Goal: Communication & Community: Answer question/provide support

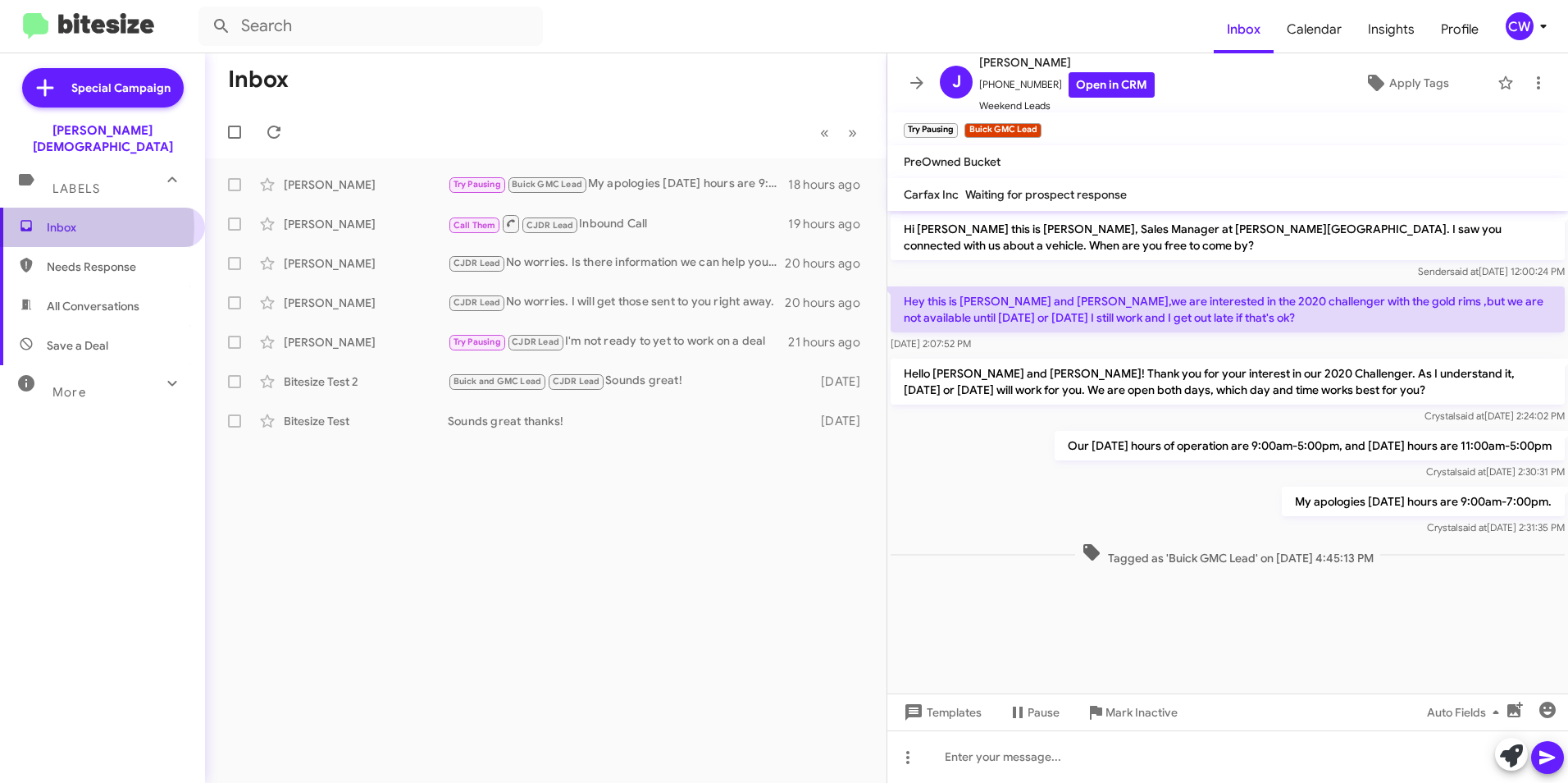
click at [62, 219] on span "Inbox" at bounding box center [116, 227] width 139 height 16
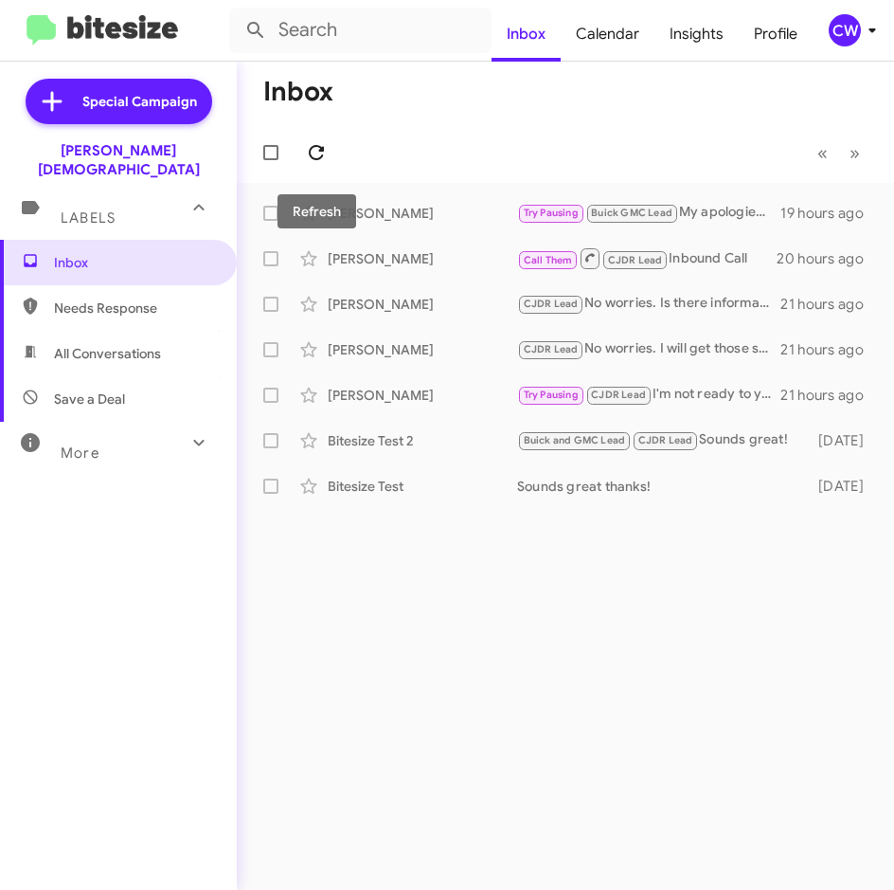
click at [315, 156] on icon at bounding box center [316, 152] width 23 height 23
click at [308, 153] on icon at bounding box center [316, 152] width 23 height 23
click at [311, 161] on icon at bounding box center [316, 152] width 23 height 23
click at [572, 814] on div "Inbox « Previous » Next [PERSON_NAME] Try Pausing Buick GMC Lead My apologies […" at bounding box center [565, 476] width 657 height 828
click at [318, 149] on icon at bounding box center [316, 152] width 23 height 23
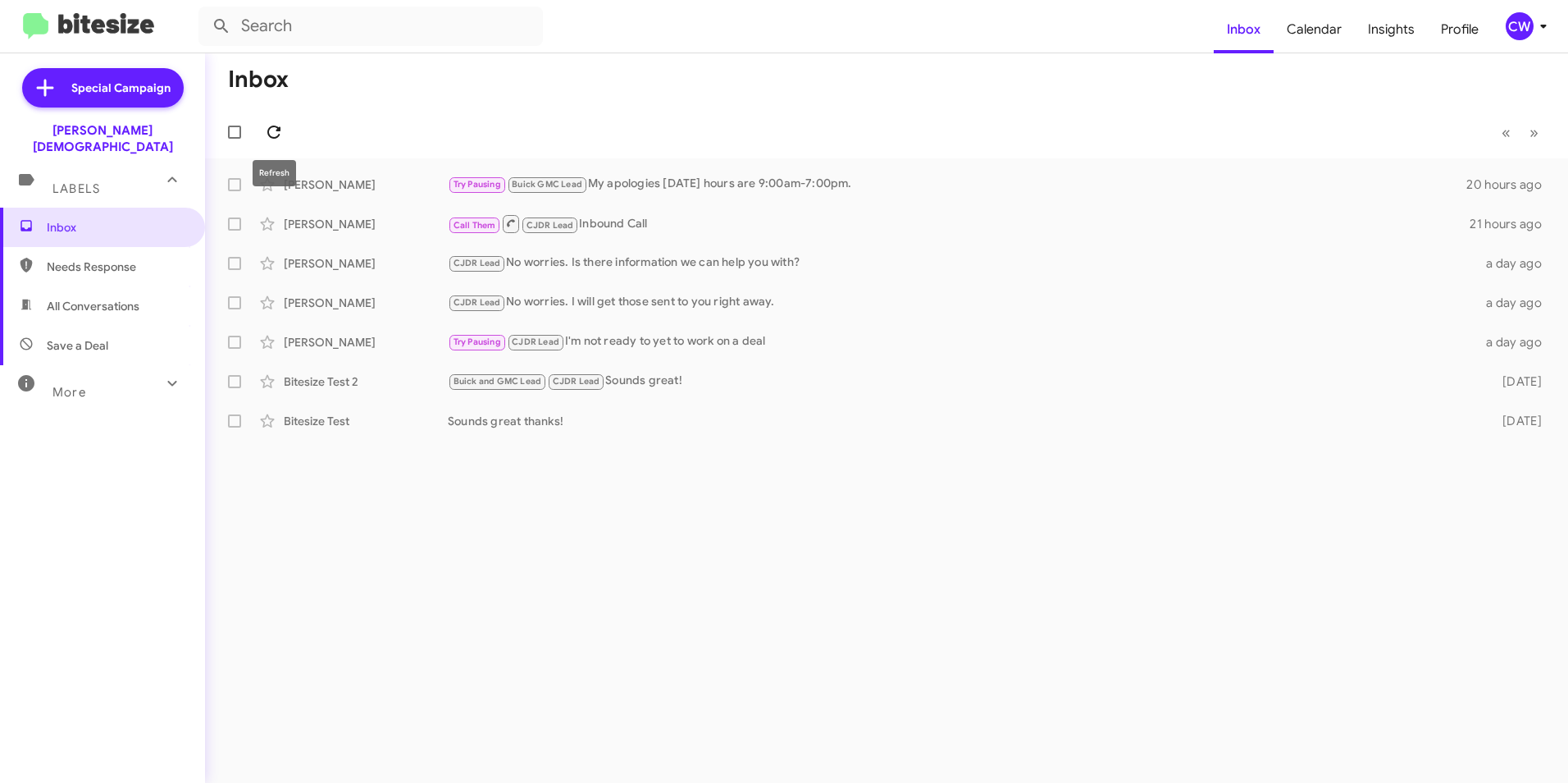
click at [271, 128] on icon at bounding box center [274, 132] width 13 height 13
click at [273, 130] on icon at bounding box center [274, 132] width 20 height 20
click at [275, 138] on icon at bounding box center [274, 132] width 13 height 13
click at [110, 258] on span "Needs Response" at bounding box center [116, 266] width 139 height 16
type input "in:needs-response"
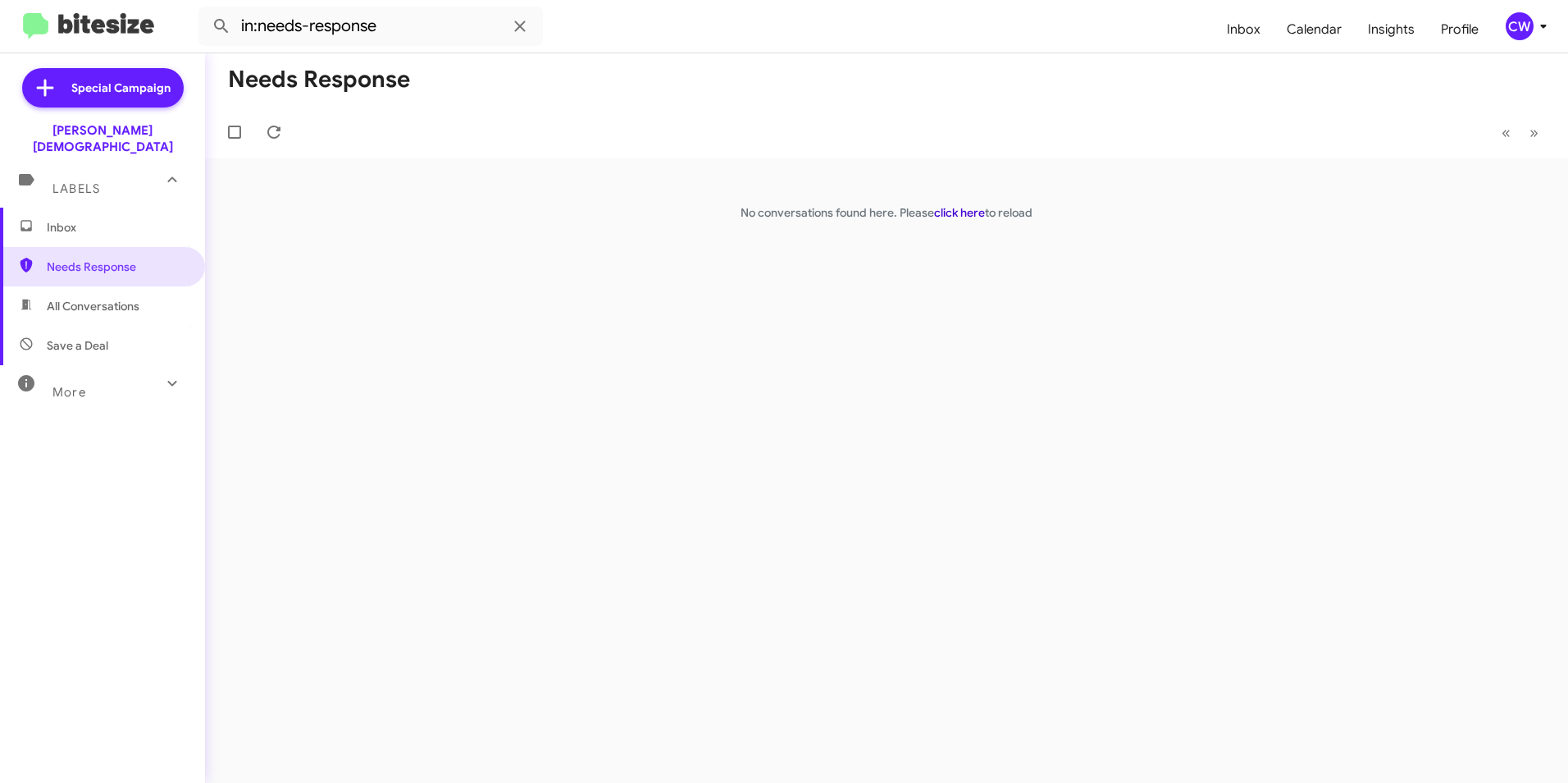
click at [773, 210] on link "click here" at bounding box center [959, 212] width 51 height 15
click at [74, 219] on span "Inbox" at bounding box center [116, 227] width 139 height 16
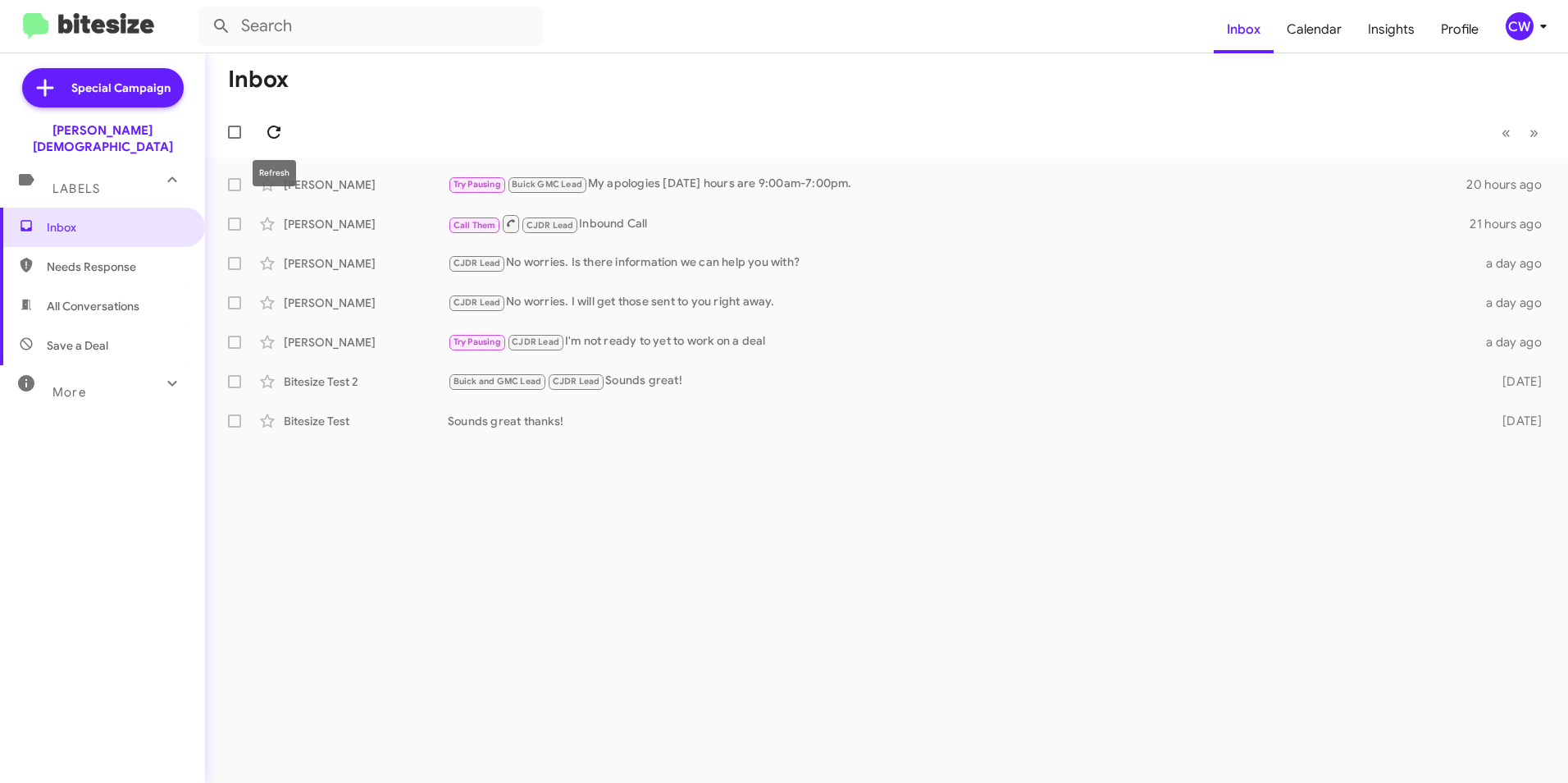
click at [268, 139] on icon at bounding box center [274, 132] width 20 height 20
click at [277, 136] on icon at bounding box center [274, 132] width 13 height 13
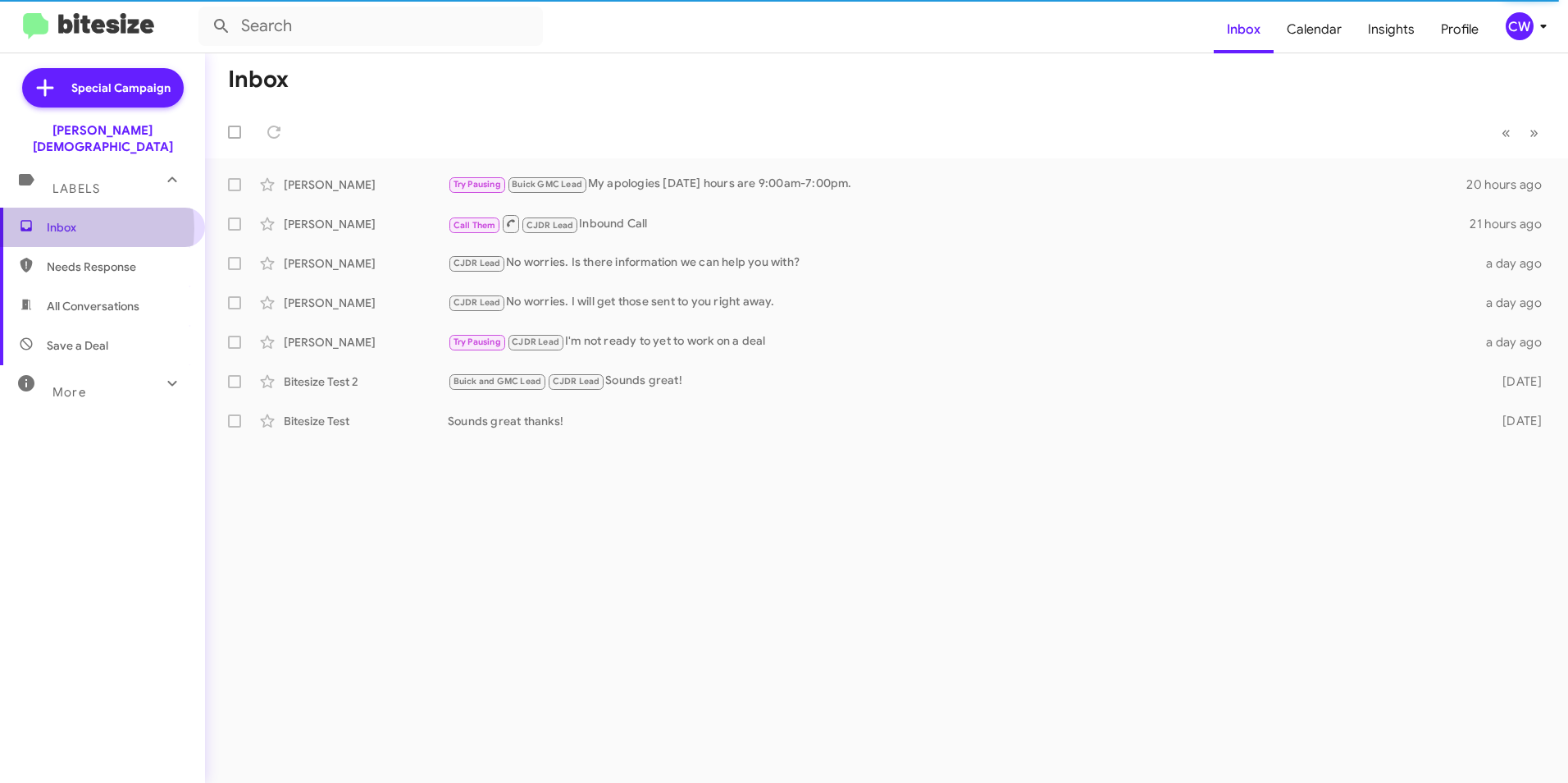
click at [61, 219] on span "Inbox" at bounding box center [116, 227] width 139 height 16
click at [64, 219] on span "Inbox" at bounding box center [116, 227] width 139 height 16
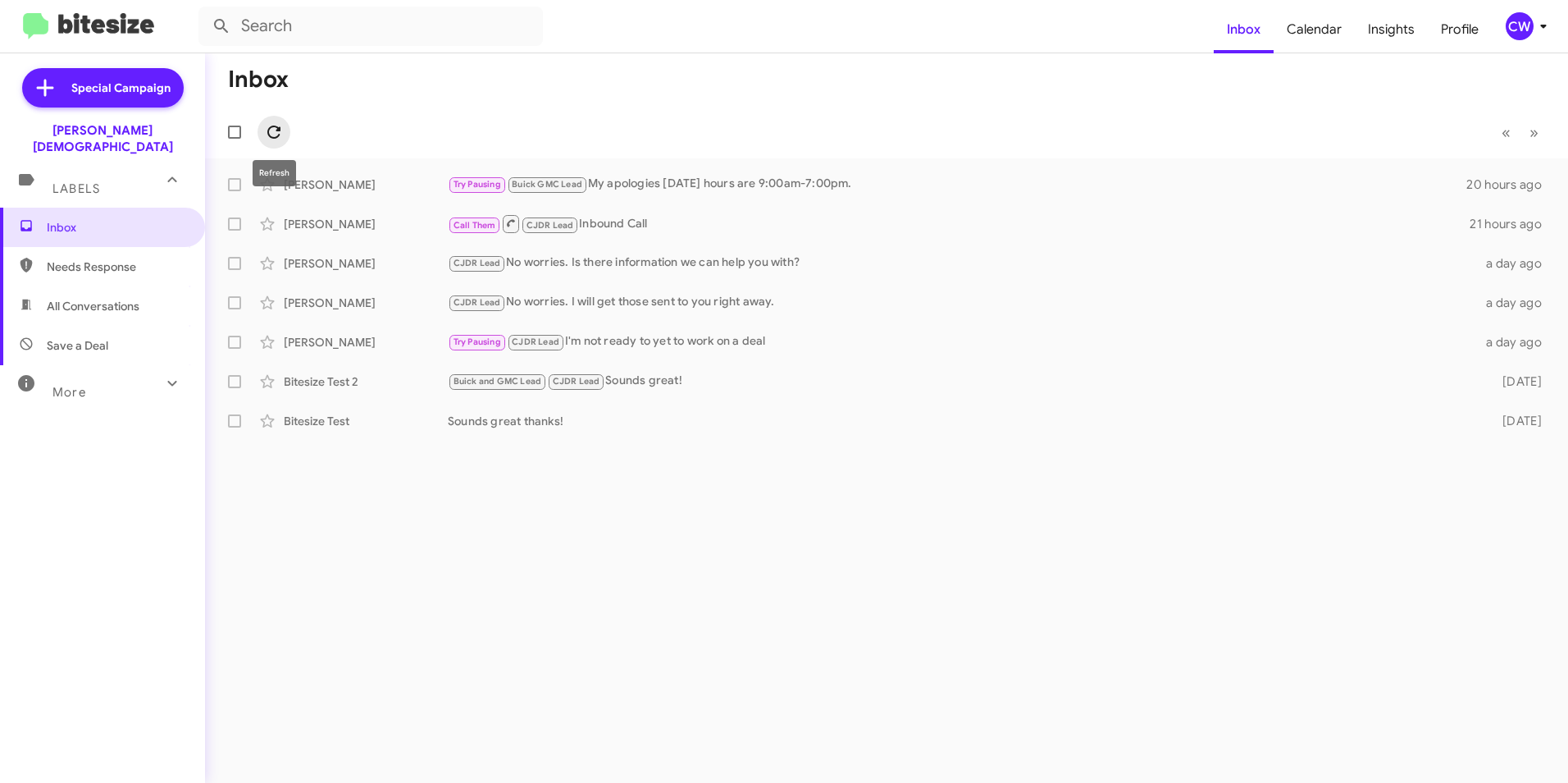
click at [276, 137] on icon at bounding box center [274, 132] width 13 height 13
click at [275, 136] on icon at bounding box center [274, 132] width 20 height 20
click at [72, 219] on span "Inbox" at bounding box center [116, 227] width 139 height 16
click at [275, 135] on icon at bounding box center [274, 132] width 20 height 20
click at [267, 134] on icon at bounding box center [274, 132] width 20 height 20
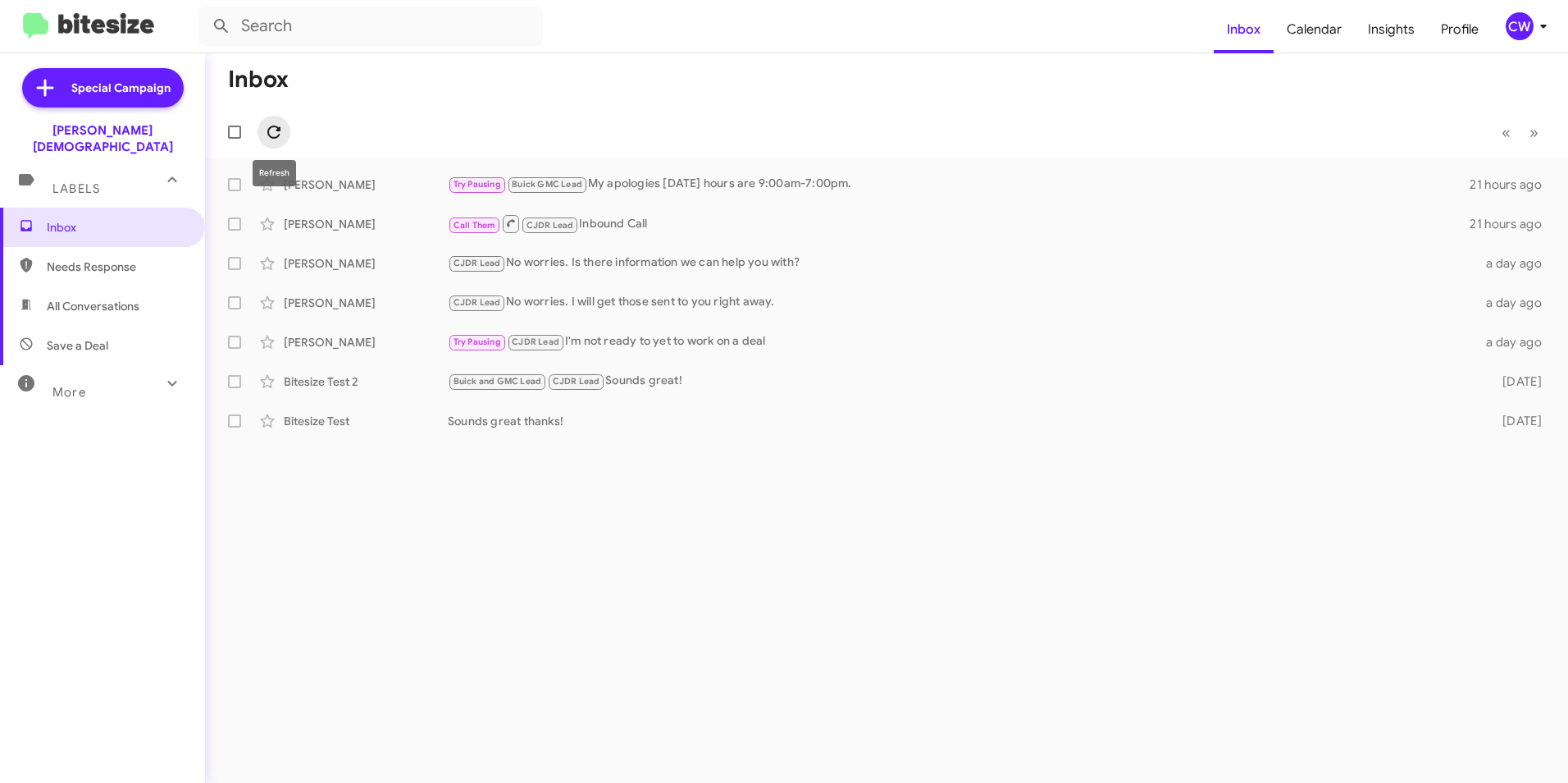
click at [274, 133] on icon at bounding box center [274, 132] width 20 height 20
click at [77, 219] on span "Inbox" at bounding box center [116, 227] width 139 height 16
click at [266, 133] on icon at bounding box center [274, 132] width 20 height 20
click at [267, 133] on icon at bounding box center [274, 132] width 20 height 20
click at [63, 219] on span "Inbox" at bounding box center [116, 227] width 139 height 16
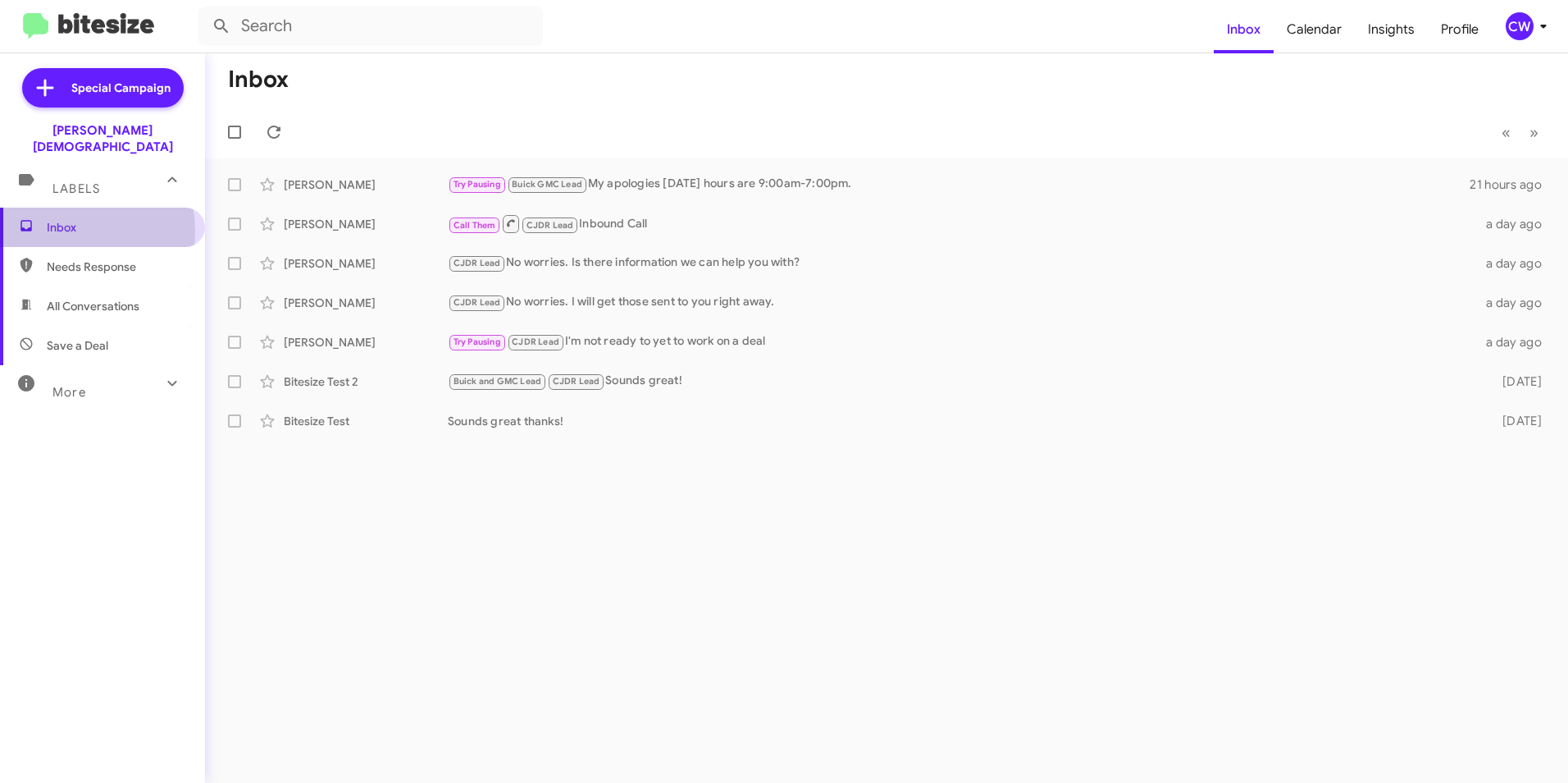
click at [61, 219] on span "Inbox" at bounding box center [116, 227] width 139 height 16
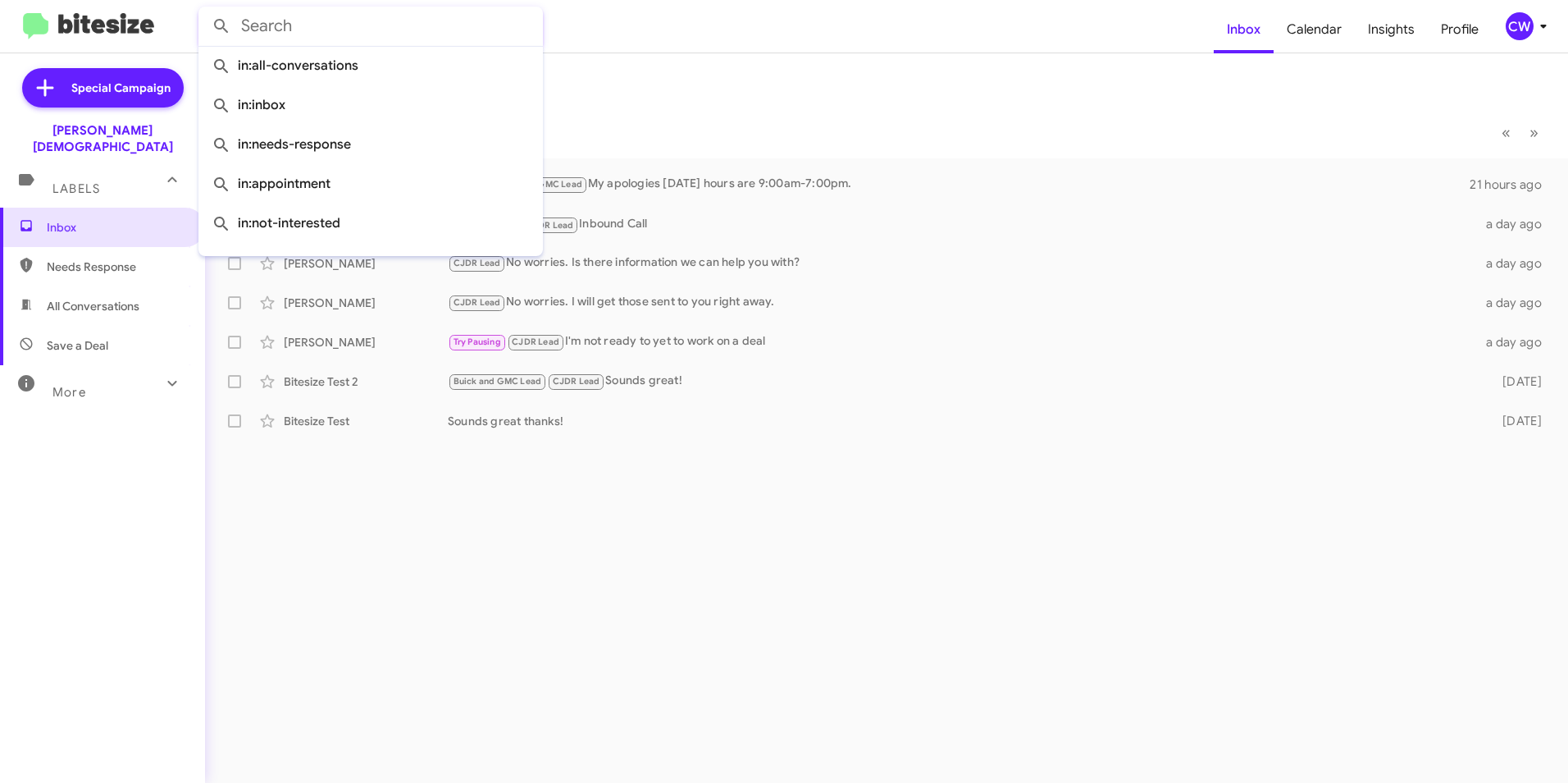
click at [274, 27] on input "text" at bounding box center [371, 26] width 345 height 39
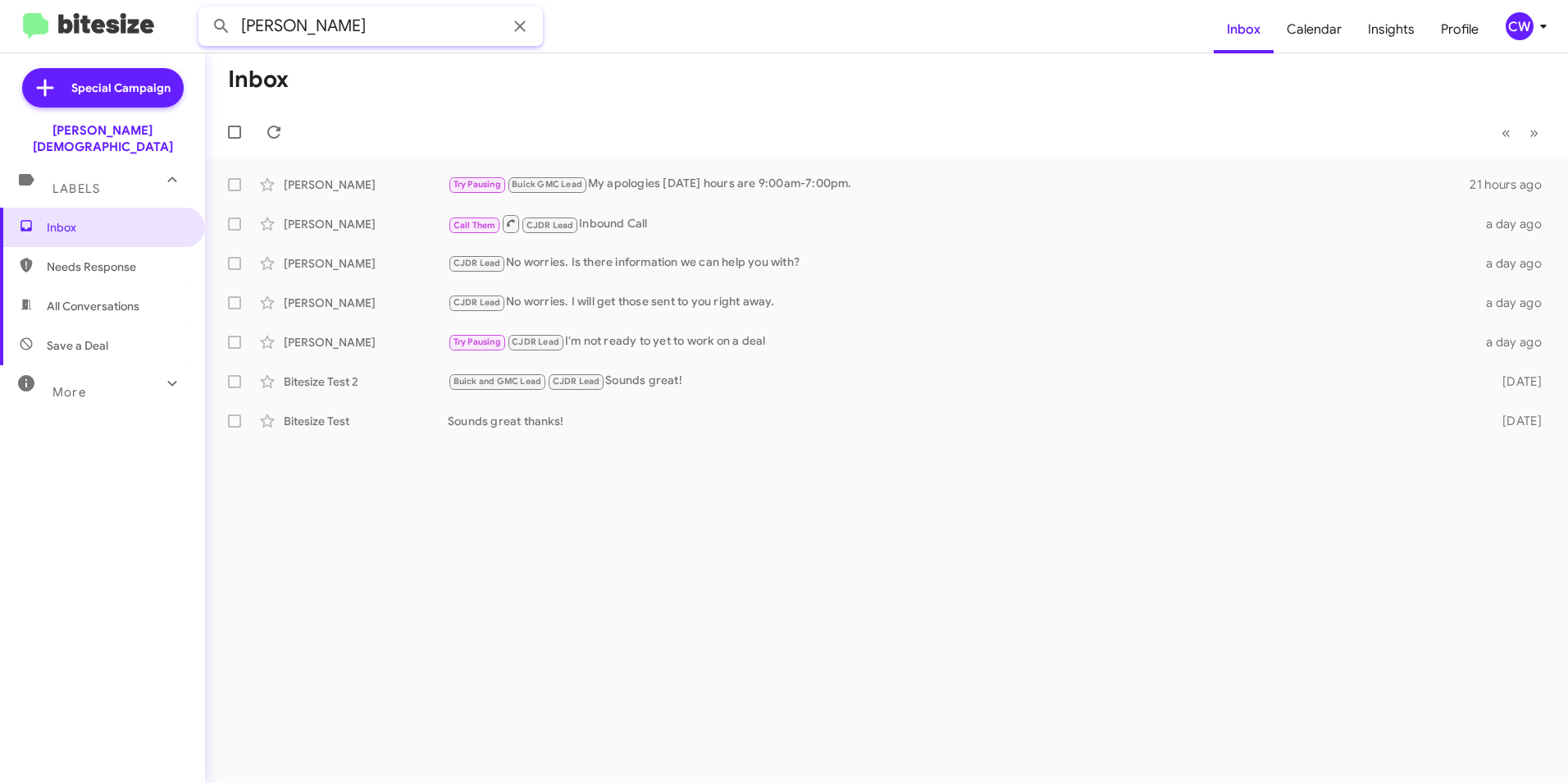
type input "mark blanton"
click at [205, 10] on button at bounding box center [222, 26] width 33 height 33
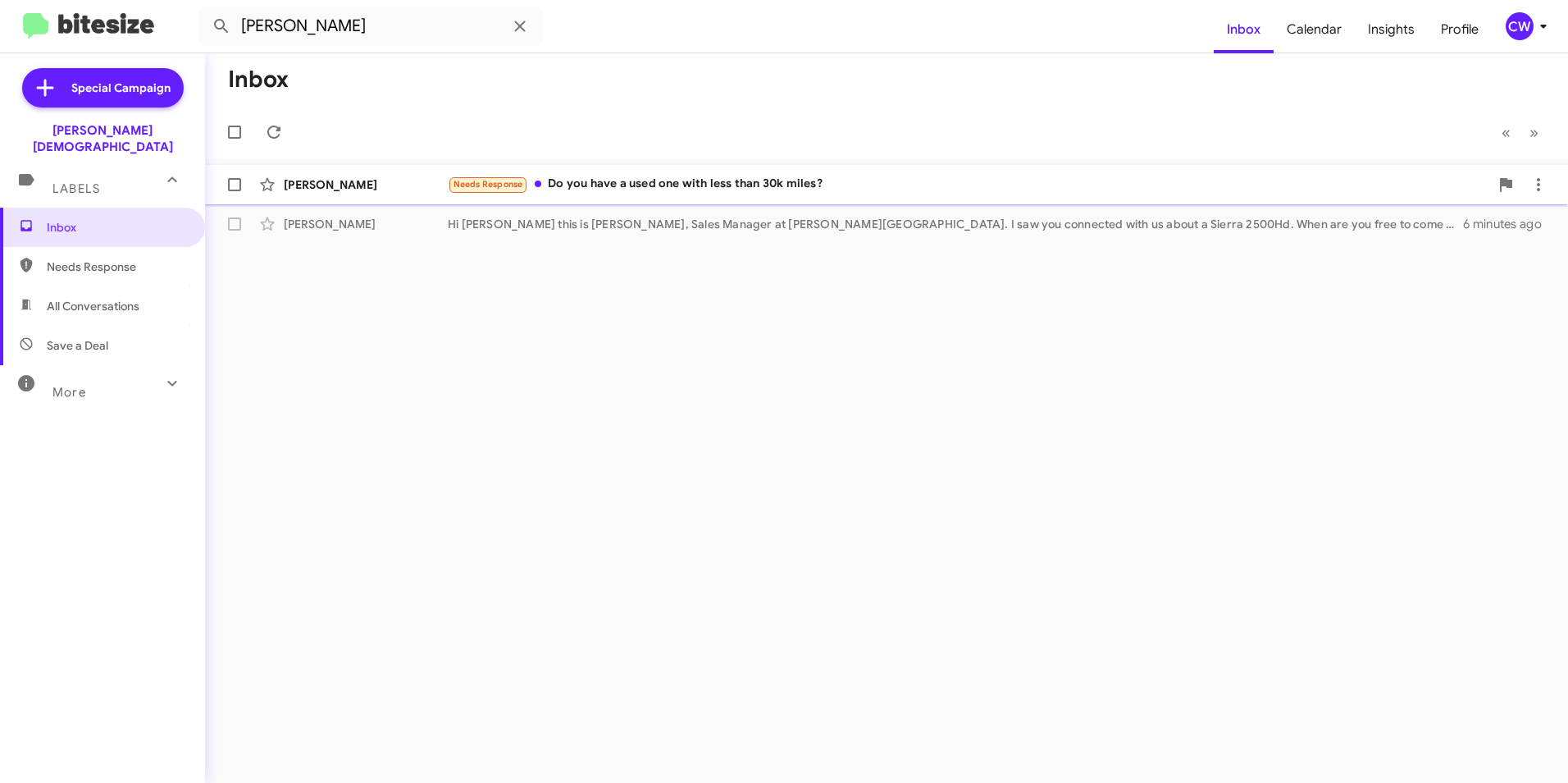
click at [676, 186] on div "Needs Response Do you have a used one with less than 30k miles?" at bounding box center [968, 184] width 1042 height 19
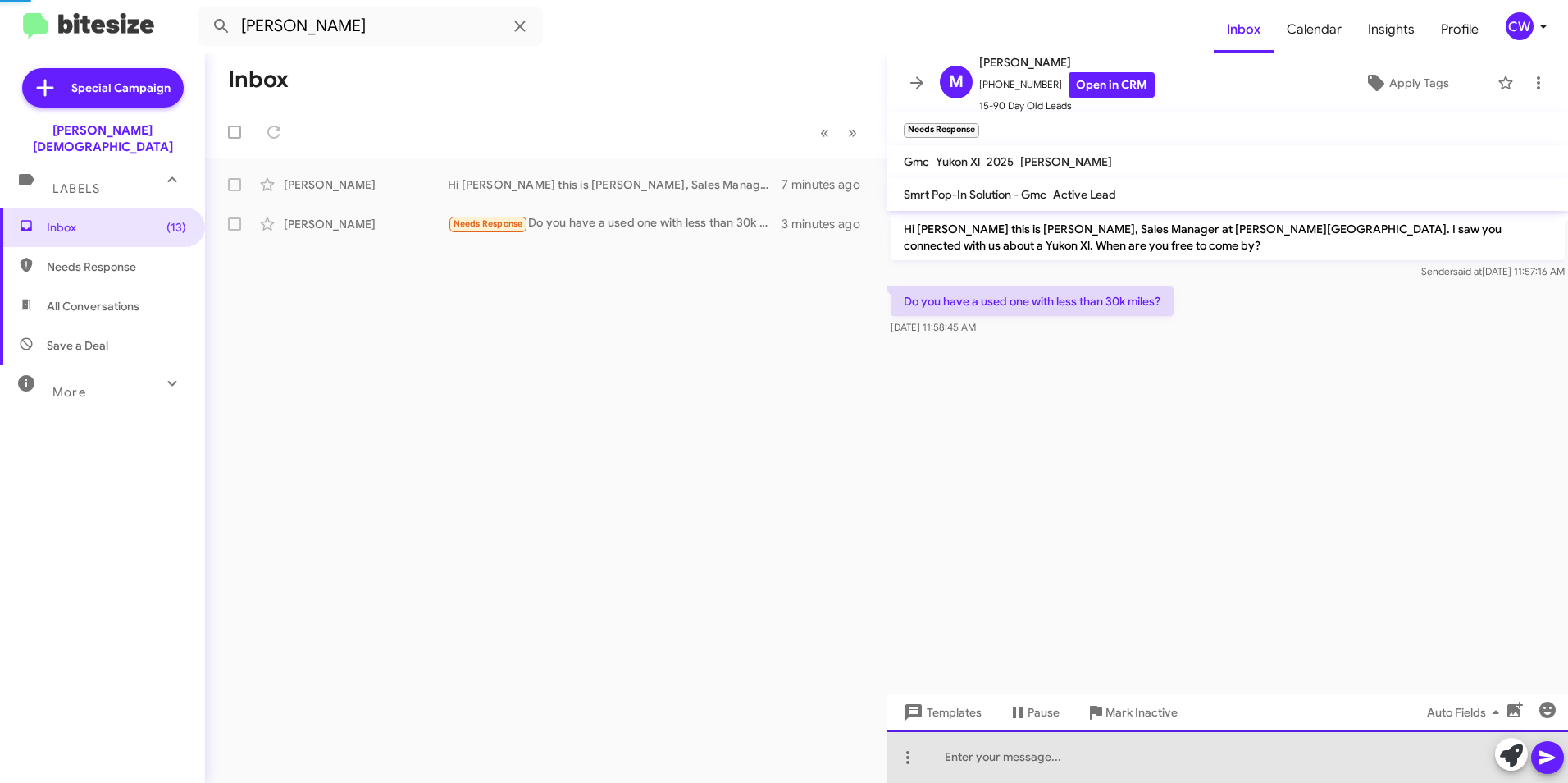
click at [940, 760] on div at bounding box center [1228, 756] width 681 height 53
click at [1265, 761] on div "Hi Mark, I have an Onyx Black YukonXL Elevation available" at bounding box center [1228, 756] width 681 height 53
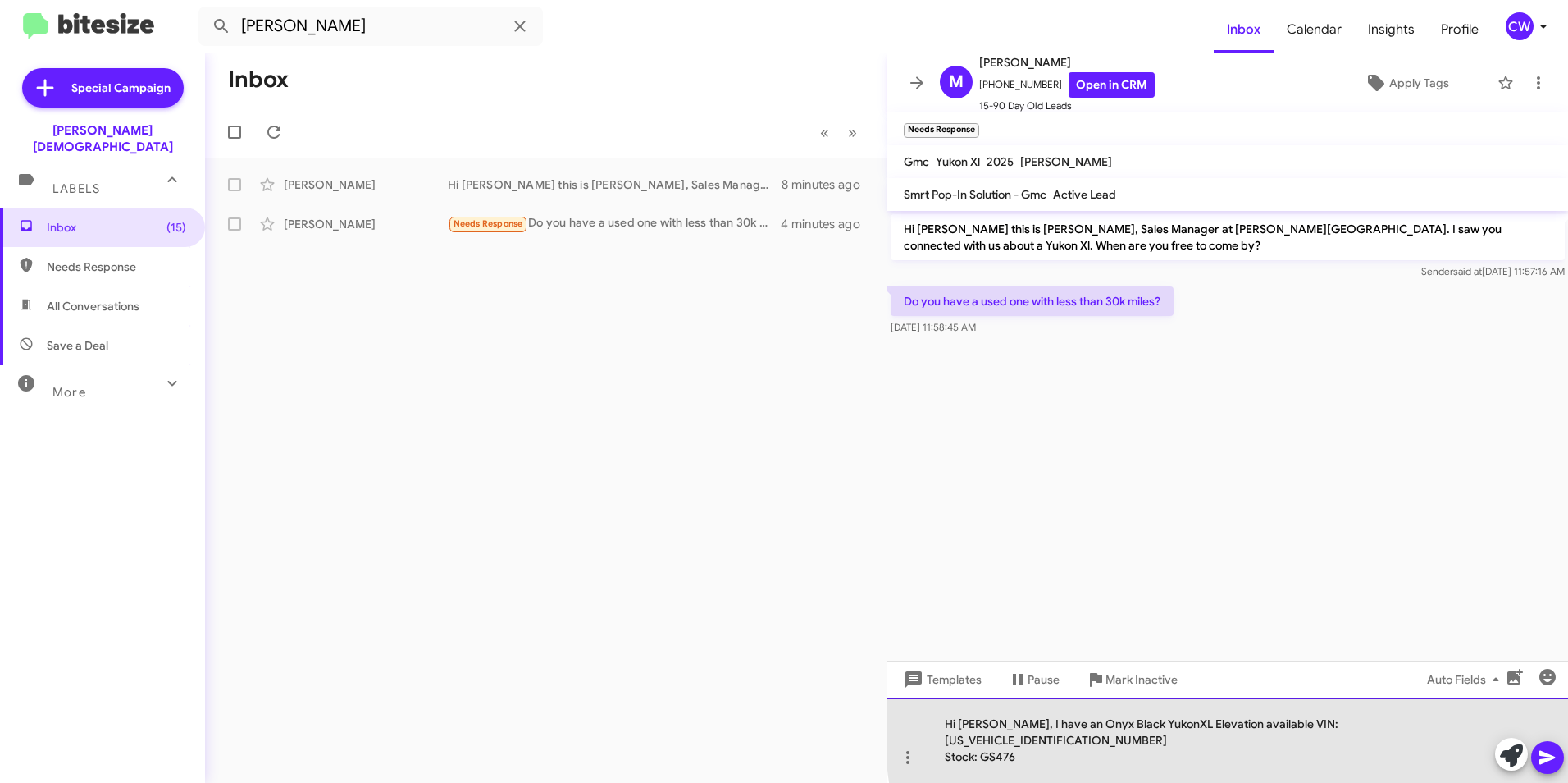
click at [1246, 744] on div "Hi Mark, I have an Onyx Black YukonXL Elevation available VIN: 1GKS2GR81SR40925…" at bounding box center [1228, 740] width 681 height 86
drag, startPoint x: 1022, startPoint y: 763, endPoint x: 1052, endPoint y: 767, distance: 30.3
click at [1023, 763] on div "Stock: GS476" at bounding box center [1219, 756] width 550 height 16
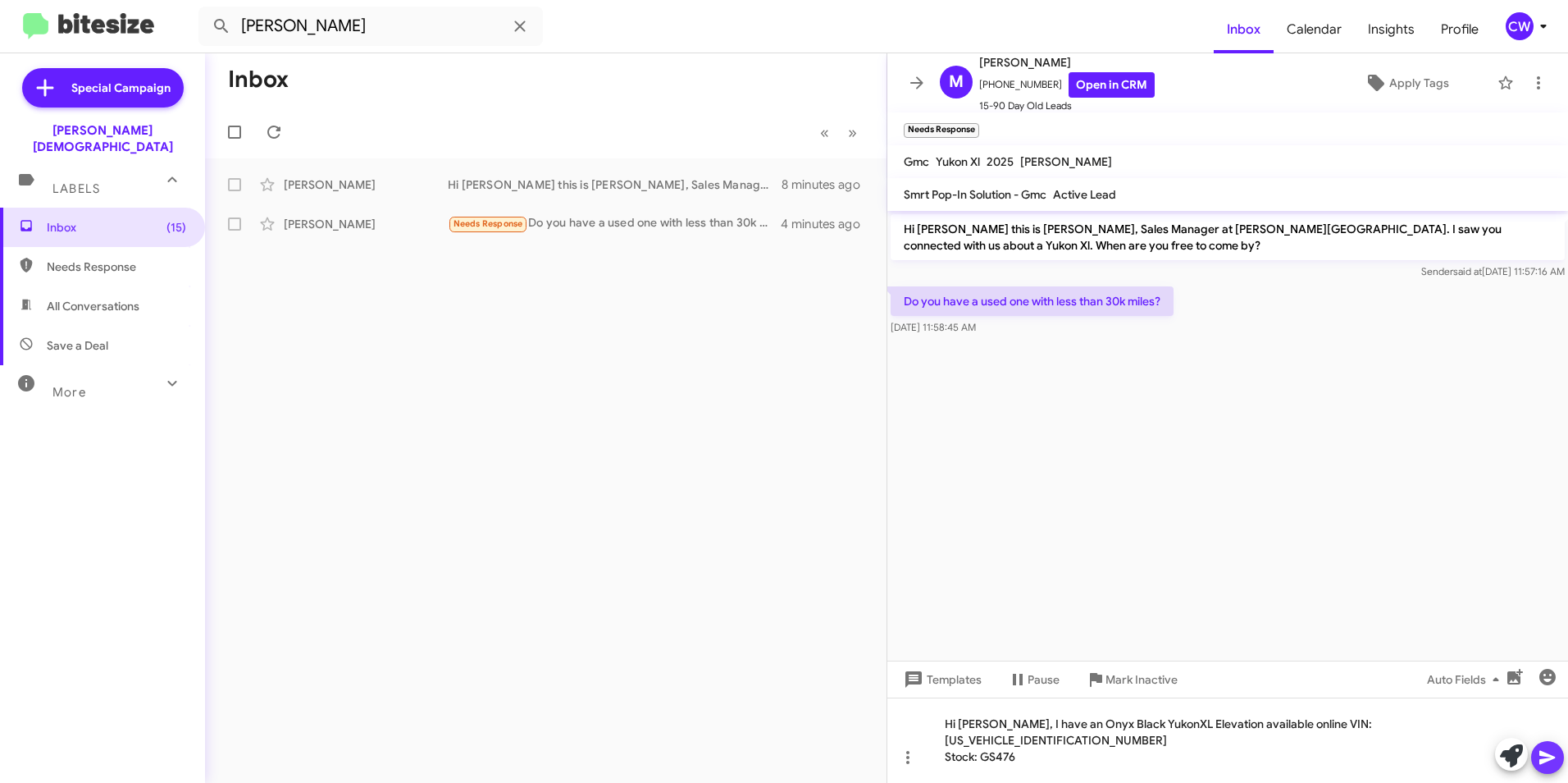
click at [1547, 766] on icon at bounding box center [1547, 757] width 20 height 20
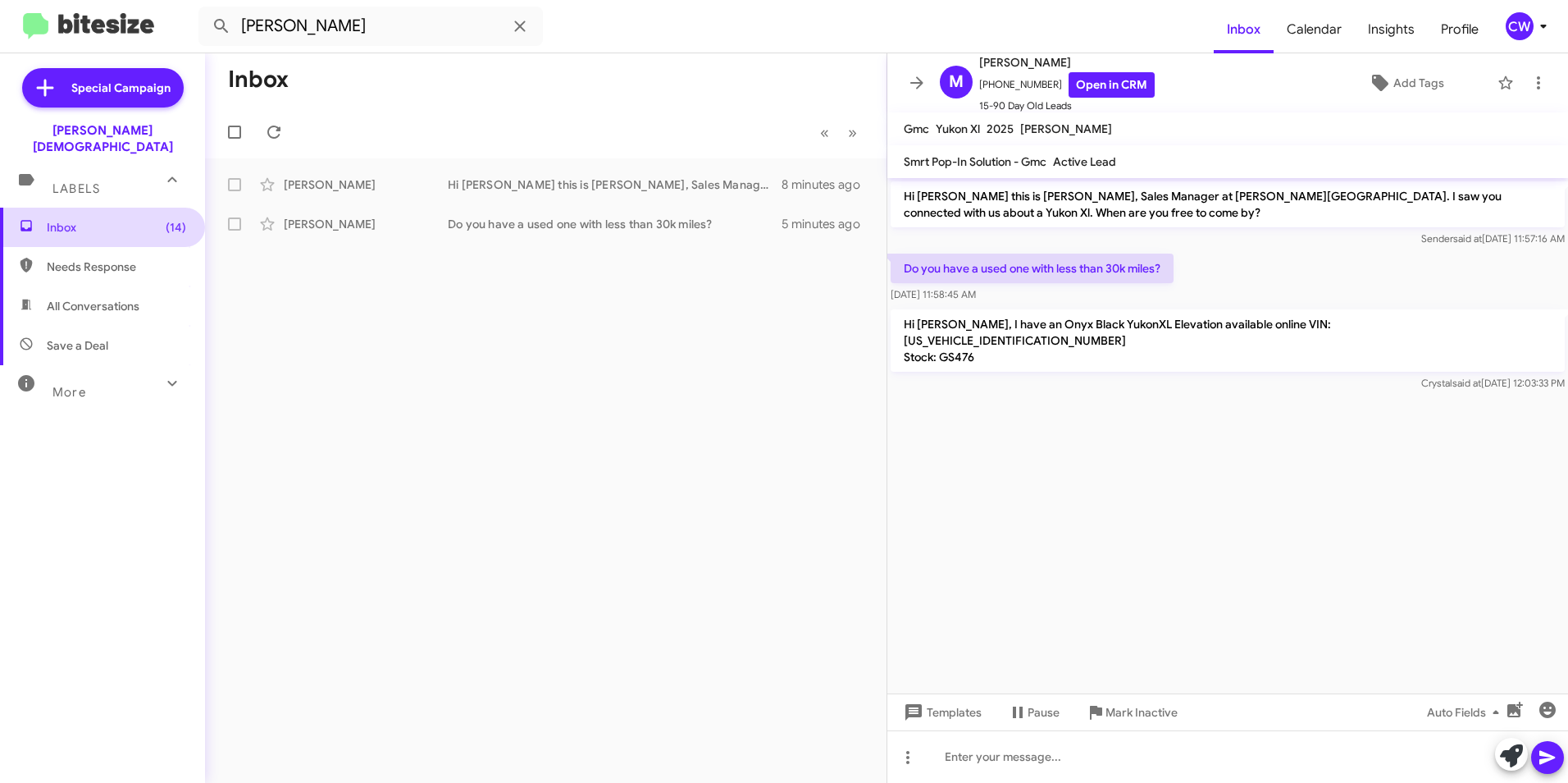
click at [61, 219] on span "Inbox (14)" at bounding box center [116, 227] width 139 height 16
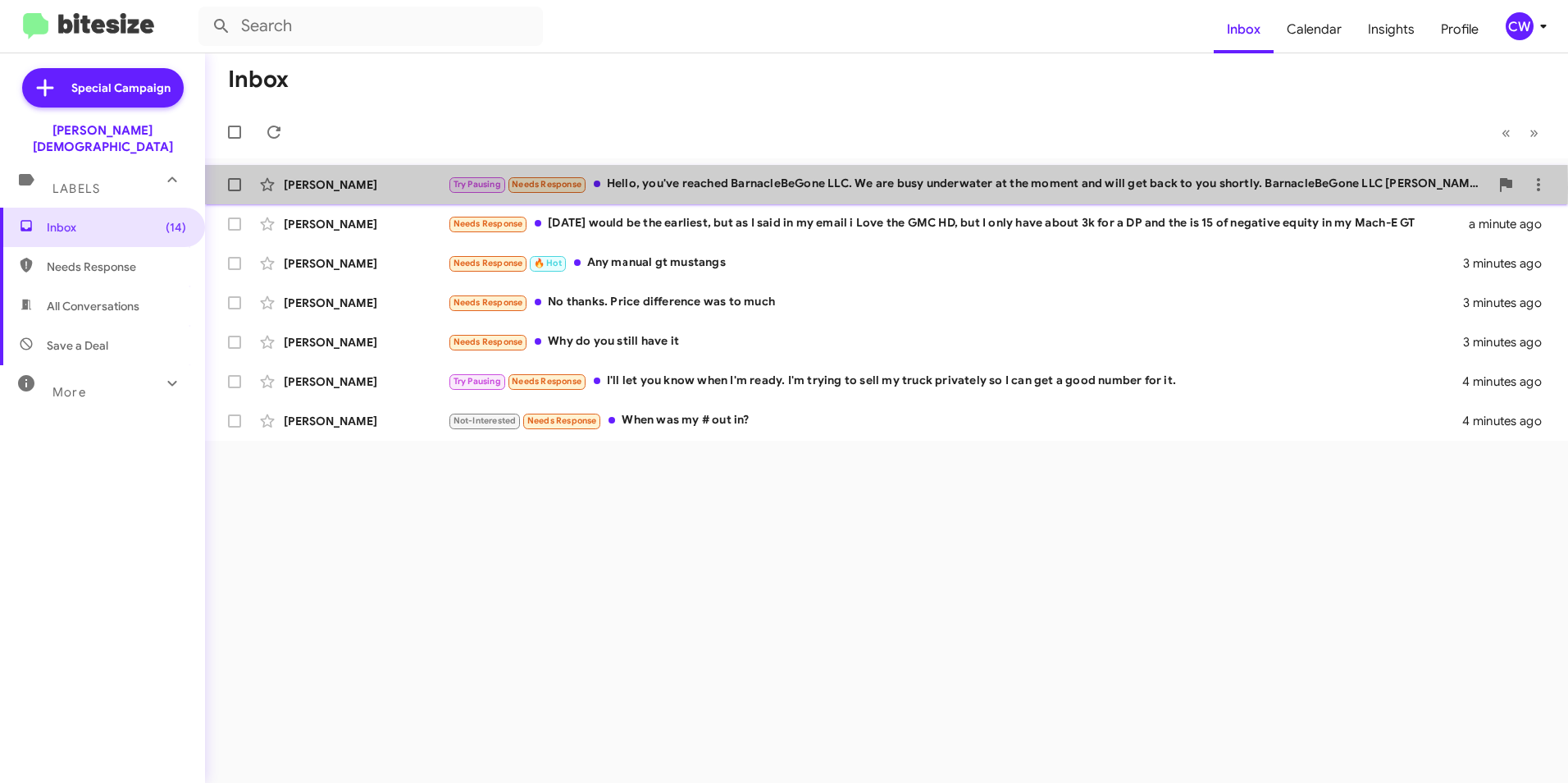
click at [691, 188] on div "Try Pausing Needs Response Hello, you've reached BarnacleBeGone LLC. We are bus…" at bounding box center [968, 184] width 1042 height 19
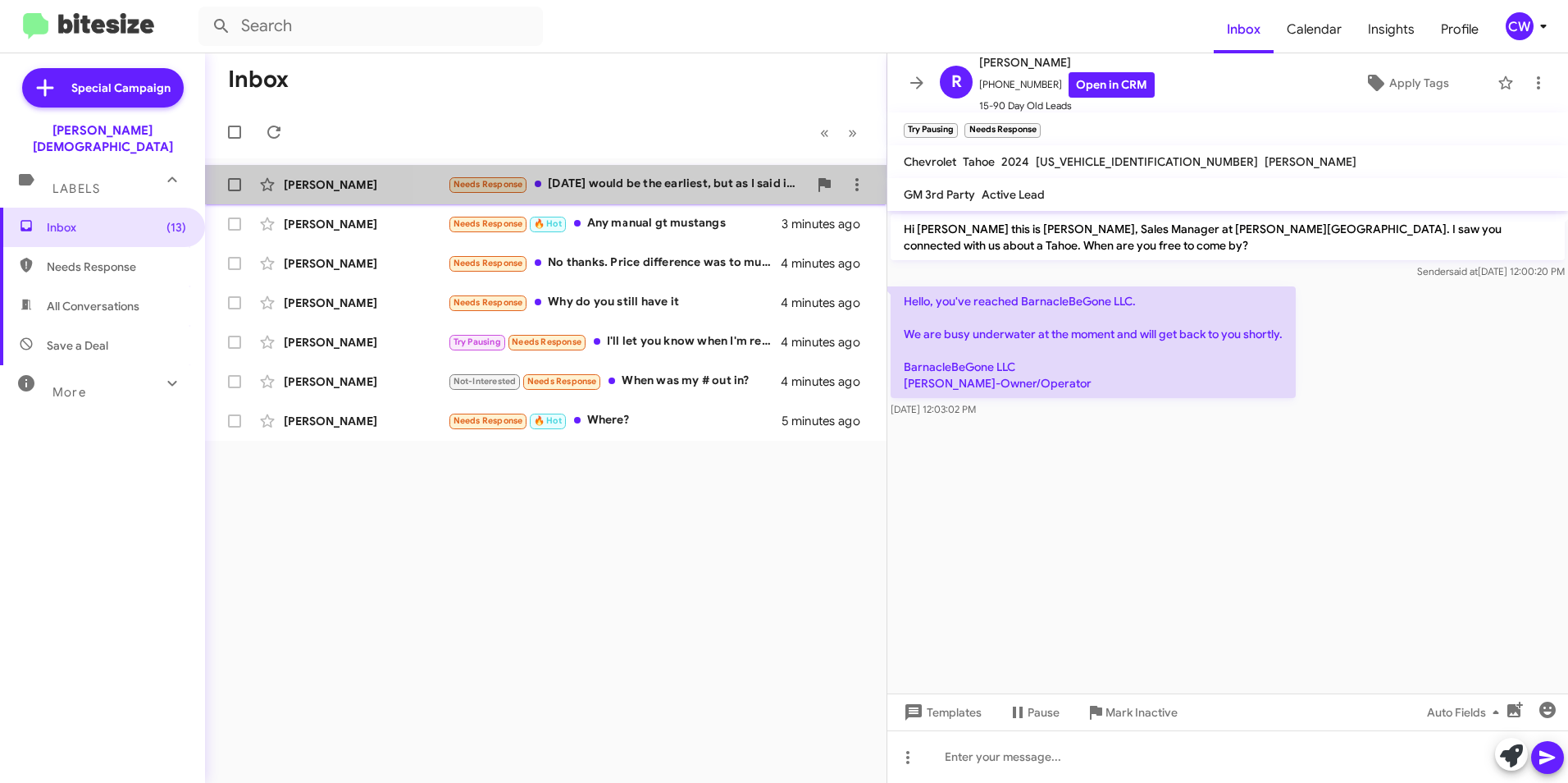
click at [634, 185] on div "Needs Response Friday would be the earliest, but as I said in my email i Love t…" at bounding box center [628, 184] width 360 height 19
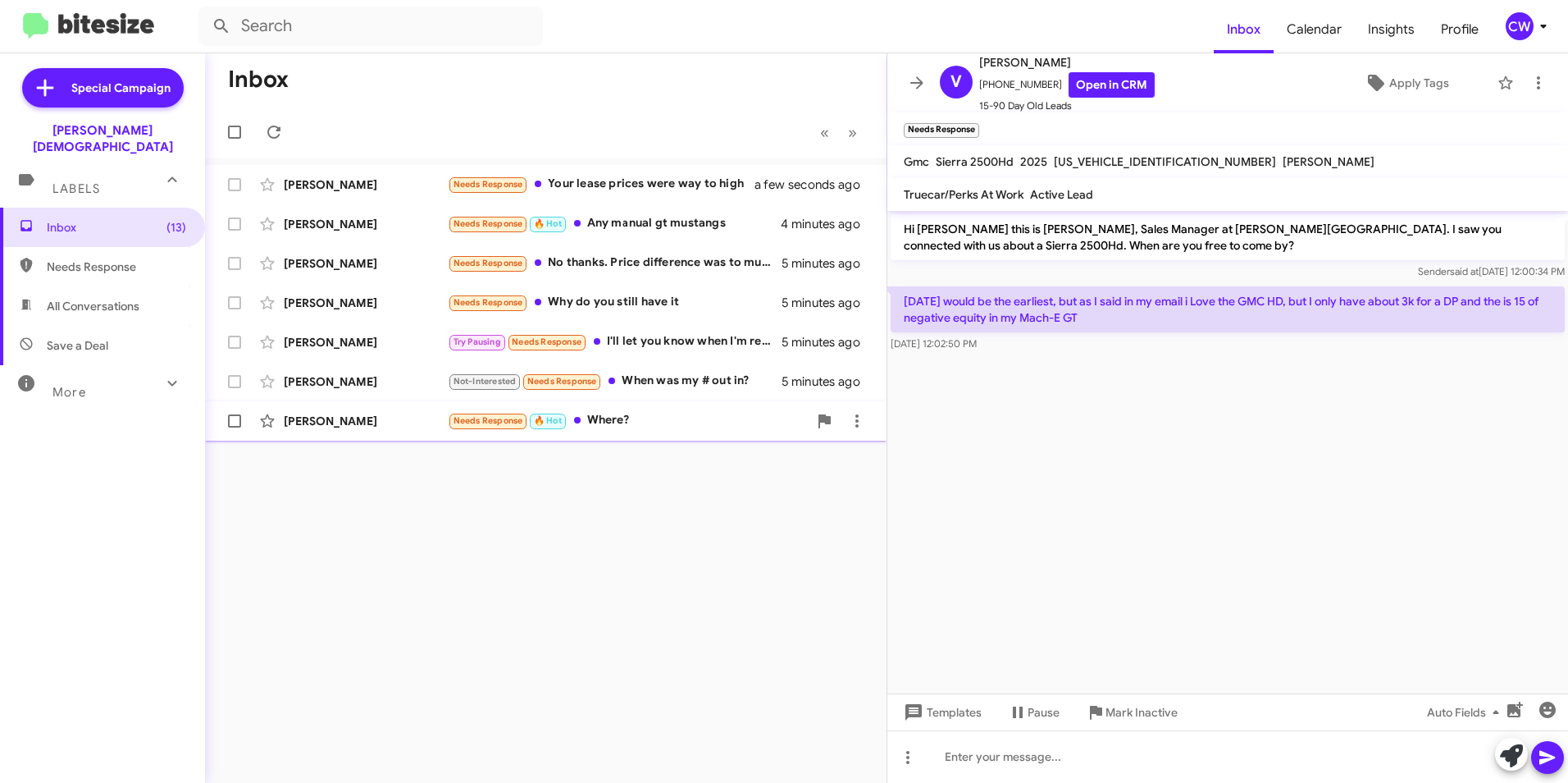
click at [345, 421] on div "Courtney Watkins" at bounding box center [365, 421] width 164 height 16
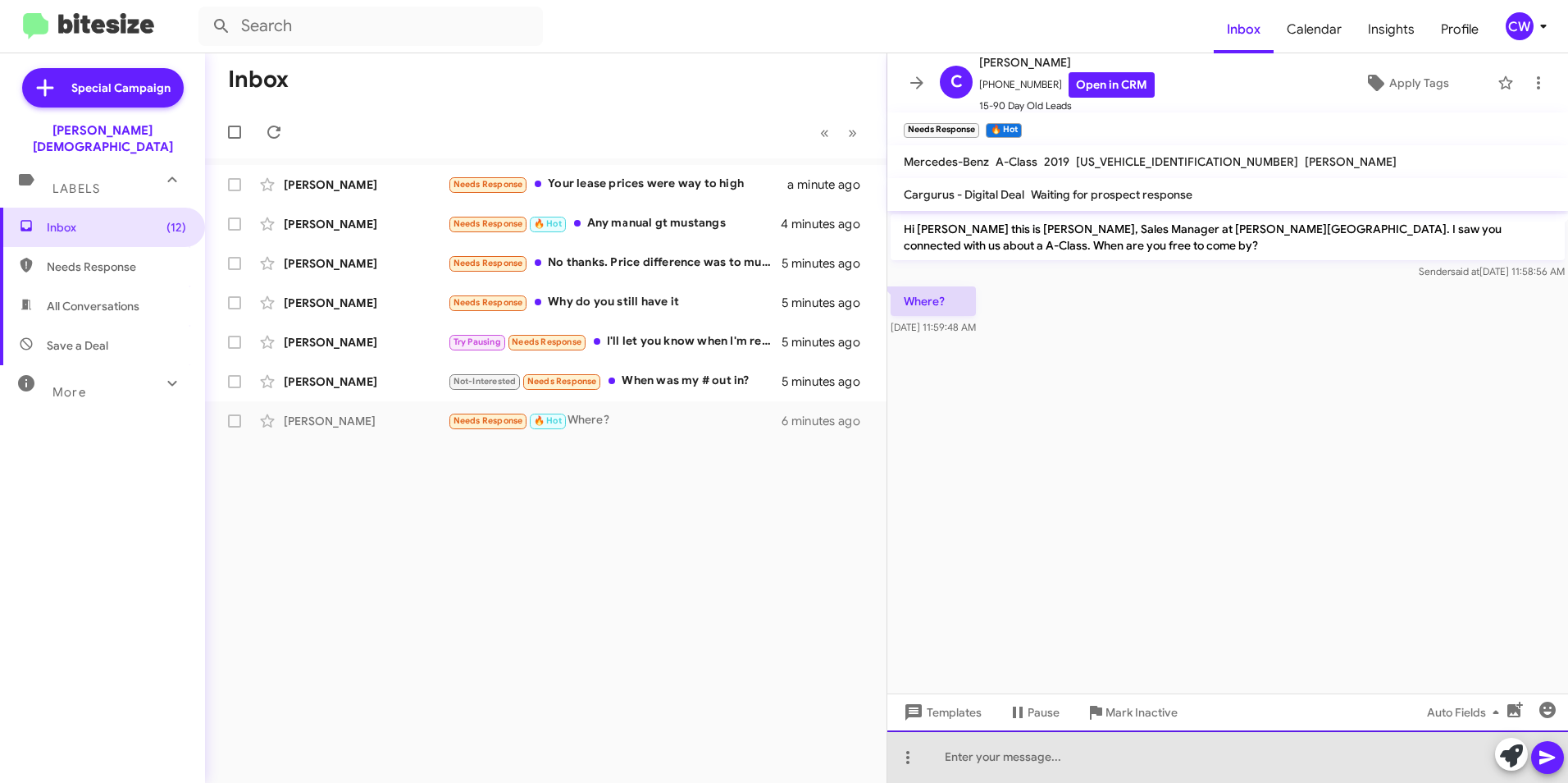
click at [990, 764] on div at bounding box center [1228, 756] width 681 height 53
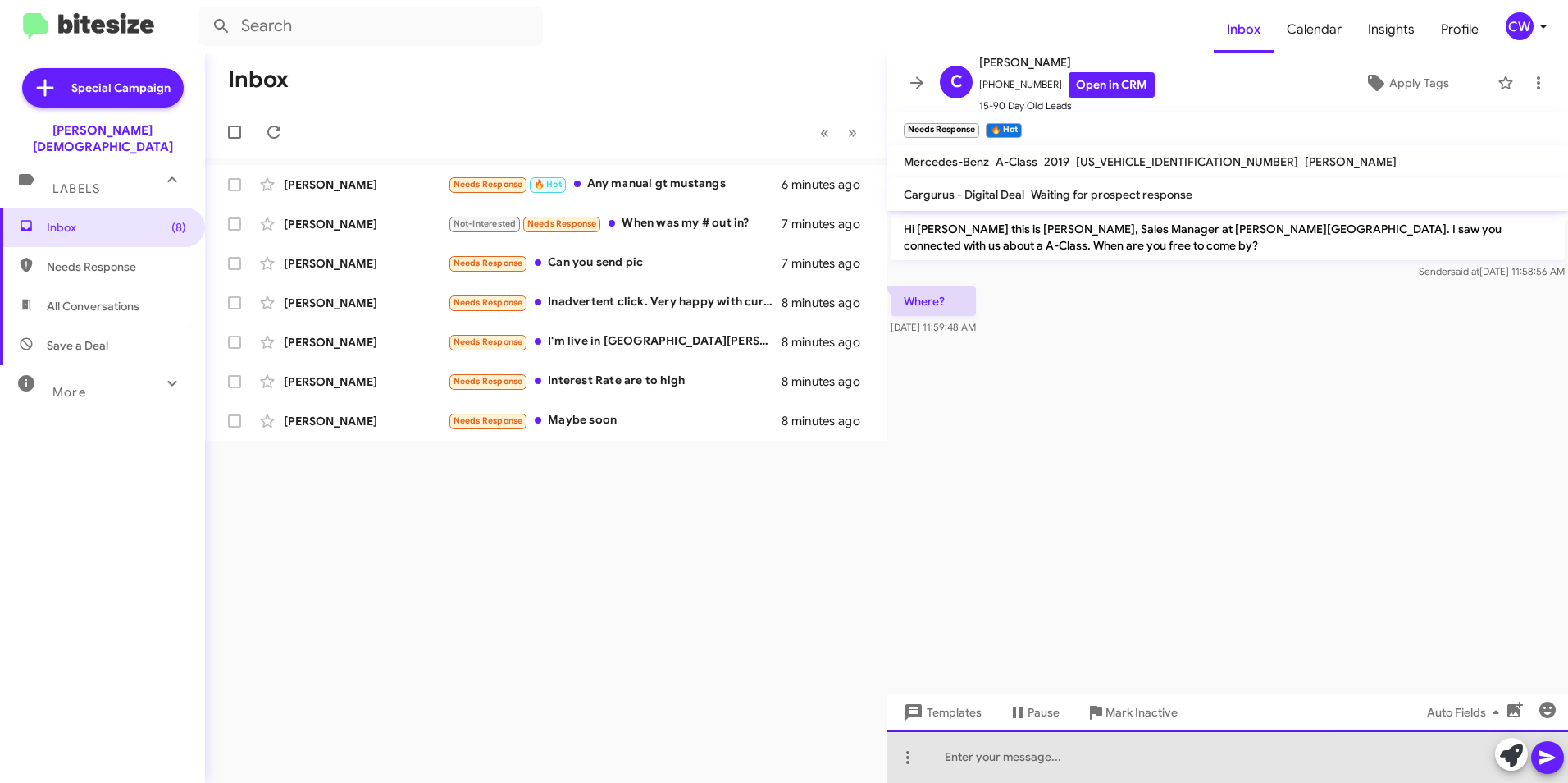
click at [932, 758] on div at bounding box center [1228, 756] width 681 height 53
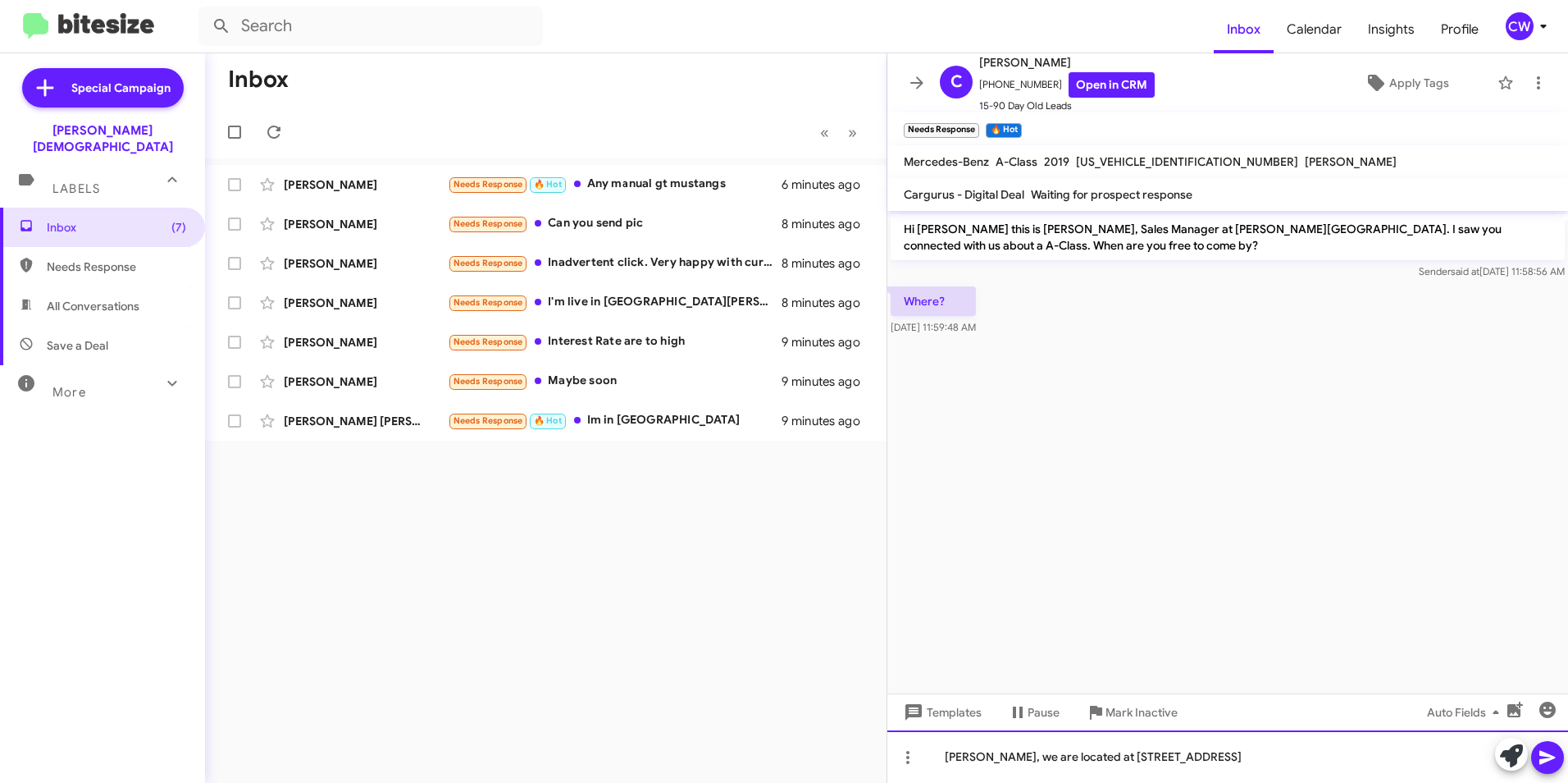
click at [958, 765] on div "Cortney, we are located at 24314 State Road 54" at bounding box center [1228, 756] width 681 height 53
click at [1207, 758] on div "Courtney, we are located at 24314 State Road 54" at bounding box center [1228, 756] width 681 height 53
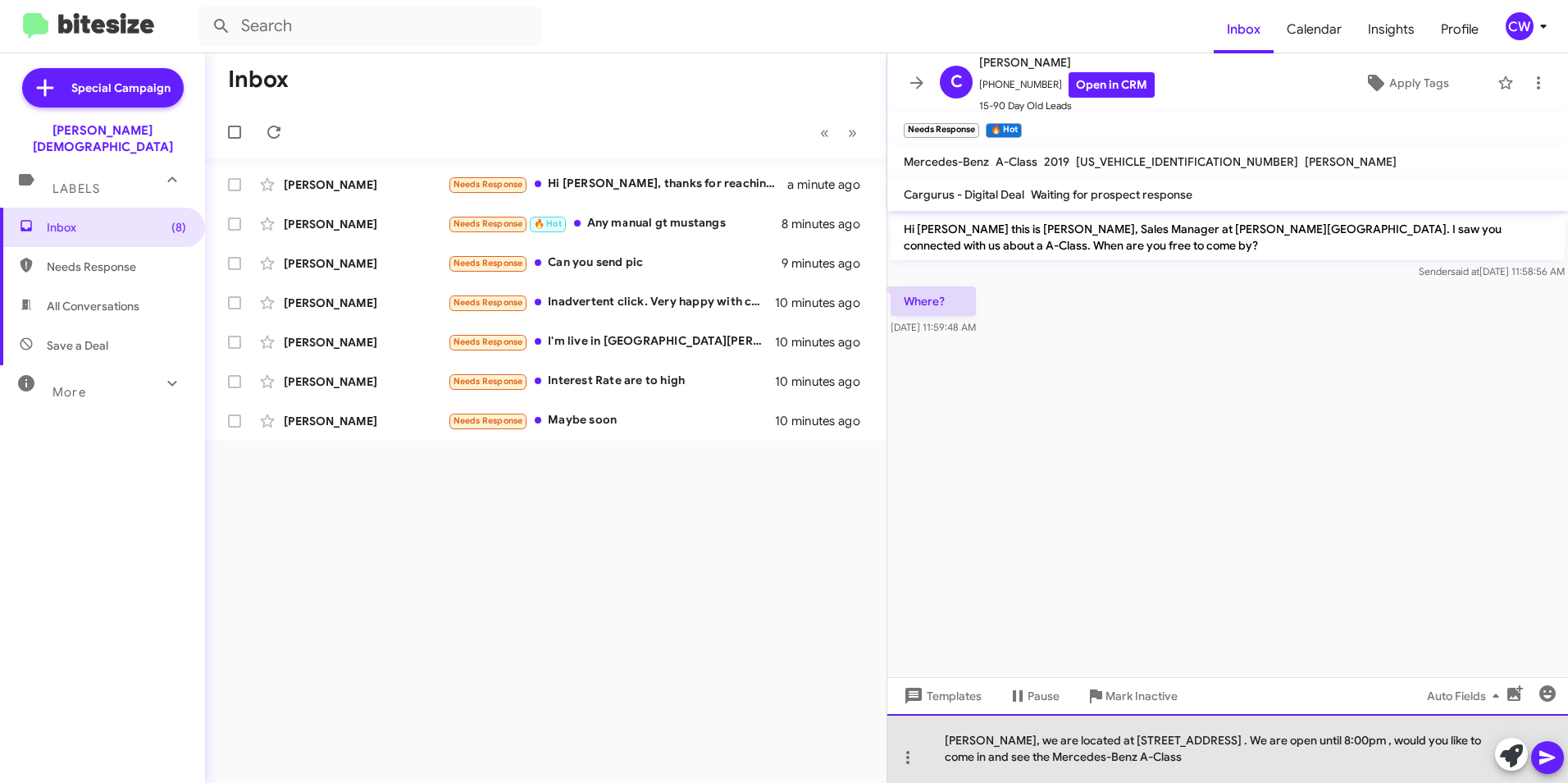
click at [1087, 764] on div "Courtney, we are located at 24314 State Road 54 Lutz,FL 33559 . We are open unt…" at bounding box center [1228, 748] width 681 height 69
click at [1268, 765] on div "Courtney, we are located at 24314 State Road 54 Lutz,FL 33559 . We are open unt…" at bounding box center [1228, 748] width 681 height 69
drag, startPoint x: 1258, startPoint y: 738, endPoint x: 1268, endPoint y: 737, distance: 10.0
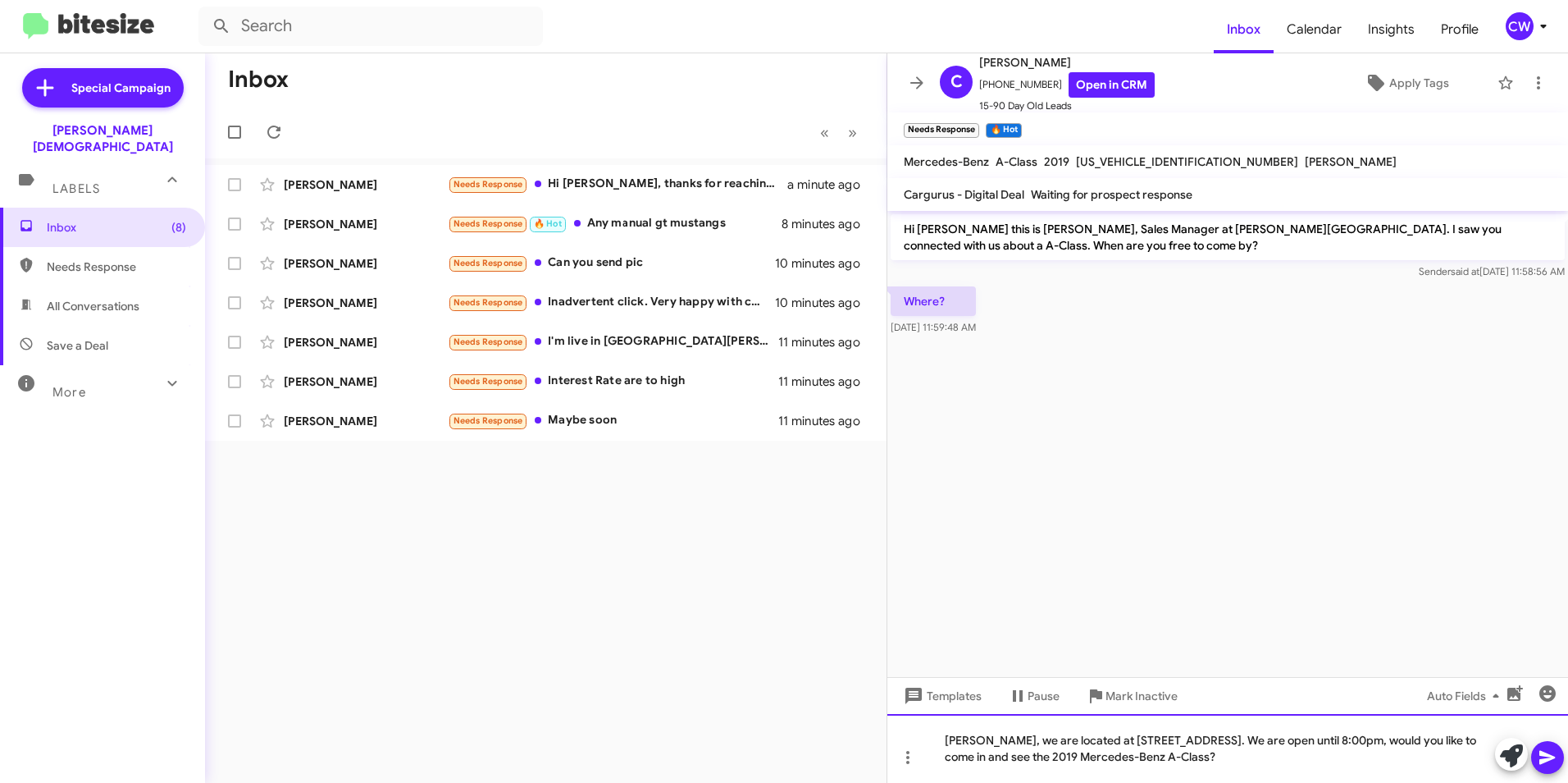
click at [1418, 743] on div "Courtney, we are located at 24314 State Road 54 Lutz,FL 33559. We are open unti…" at bounding box center [1228, 748] width 681 height 69
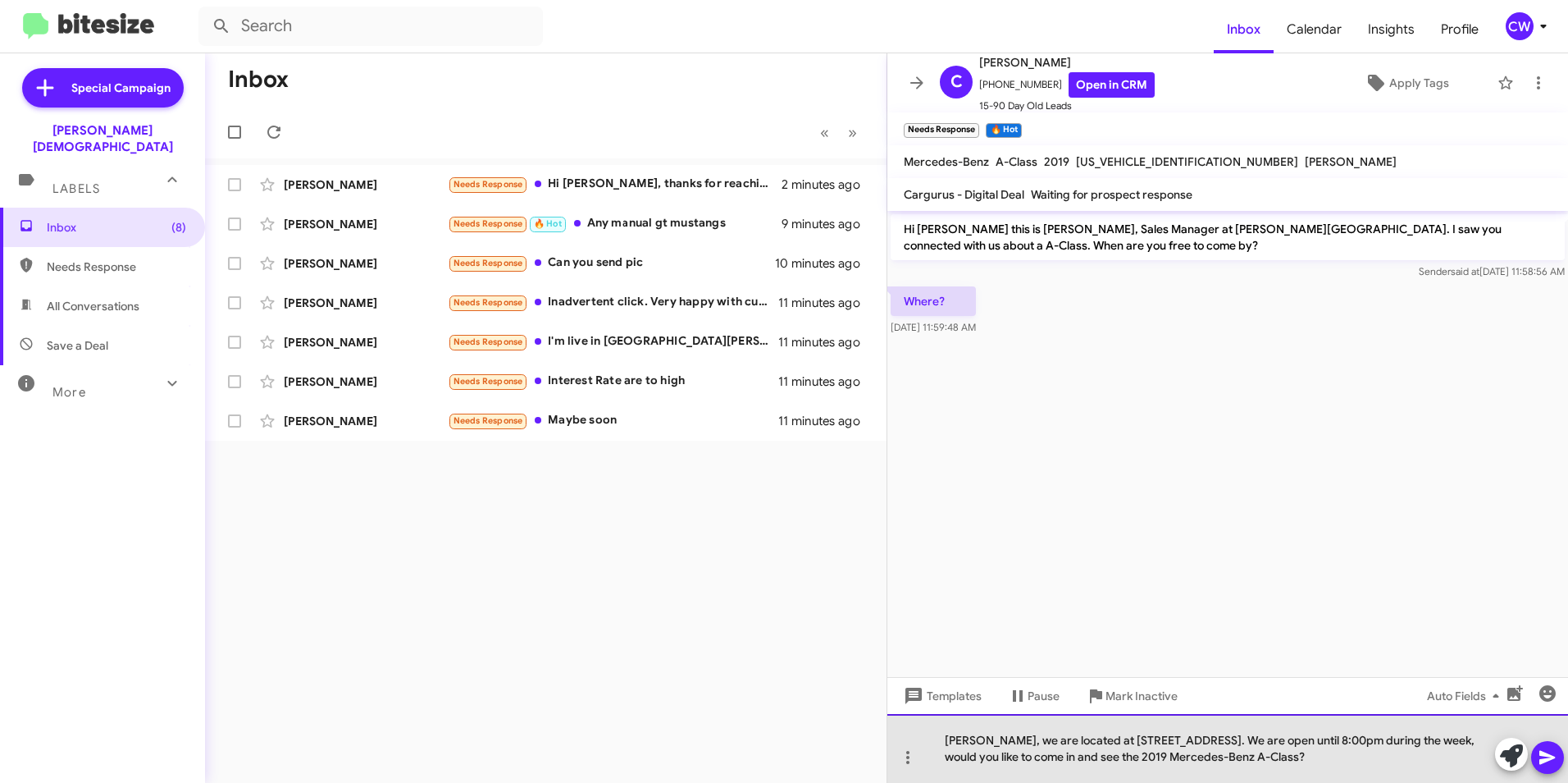
click at [979, 760] on div "Courtney, we are located at 24314 State Road 54 Lutz,FL 33559. We are open unti…" at bounding box center [1228, 748] width 681 height 69
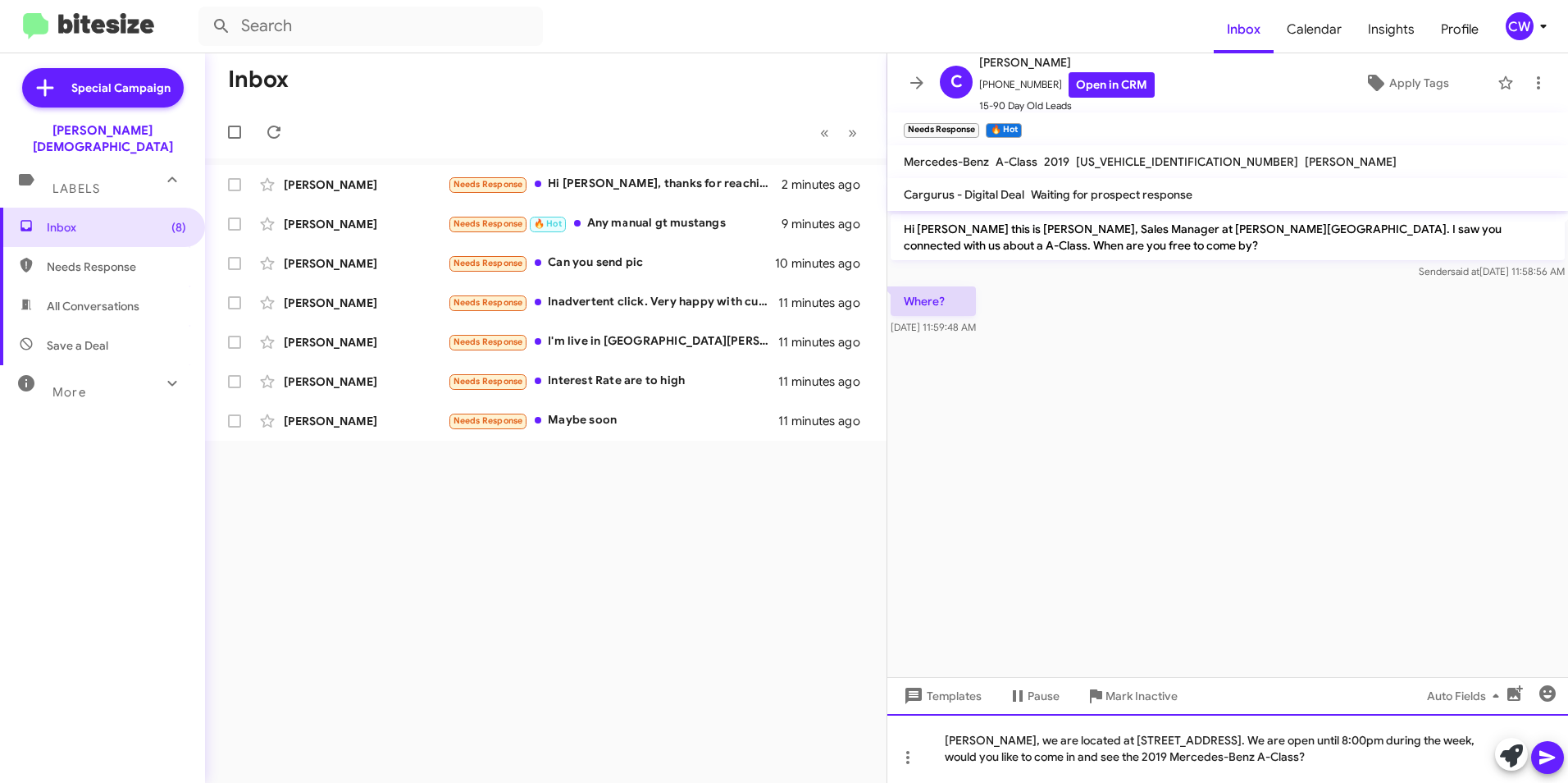
click at [978, 758] on div "Courtney, we are located at 24314 State Road 54 Lutz,FL 33559. We are open unti…" at bounding box center [1228, 748] width 681 height 69
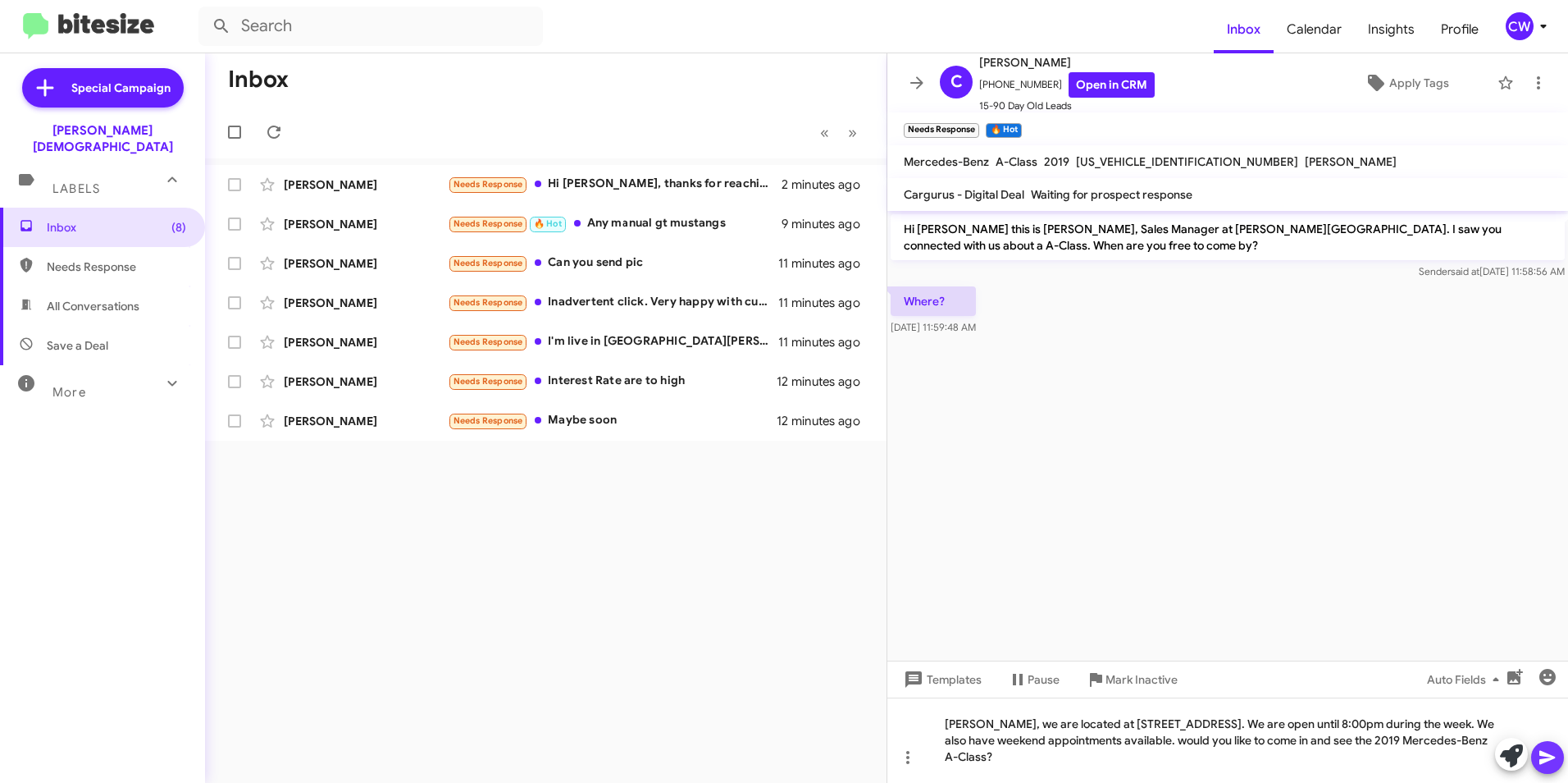
click at [1548, 758] on icon at bounding box center [1547, 758] width 16 height 14
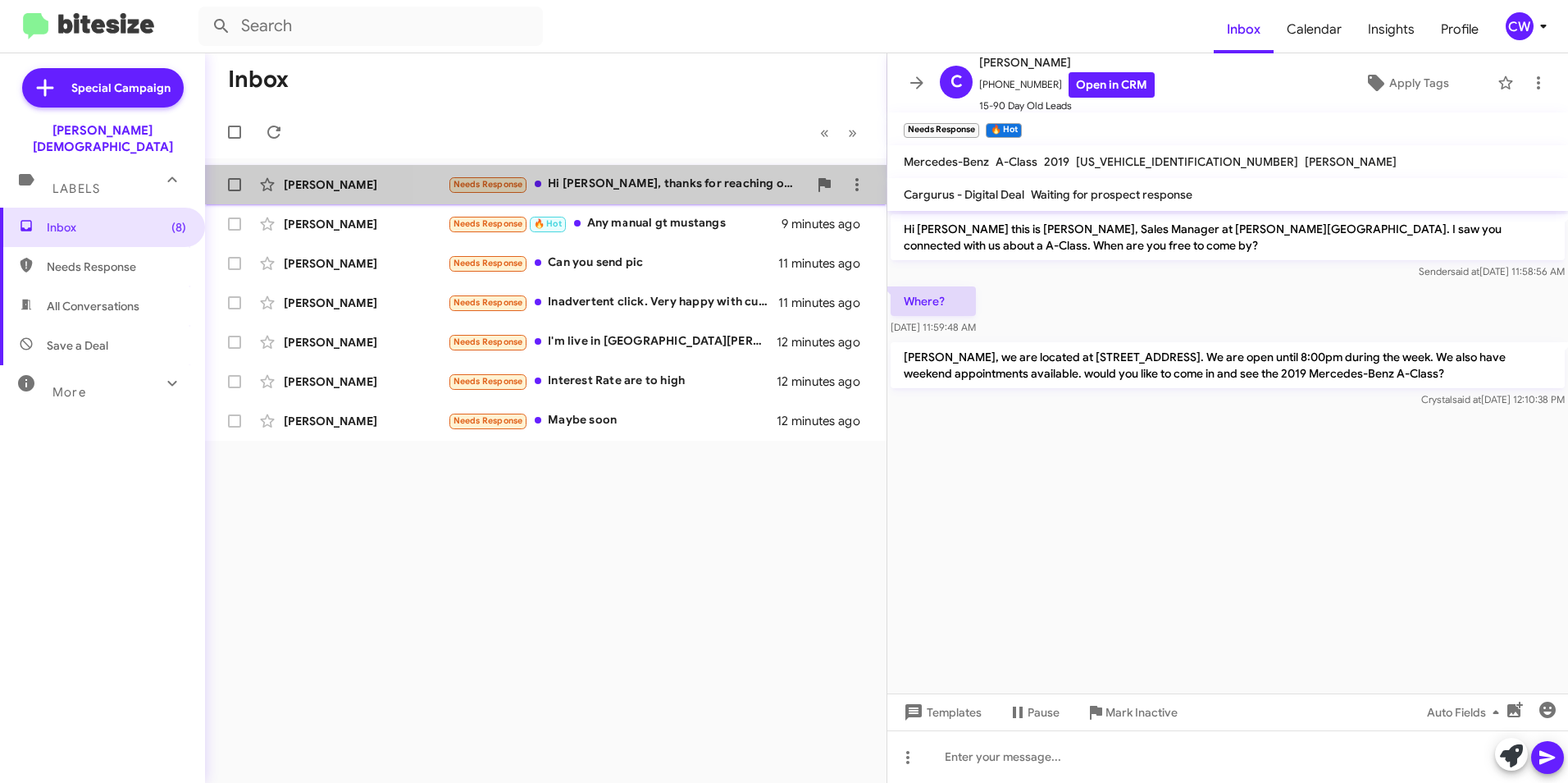
click at [623, 184] on div "Needs Response Hi Crystal, thanks for reaching out. My circumstances have chang…" at bounding box center [628, 184] width 360 height 19
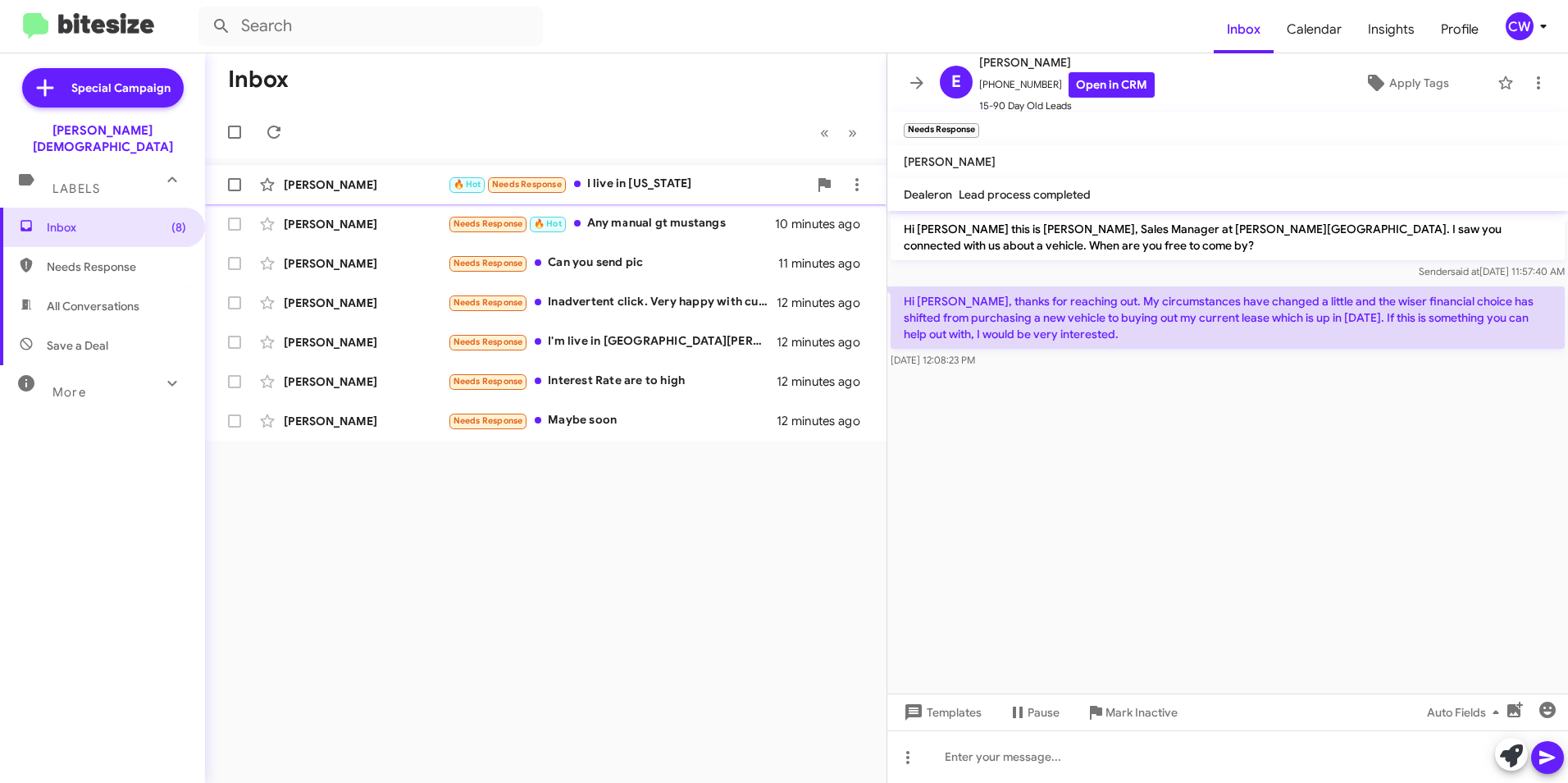
click at [647, 183] on div "🔥 Hot Needs Response I live in Ohio" at bounding box center [628, 184] width 360 height 19
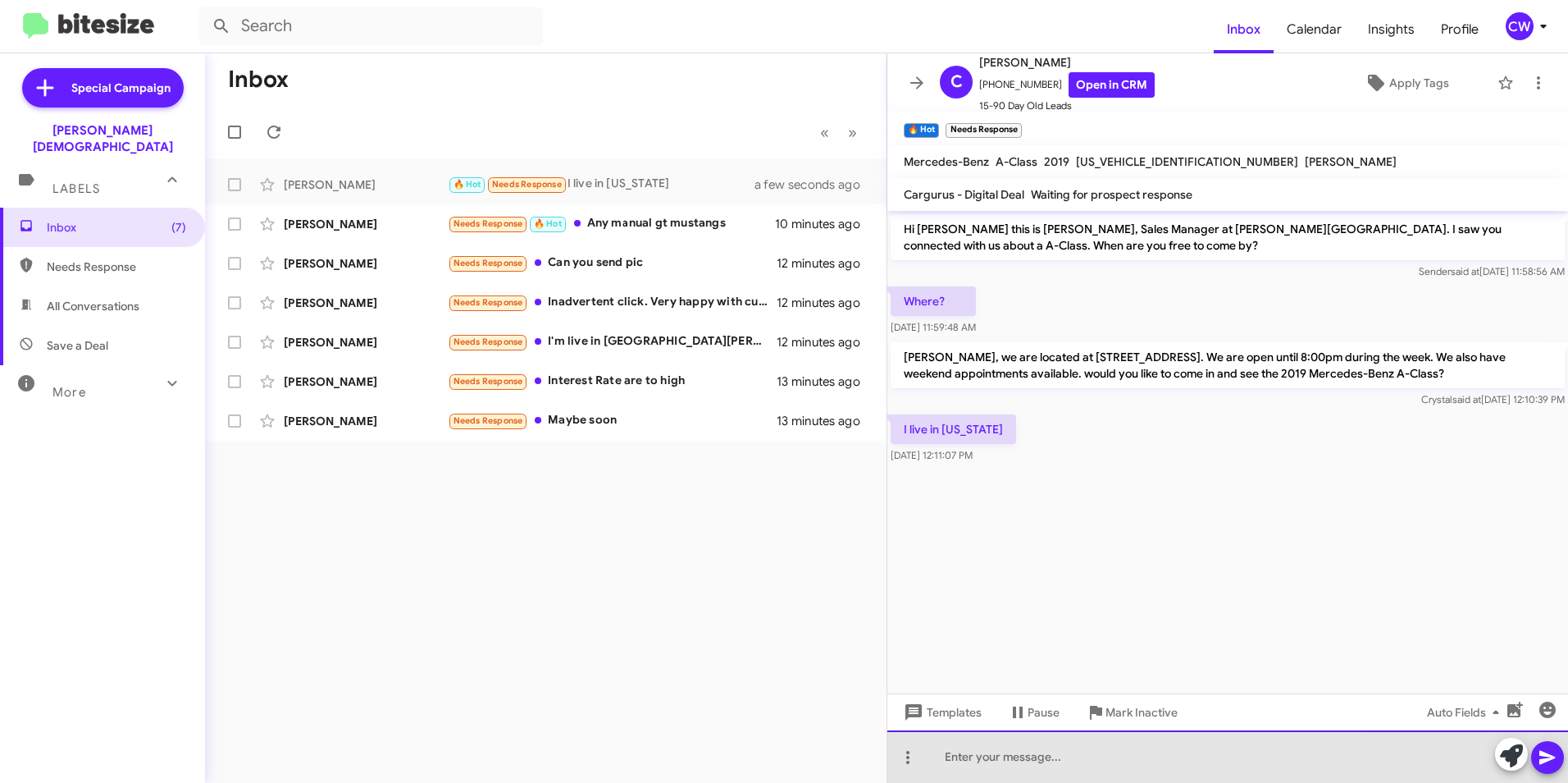
click at [945, 760] on div at bounding box center [1228, 756] width 681 height 53
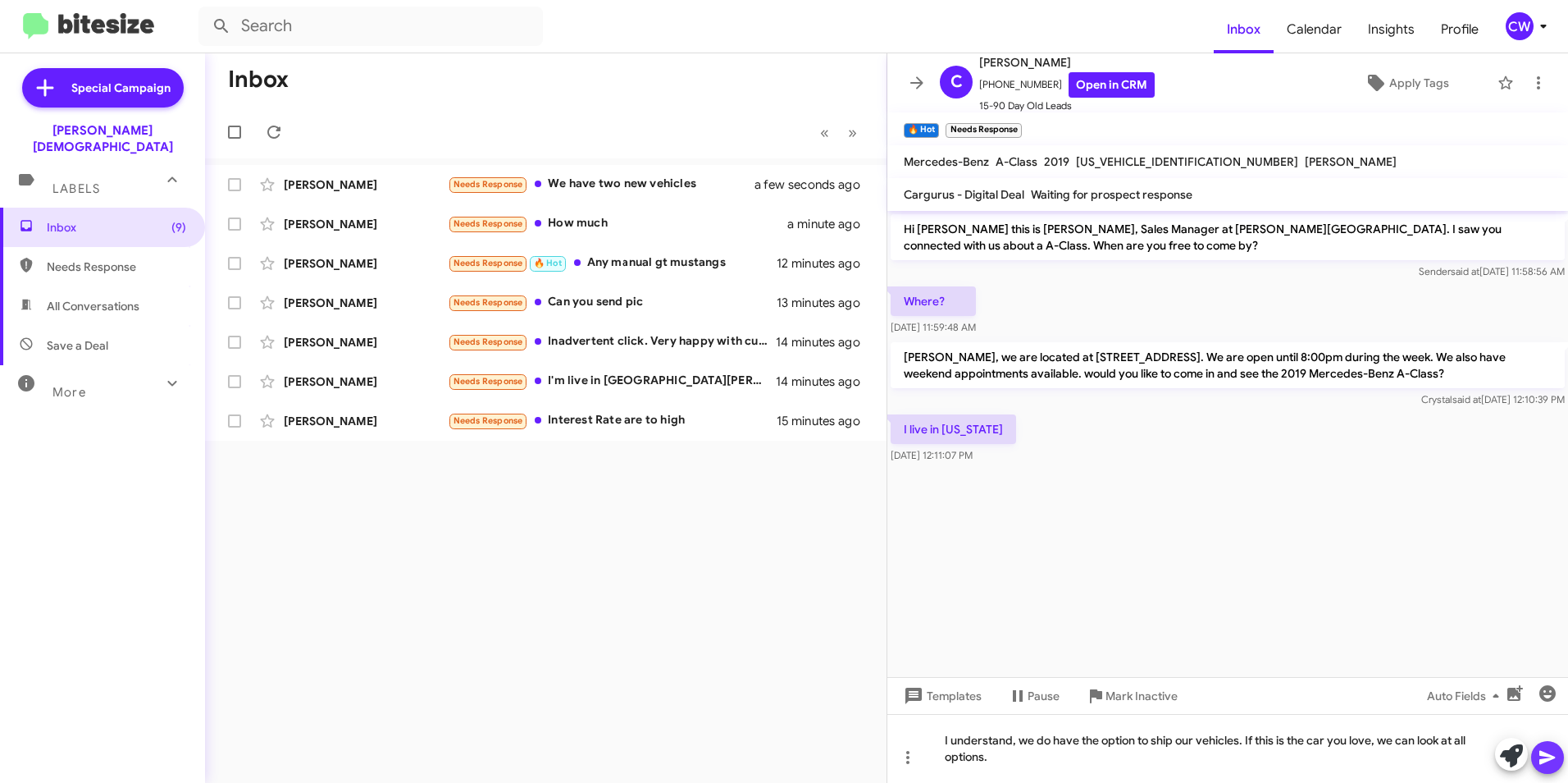
click at [1547, 760] on icon at bounding box center [1547, 758] width 16 height 14
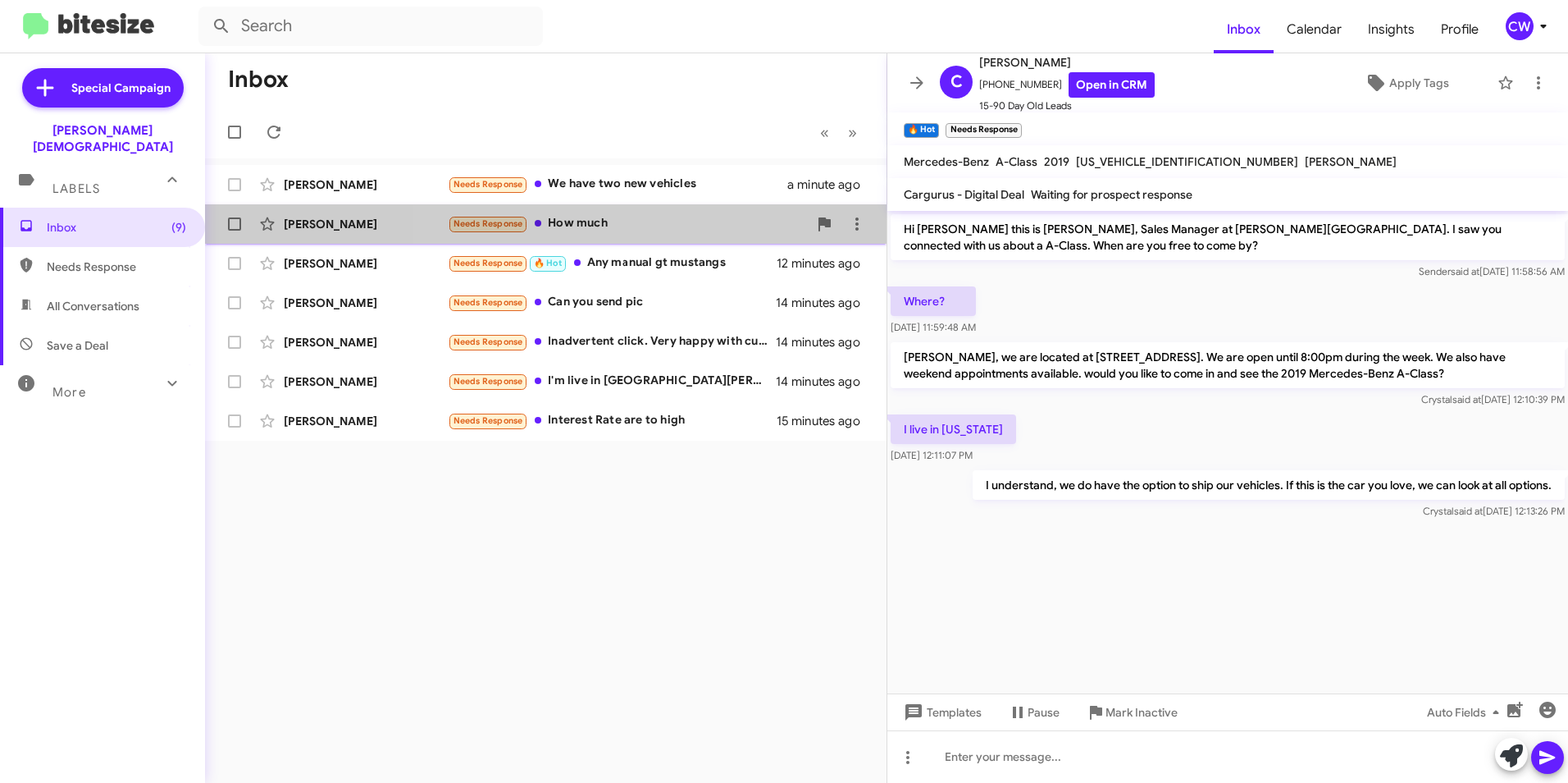
click at [572, 226] on div "Needs Response How much" at bounding box center [628, 223] width 360 height 19
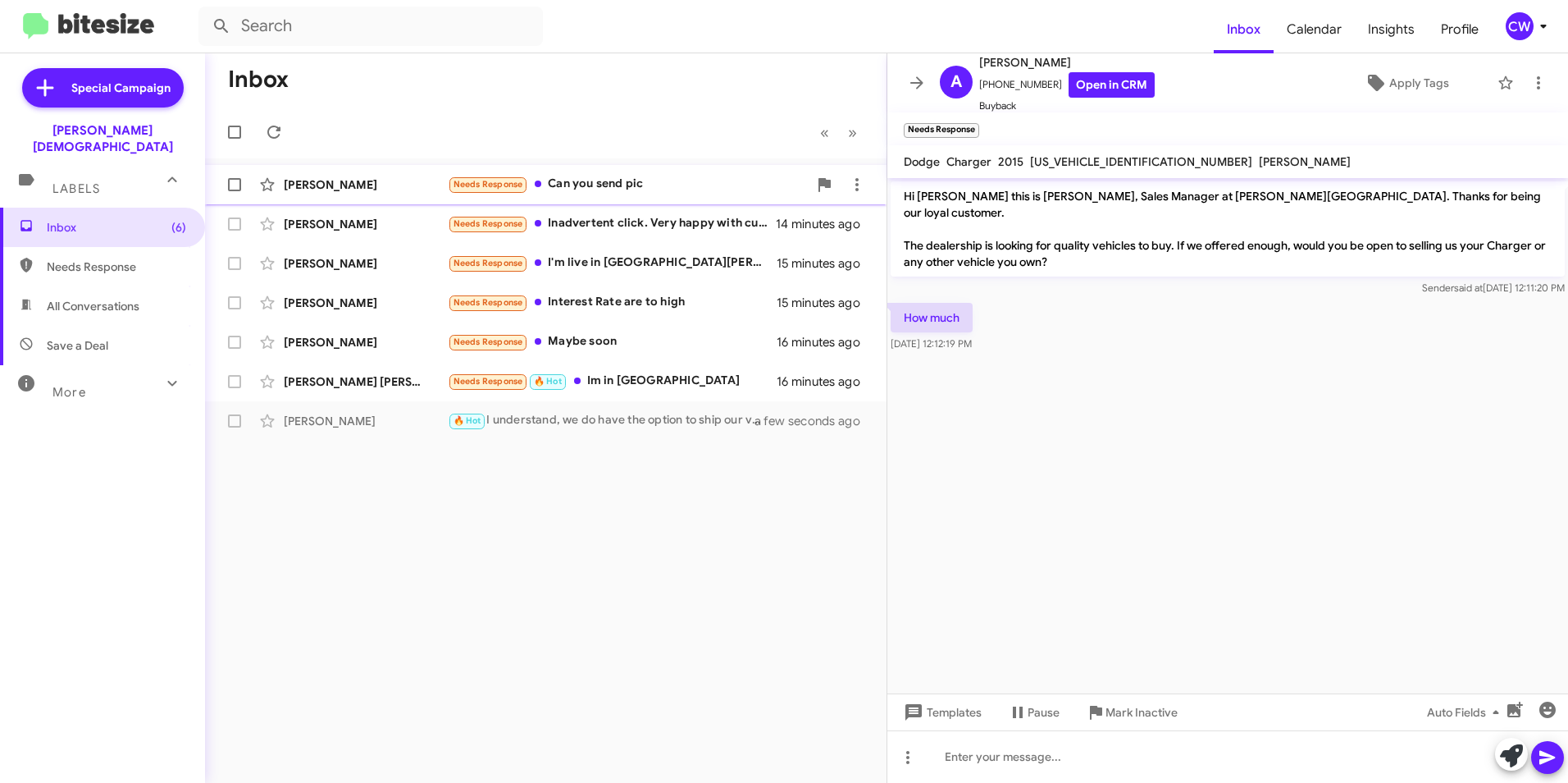
click at [578, 186] on div "Needs Response Can you send pic" at bounding box center [628, 184] width 360 height 19
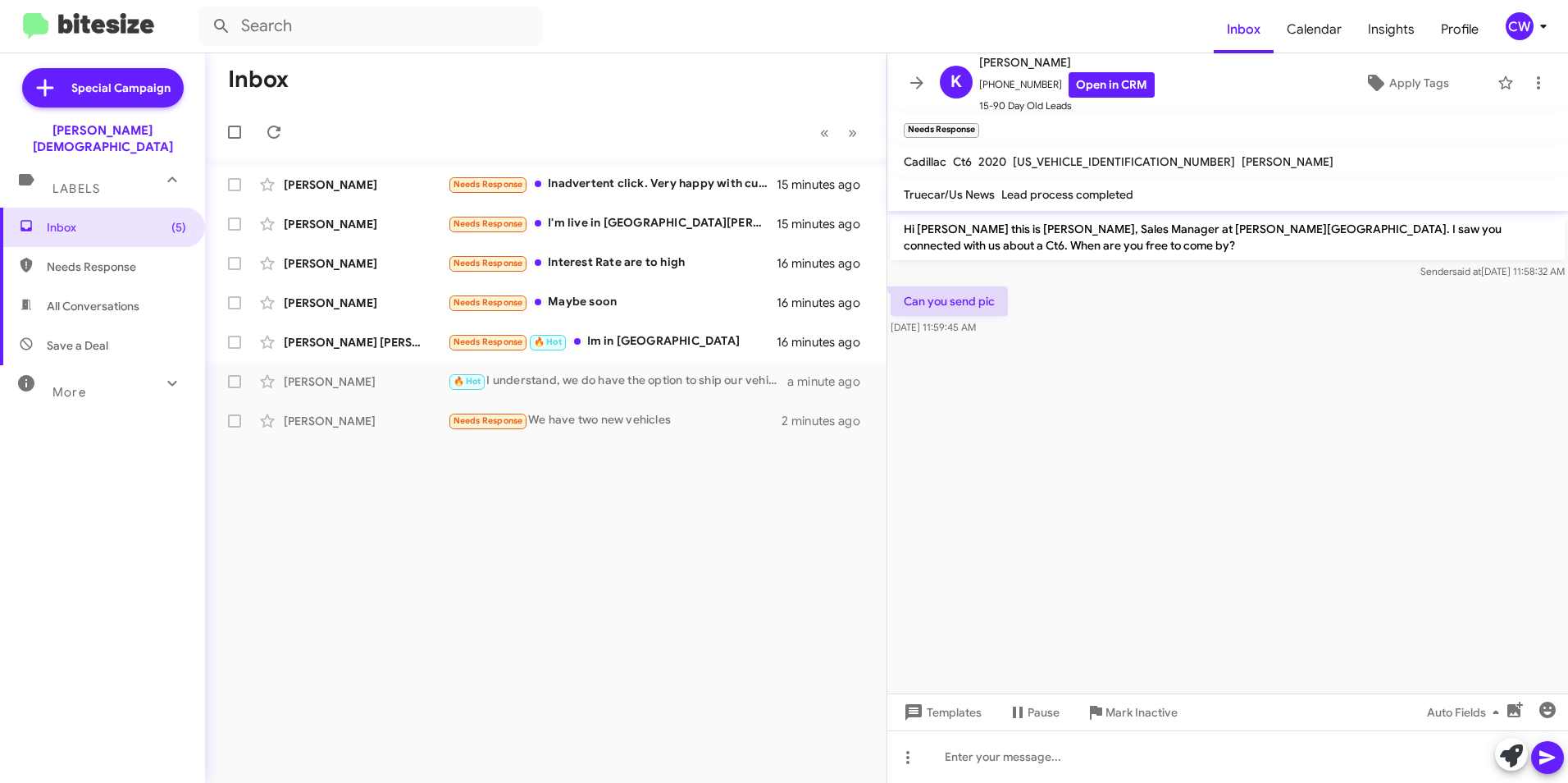
drag, startPoint x: 1124, startPoint y: 158, endPoint x: 939, endPoint y: 143, distance: 185.6
click at [939, 143] on div "K Kelby Shipp +16785083979 Open in CRM 15-90 Day Old Leads Apply Tags Needs Res…" at bounding box center [1228, 418] width 681 height 729
drag, startPoint x: 939, startPoint y: 143, endPoint x: 1029, endPoint y: 157, distance: 91.1
copy div "× Cadillac Ct6 2020 1G6KB5RS8LU106927"
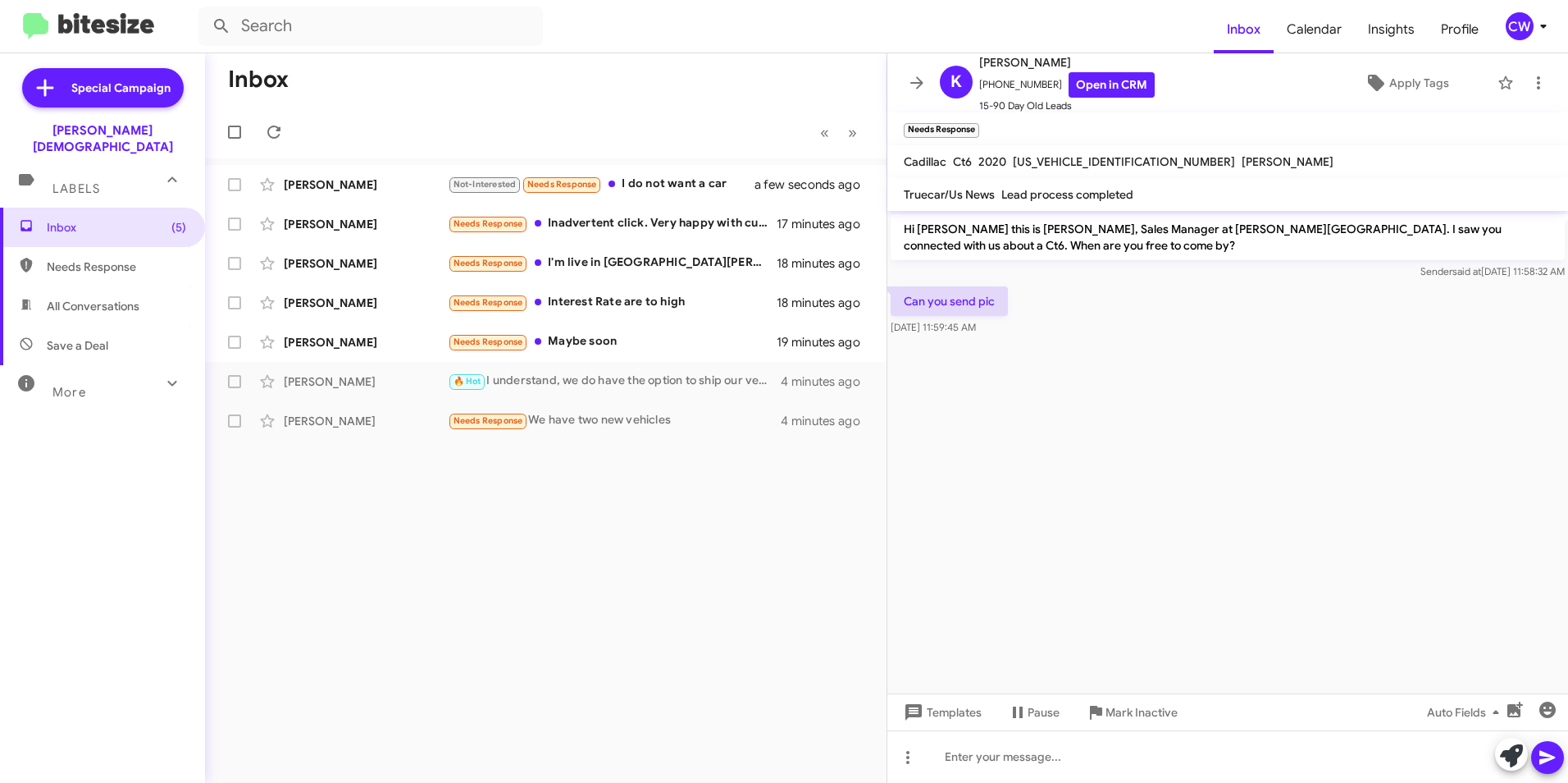
click at [1028, 327] on div "Can you send pic Sep 23, 2025, 11:59:45 AM" at bounding box center [1228, 311] width 681 height 55
drag, startPoint x: 1100, startPoint y: 400, endPoint x: 1115, endPoint y: 398, distance: 15.1
click at [1115, 398] on cdk-virtual-scroll-viewport "Hi Kelby this is Crystal White, Sales Manager at Ferman Wesley Chapel. I saw yo…" at bounding box center [1228, 451] width 681 height 482
drag, startPoint x: 1094, startPoint y: 473, endPoint x: 1127, endPoint y: 468, distance: 33.4
click at [1127, 468] on cdk-virtual-scroll-viewport "Hi Kelby this is Crystal White, Sales Manager at Ferman Wesley Chapel. I saw yo…" at bounding box center [1228, 451] width 681 height 482
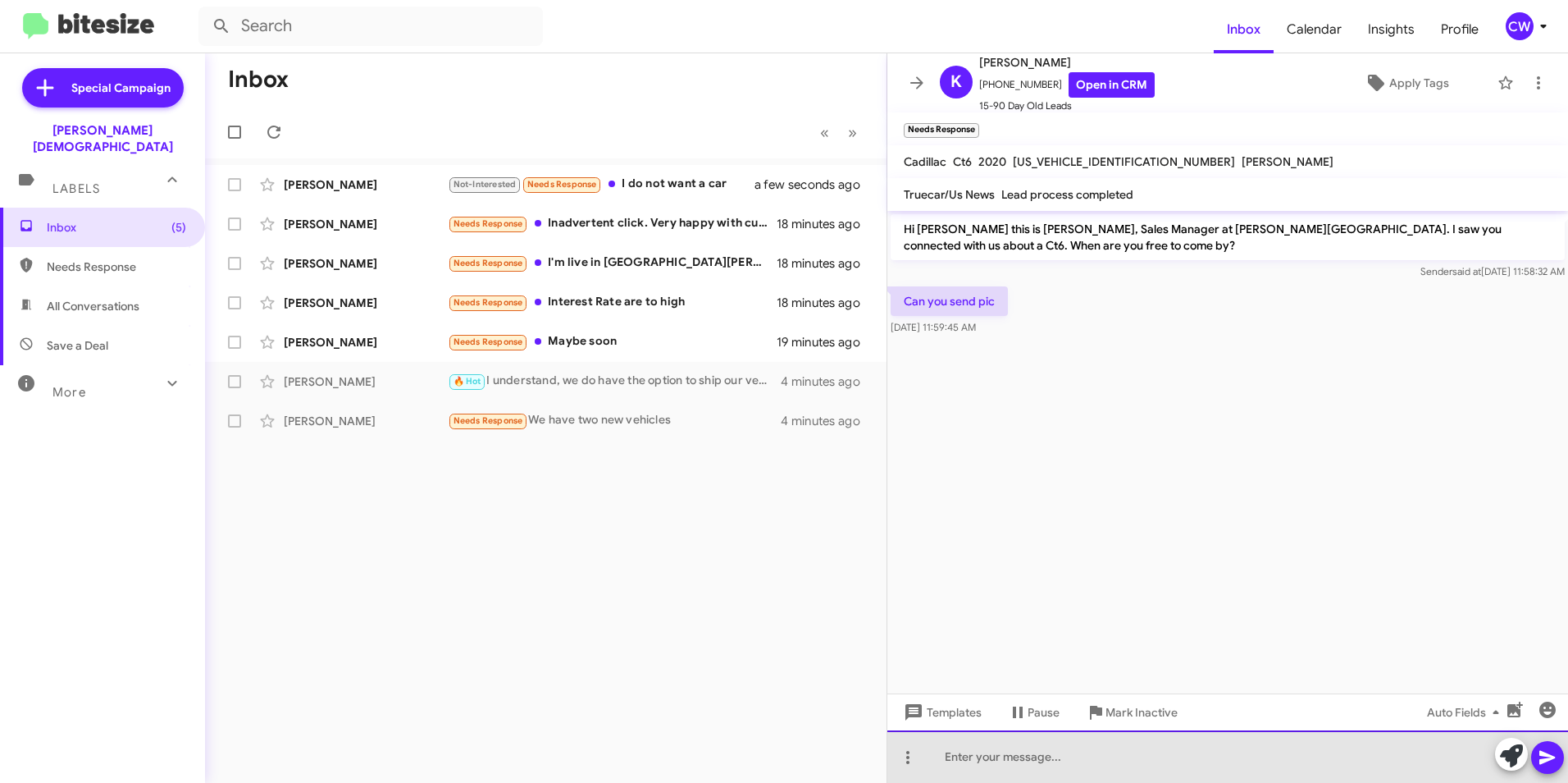
click at [1029, 762] on div at bounding box center [1228, 756] width 681 height 53
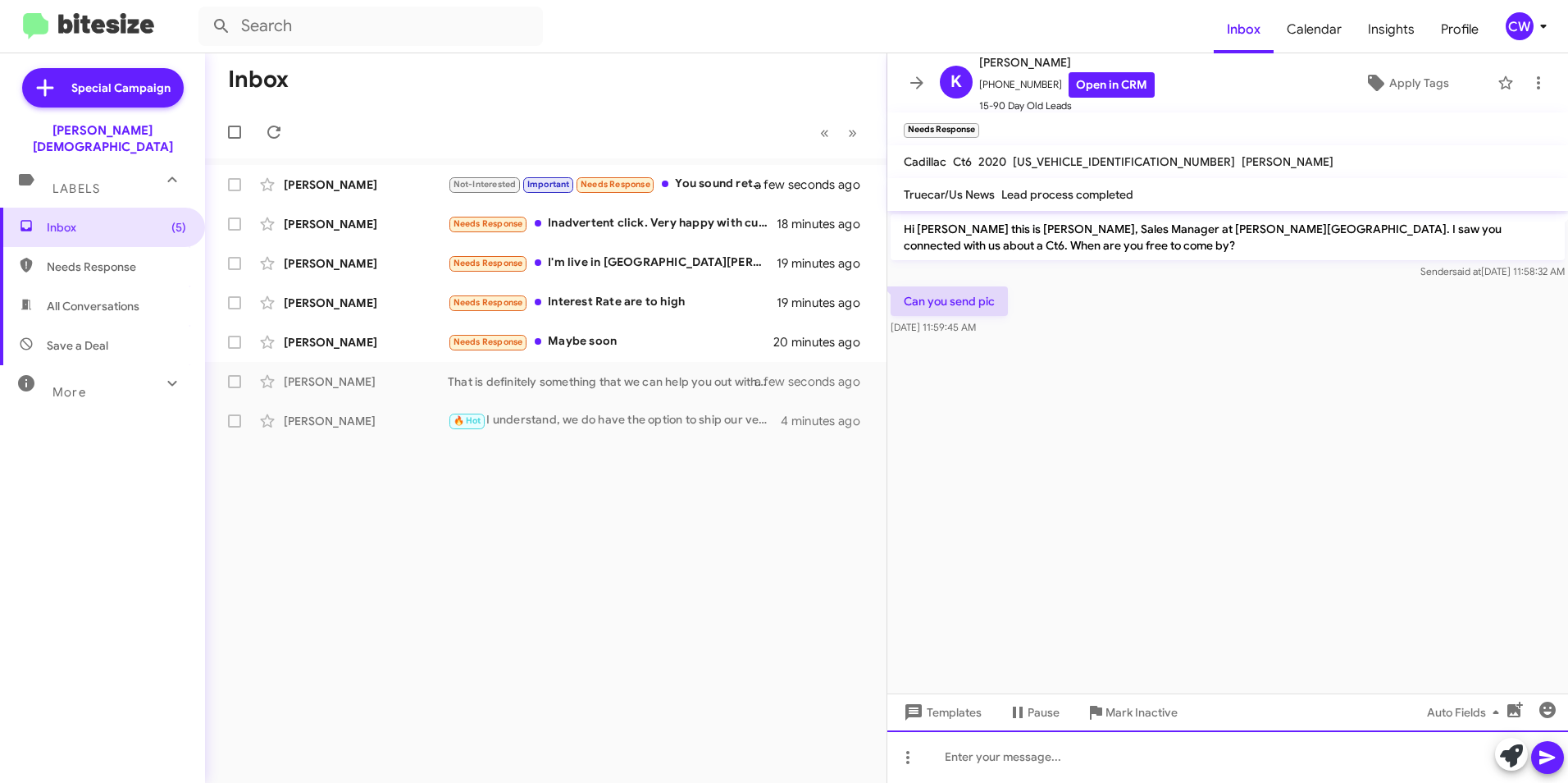
click at [942, 754] on div at bounding box center [1228, 756] width 681 height 53
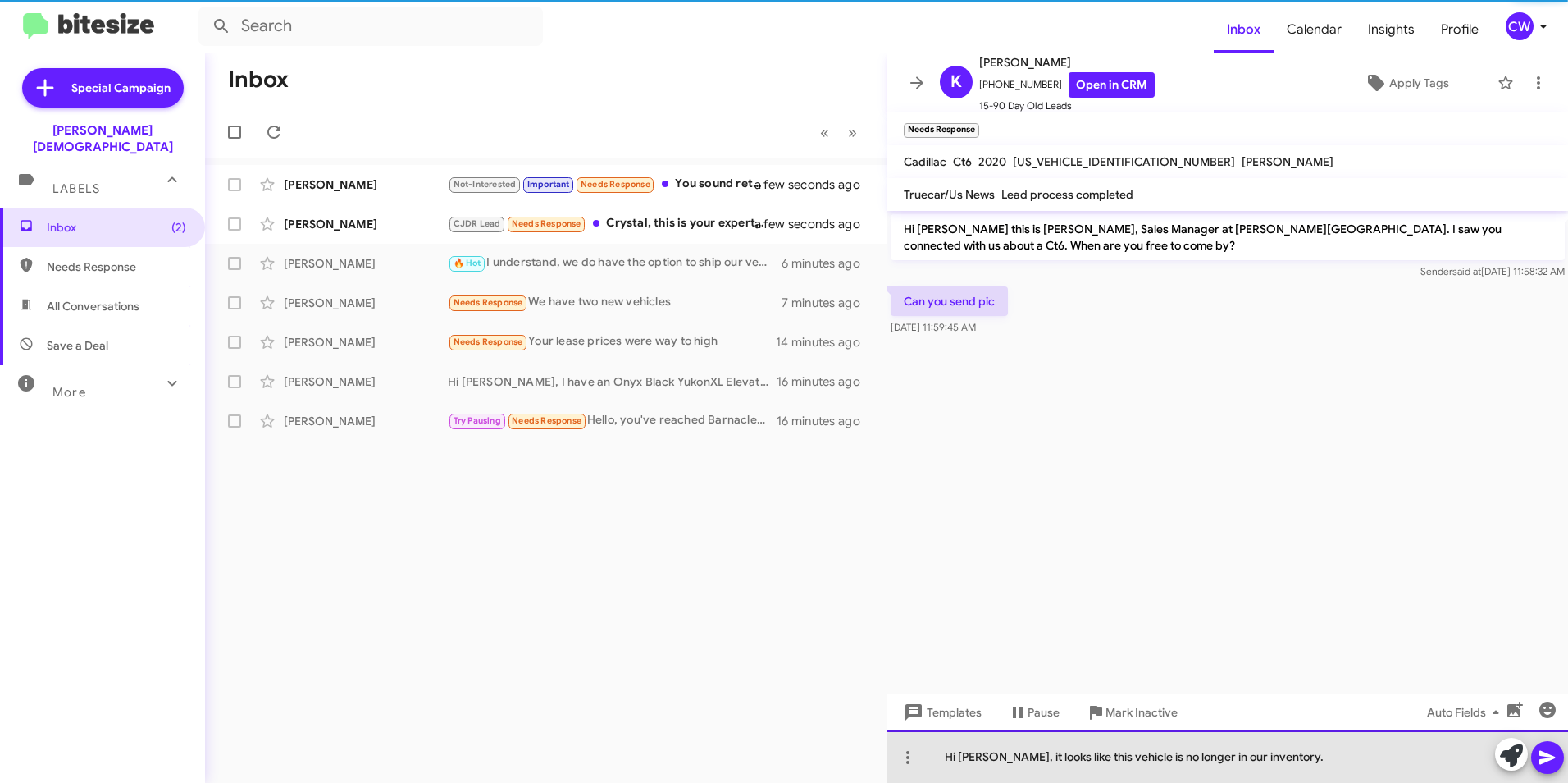
click at [1285, 758] on div "Hi Kelby, it looks like this vehicle is no longer in our inventory." at bounding box center [1228, 756] width 681 height 53
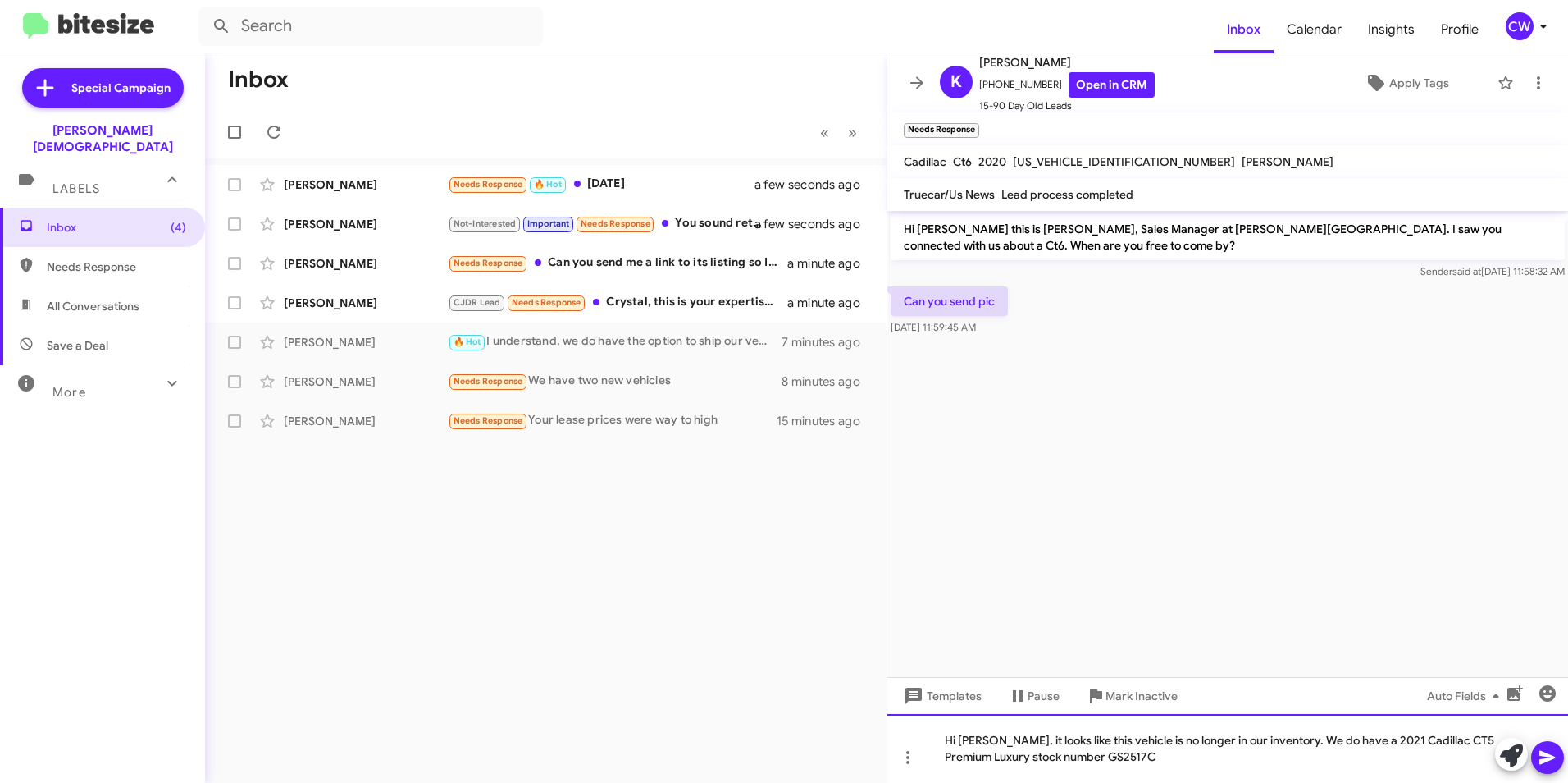
click at [1126, 761] on div "Hi Kelby, it looks like this vehicle is no longer in our inventory. We do have …" at bounding box center [1228, 748] width 681 height 69
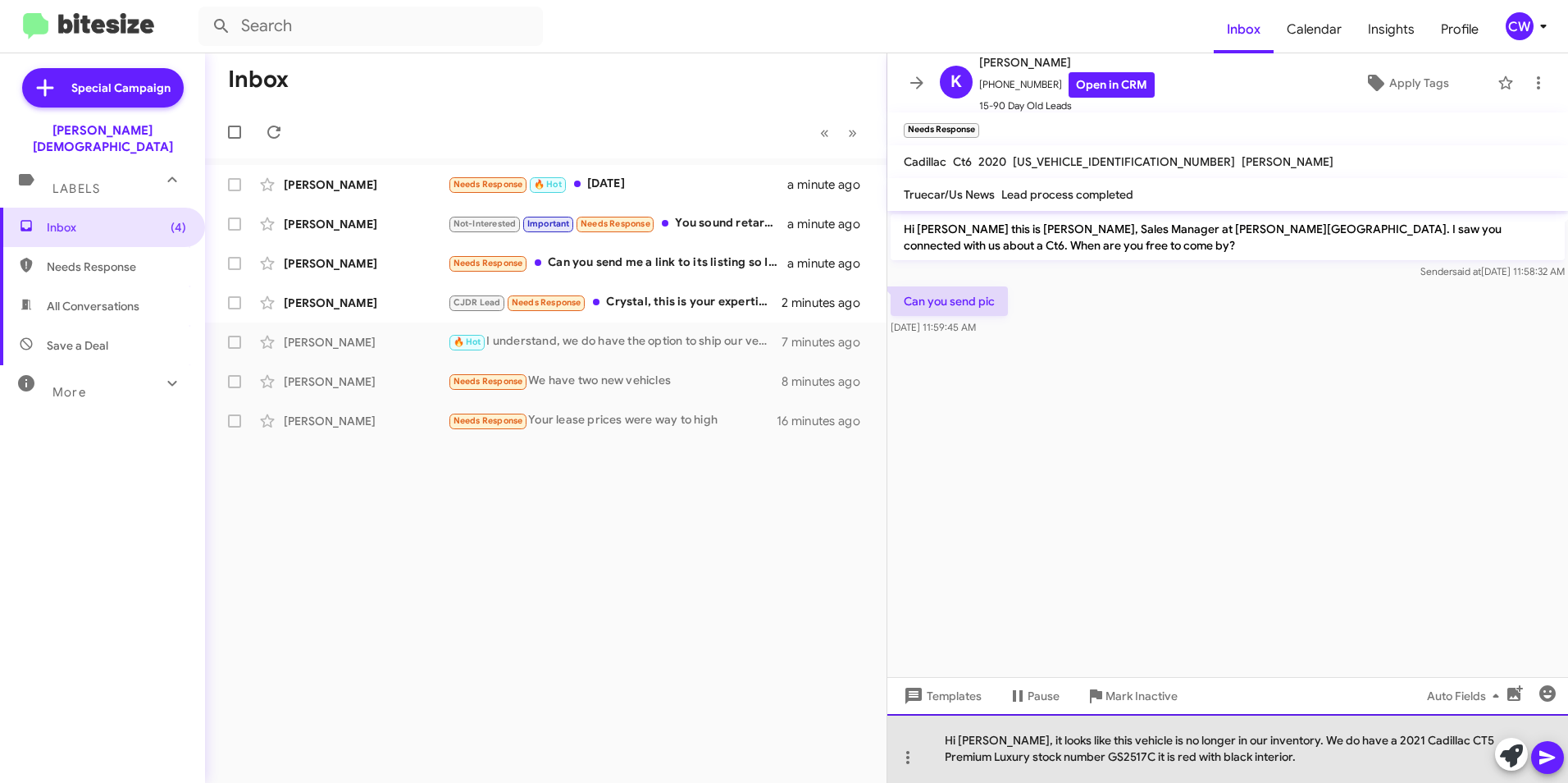
click at [1273, 767] on div "Hi Kelby, it looks like this vehicle is no longer in our inventory. We do have …" at bounding box center [1228, 748] width 681 height 69
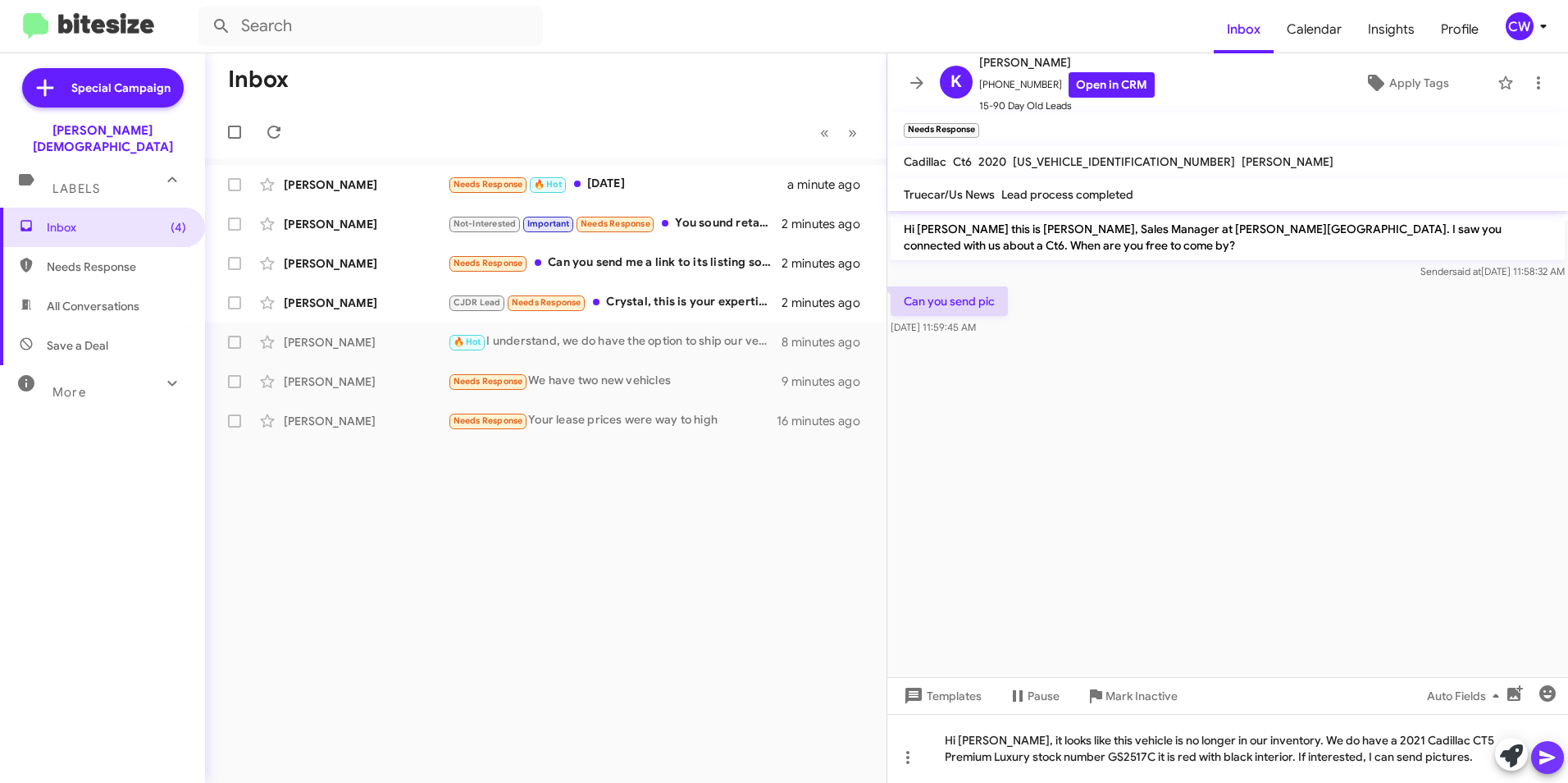
click at [1550, 763] on icon at bounding box center [1547, 757] width 20 height 20
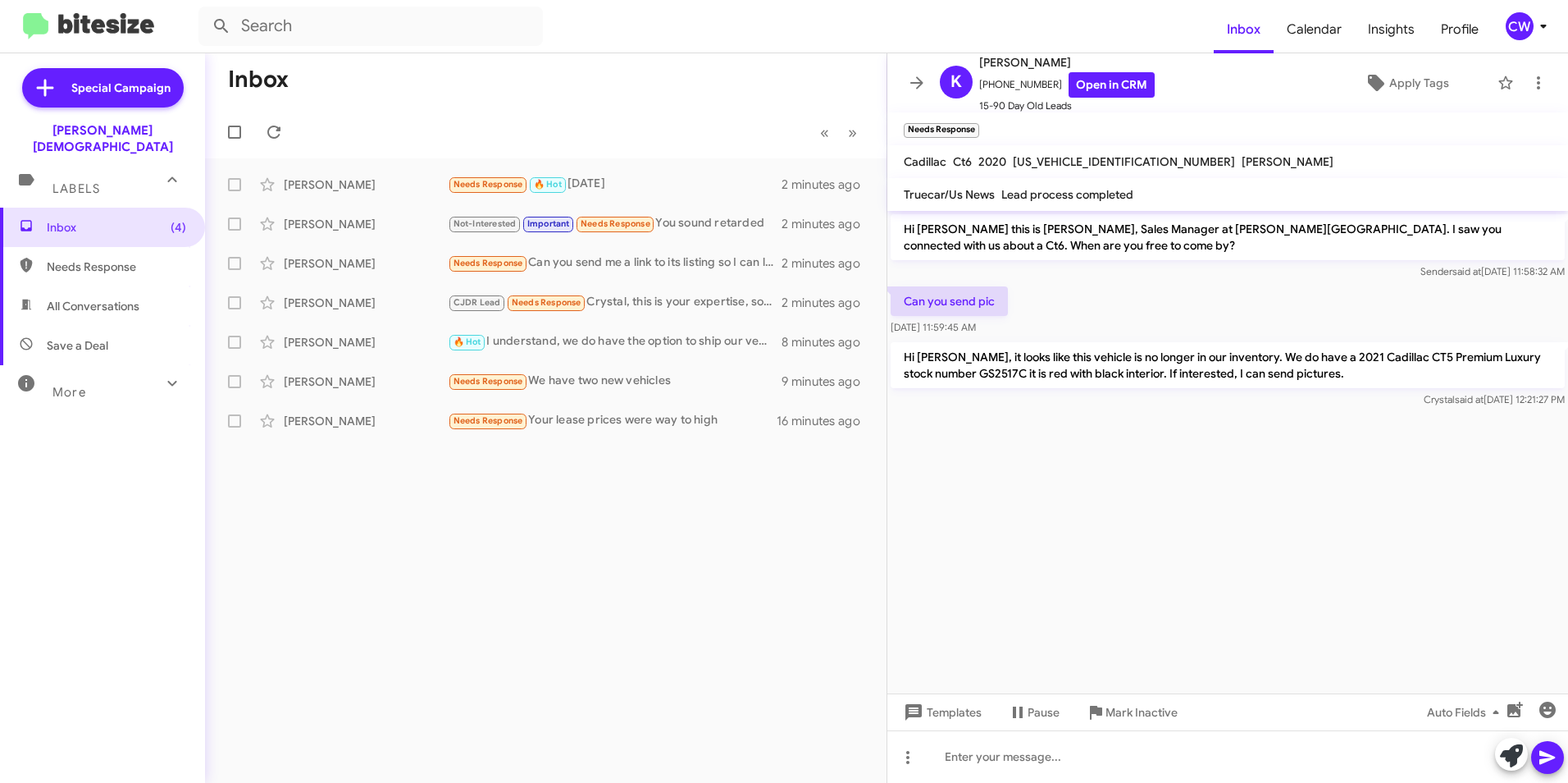
click at [480, 647] on div "Inbox « Previous » Next Moty Bernstein Needs Response 🔥 Hot Thursday 2 minutes …" at bounding box center [545, 418] width 681 height 729
click at [275, 138] on icon at bounding box center [274, 132] width 13 height 13
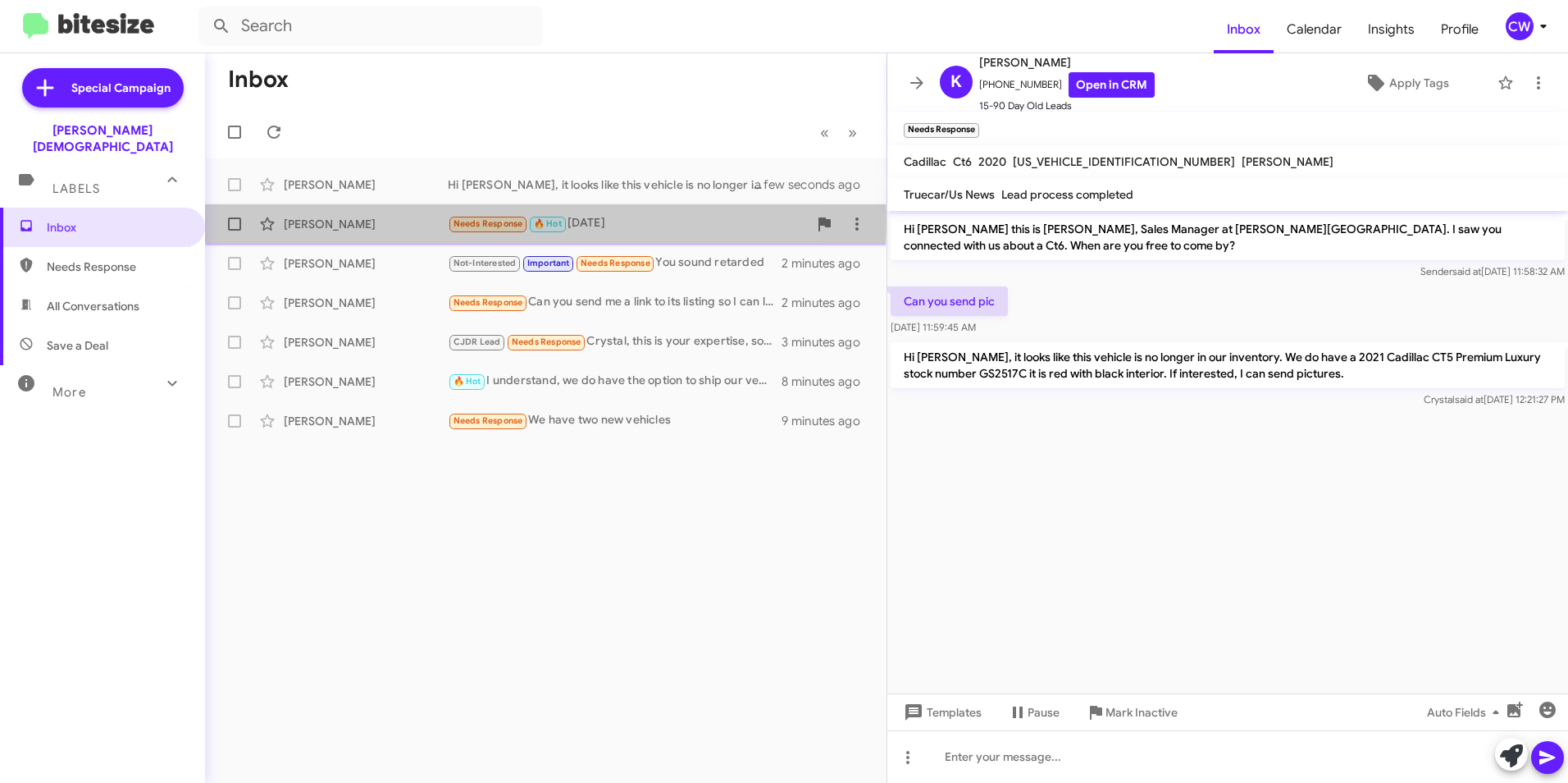
click at [335, 223] on div "[PERSON_NAME]" at bounding box center [365, 223] width 164 height 16
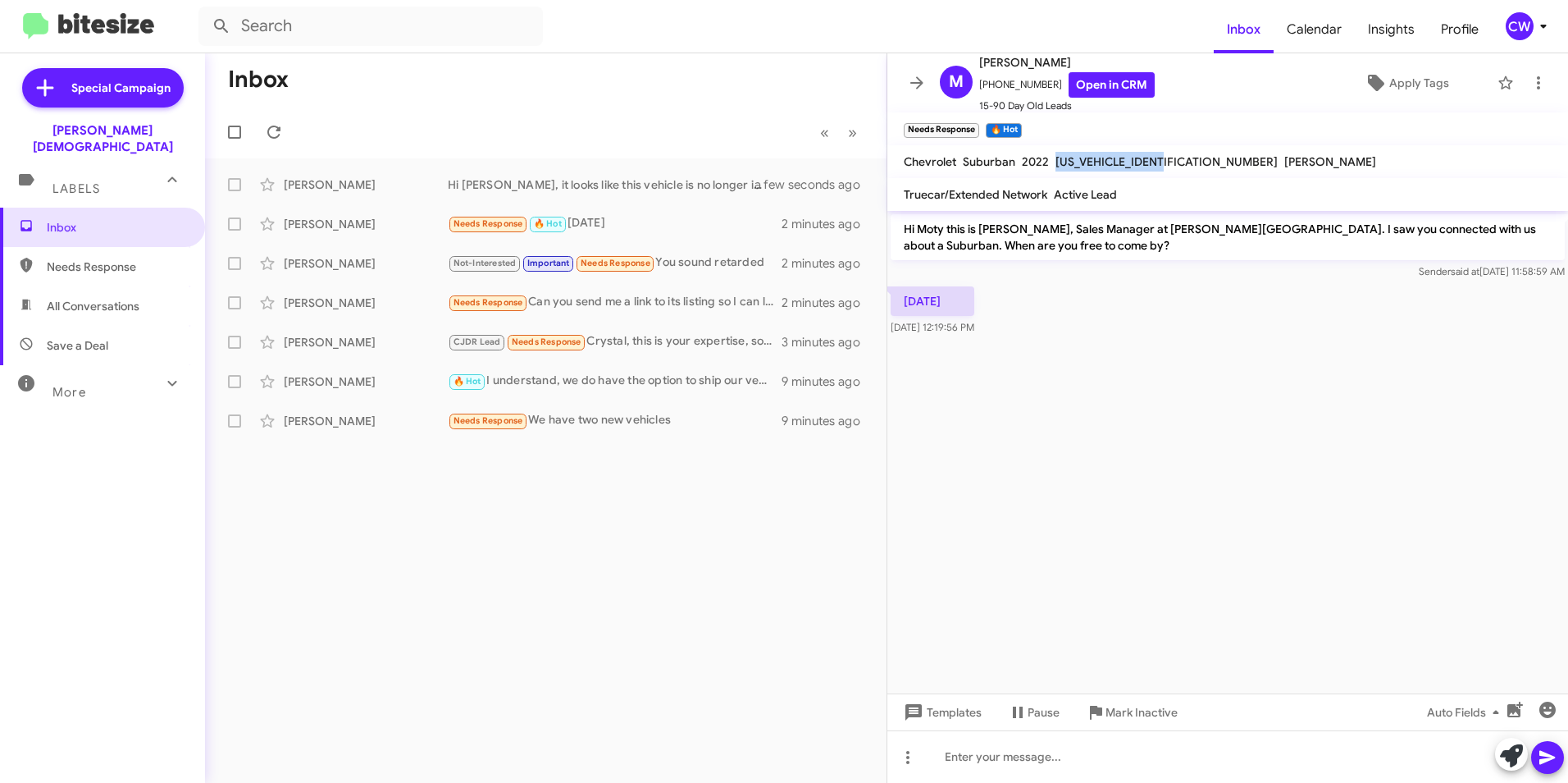
drag, startPoint x: 1172, startPoint y: 161, endPoint x: 1055, endPoint y: 157, distance: 117.1
click at [1055, 157] on span "1GNSCEKD3NR154452" at bounding box center [1166, 161] width 223 height 15
copy span "1GNSCEKD3NR154452"
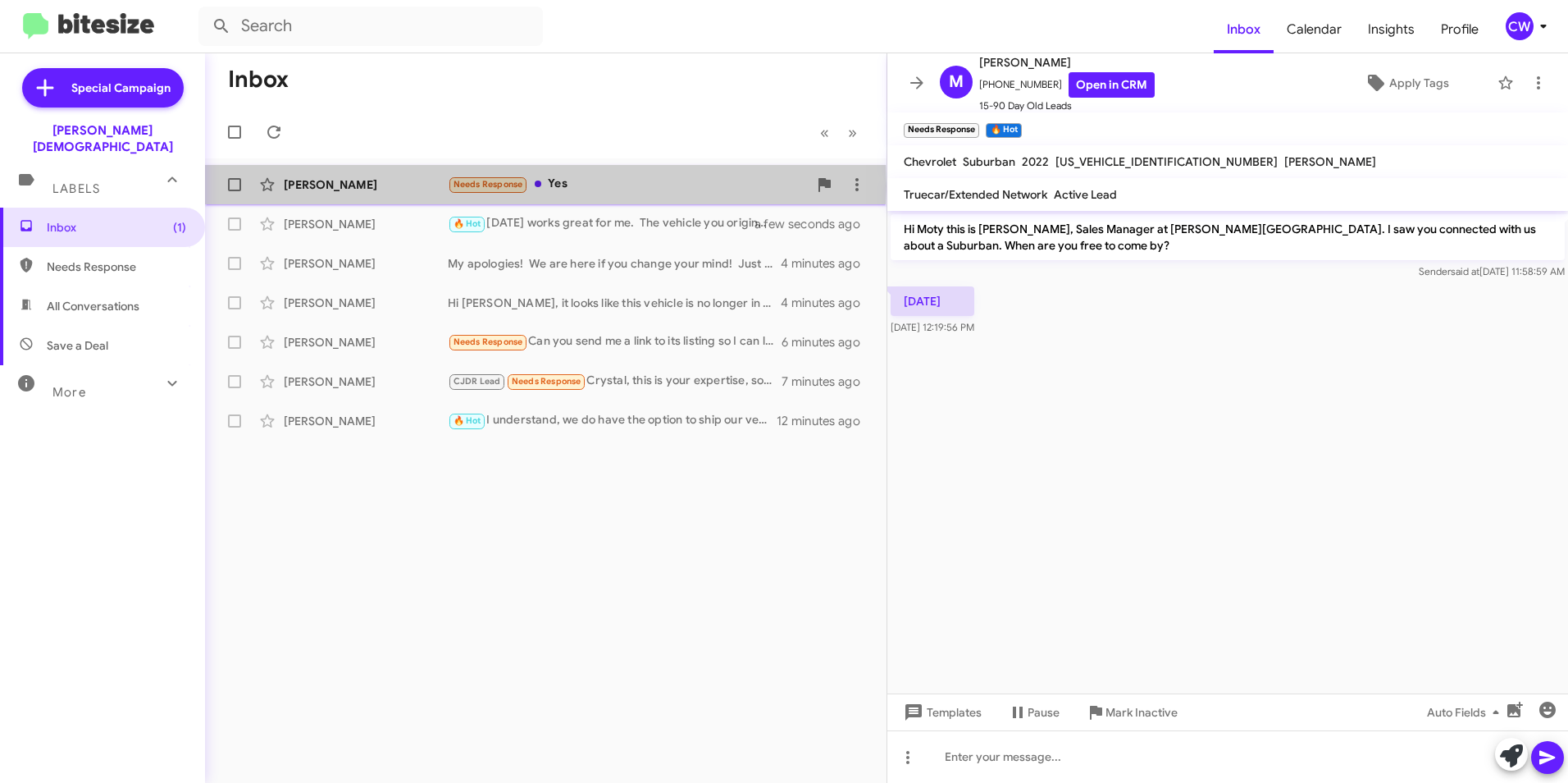
click at [355, 185] on div "[PERSON_NAME]" at bounding box center [365, 184] width 164 height 16
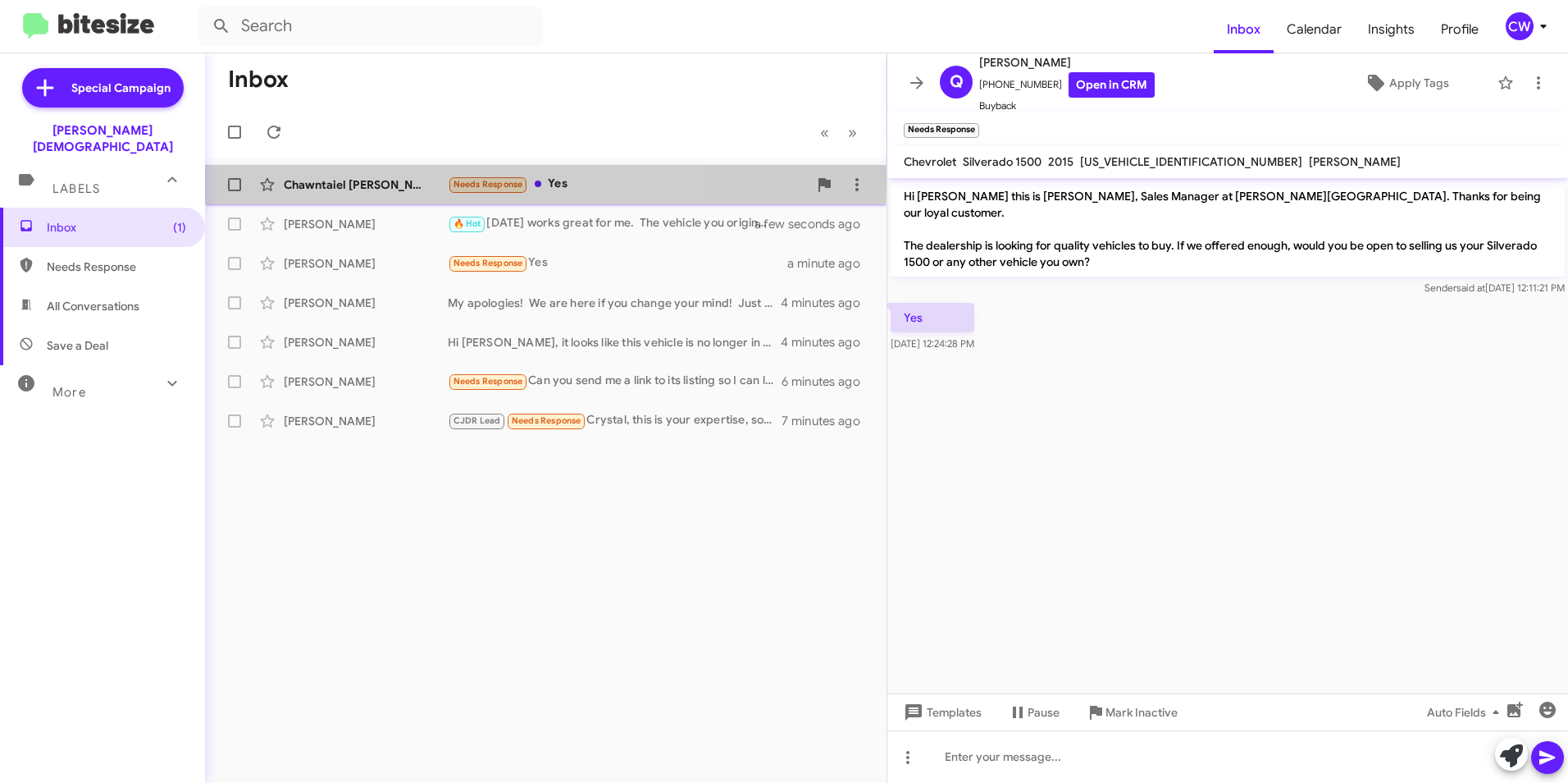
click at [378, 184] on div "Chawntaiel [PERSON_NAME]" at bounding box center [365, 184] width 164 height 16
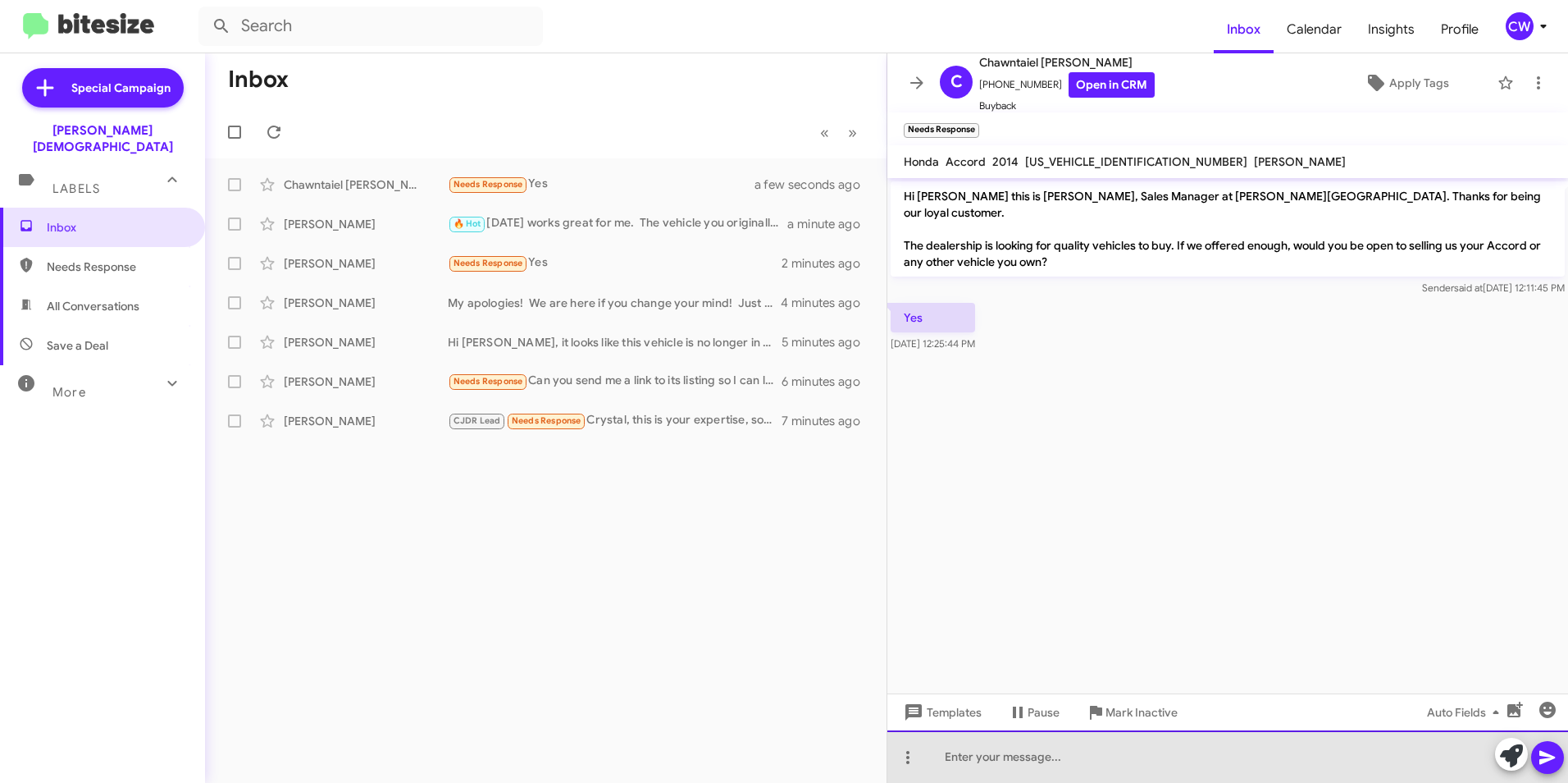
click at [1007, 769] on div at bounding box center [1228, 756] width 681 height 53
click at [1275, 757] on div "Great! When are you available to come by for an appraisal?" at bounding box center [1228, 756] width 681 height 53
click at [1199, 756] on div "Great! When are you available to come by for an appraisal?" at bounding box center [1228, 756] width 681 height 53
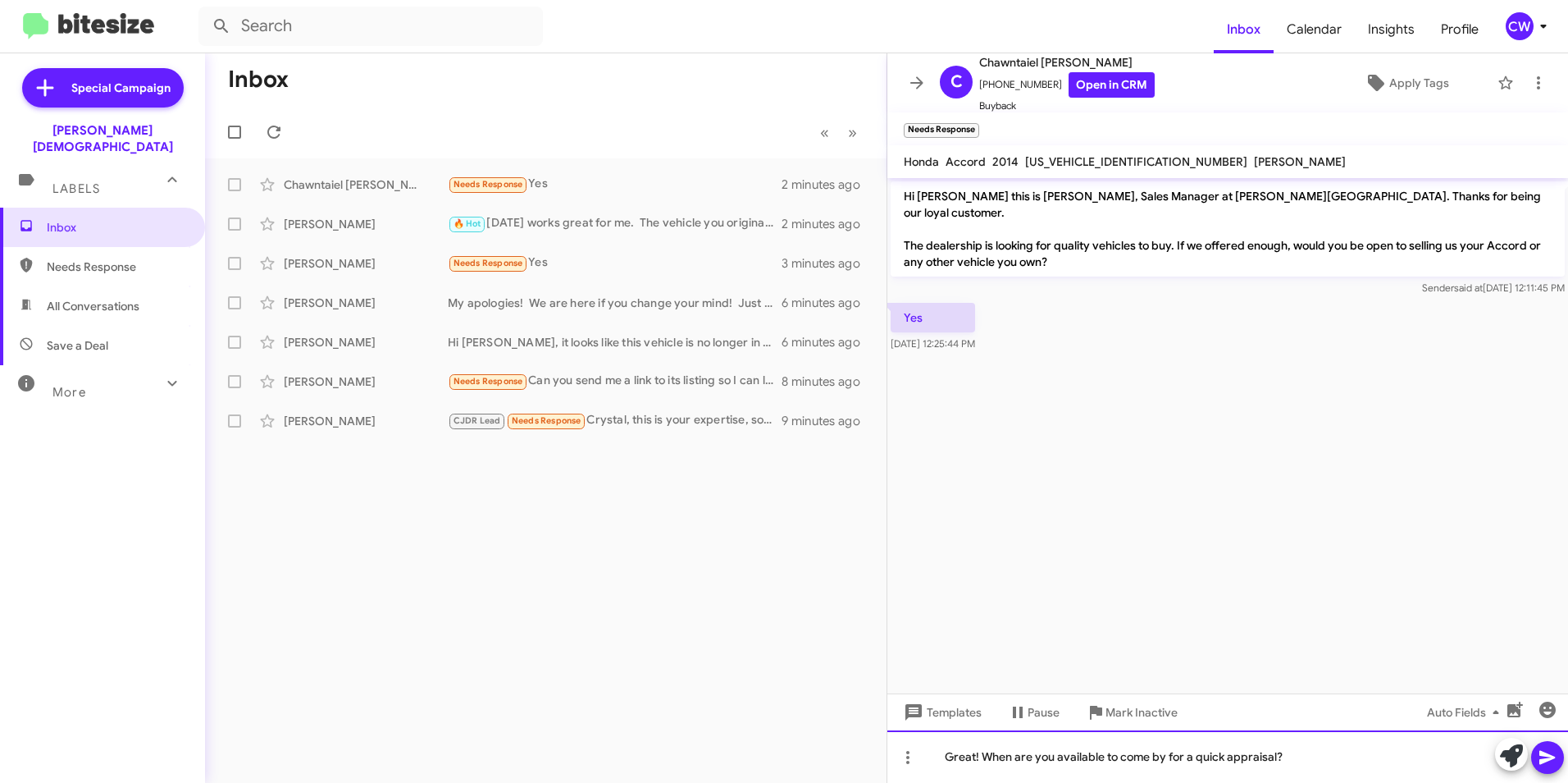
click at [1314, 761] on div "Great! When are you available to come by for a quick appraisal?" at bounding box center [1228, 756] width 681 height 53
click at [1547, 756] on icon at bounding box center [1547, 758] width 16 height 14
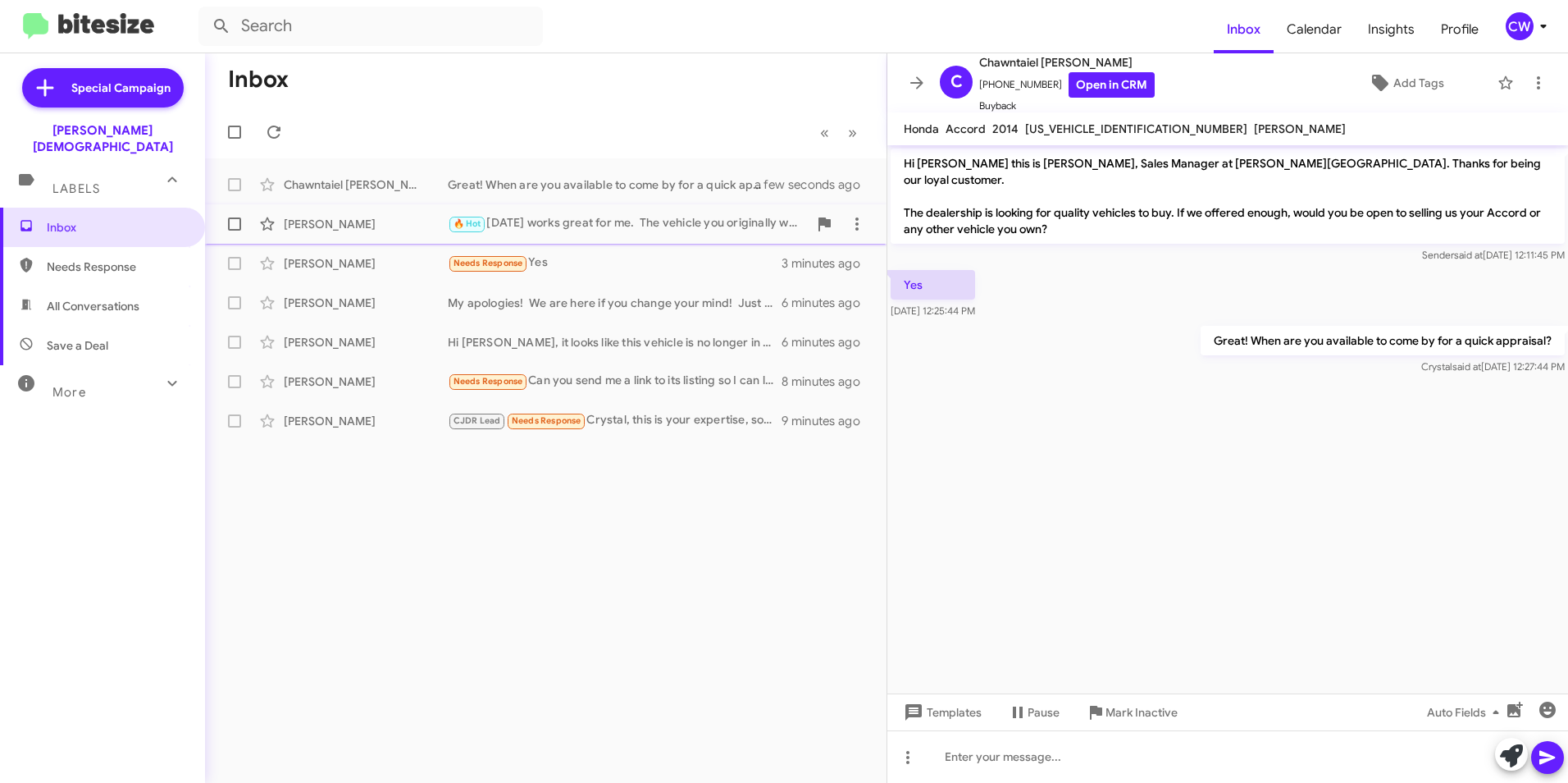
click at [582, 224] on div "🔥 Hot [DATE] works great for me. The vehicle you originally were looking at has…" at bounding box center [628, 223] width 360 height 19
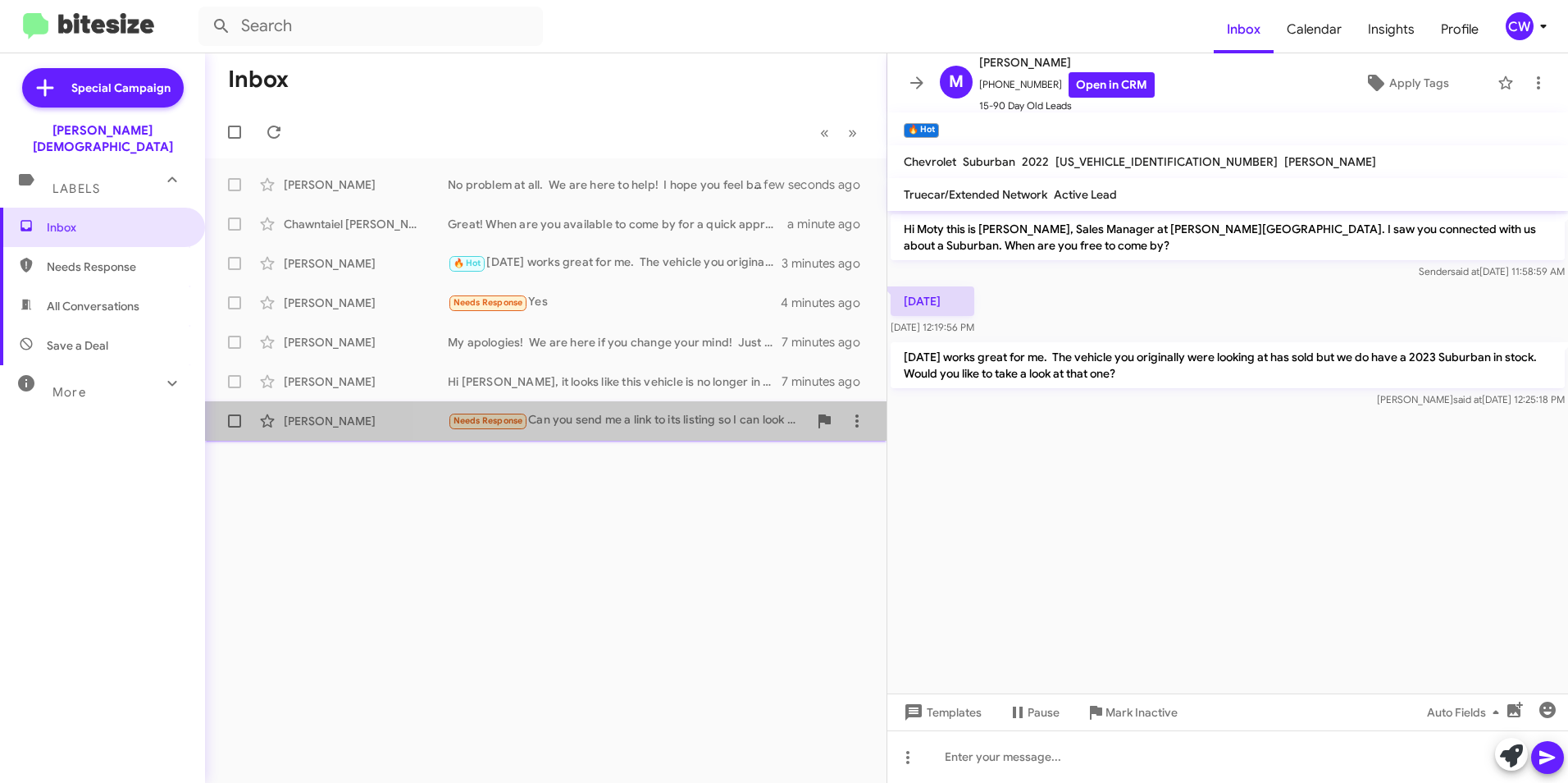
click at [584, 424] on div "Needs Response Can you send me a link to its listing so I can look at pictures?…" at bounding box center [628, 421] width 360 height 19
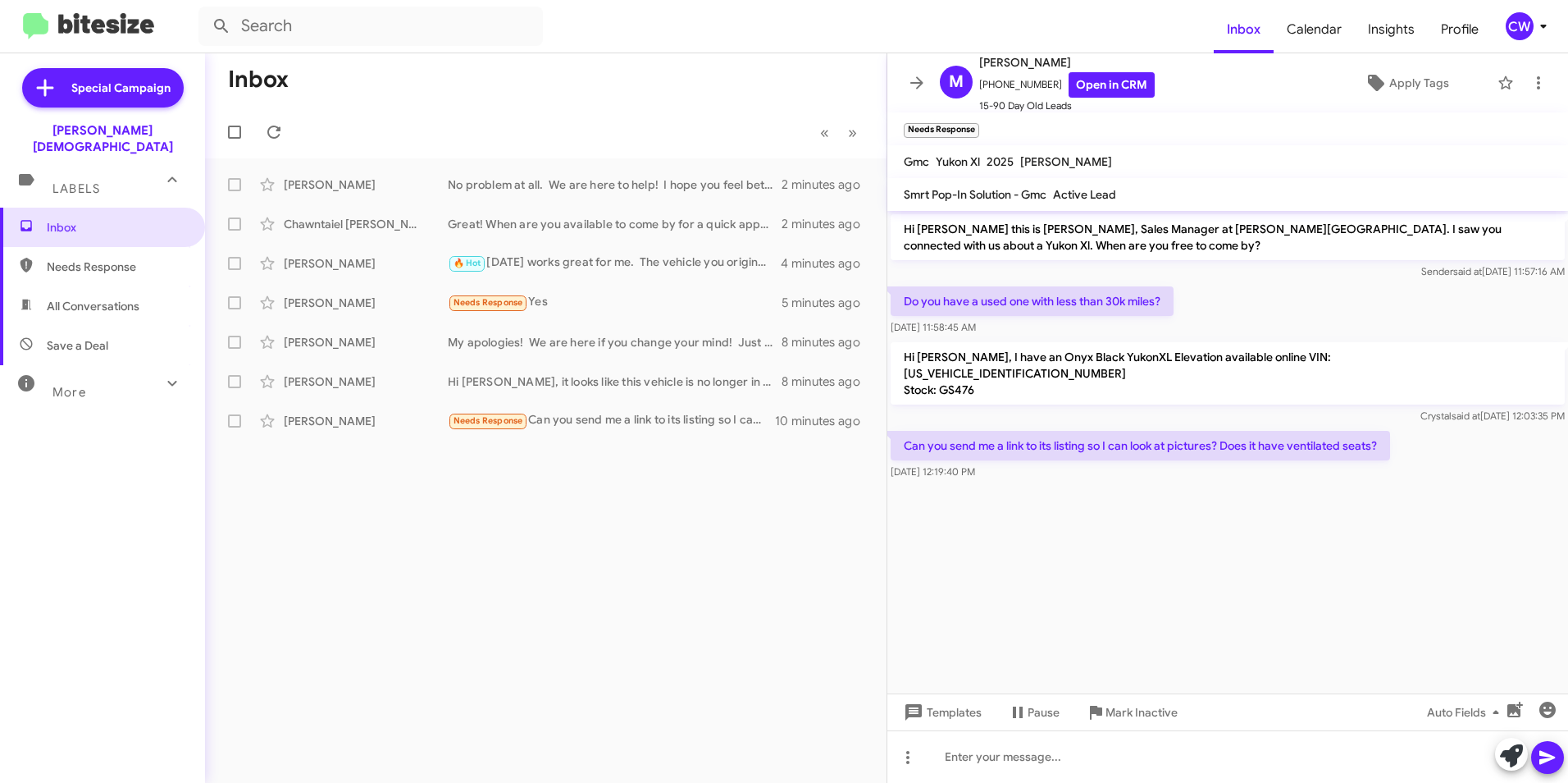
click at [1191, 549] on cdk-virtual-scroll-viewport "Hi [PERSON_NAME] this is [PERSON_NAME], Sales Manager at [PERSON_NAME][GEOGRAPH…" at bounding box center [1228, 451] width 681 height 482
paste div
click at [1552, 763] on icon at bounding box center [1547, 757] width 20 height 20
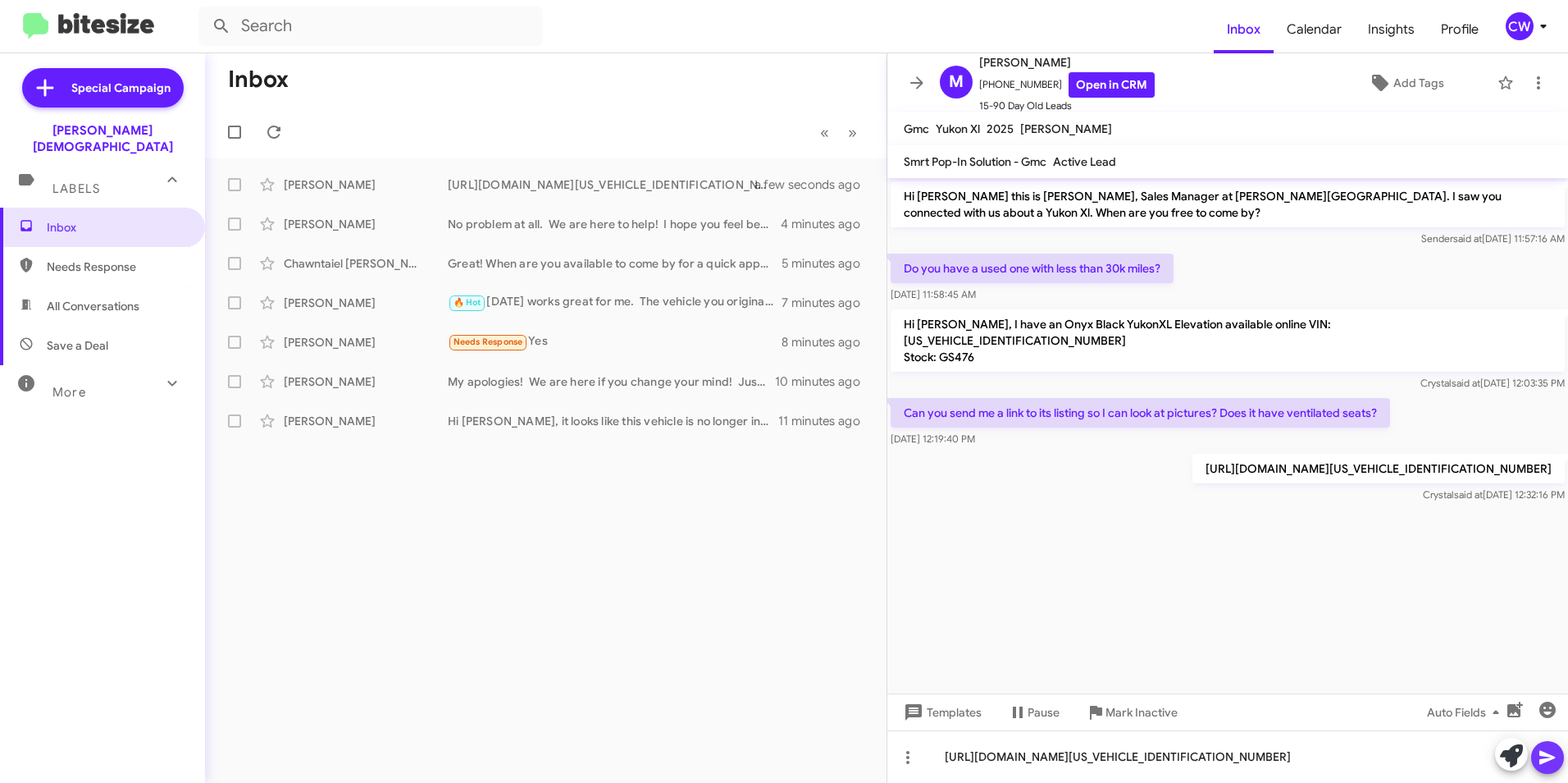
click at [1550, 756] on icon at bounding box center [1547, 758] width 16 height 14
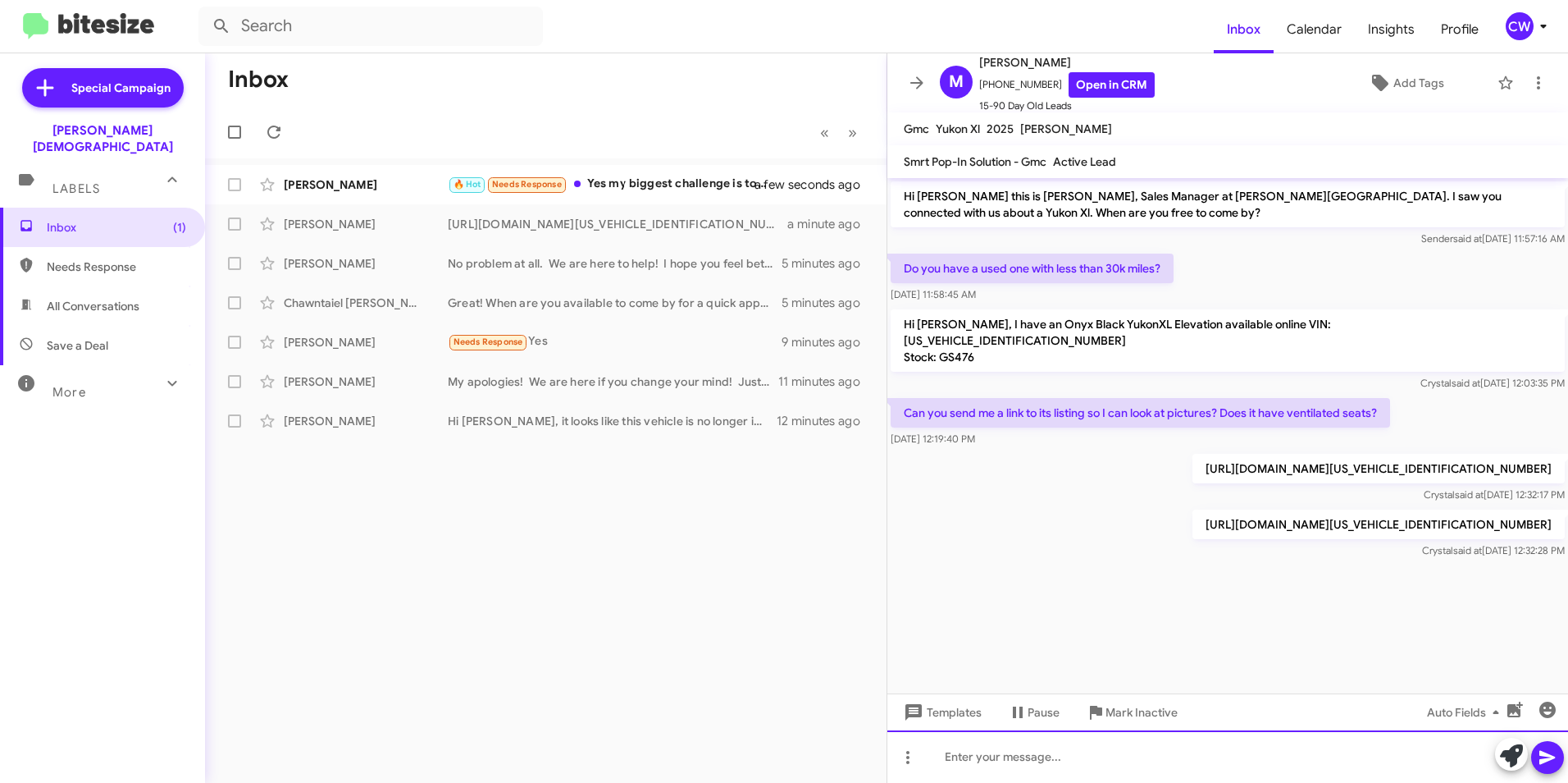
click at [1082, 769] on div at bounding box center [1228, 756] width 681 height 53
click at [952, 761] on div "both are new. I am checking inventory for pre-owned" at bounding box center [1228, 756] width 681 height 53
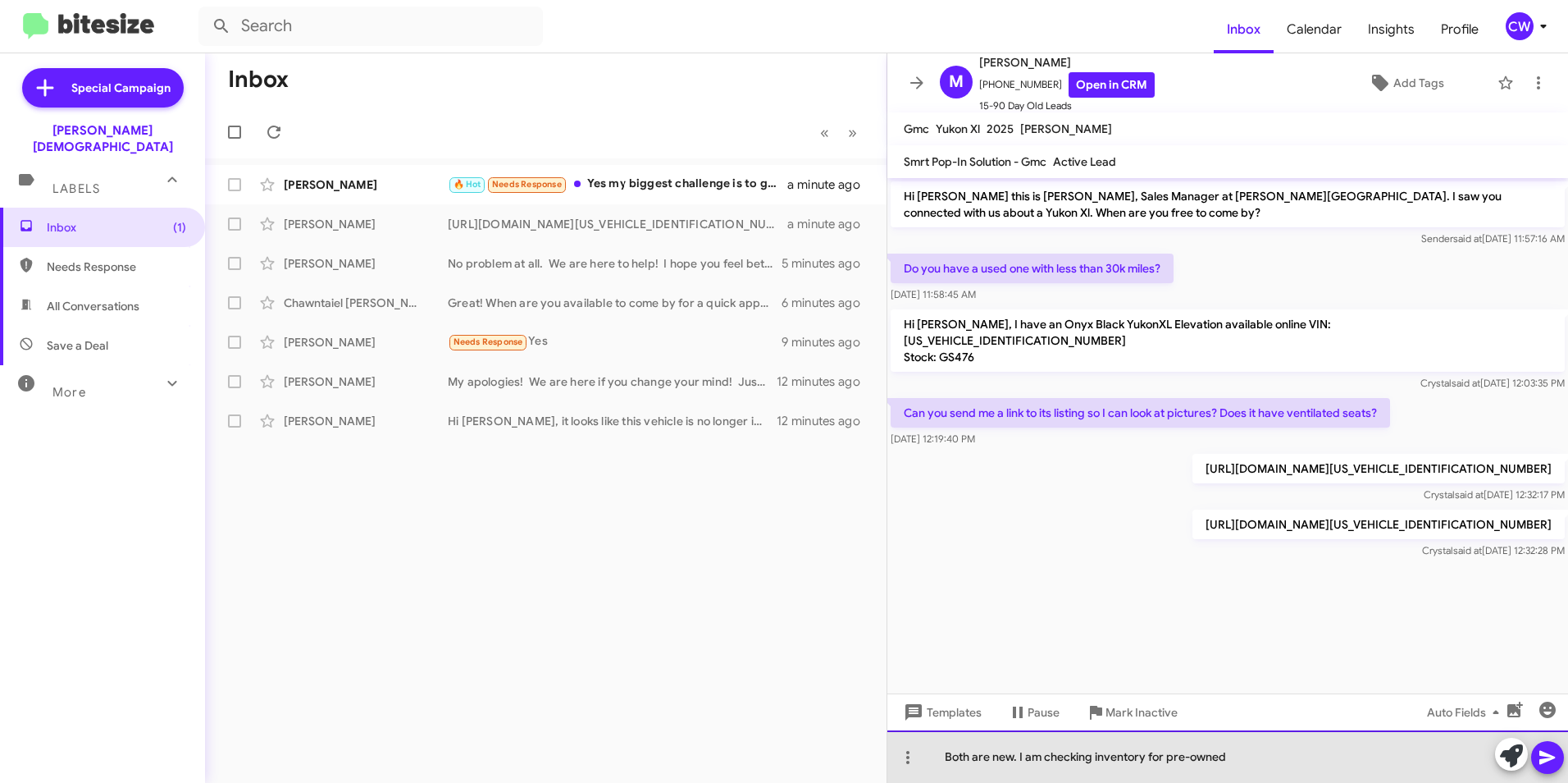
click at [1020, 762] on div "Both are new. I am checking inventory for pre-owned" at bounding box center [1228, 756] width 681 height 53
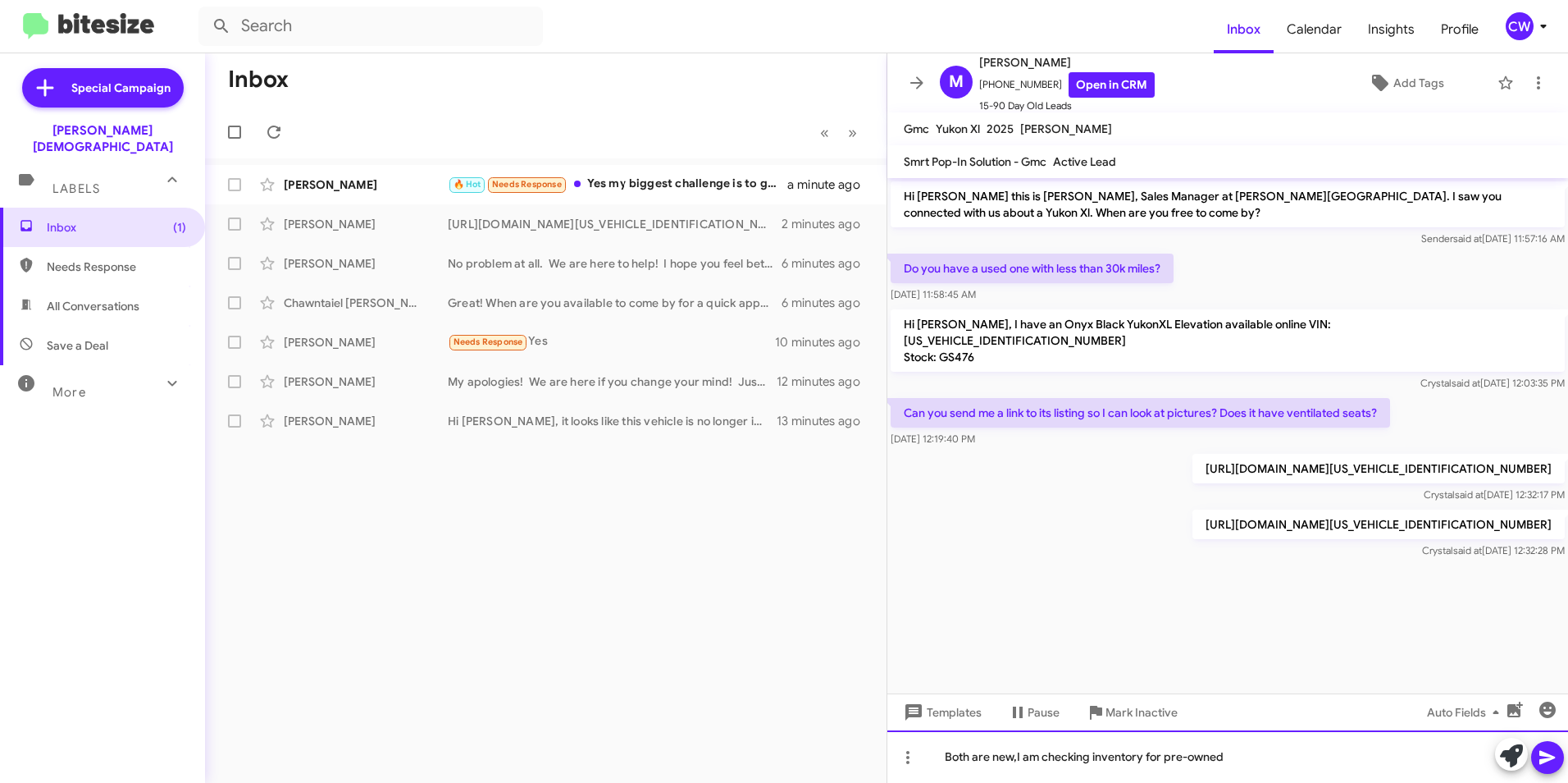
click at [1231, 767] on div "Both are new,I am checking inventory for pre-owned" at bounding box center [1228, 756] width 681 height 53
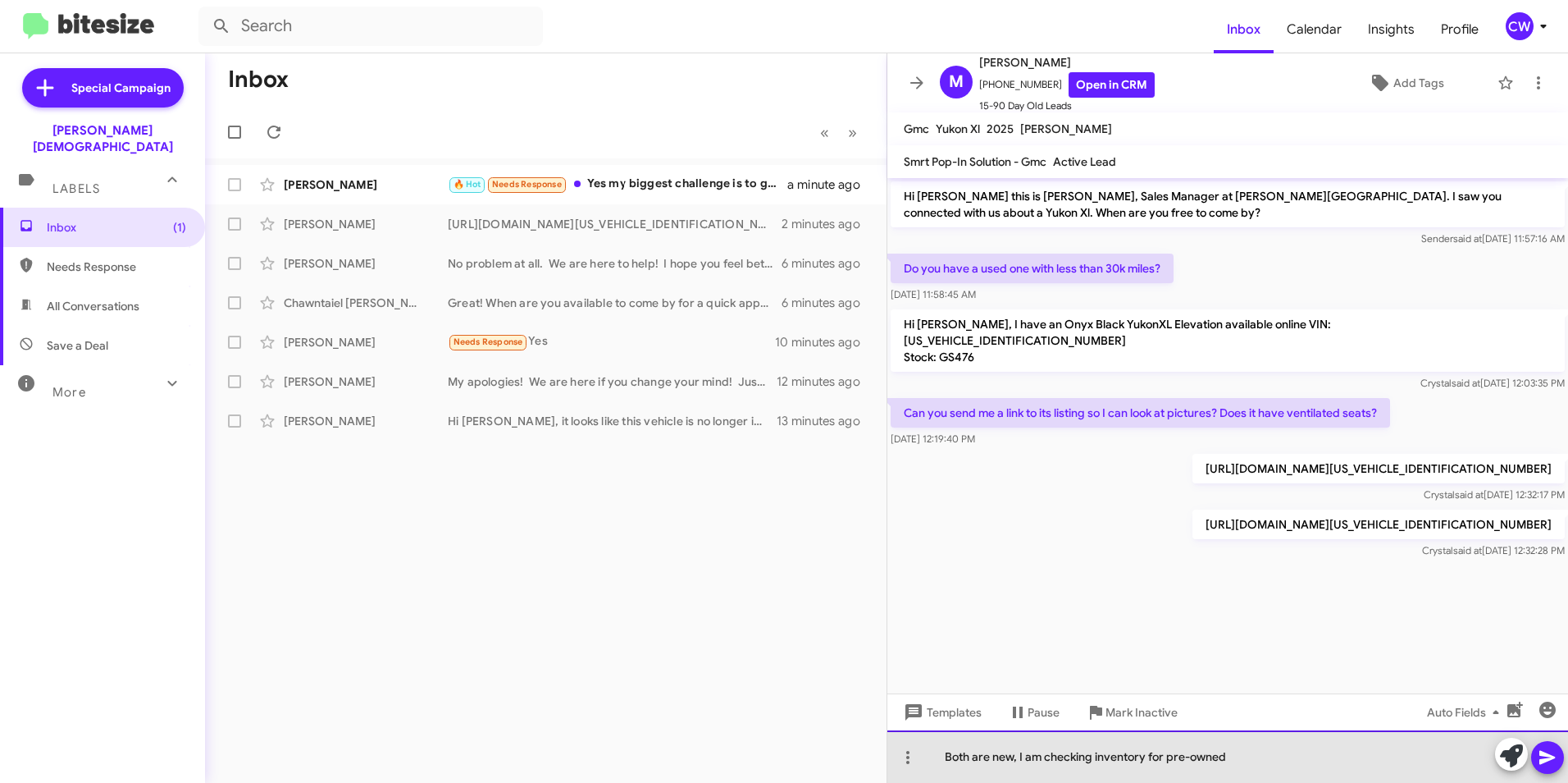
click at [1236, 764] on div "Both are new, I am checking inventory for pre-owned" at bounding box center [1228, 756] width 681 height 53
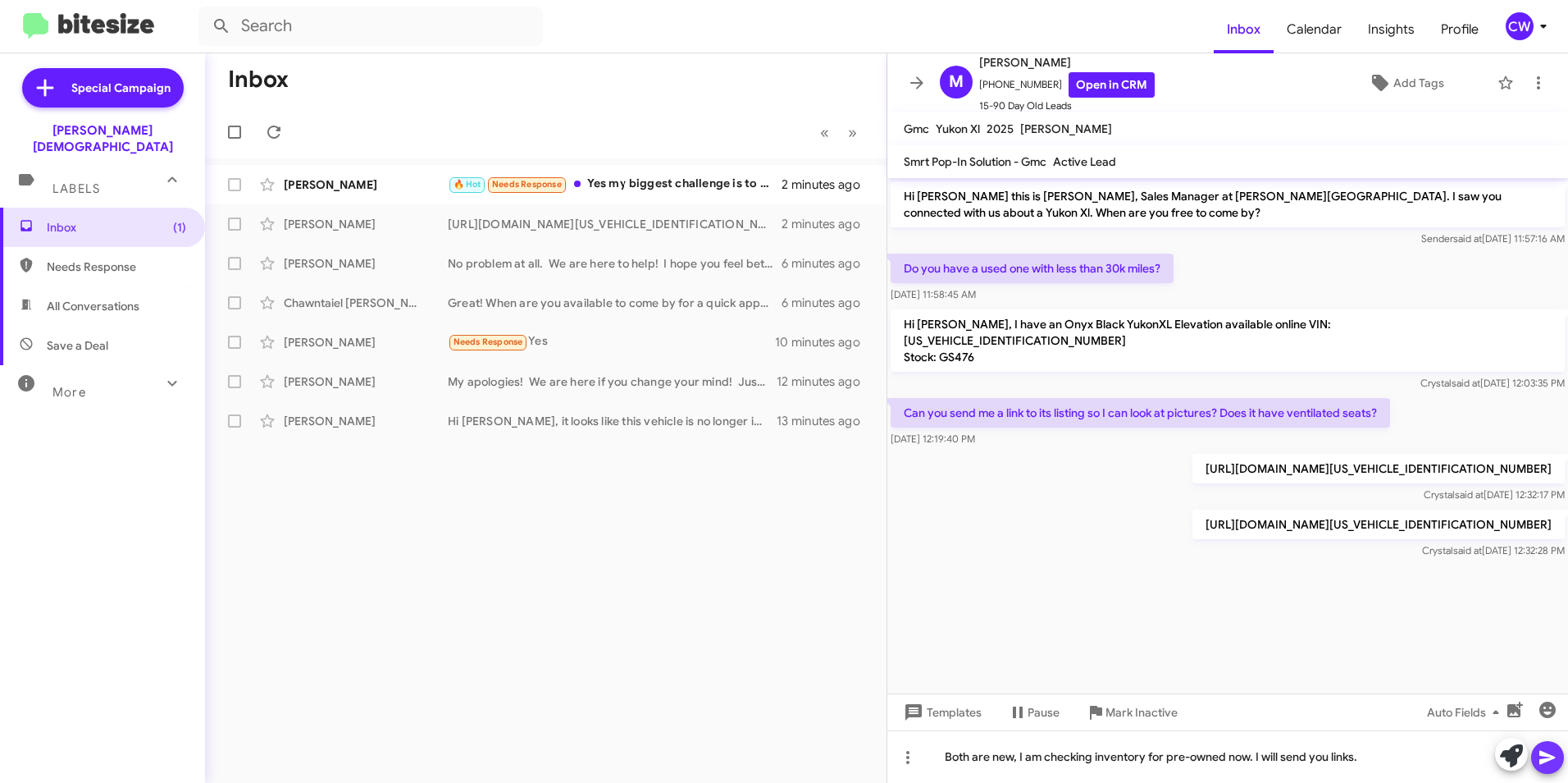
click at [1545, 756] on icon at bounding box center [1547, 757] width 20 height 20
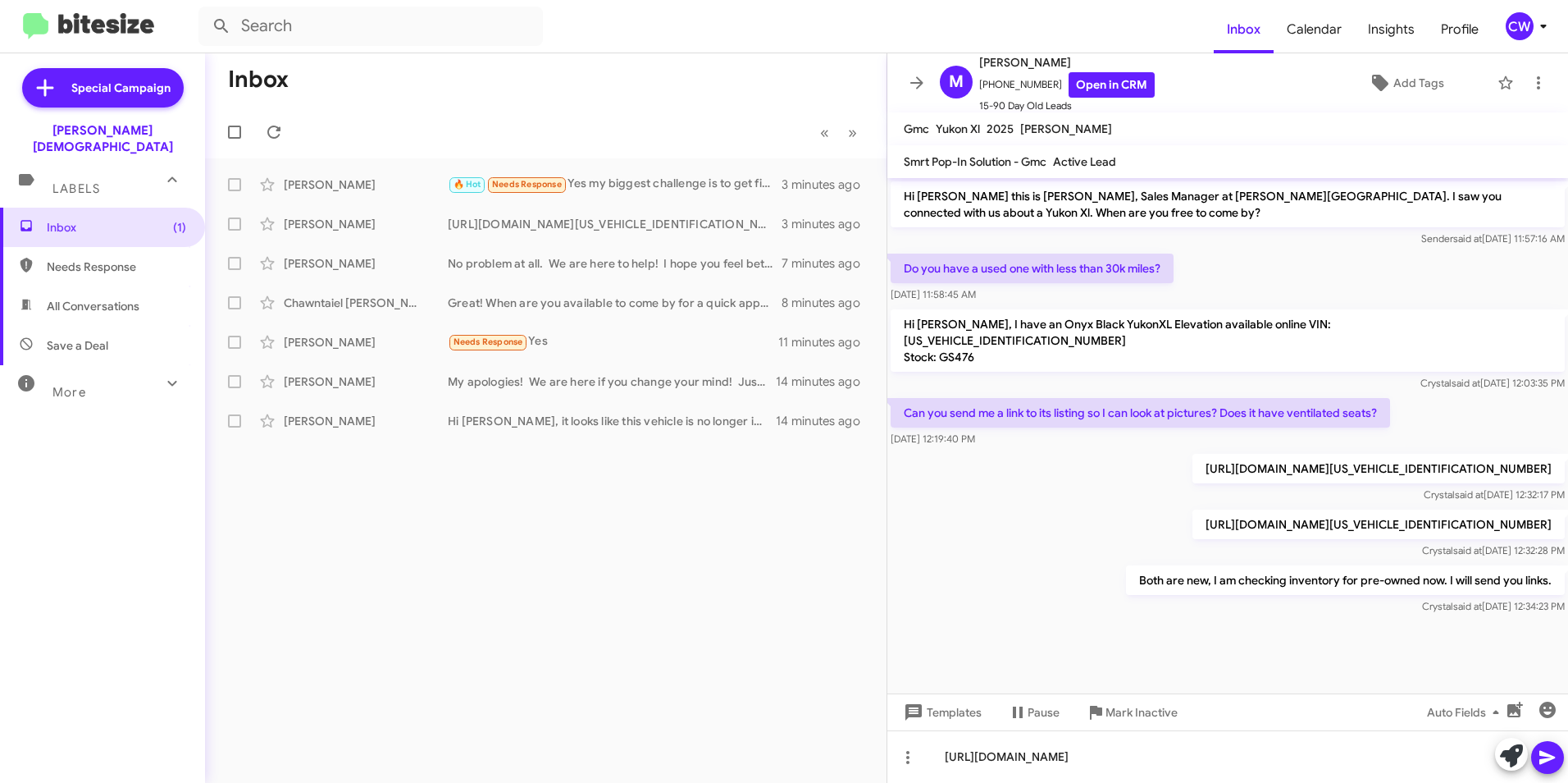
click at [1543, 760] on icon at bounding box center [1547, 758] width 16 height 14
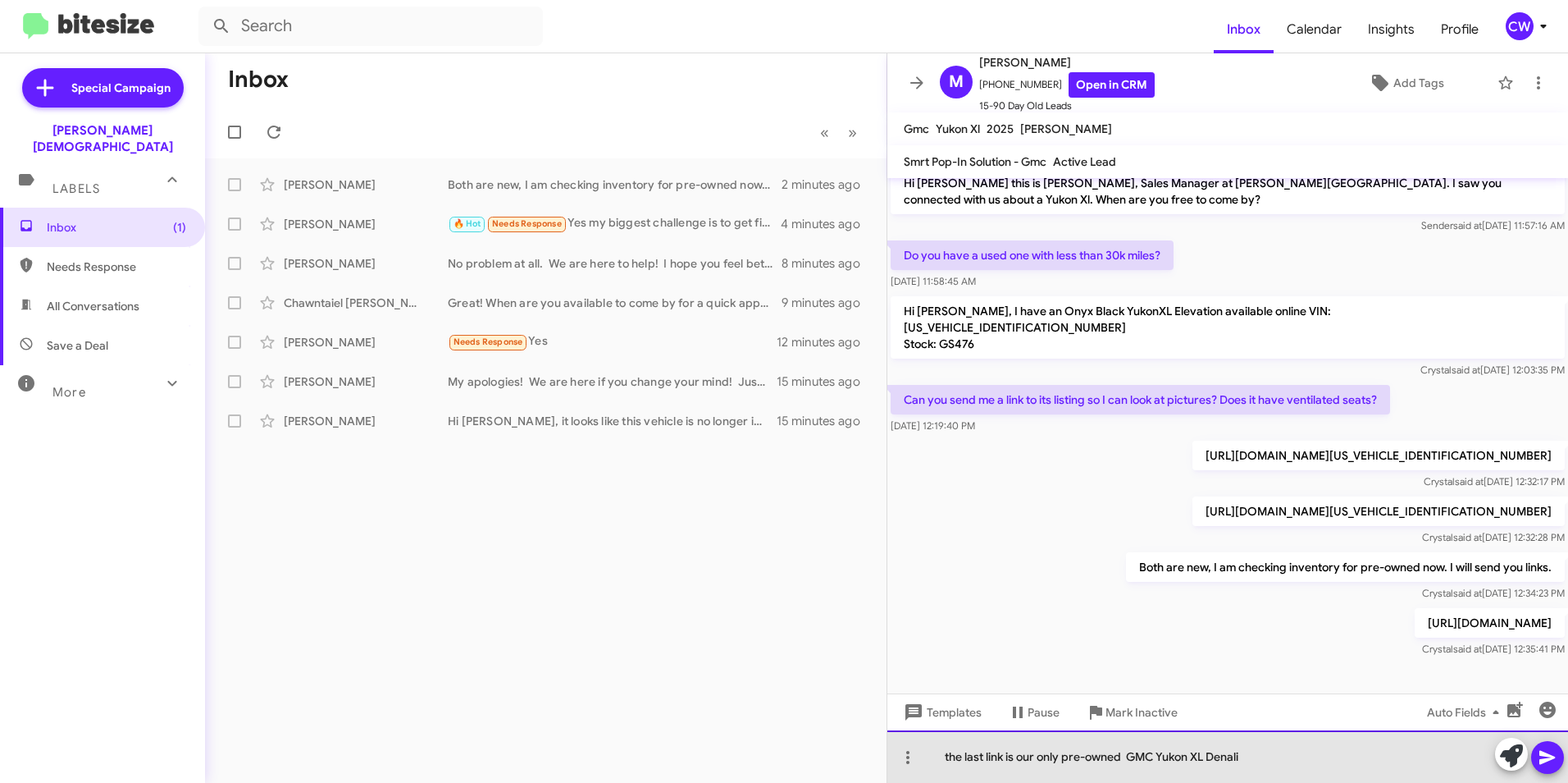
click at [951, 763] on div "the last link is our only pre-owned GMC Yukon XL Denali" at bounding box center [1228, 756] width 681 height 53
click at [1261, 762] on div "The last link is our only pre-owned GMC Yukon XL Denali" at bounding box center [1228, 756] width 681 height 53
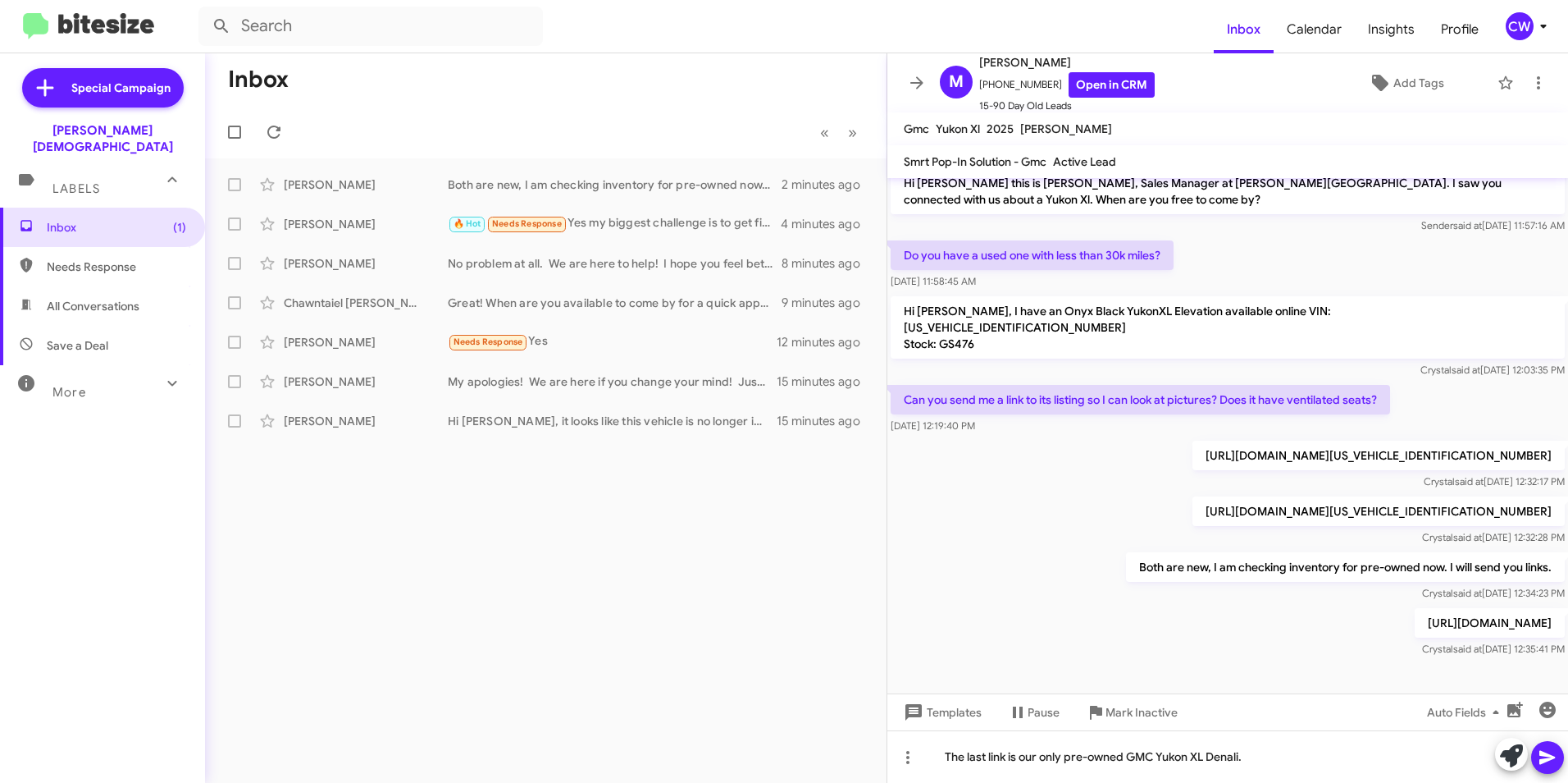
click at [1539, 761] on icon at bounding box center [1547, 757] width 20 height 20
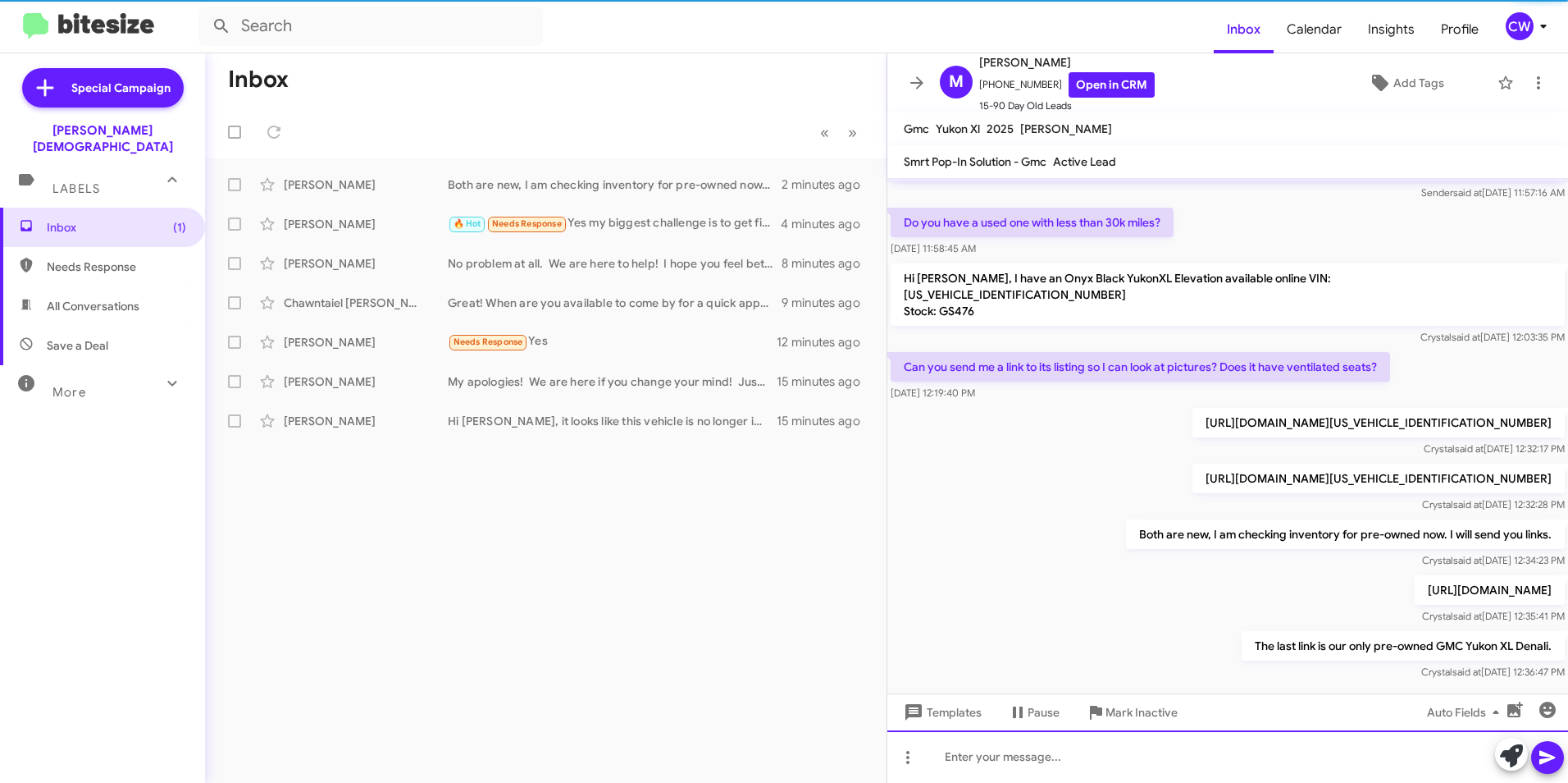
scroll to position [106, 0]
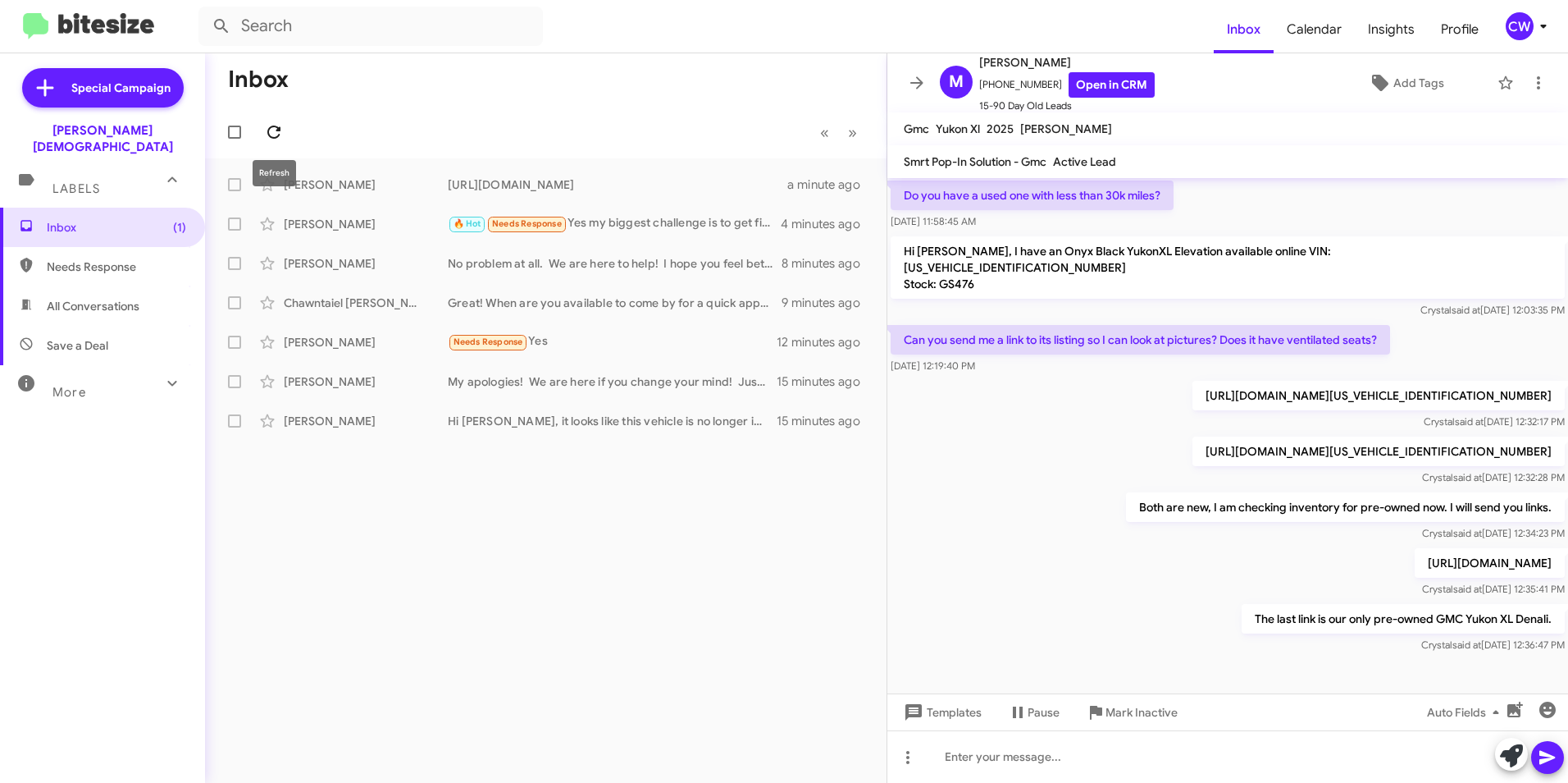
click at [278, 130] on icon at bounding box center [274, 132] width 13 height 13
click at [276, 138] on icon at bounding box center [274, 132] width 13 height 13
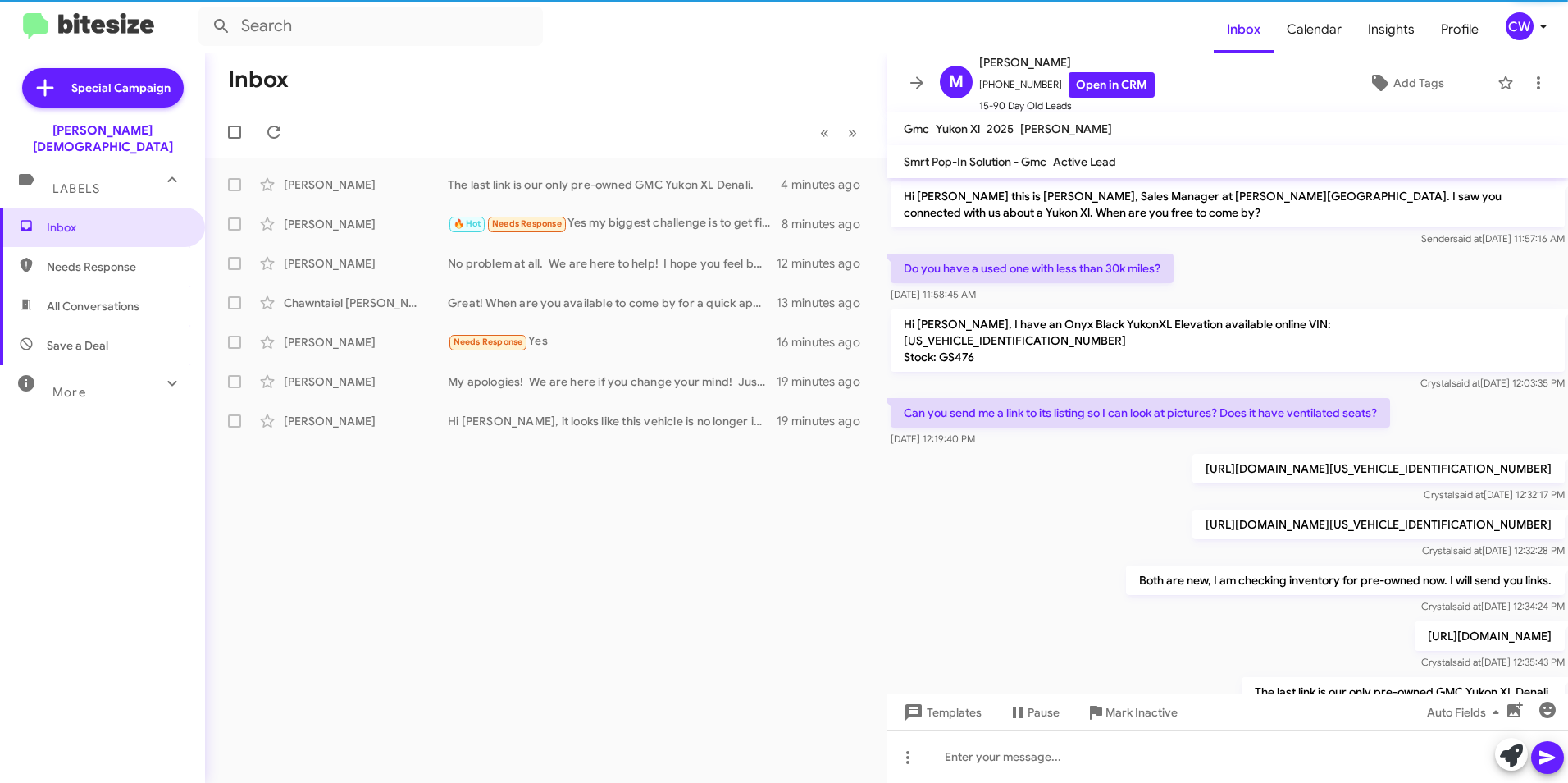
scroll to position [106, 0]
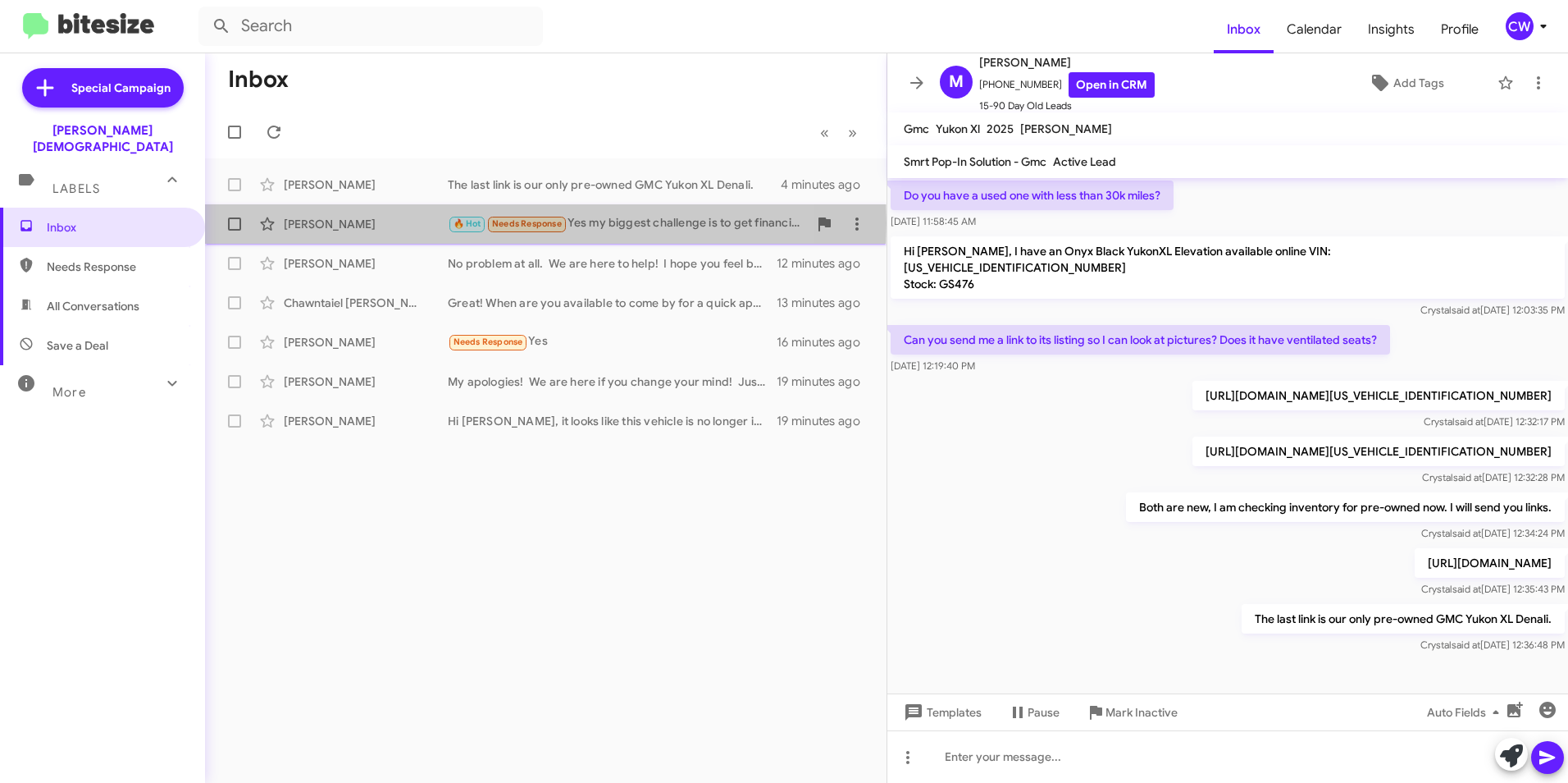
click at [329, 223] on div "[PERSON_NAME]" at bounding box center [365, 223] width 164 height 16
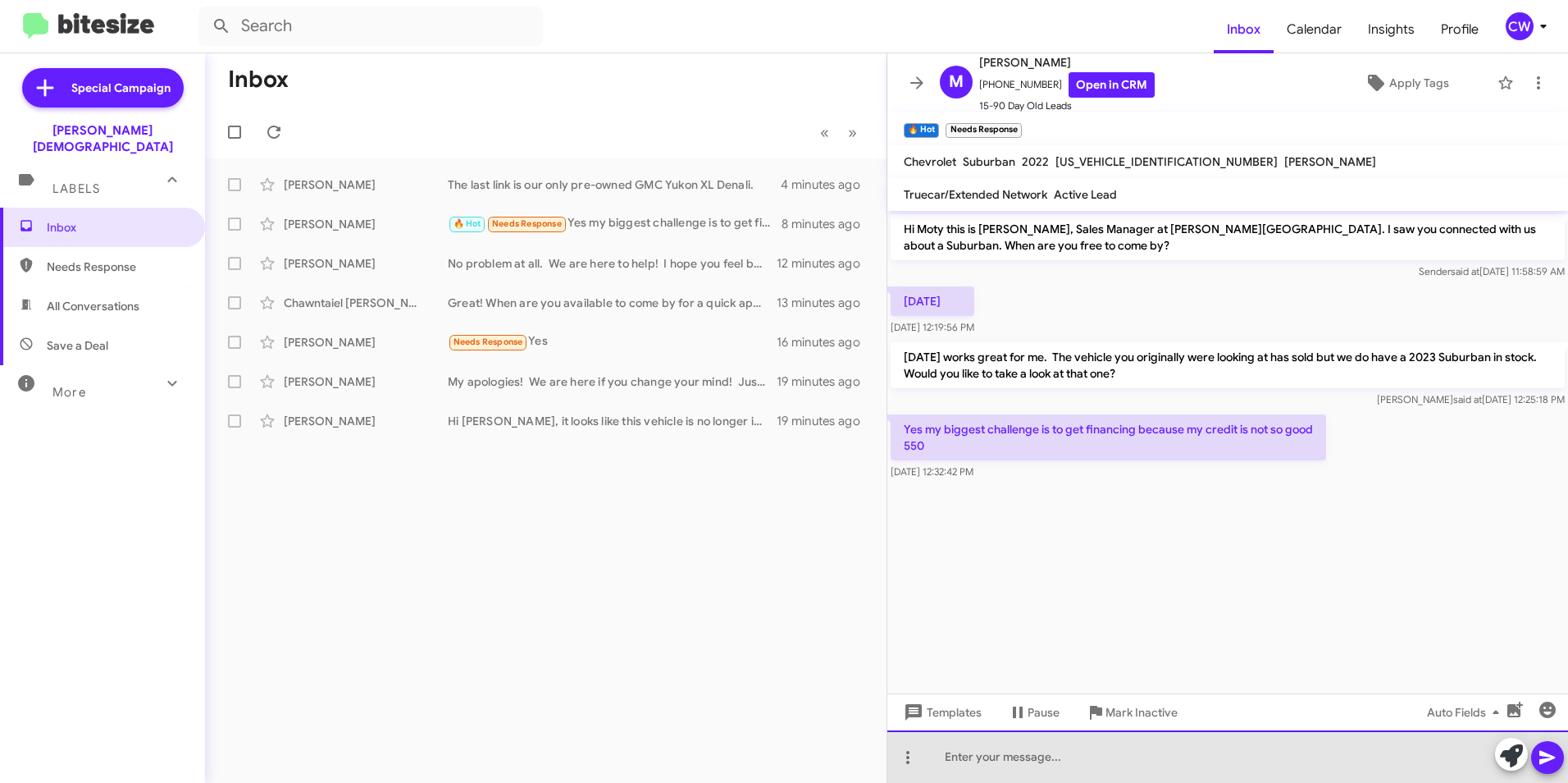
click at [1037, 767] on div at bounding box center [1228, 756] width 681 height 53
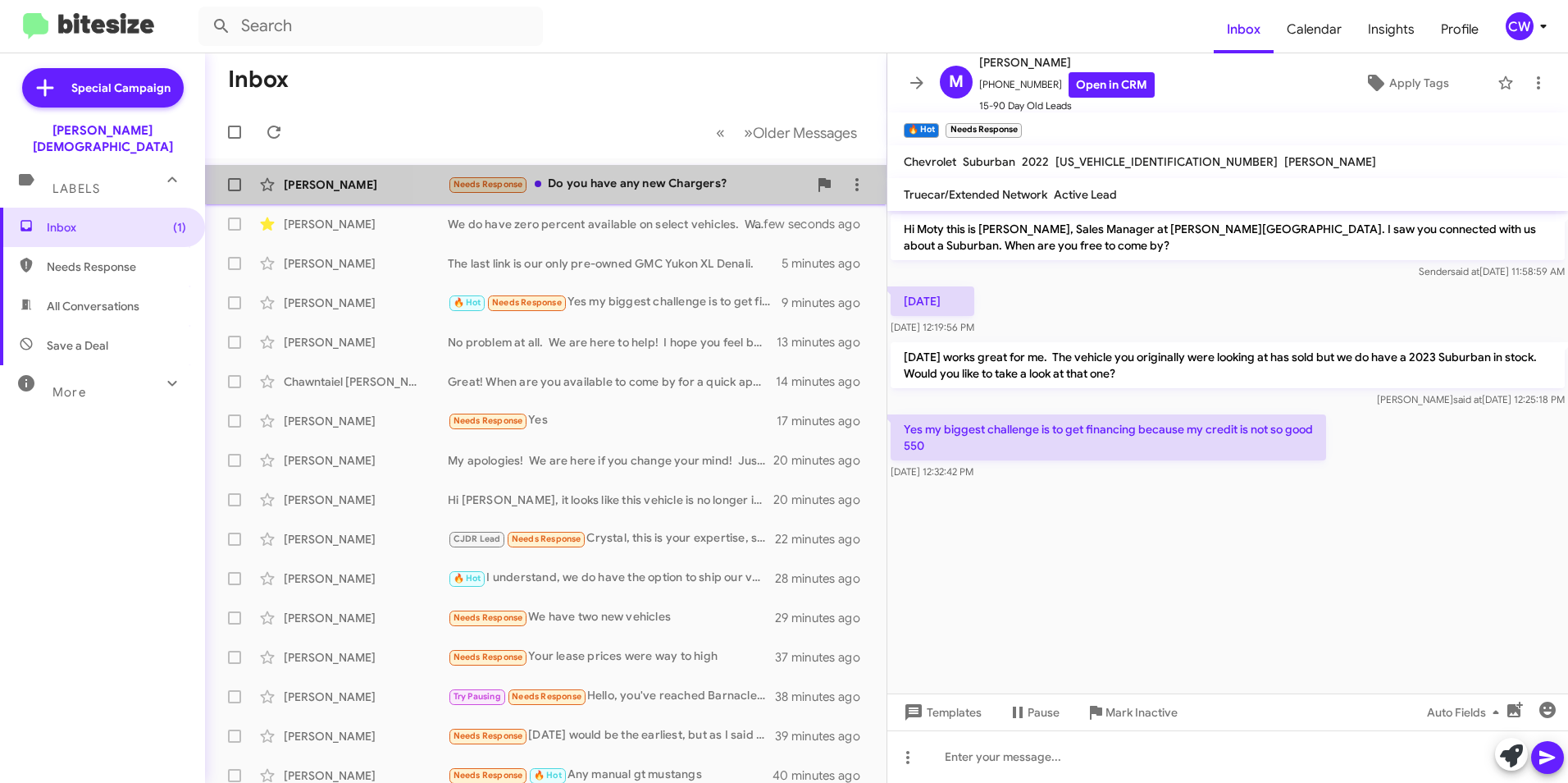
click at [694, 182] on div "Needs Response Do you have any new Chargers?" at bounding box center [628, 184] width 360 height 19
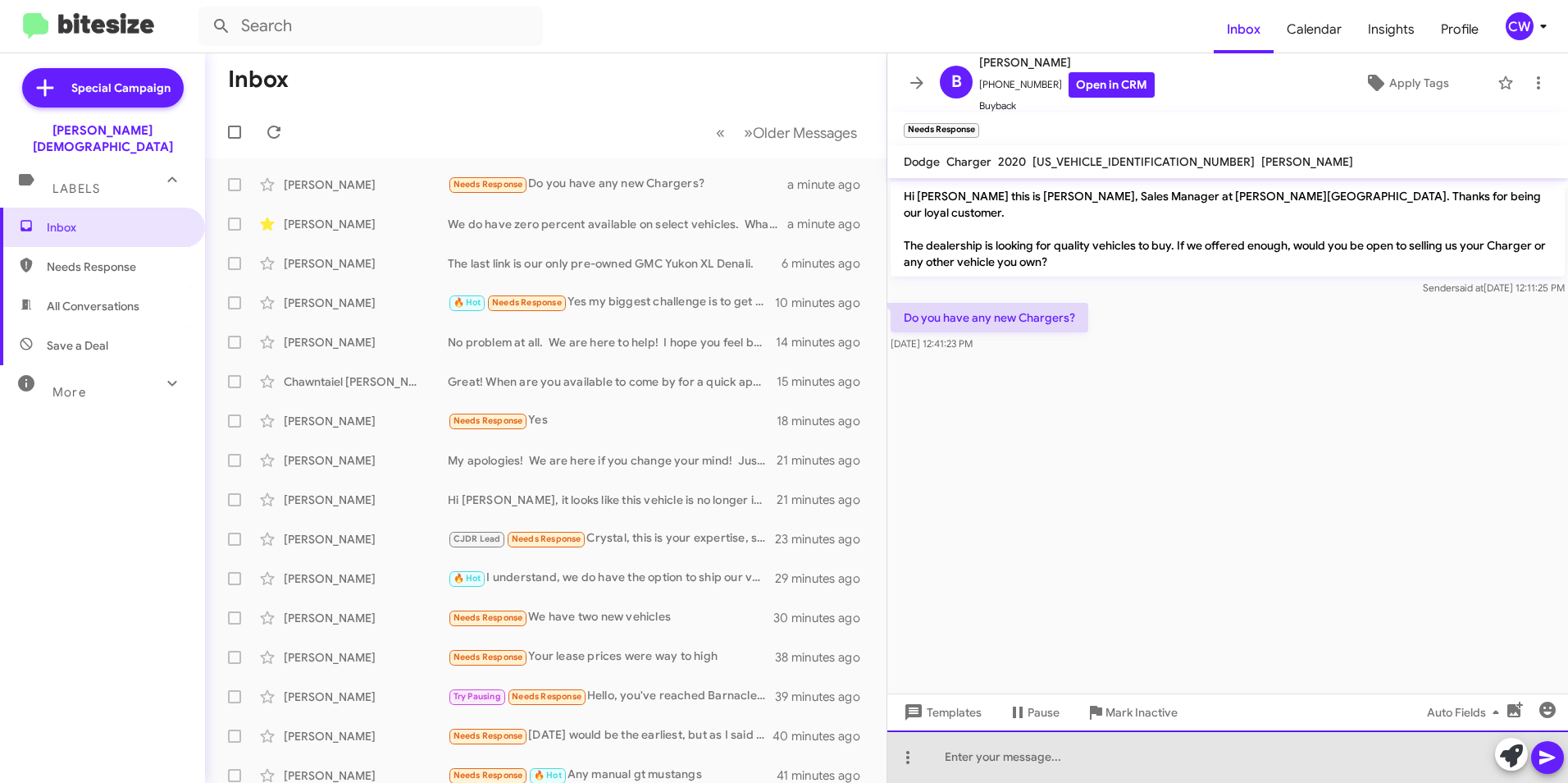
click at [1091, 767] on div at bounding box center [1228, 756] width 681 height 53
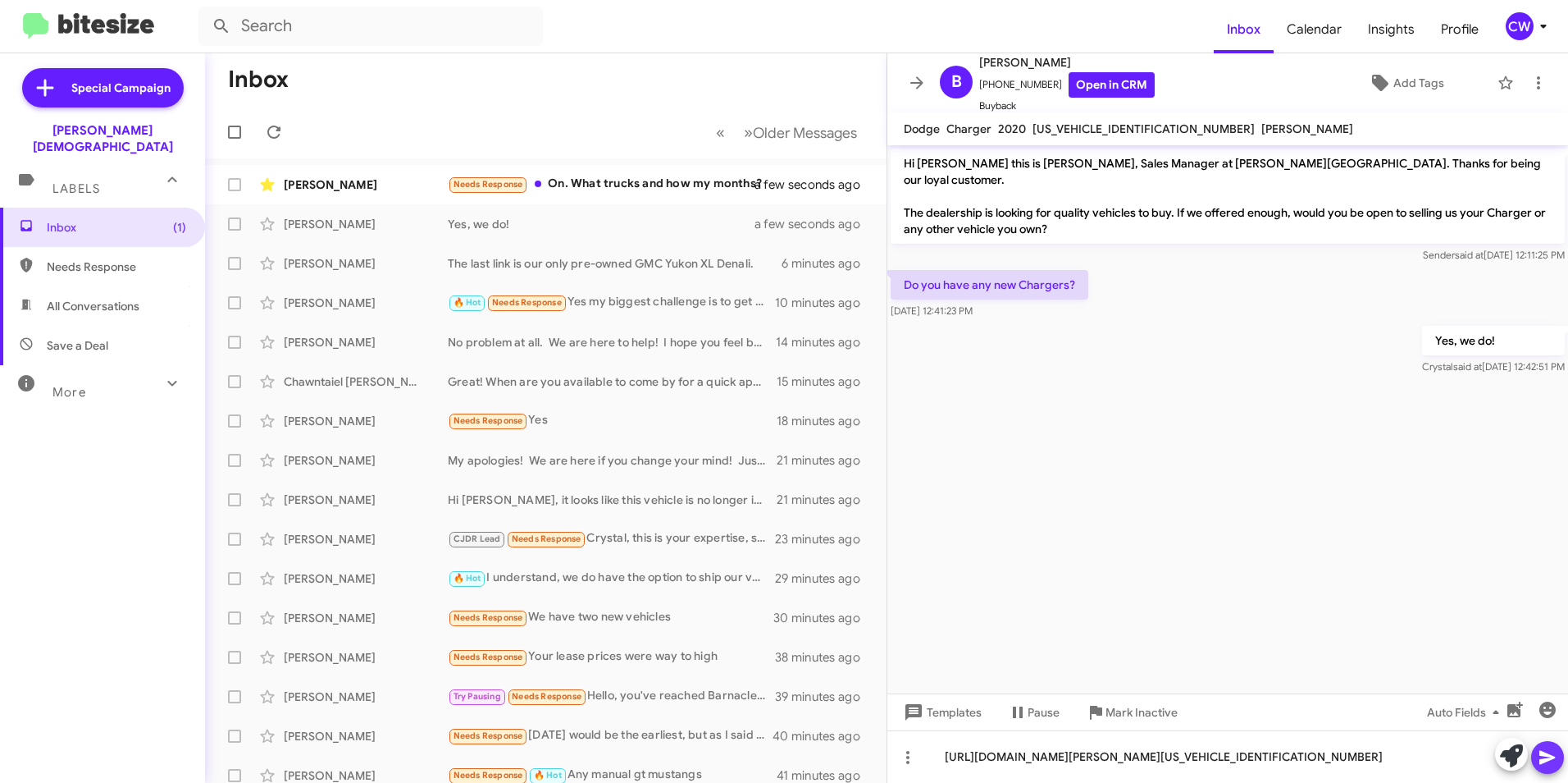
click at [1541, 756] on icon at bounding box center [1547, 757] width 20 height 20
click at [1548, 770] on span at bounding box center [1547, 757] width 20 height 33
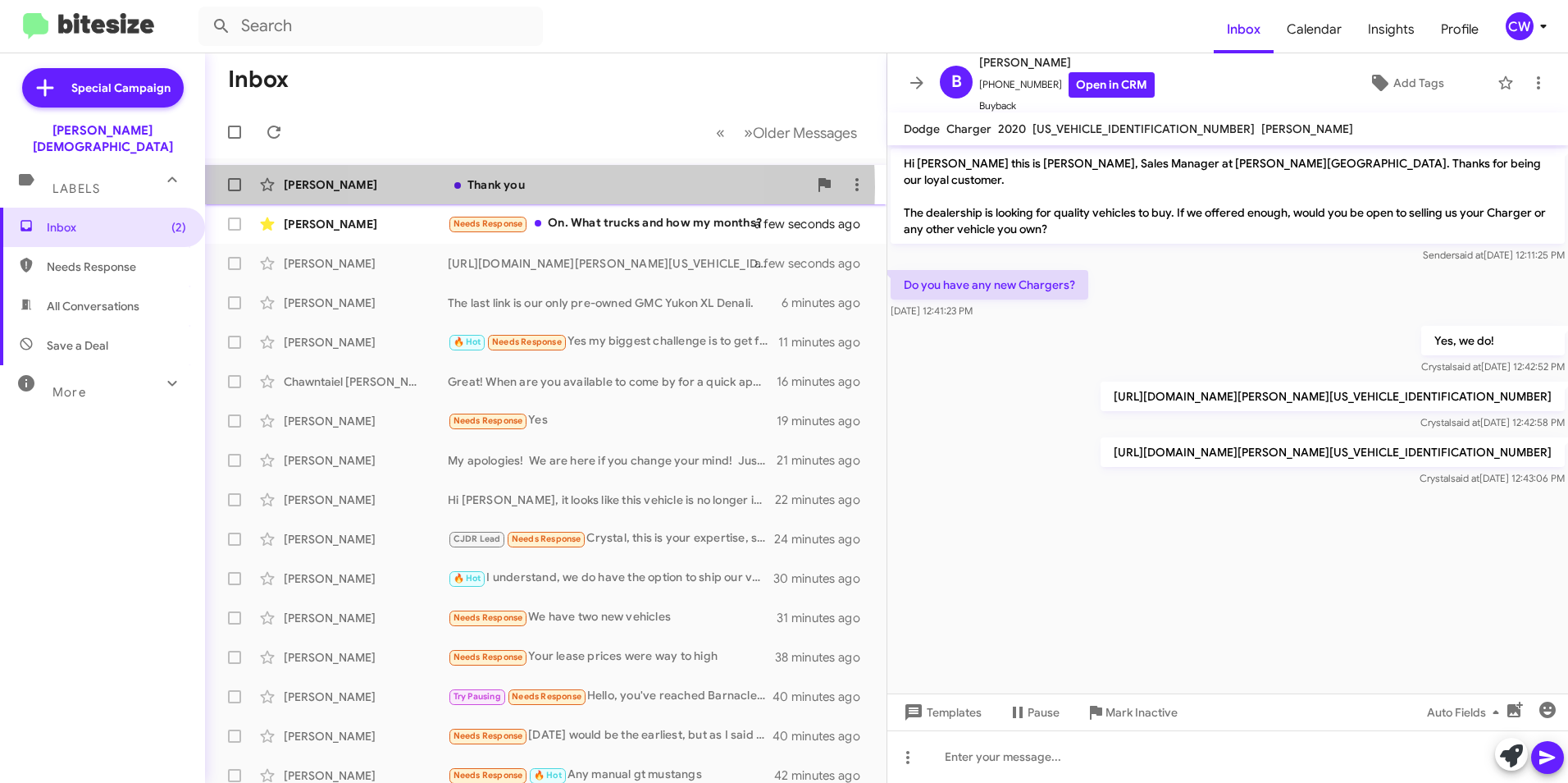
click at [507, 187] on div "Thank you" at bounding box center [628, 184] width 360 height 16
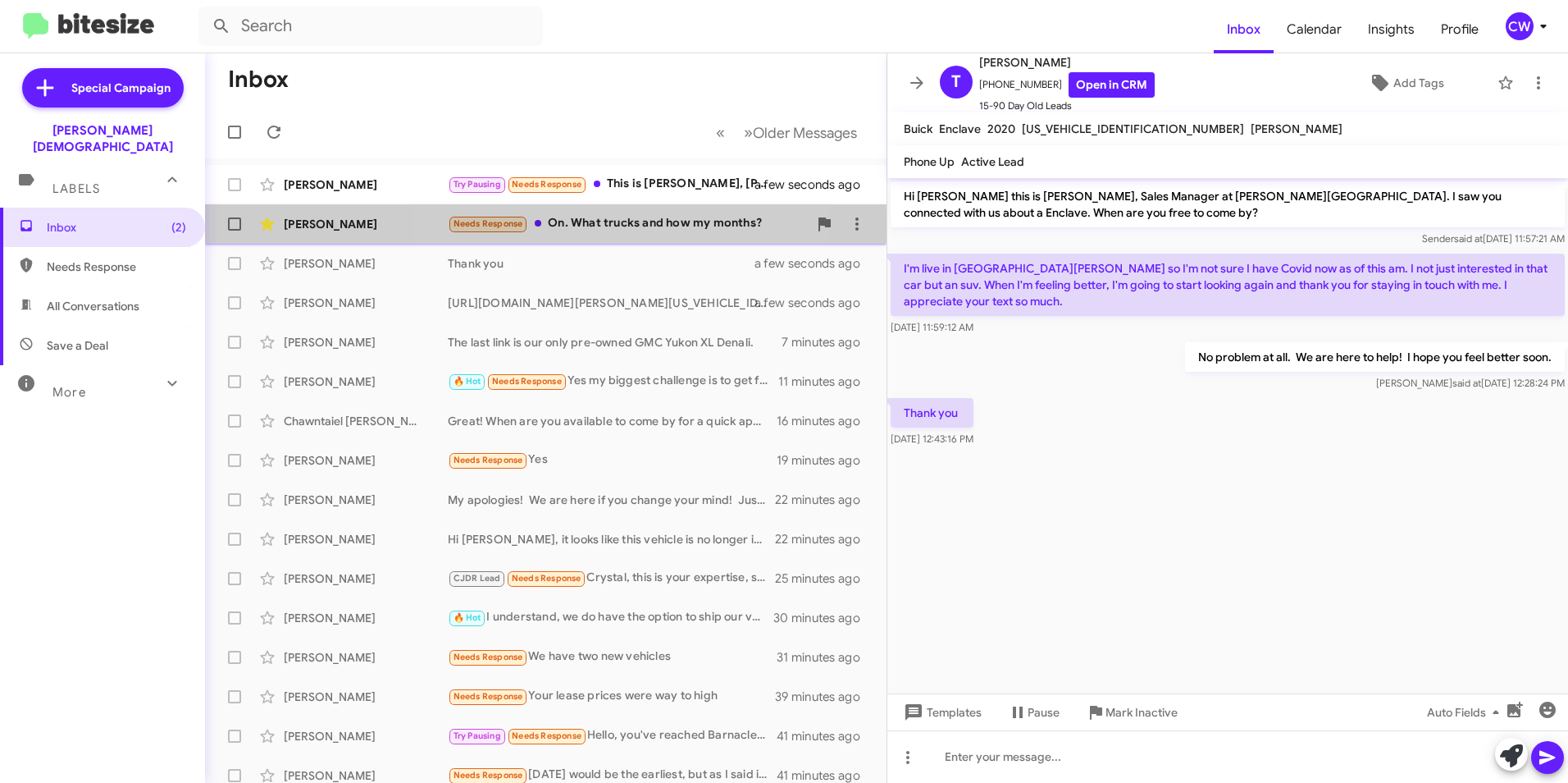
click at [616, 226] on div "Needs Response On. What trucks and how my months?" at bounding box center [628, 223] width 360 height 19
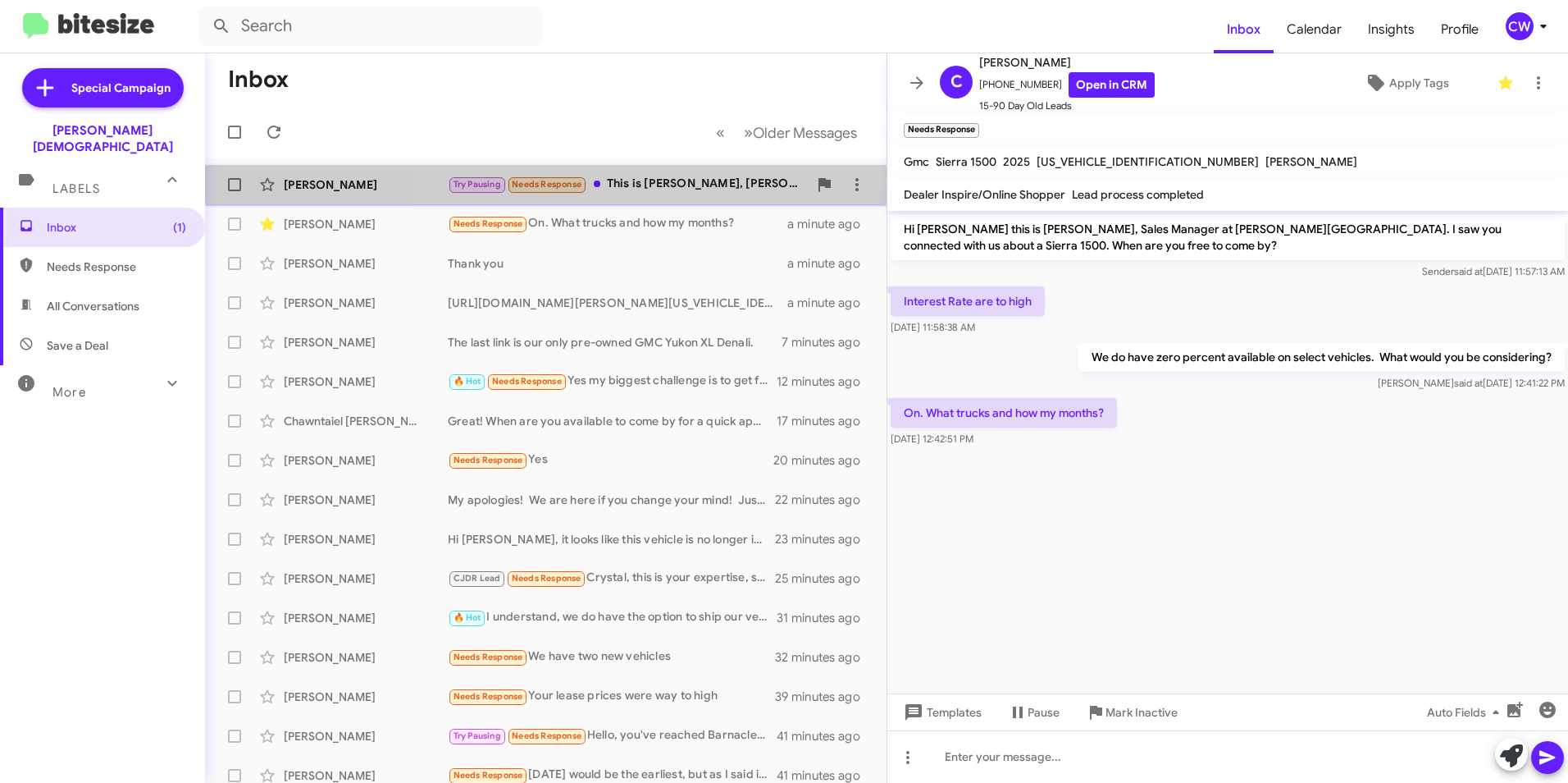
click at [666, 181] on div "Try Pausing Needs Response This is [PERSON_NAME], [PERSON_NAME]'s wife (my phon…" at bounding box center [628, 184] width 360 height 19
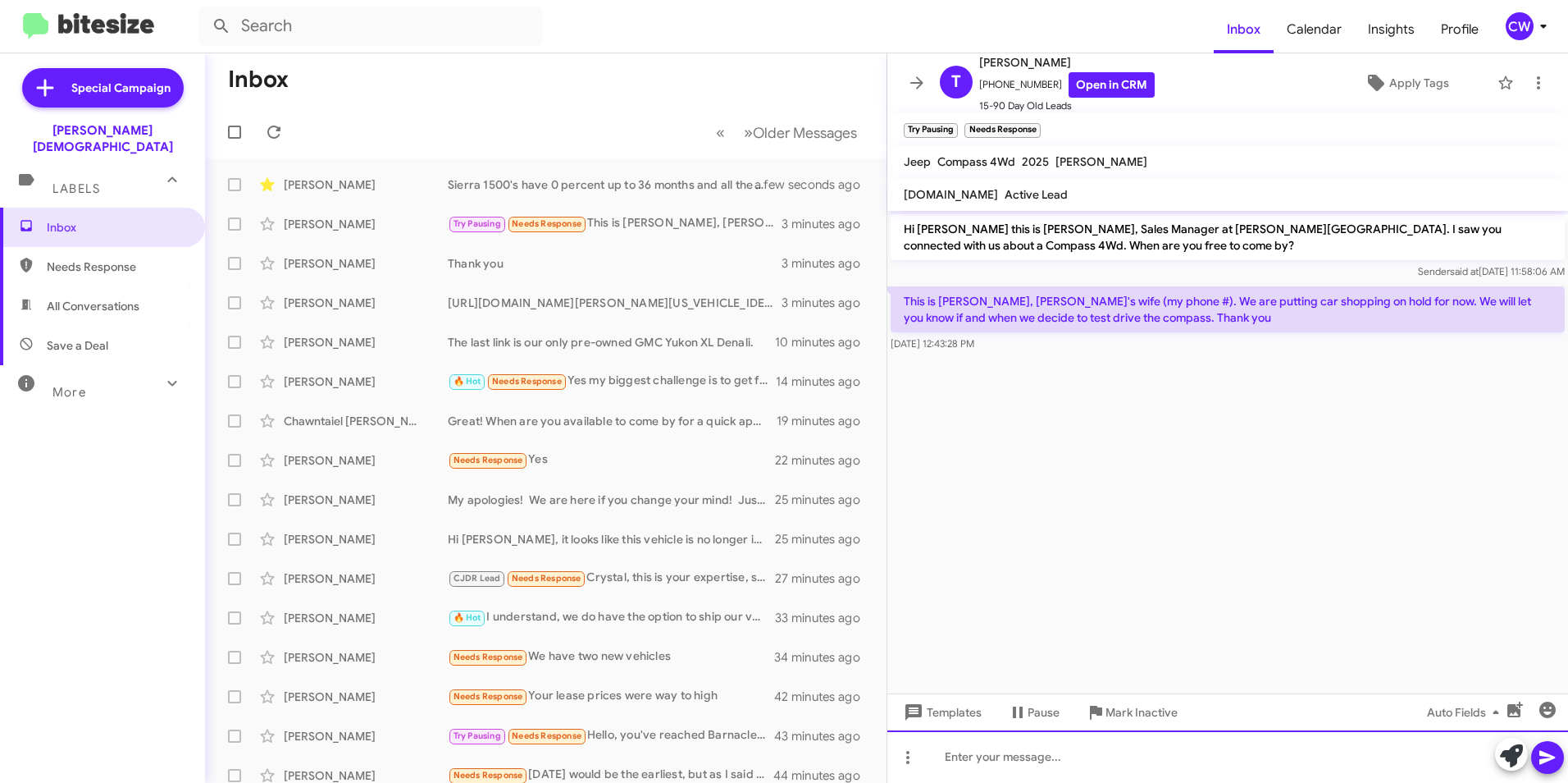
click at [1000, 764] on div at bounding box center [1228, 756] width 681 height 53
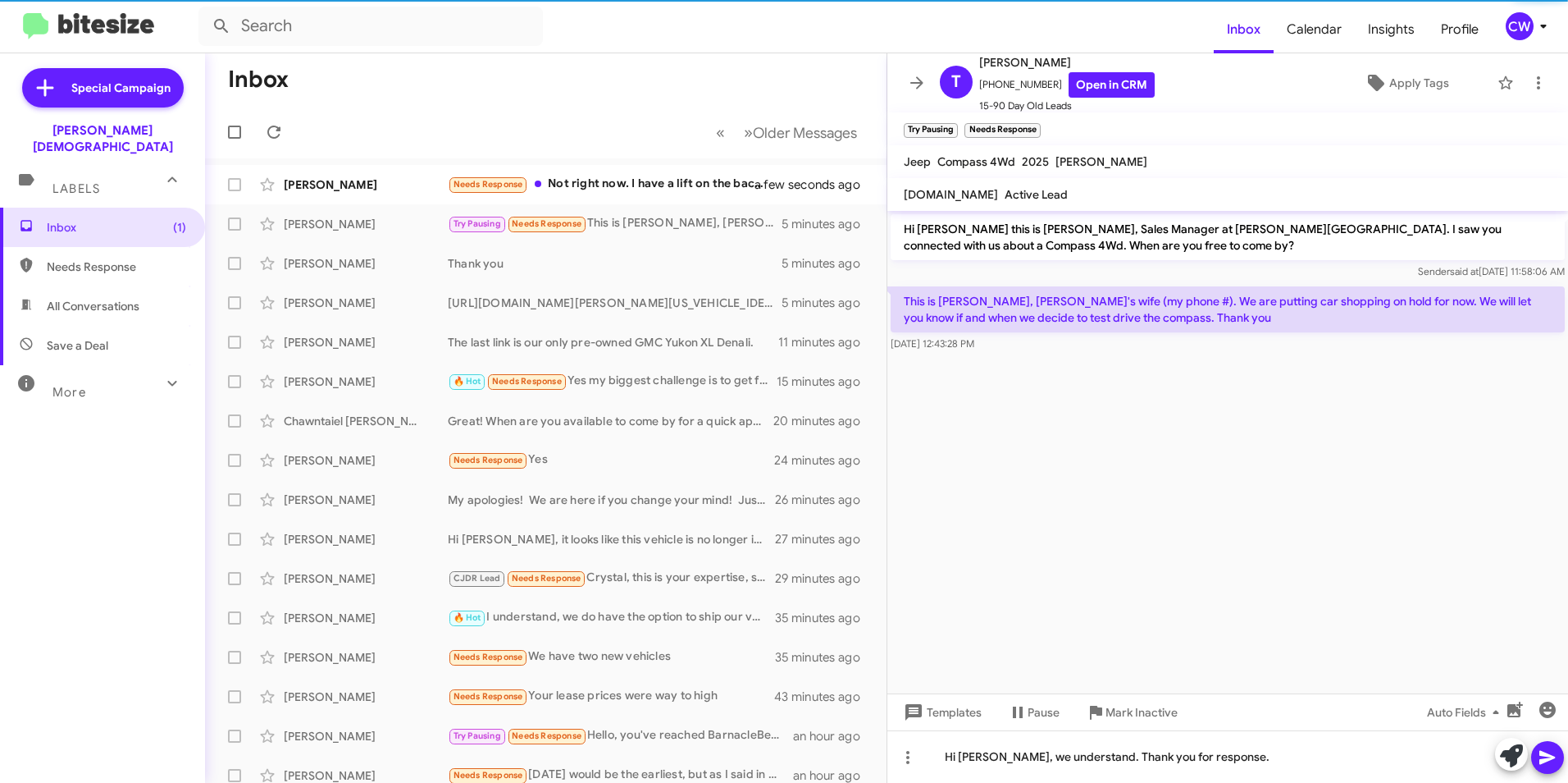
click at [126, 258] on span "Needs Response" at bounding box center [116, 266] width 139 height 16
type input "in:needs-response"
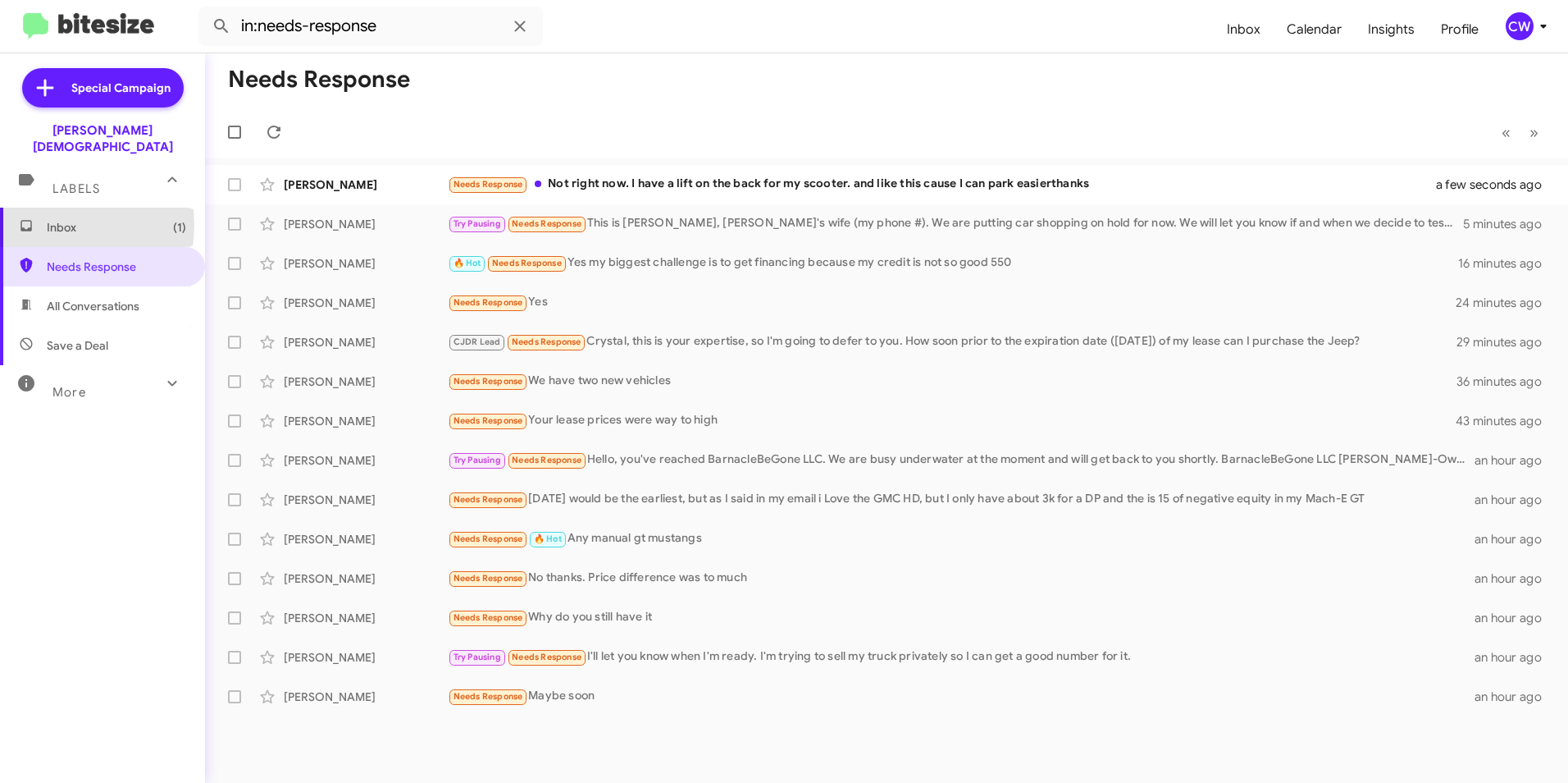
click at [53, 219] on span "Inbox (1)" at bounding box center [116, 227] width 139 height 16
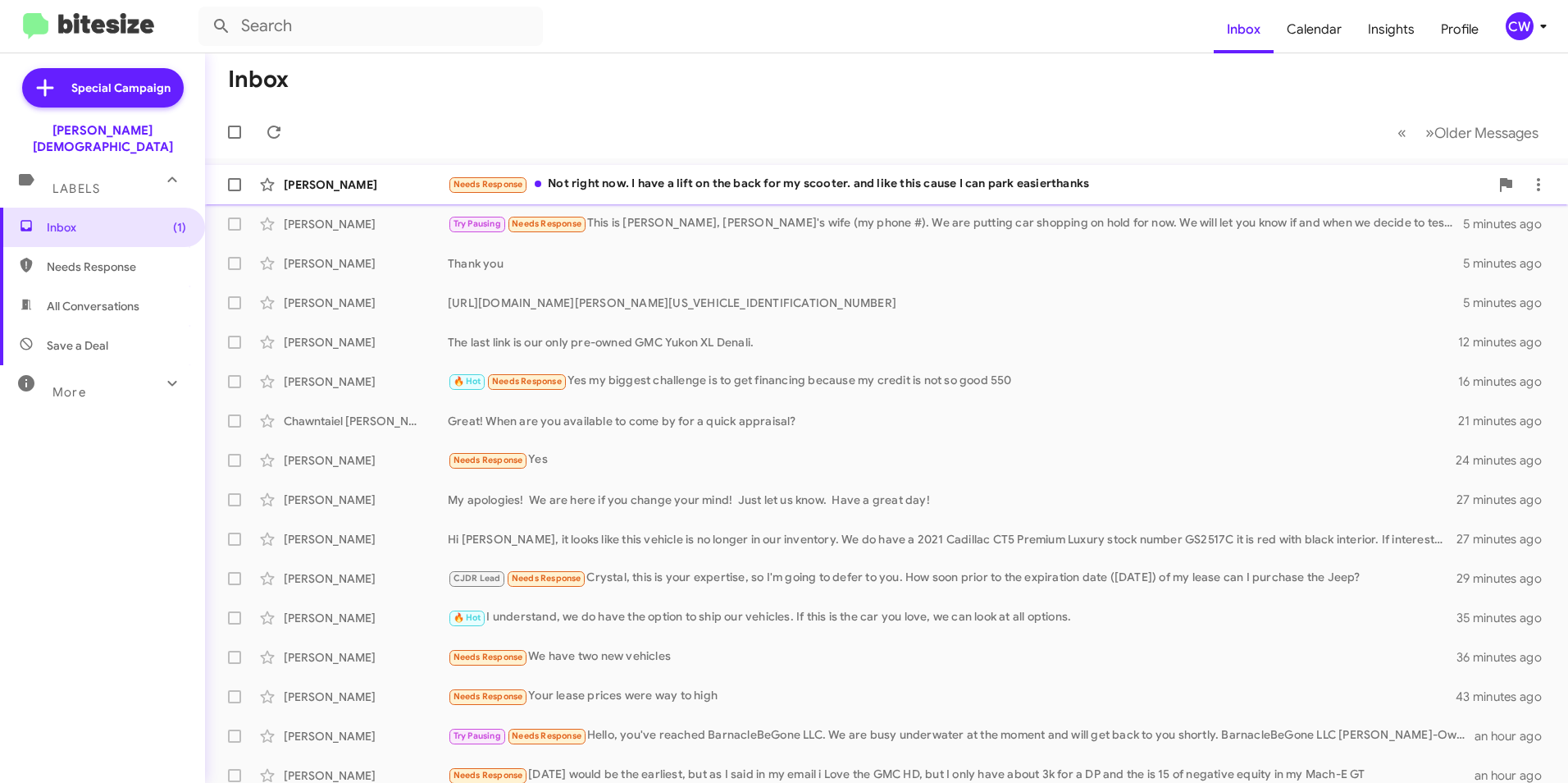
click at [724, 186] on div "Needs Response Not right now. I have a lift on the back for my scooter. and lik…" at bounding box center [968, 184] width 1042 height 19
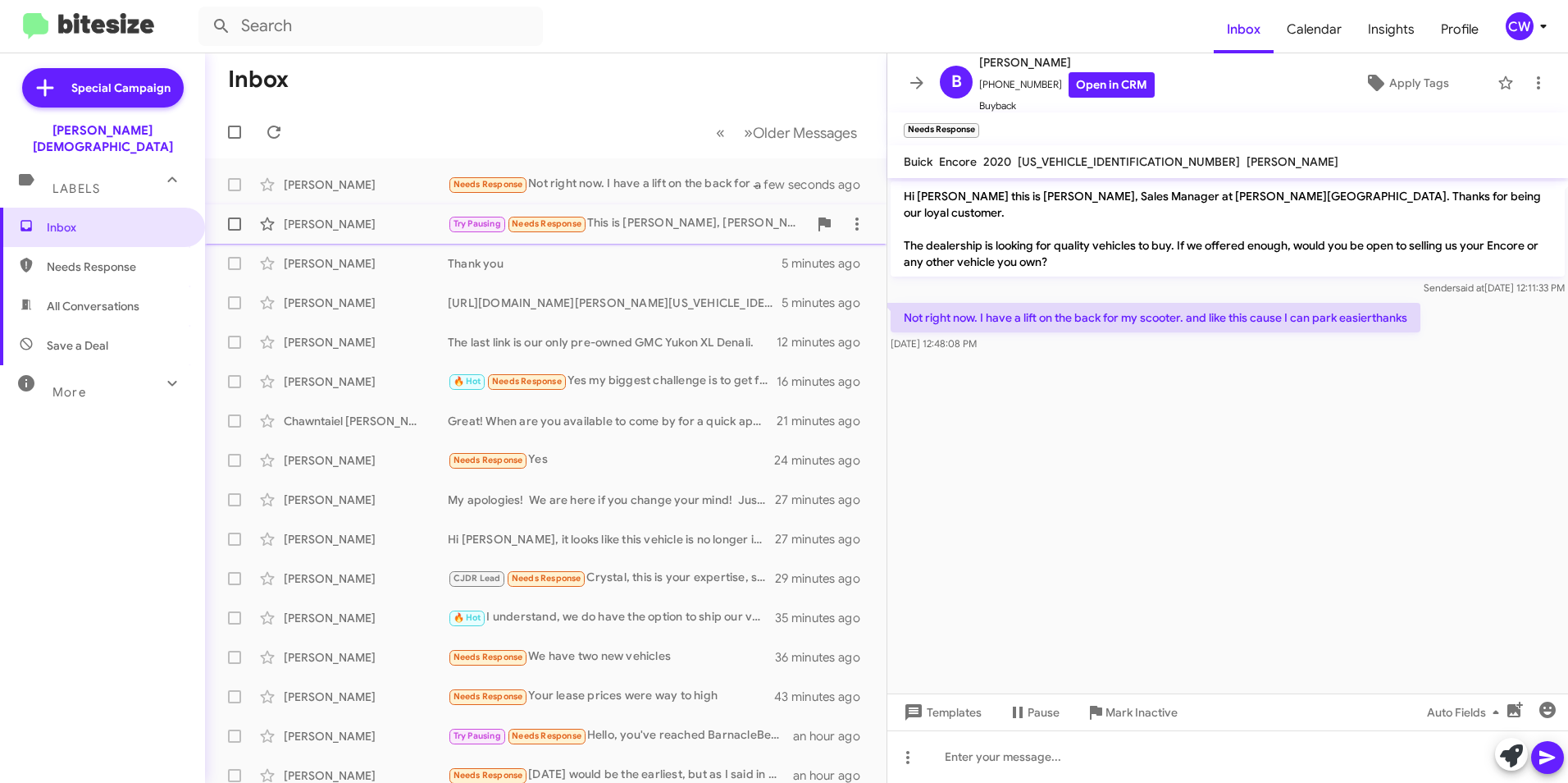
click at [652, 226] on div "Try Pausing Needs Response This is Patti, Thad's wife (my phone #). We are putt…" at bounding box center [628, 223] width 360 height 19
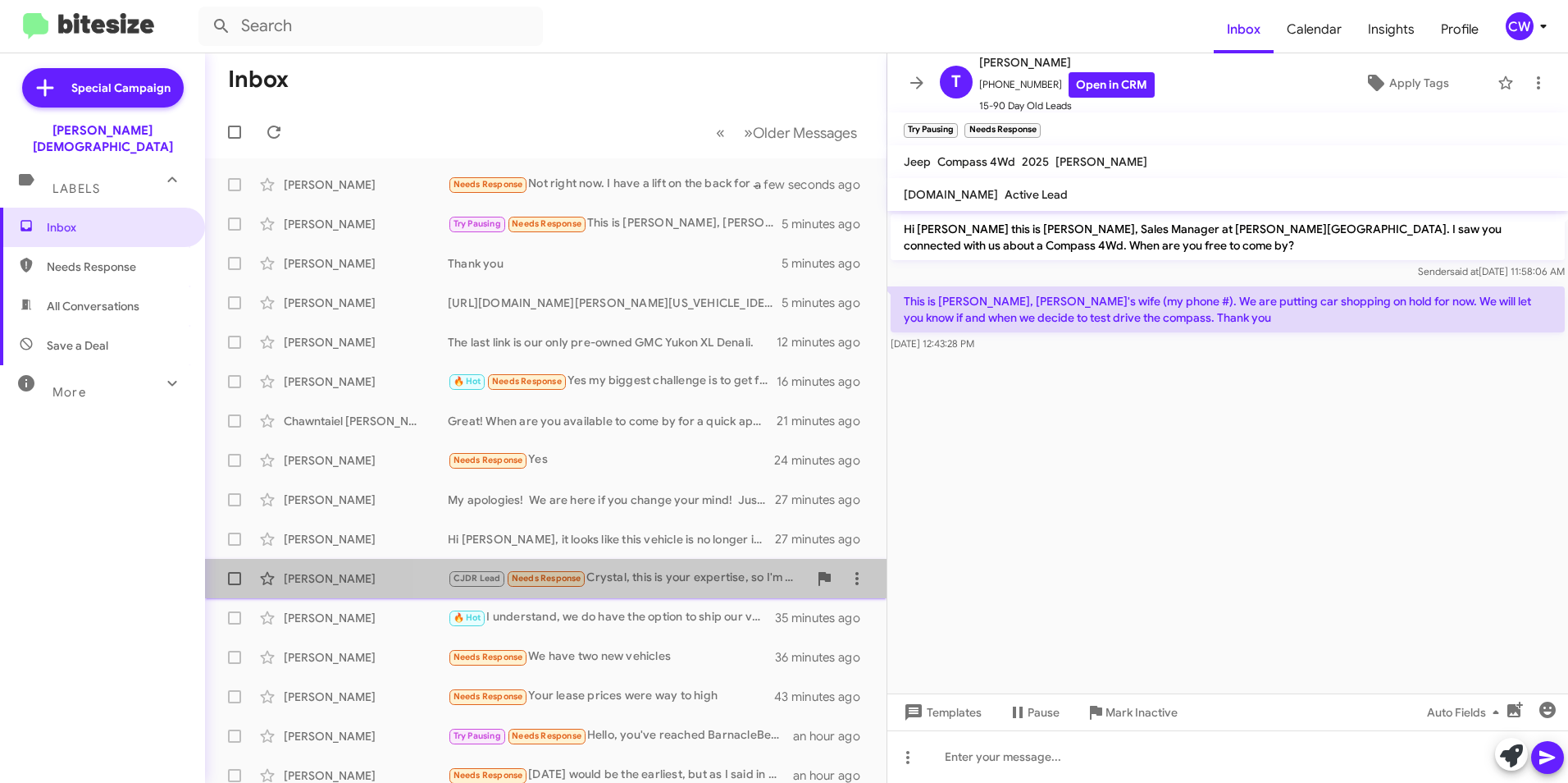
click at [641, 579] on div "CJDR Lead Needs Response Crystal, this is your expertise, so I'm going to defer…" at bounding box center [628, 579] width 360 height 19
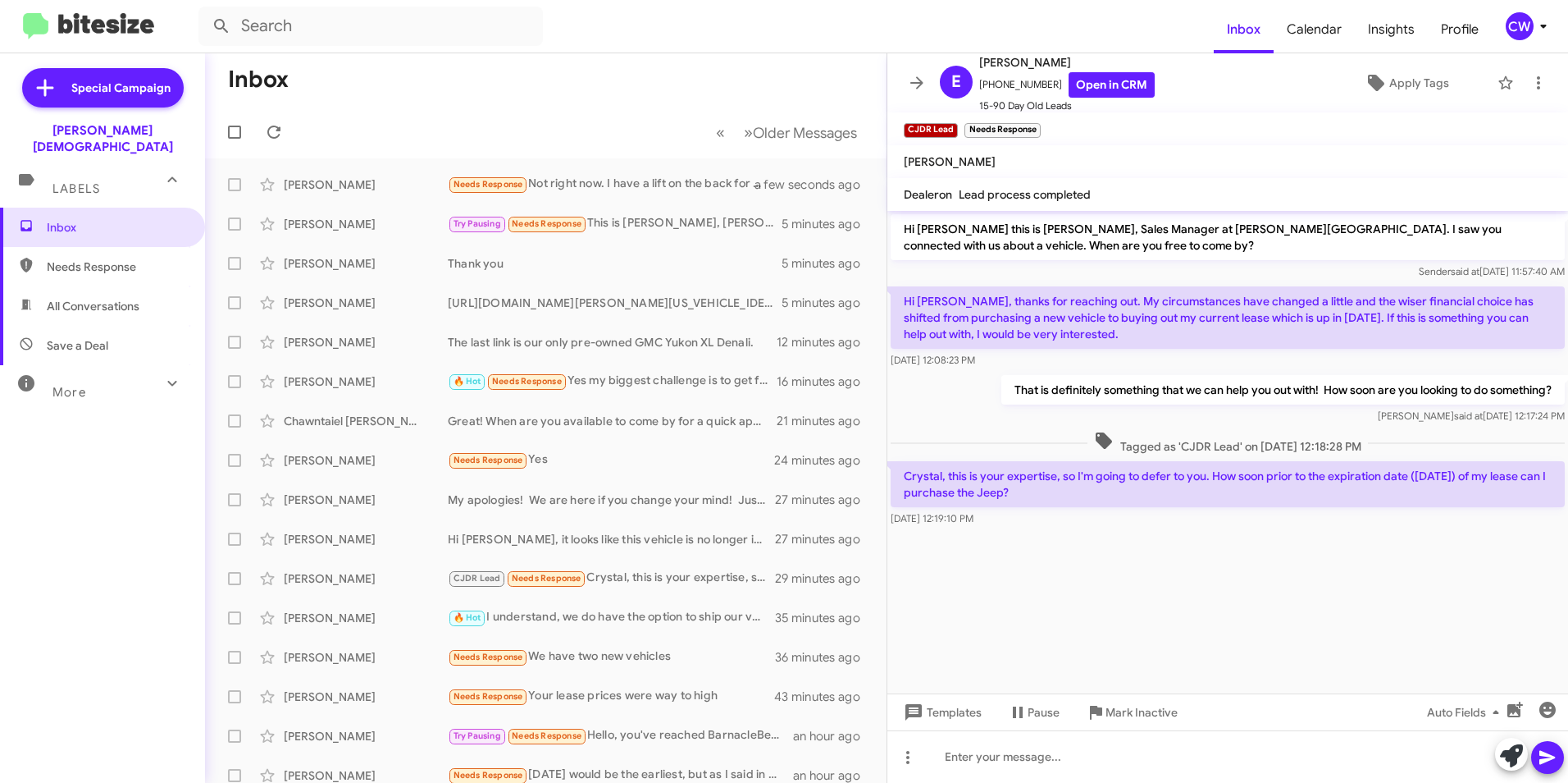
click at [129, 258] on span "Needs Response" at bounding box center [116, 266] width 139 height 16
type input "in:needs-response"
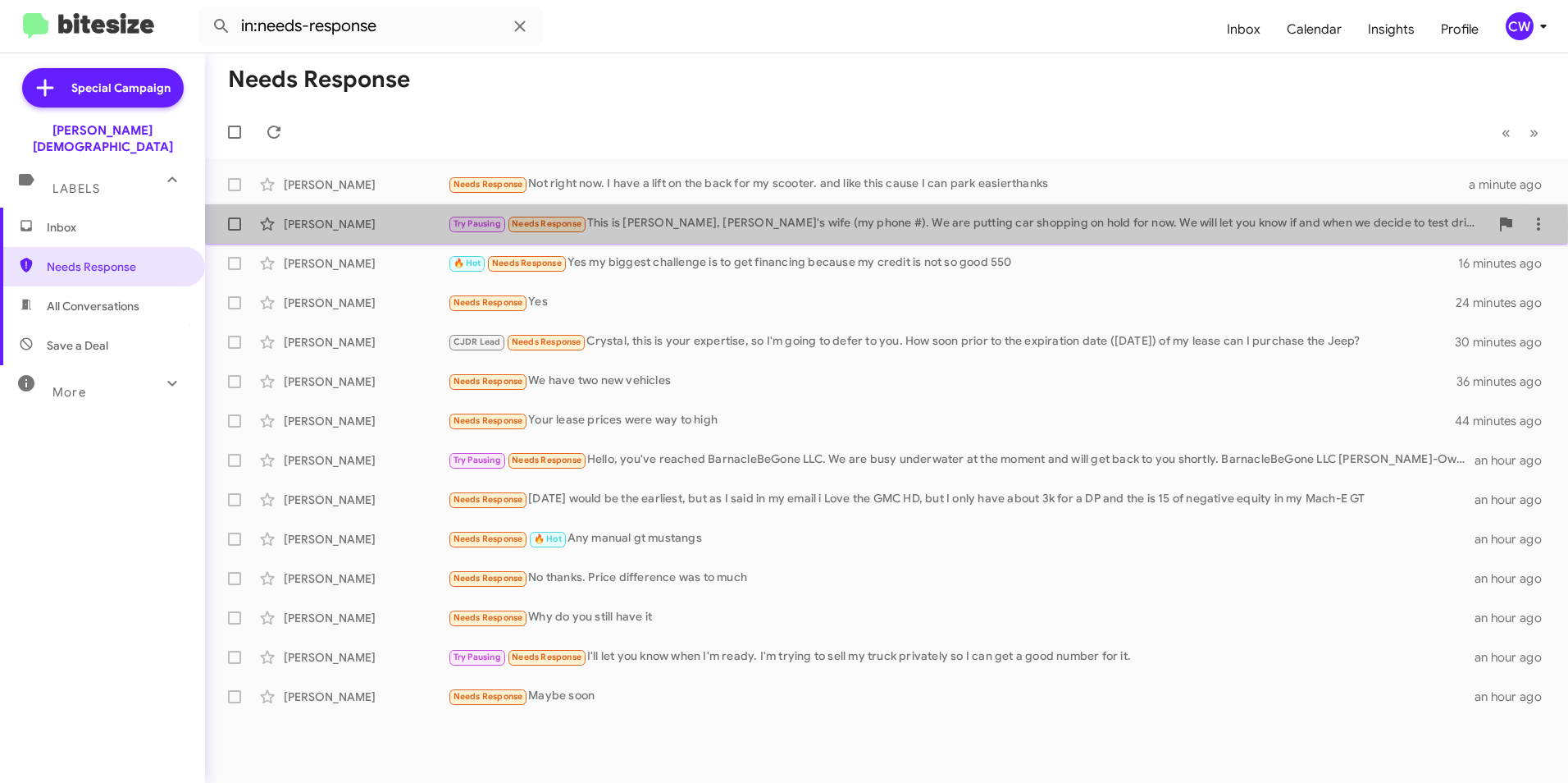
click at [713, 226] on div "Try Pausing Needs Response This is Patti, Thad's wife (my phone #). We are putt…" at bounding box center [968, 223] width 1042 height 19
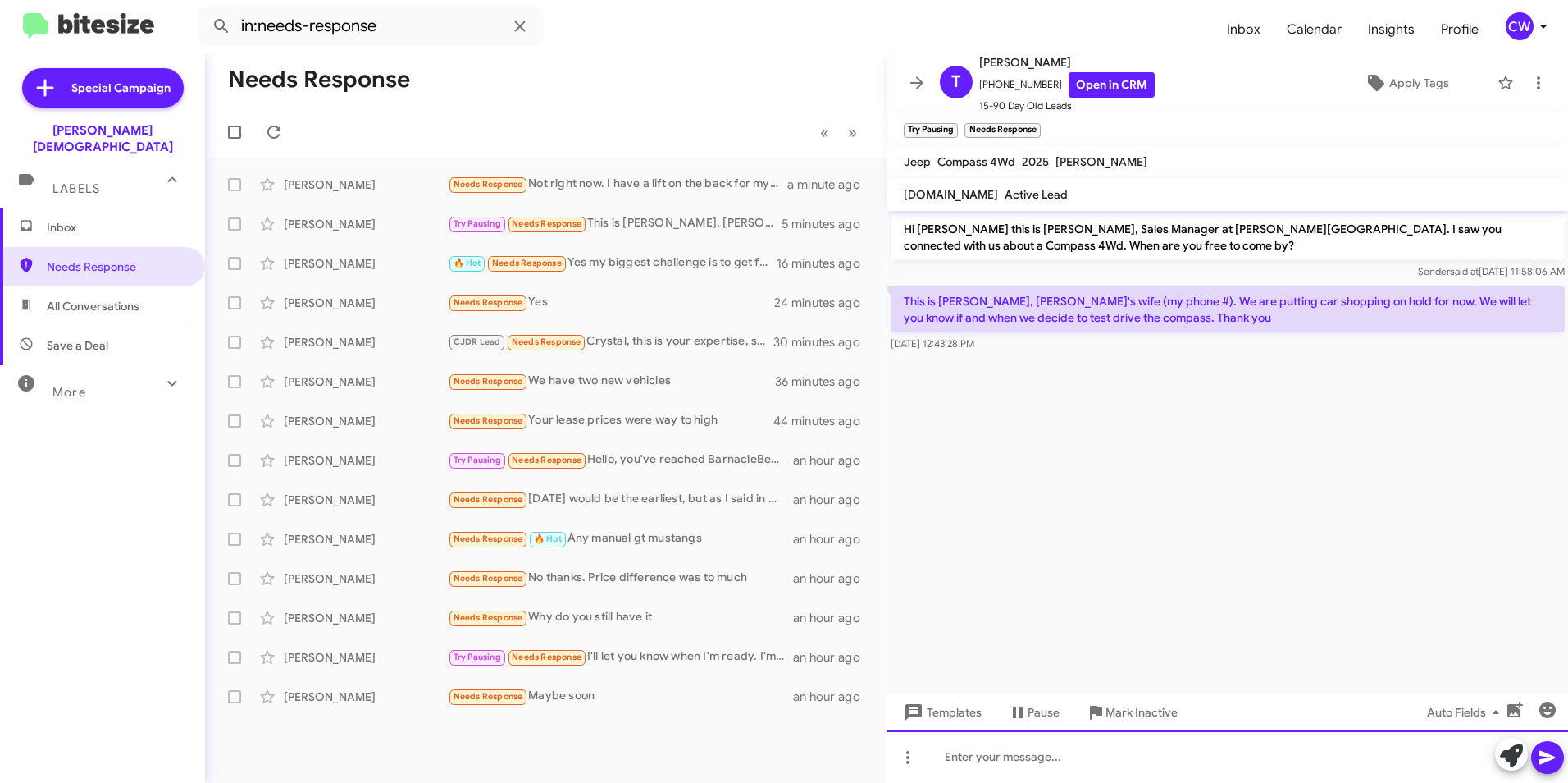
click at [967, 767] on div at bounding box center [1228, 756] width 681 height 53
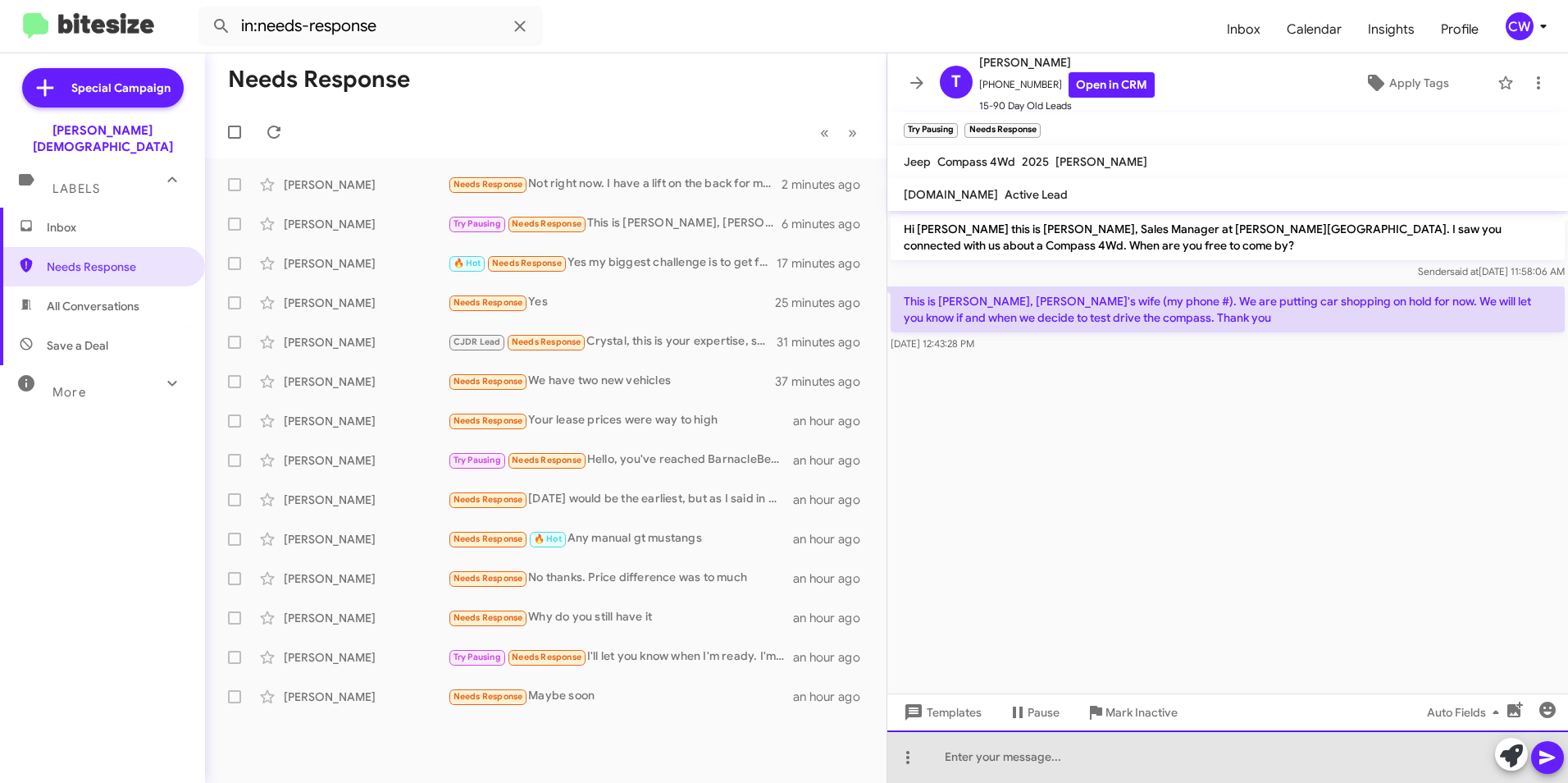
click at [1045, 757] on div at bounding box center [1228, 756] width 681 height 53
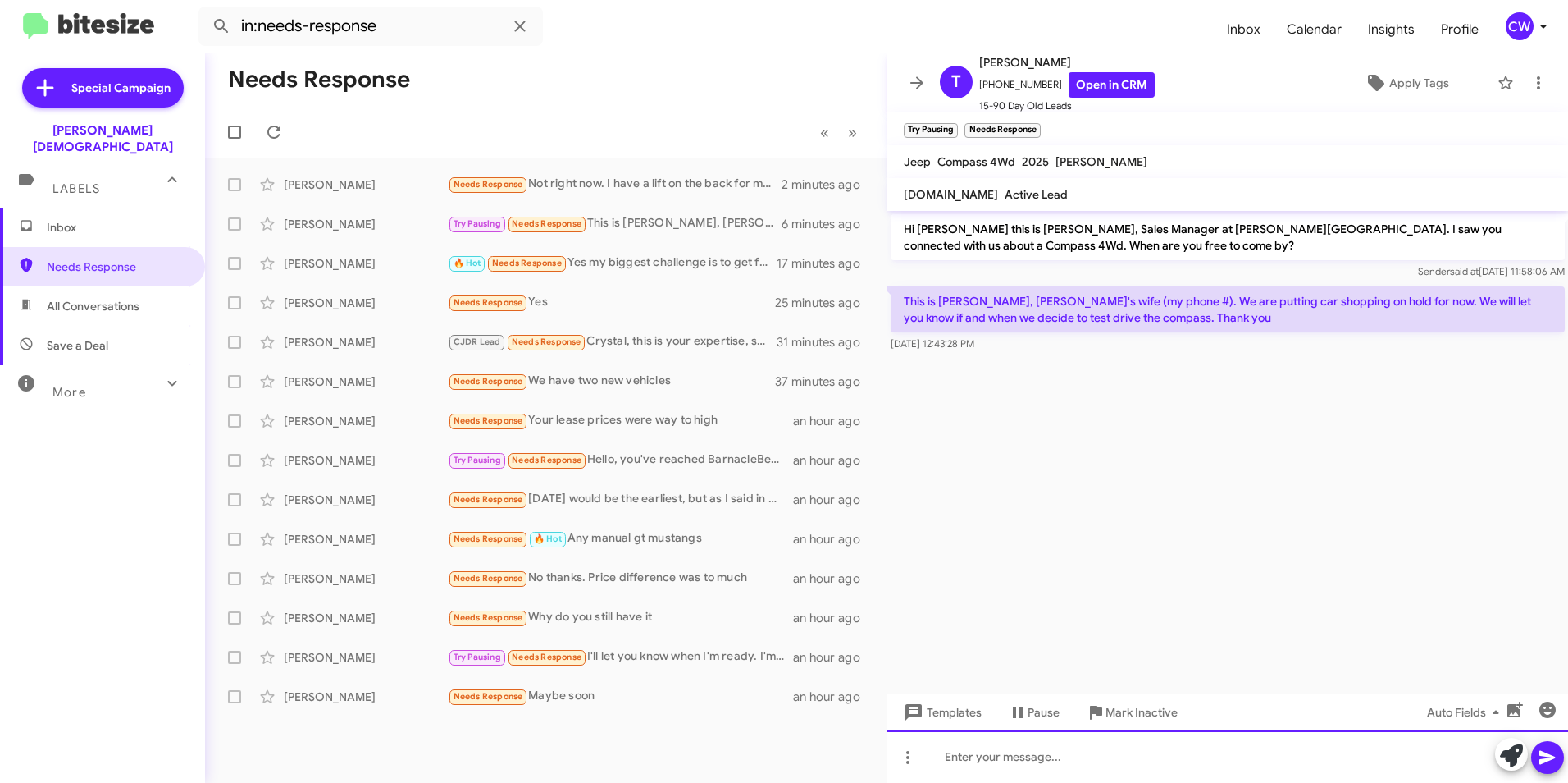
click at [972, 768] on div at bounding box center [1228, 756] width 681 height 53
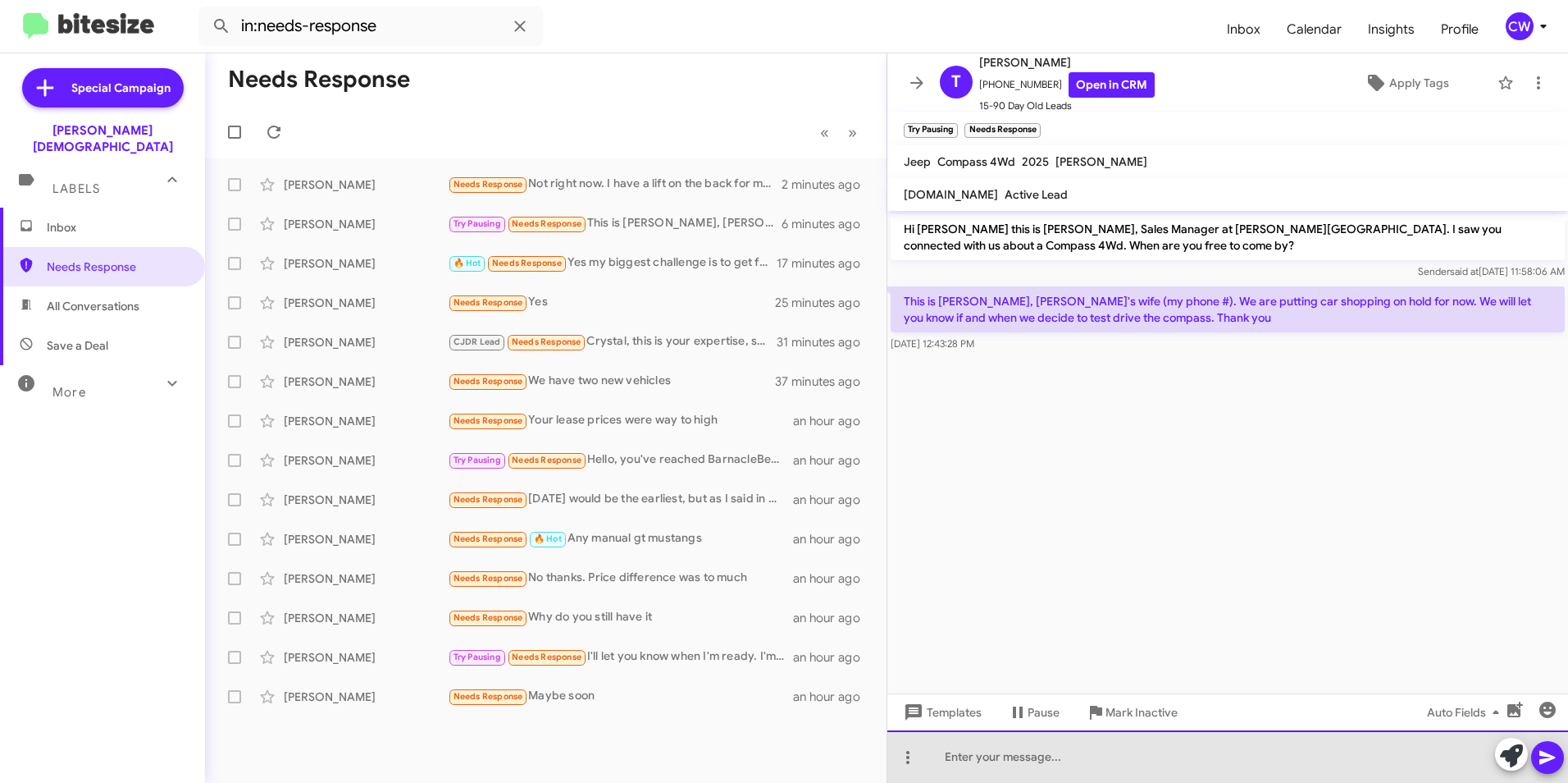
click at [952, 766] on div at bounding box center [1228, 756] width 681 height 53
click at [947, 762] on div at bounding box center [1228, 756] width 681 height 53
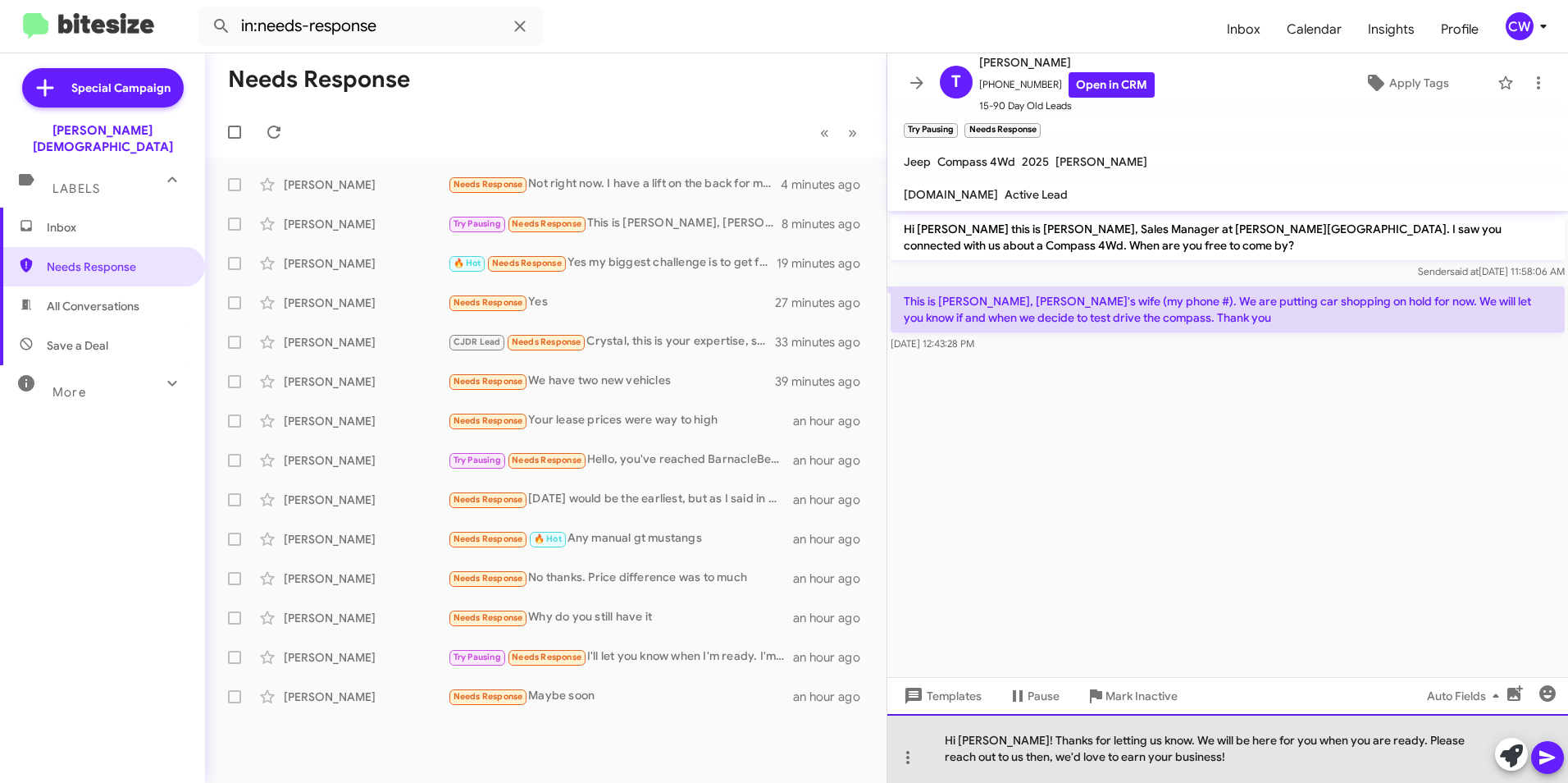
click at [1139, 762] on div "Hi Patti! Thanks for letting us know. We will be here for you when you are read…" at bounding box center [1228, 748] width 681 height 69
click at [1284, 781] on div "Hi [PERSON_NAME]! Thanks for letting us know. We will be here for you when you …" at bounding box center [1228, 748] width 681 height 69
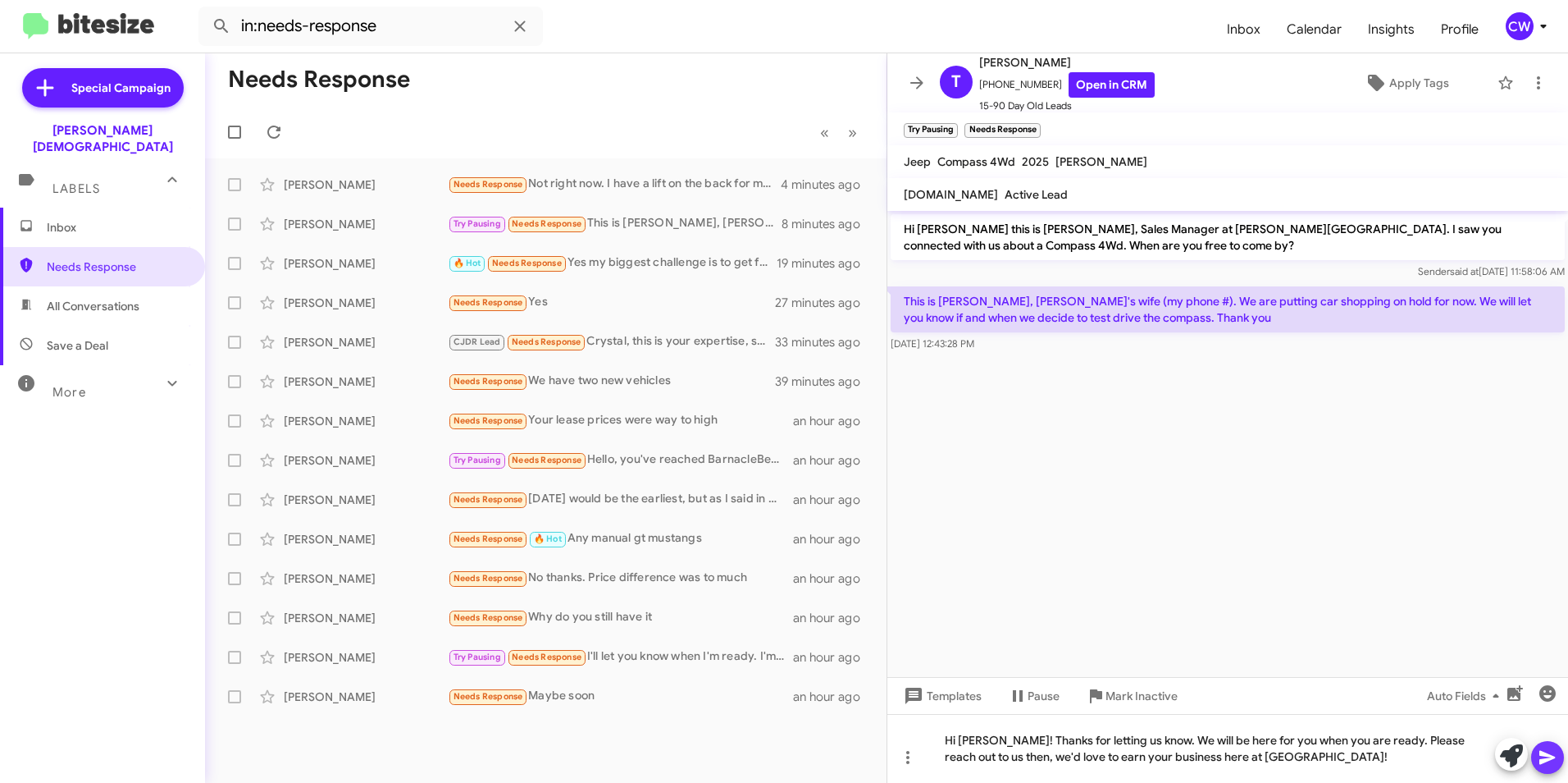
click at [1548, 758] on icon at bounding box center [1547, 758] width 16 height 14
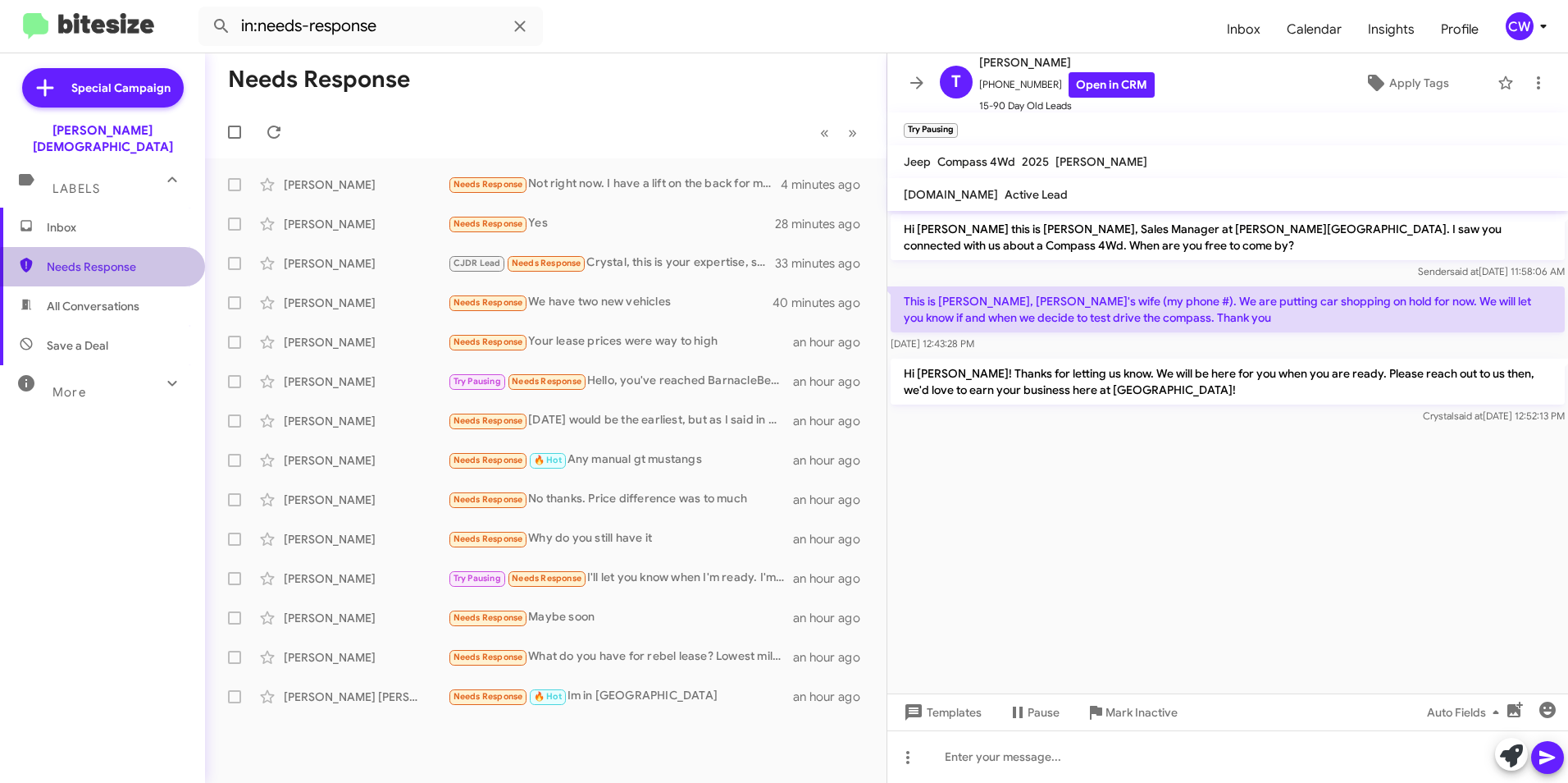
click at [113, 258] on span "Needs Response" at bounding box center [116, 266] width 139 height 16
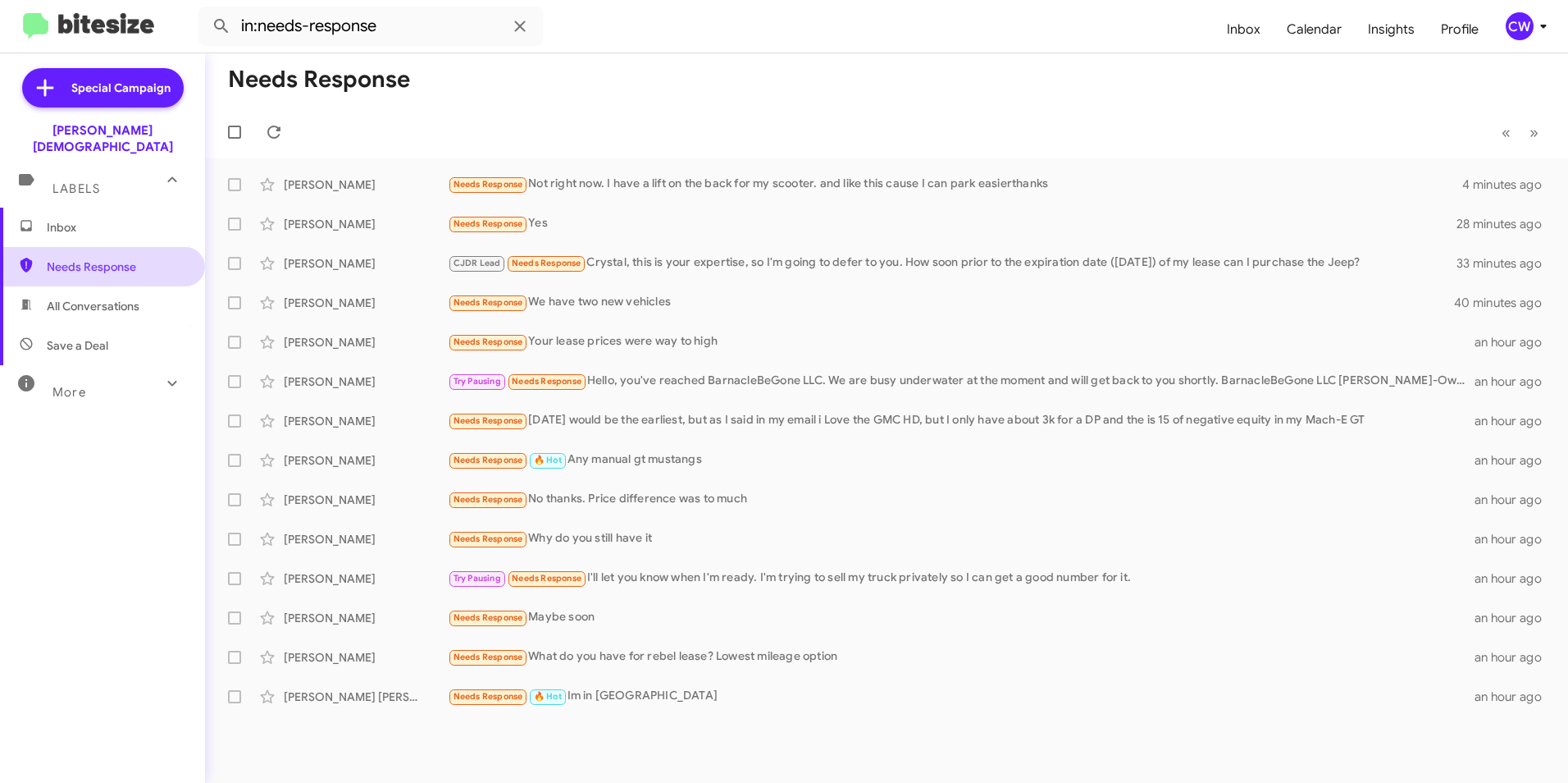
click at [104, 258] on span "Needs Response" at bounding box center [116, 266] width 139 height 16
click at [725, 189] on div "Needs Response Not right now. I have a lift on the back for my scooter. and lik…" at bounding box center [968, 184] width 1042 height 19
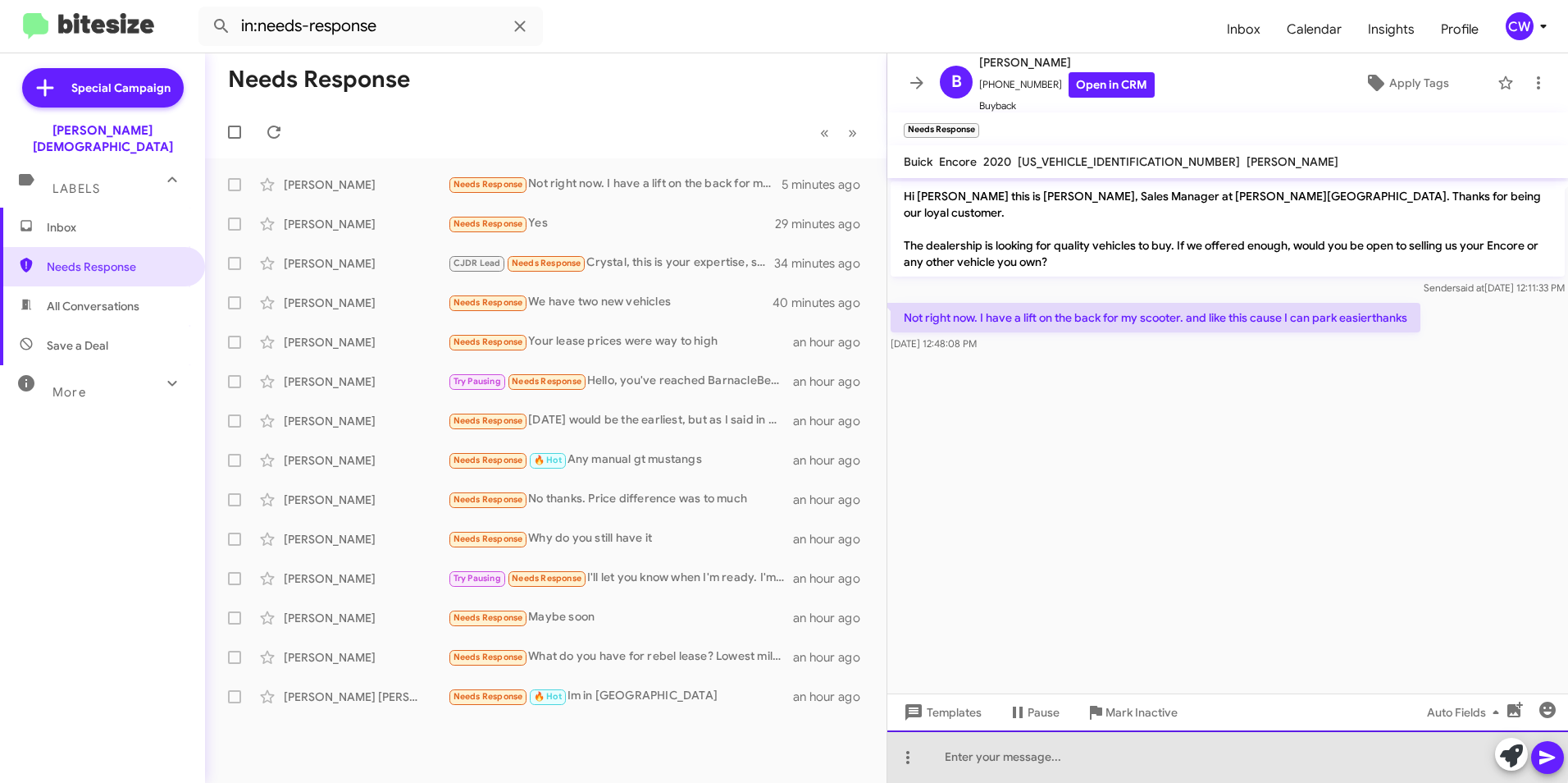
click at [1027, 750] on div at bounding box center [1228, 756] width 681 height 53
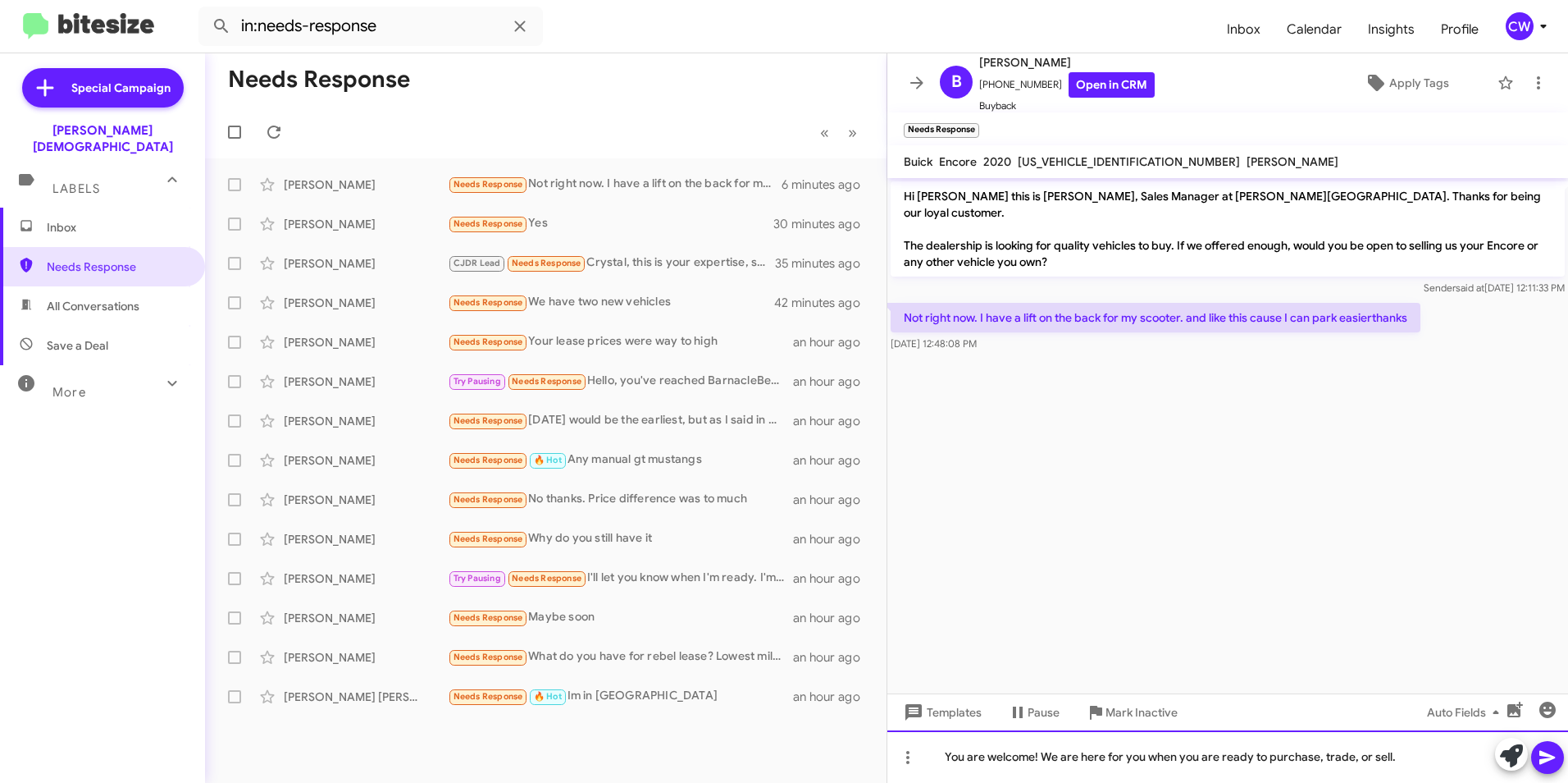
click at [1413, 757] on div "You are welcome! We are here for you when you are ready to purchase, trade, or …" at bounding box center [1228, 756] width 681 height 53
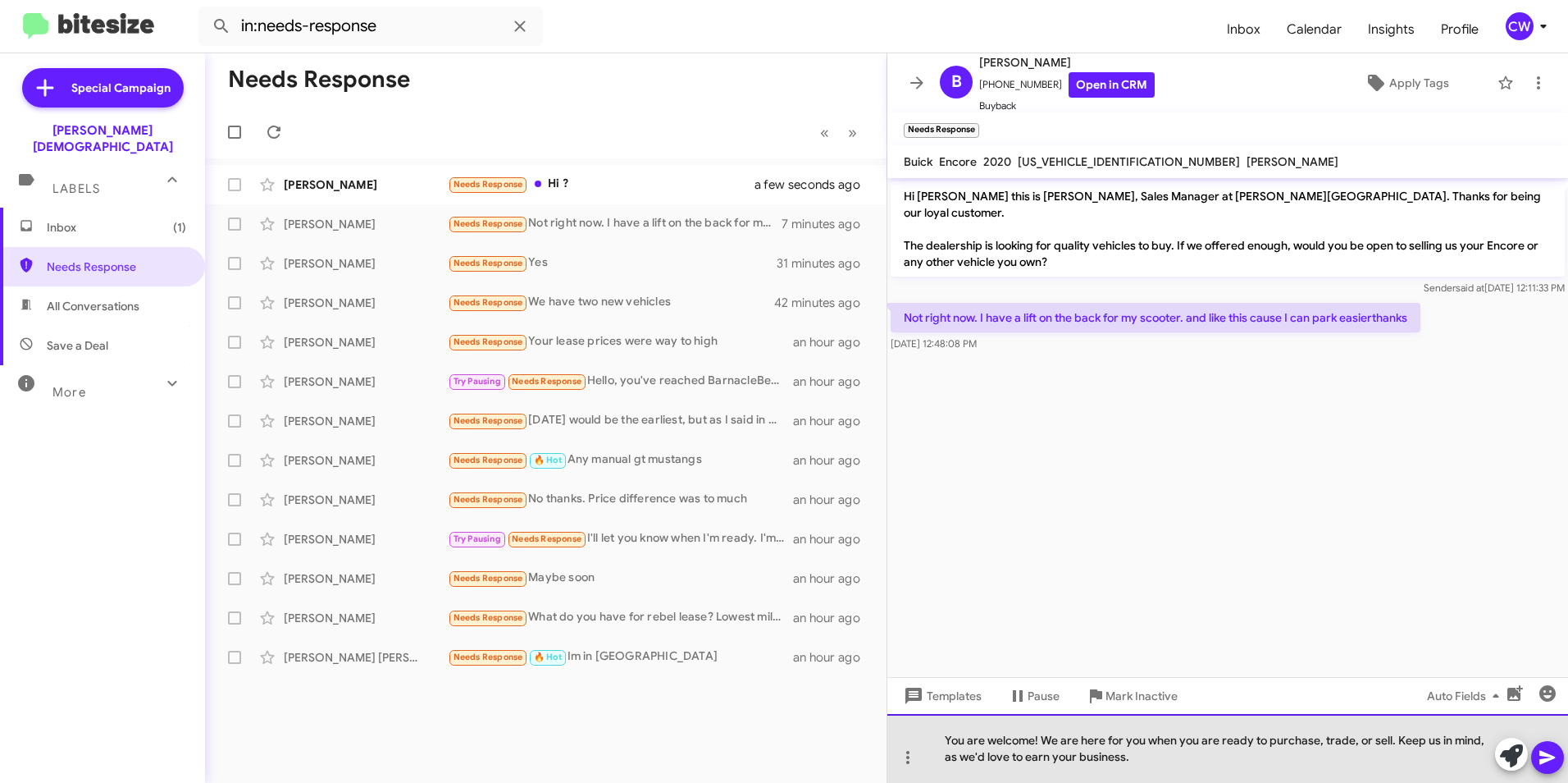
click at [1235, 768] on div "You are welcome! We are here for you when you are ready to purchase, trade, or …" at bounding box center [1228, 748] width 681 height 69
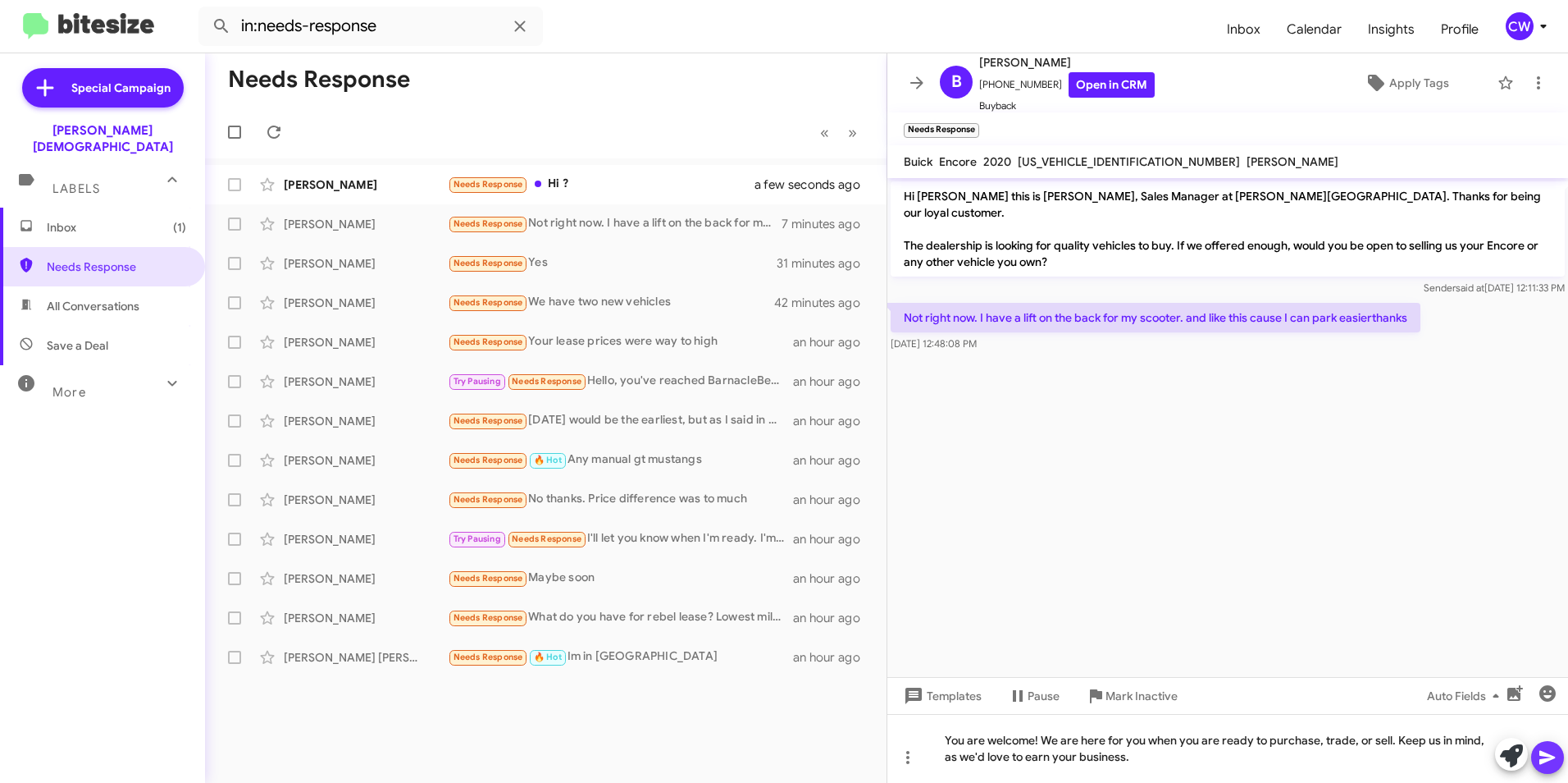
click at [1551, 767] on span at bounding box center [1547, 757] width 20 height 33
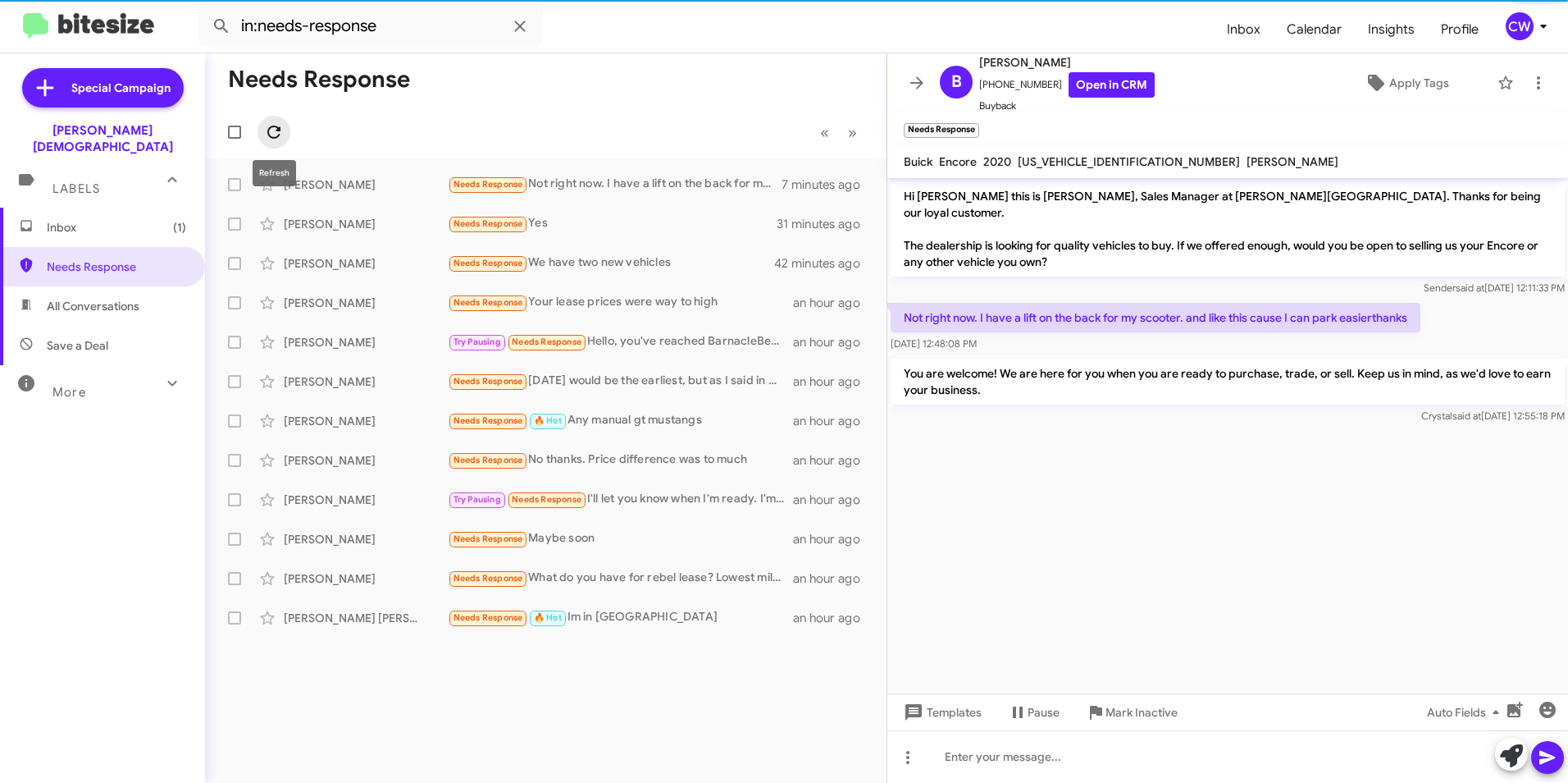
click at [269, 134] on icon at bounding box center [274, 132] width 13 height 13
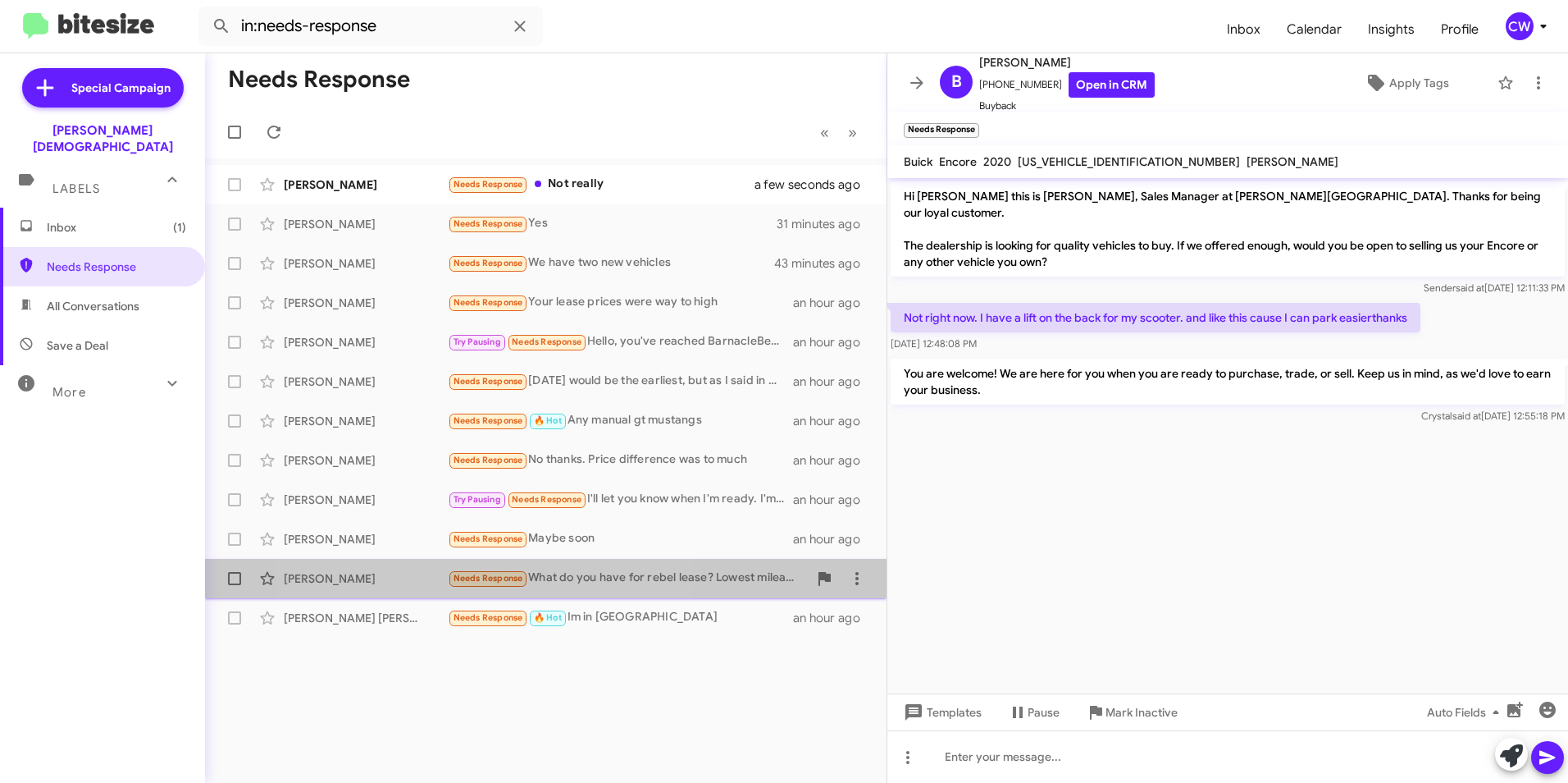
click at [477, 578] on span "Needs Response" at bounding box center [488, 578] width 70 height 10
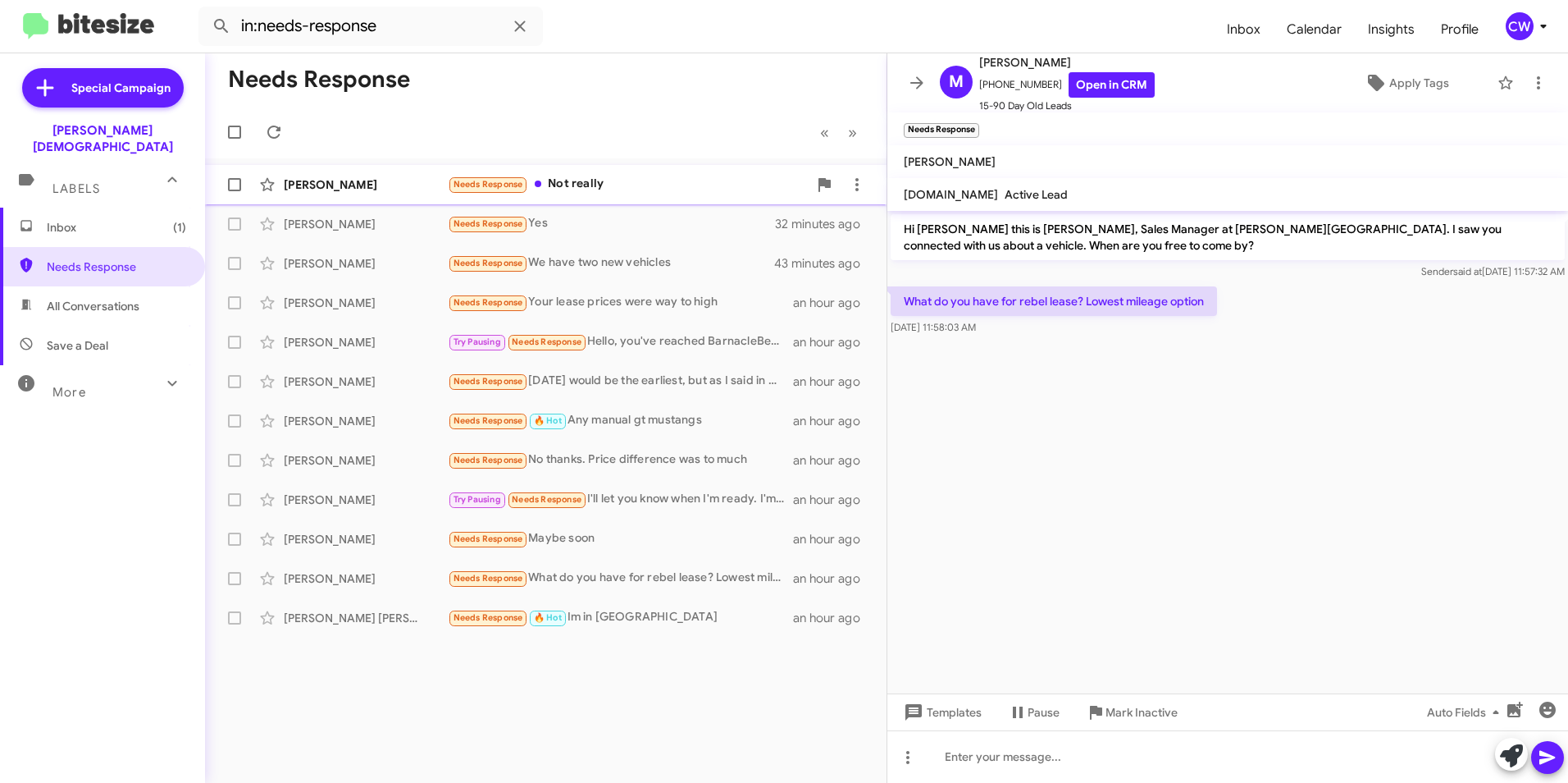
click at [571, 182] on div "Needs Response Not really" at bounding box center [628, 184] width 360 height 19
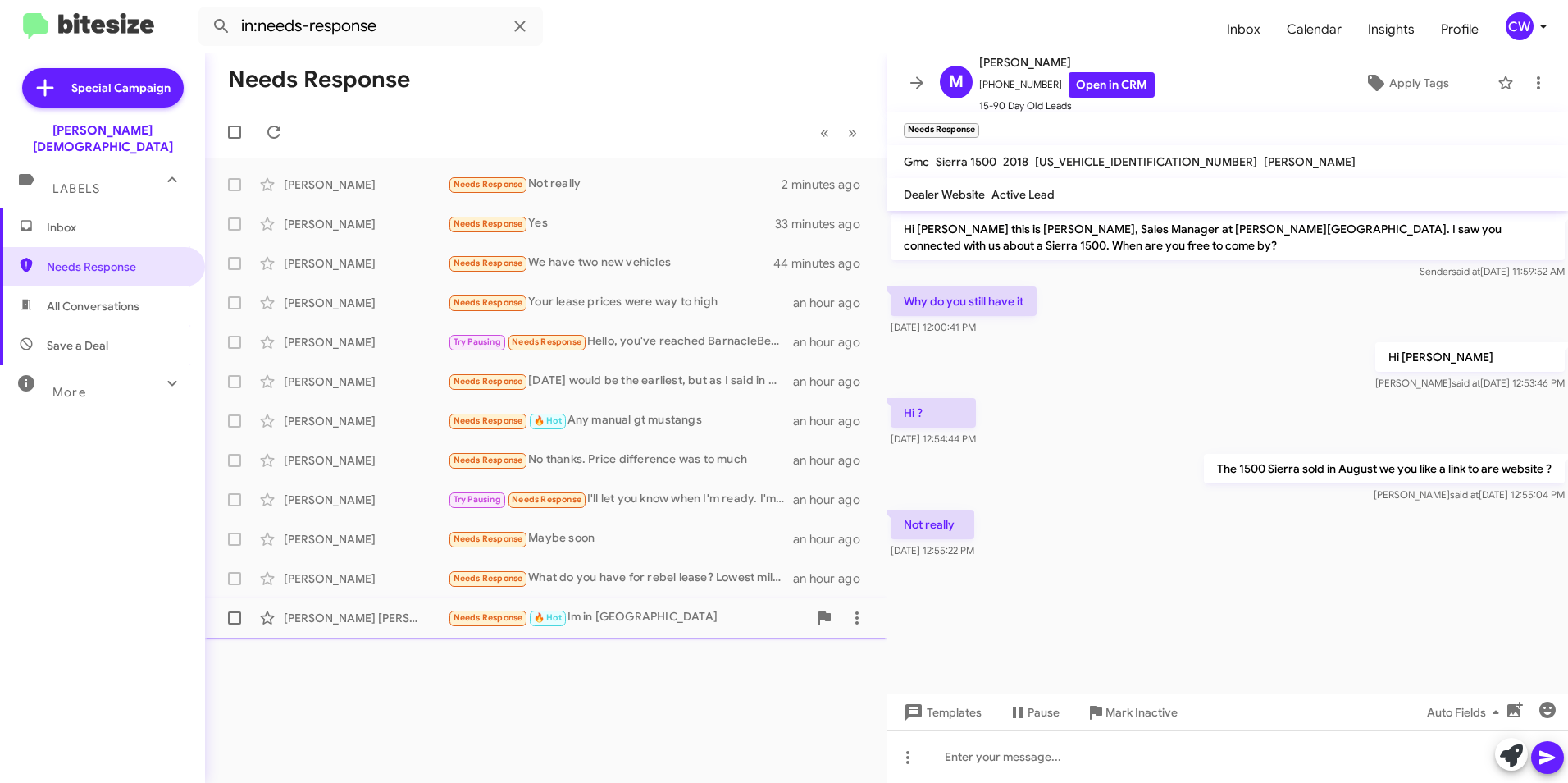
click at [479, 620] on span "Needs Response" at bounding box center [488, 618] width 70 height 10
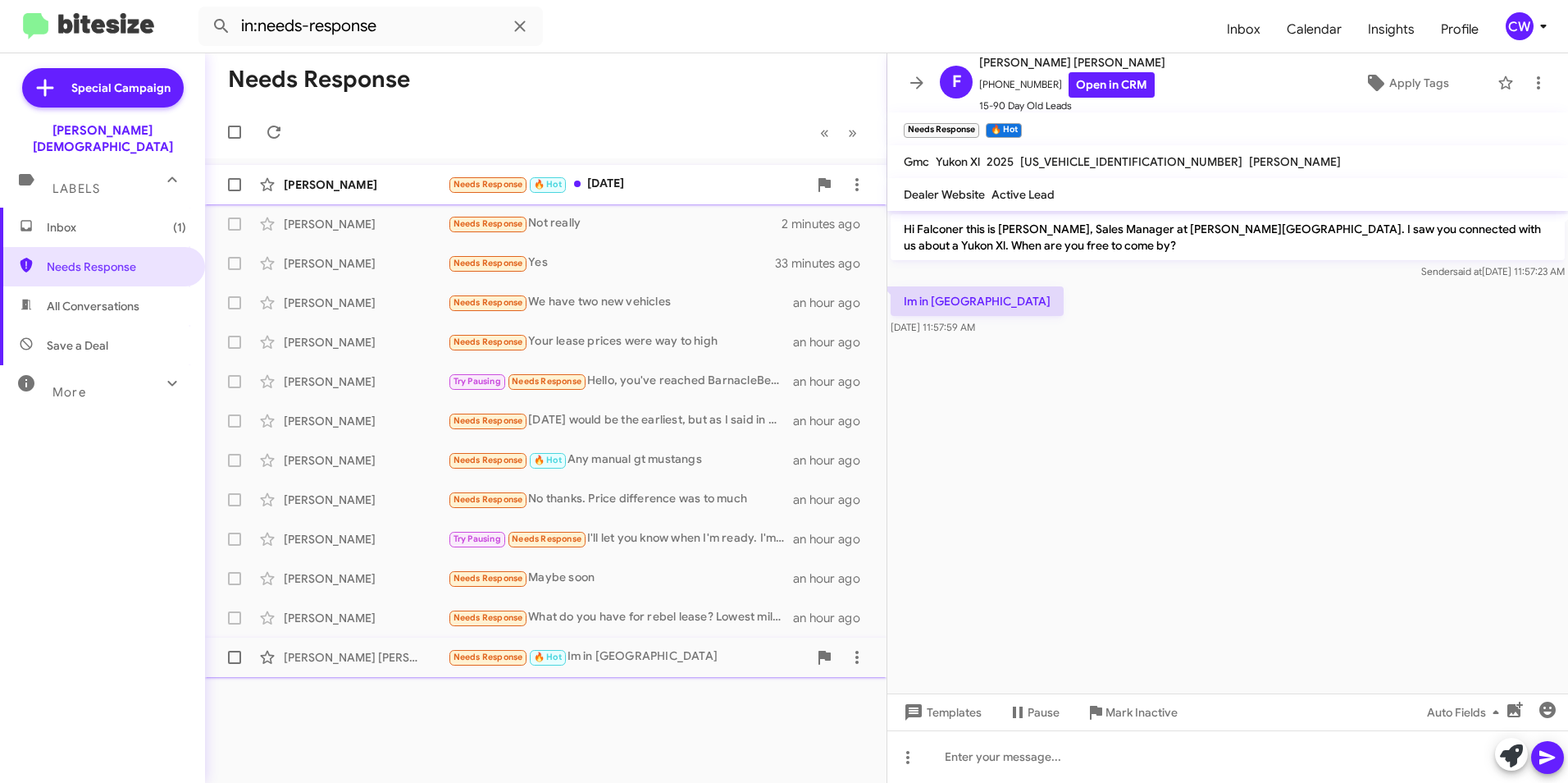
click at [316, 180] on div "[PERSON_NAME]" at bounding box center [365, 184] width 164 height 16
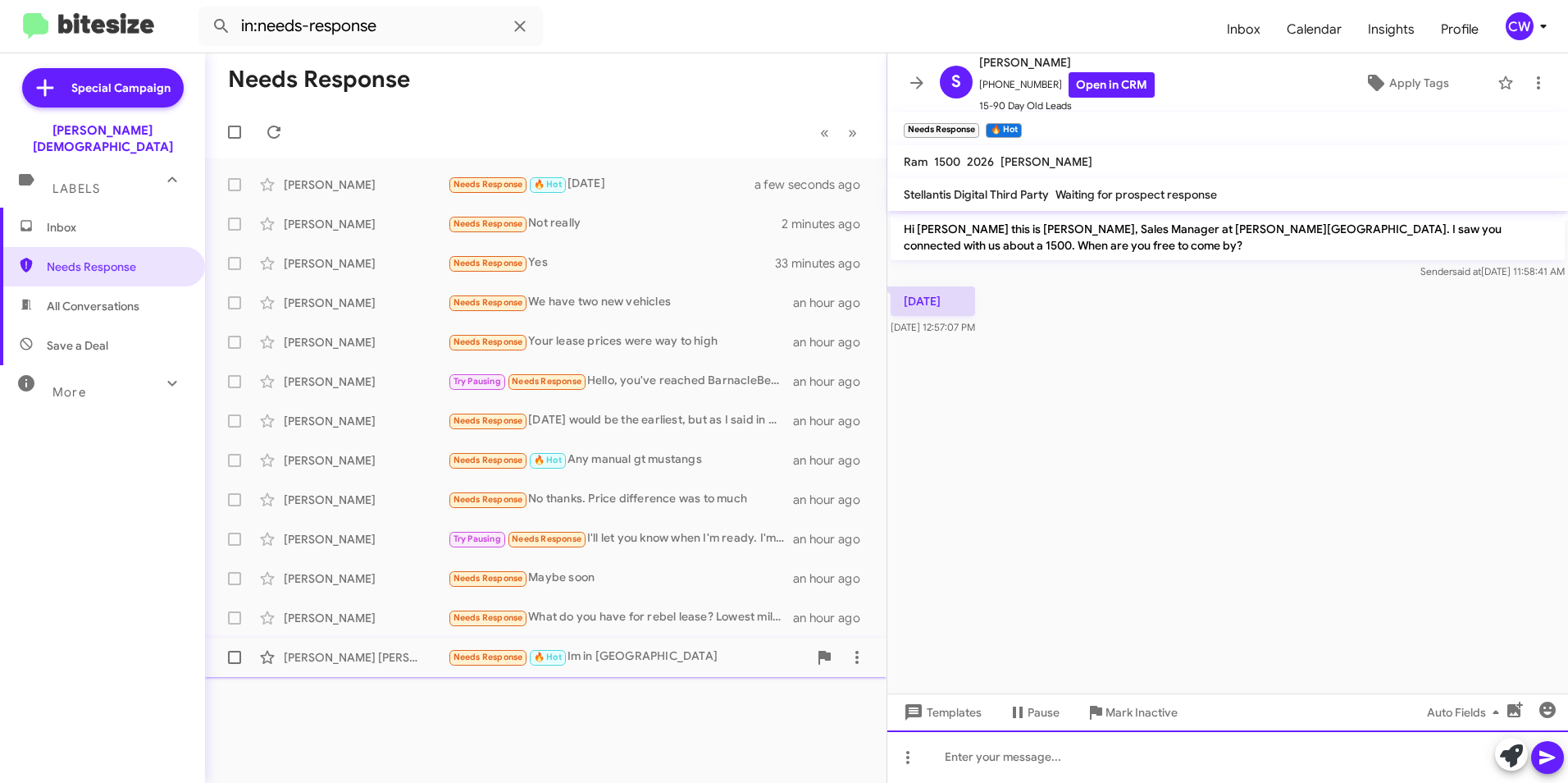
click at [984, 762] on div at bounding box center [1228, 756] width 681 height 53
click at [1547, 756] on icon at bounding box center [1547, 758] width 16 height 14
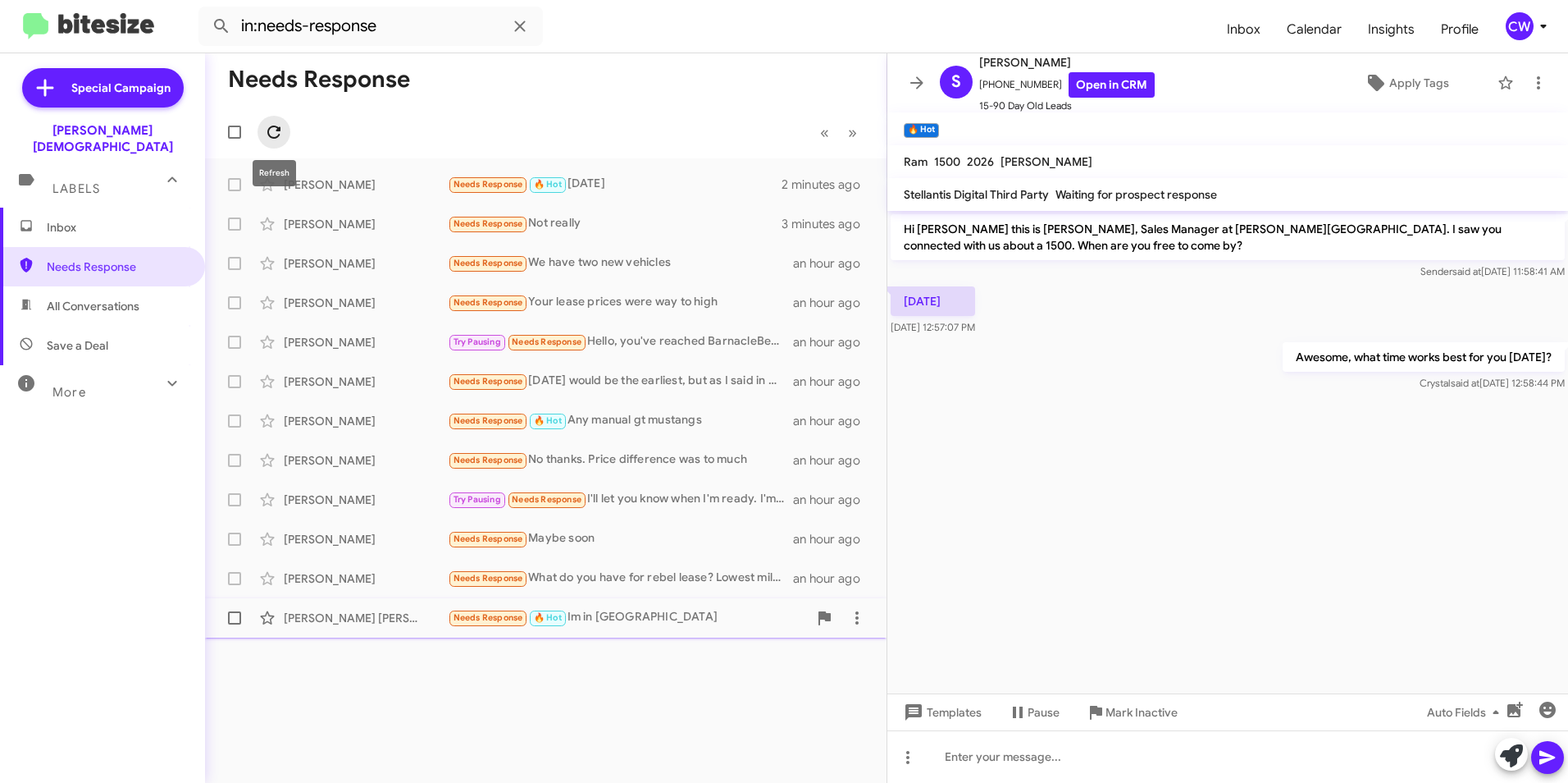
click at [274, 139] on icon at bounding box center [274, 132] width 20 height 20
click at [146, 288] on span "All Conversations" at bounding box center [102, 306] width 205 height 39
type input "in:all-conversations"
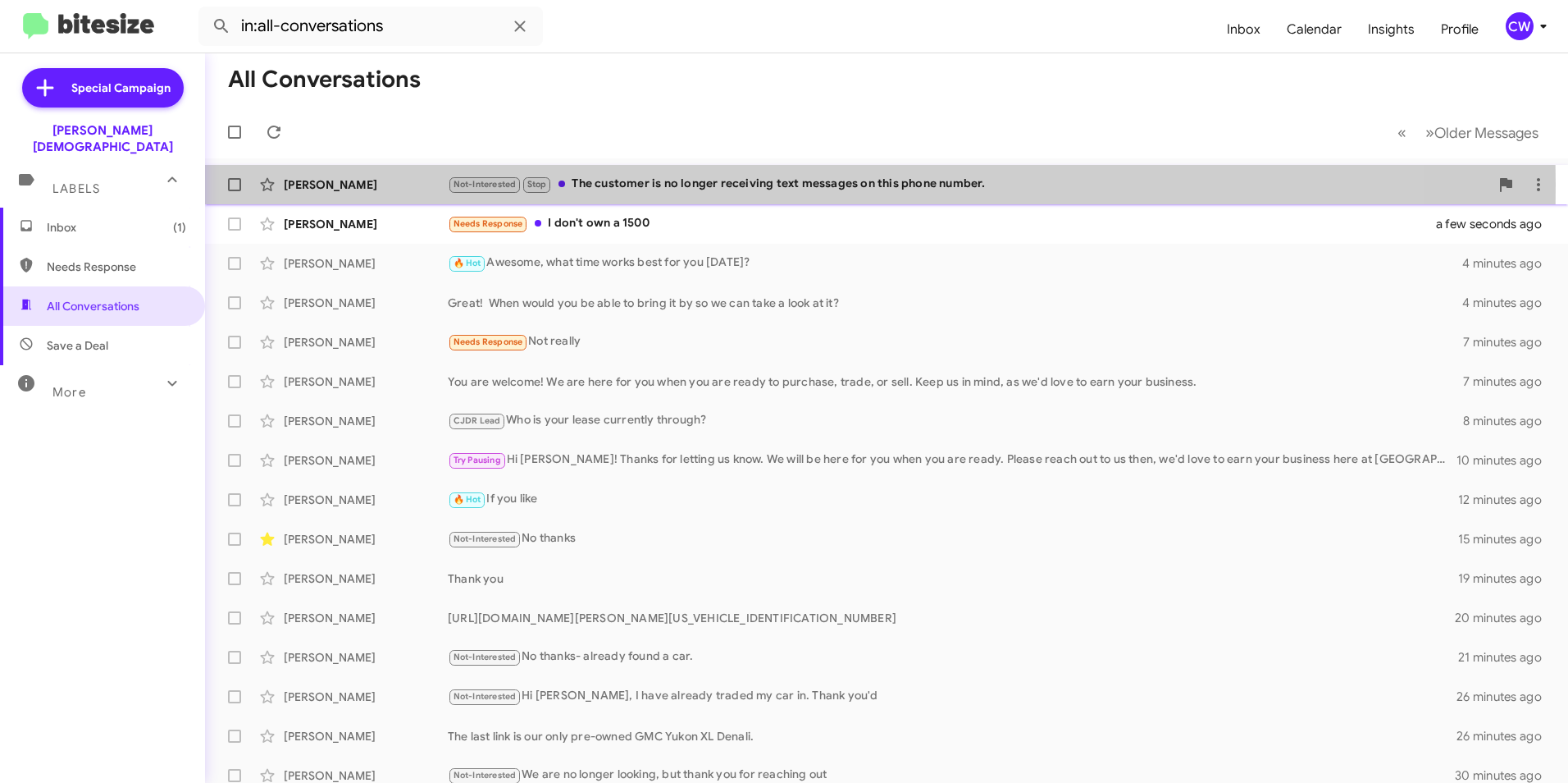
click at [344, 184] on div "[PERSON_NAME]" at bounding box center [365, 184] width 164 height 16
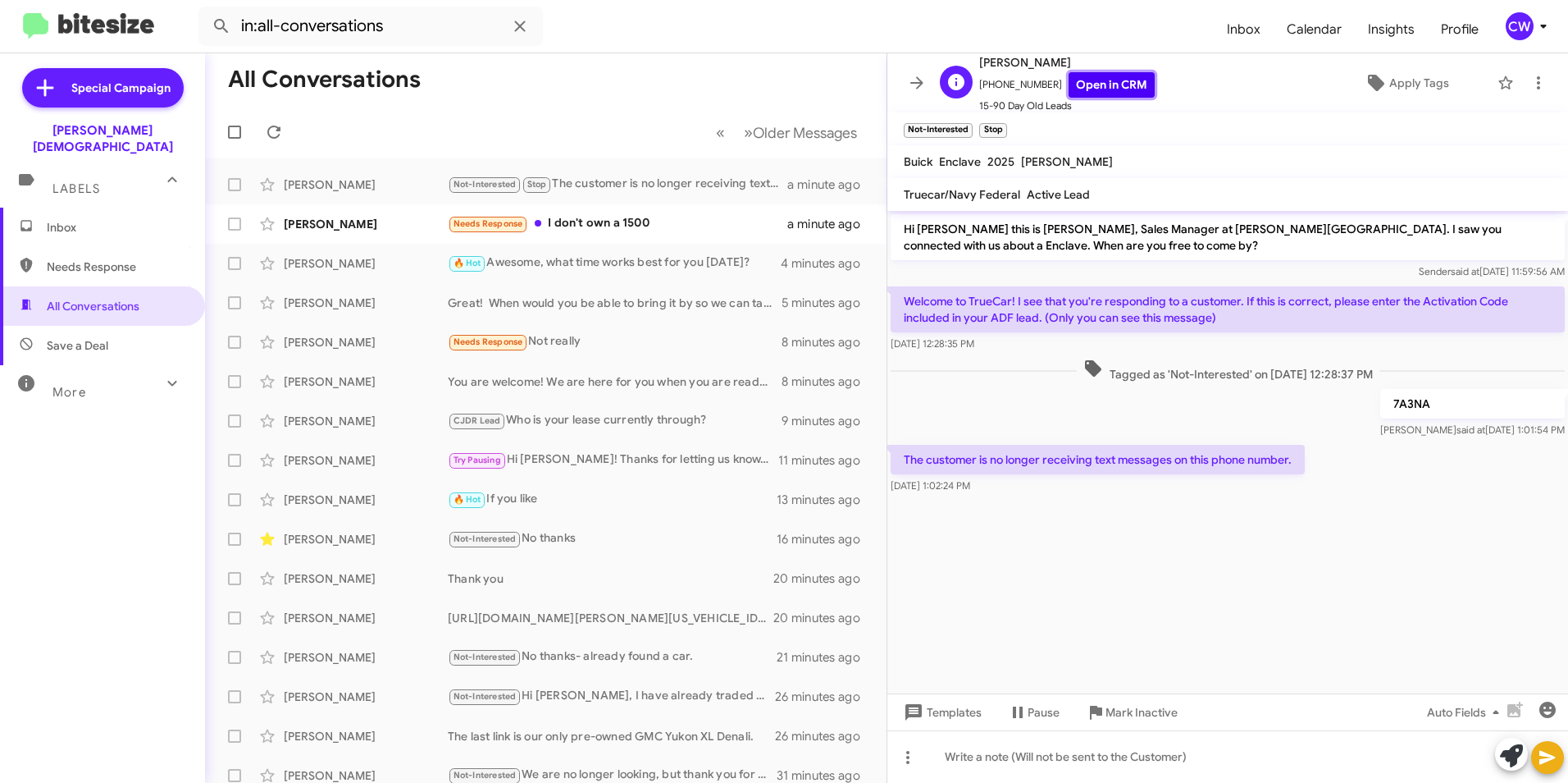
click at [1105, 87] on link "Open in CRM" at bounding box center [1111, 84] width 86 height 25
click at [948, 88] on icon at bounding box center [956, 81] width 20 height 20
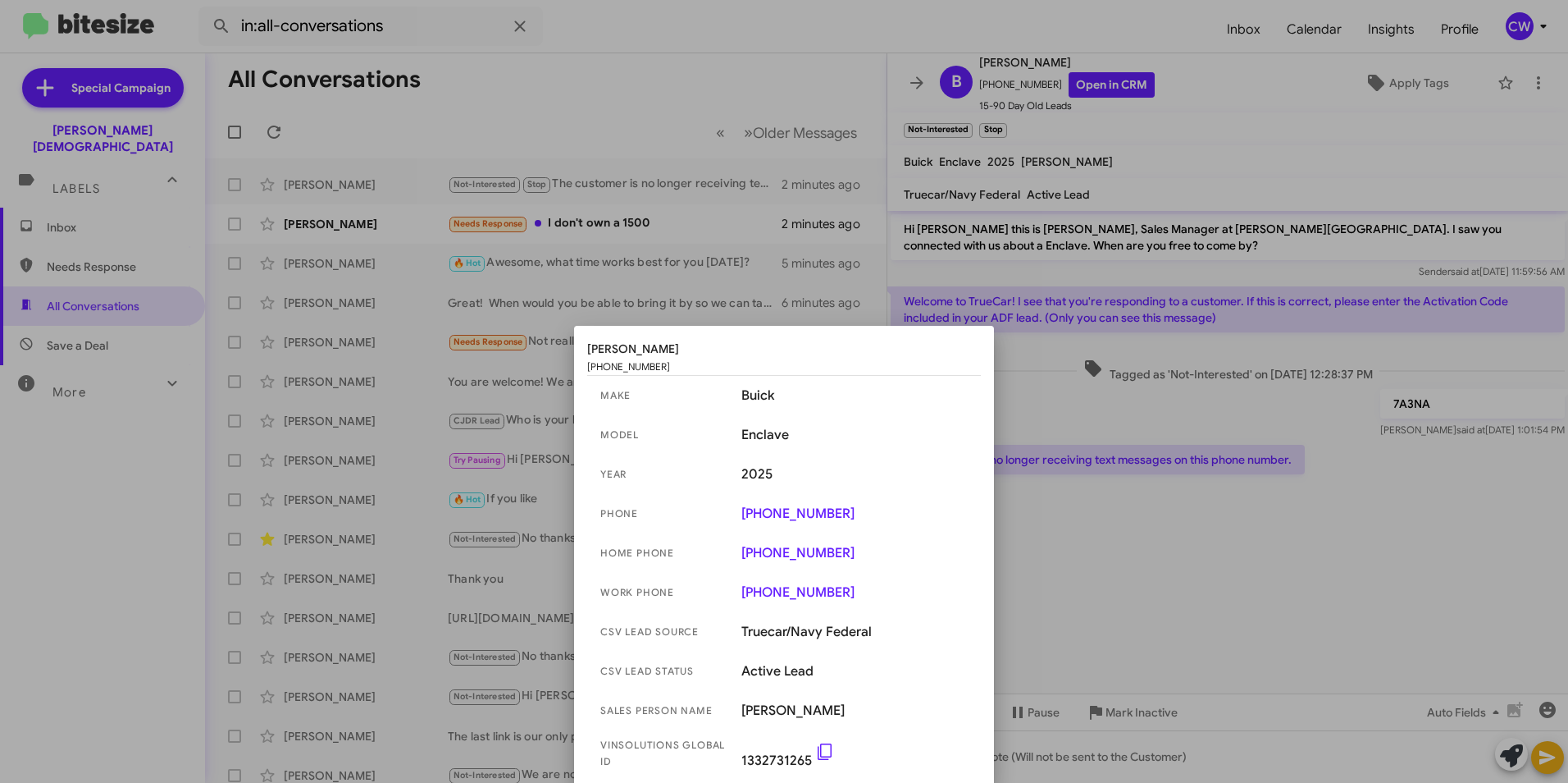
click at [1233, 74] on div at bounding box center [784, 392] width 1568 height 783
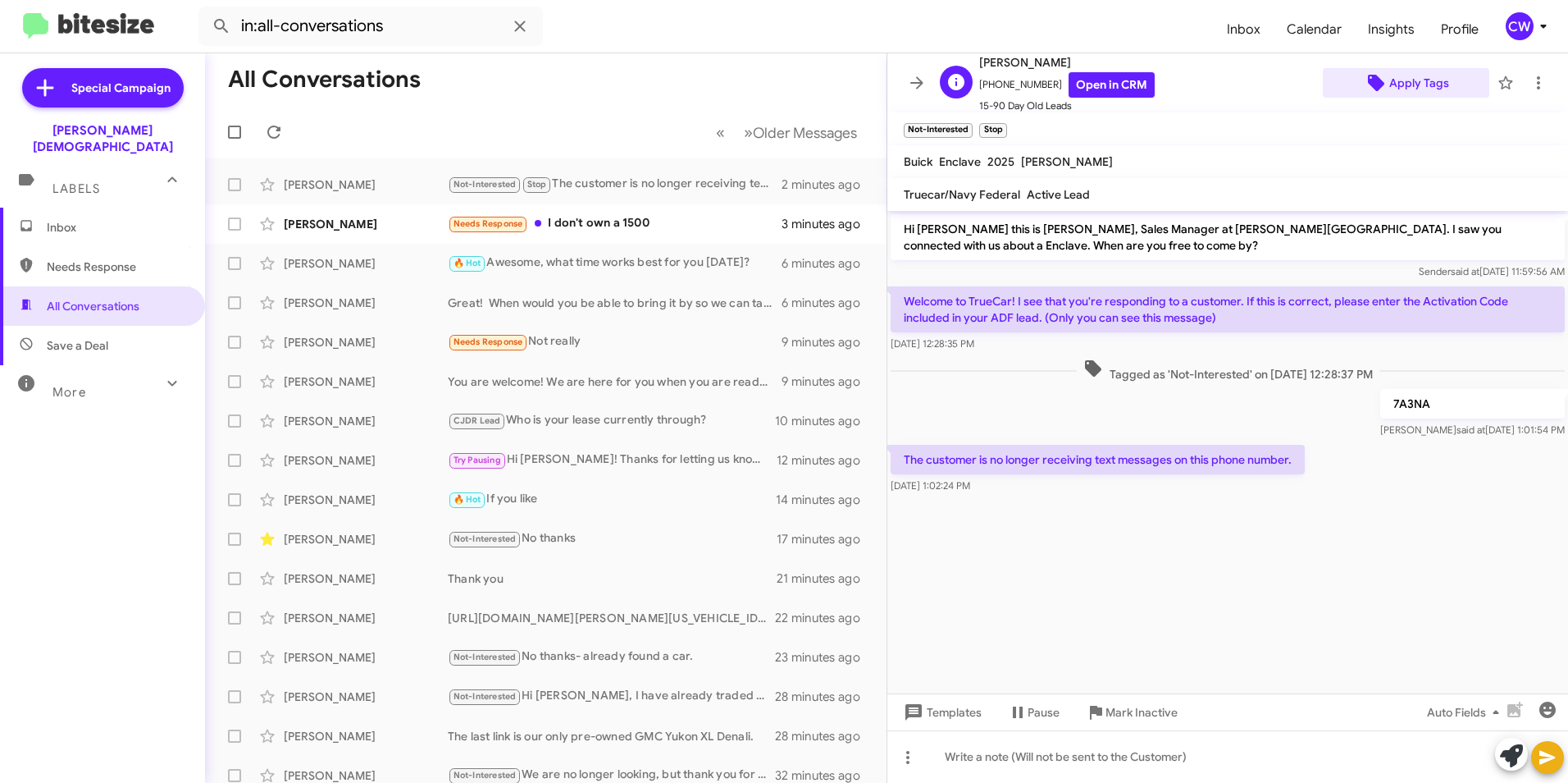
click at [1422, 86] on span "Apply Tags" at bounding box center [1419, 83] width 60 height 29
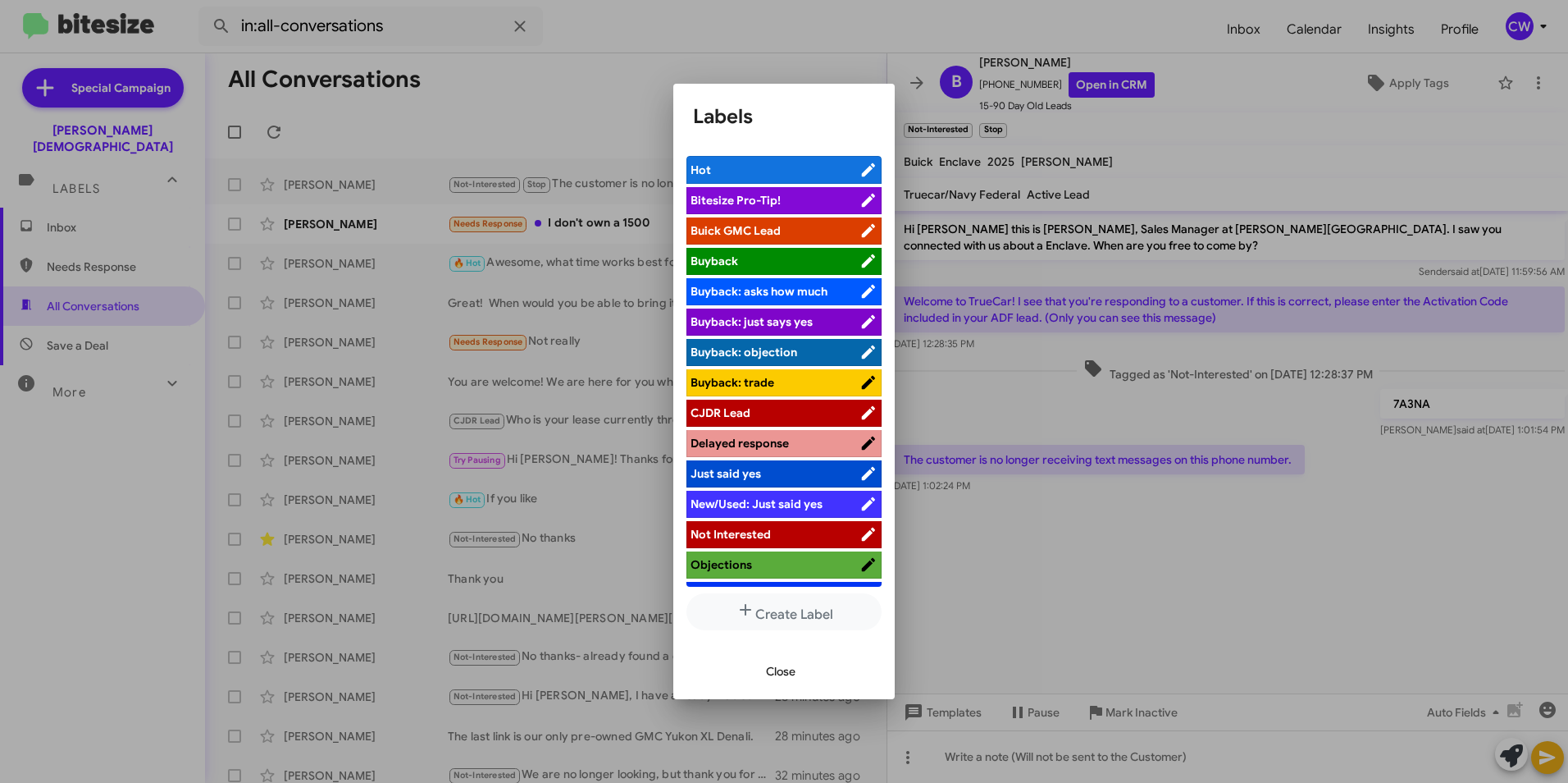
click at [786, 670] on span "Close" at bounding box center [781, 671] width 29 height 29
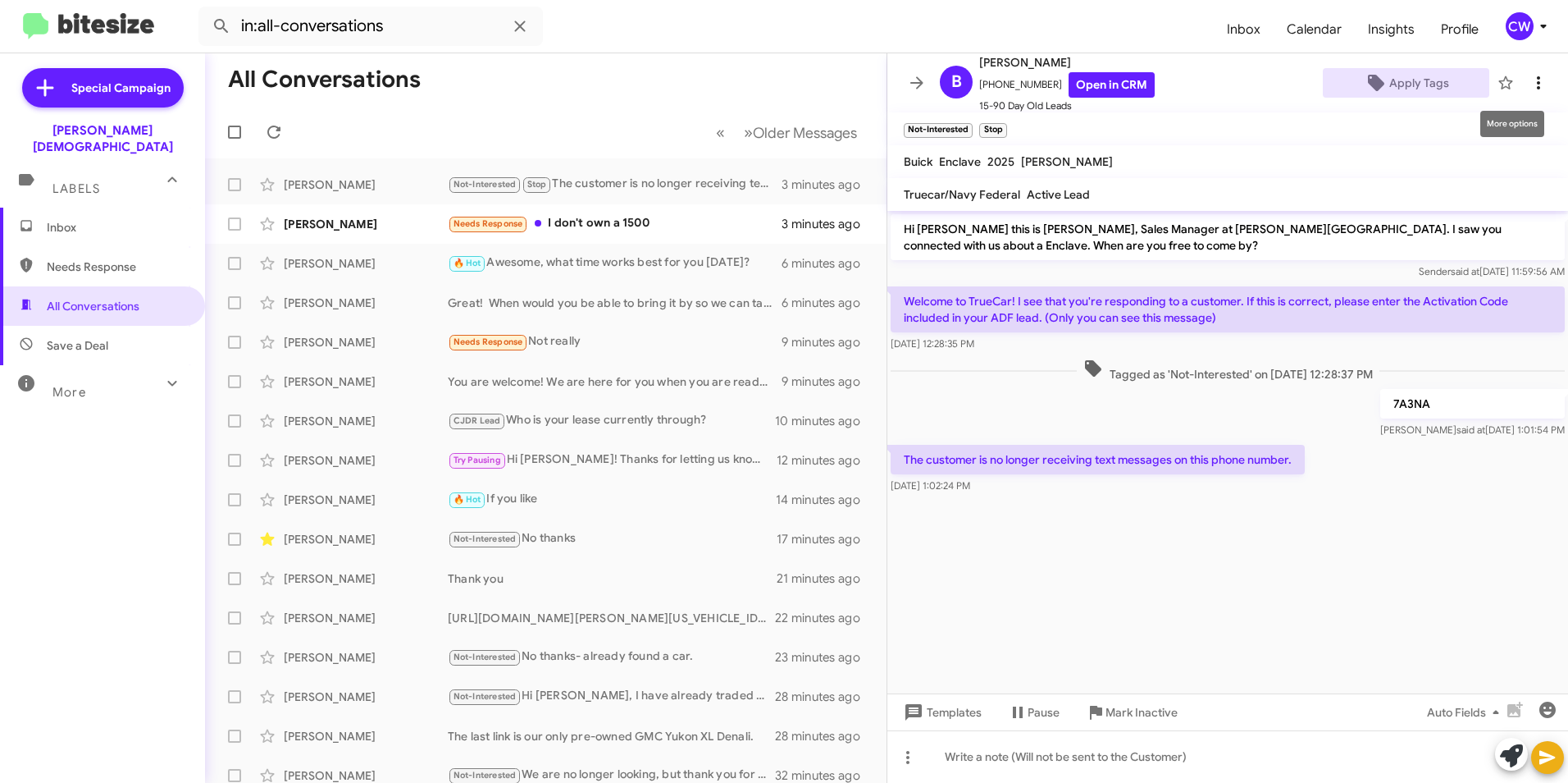
click at [1529, 83] on icon at bounding box center [1539, 82] width 20 height 20
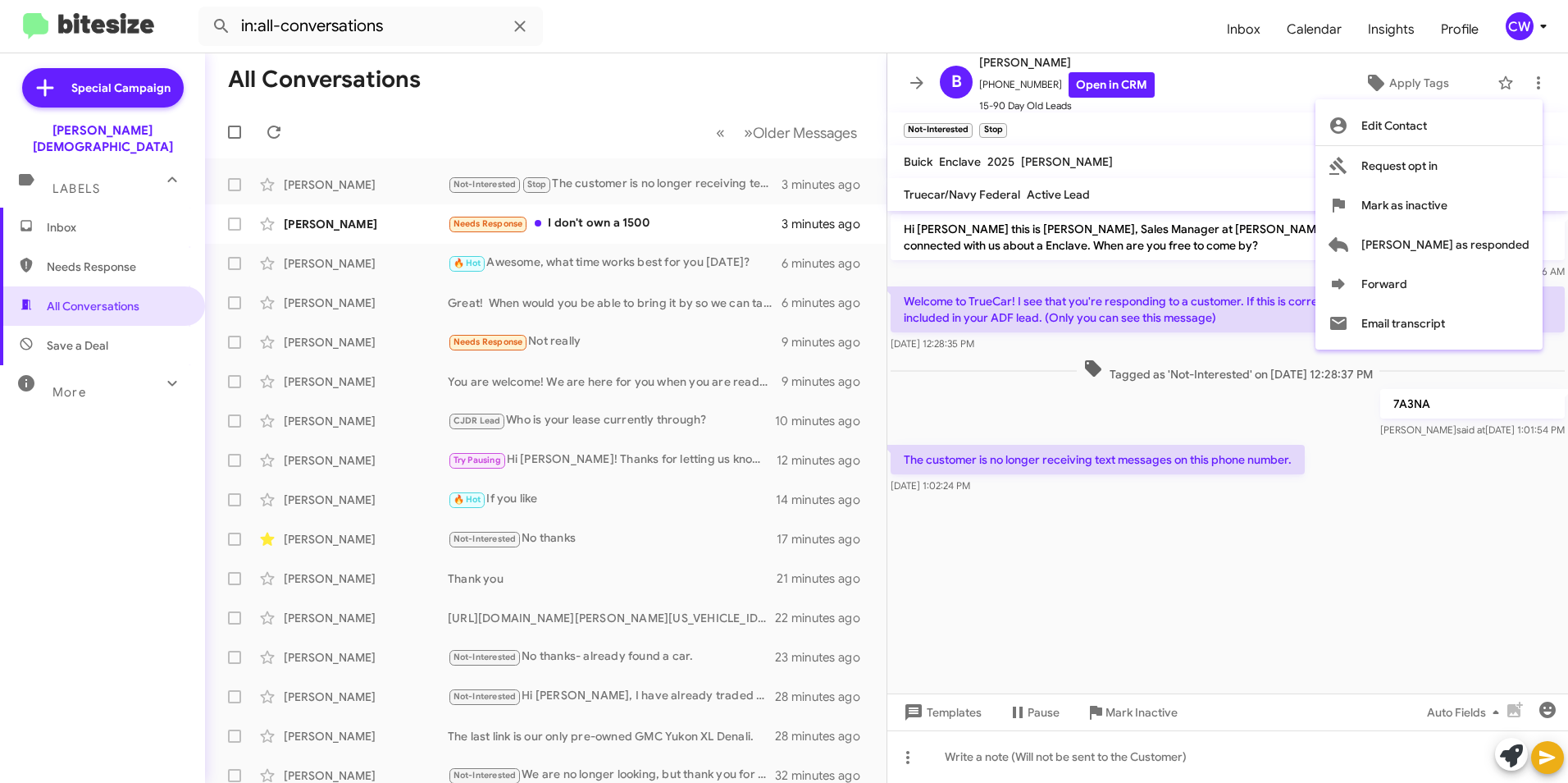
click at [1277, 87] on div at bounding box center [784, 392] width 1568 height 783
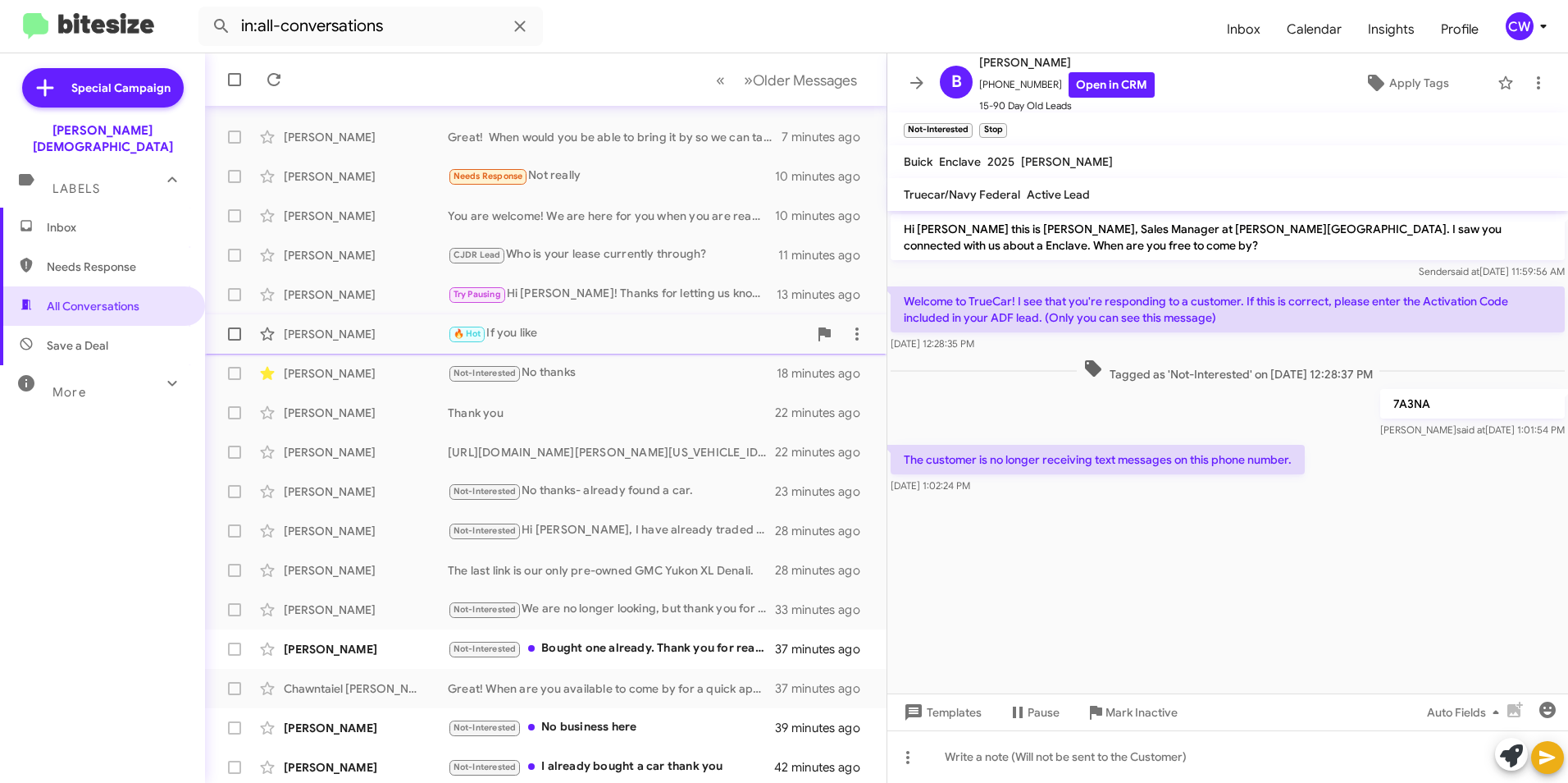
scroll to position [170, 0]
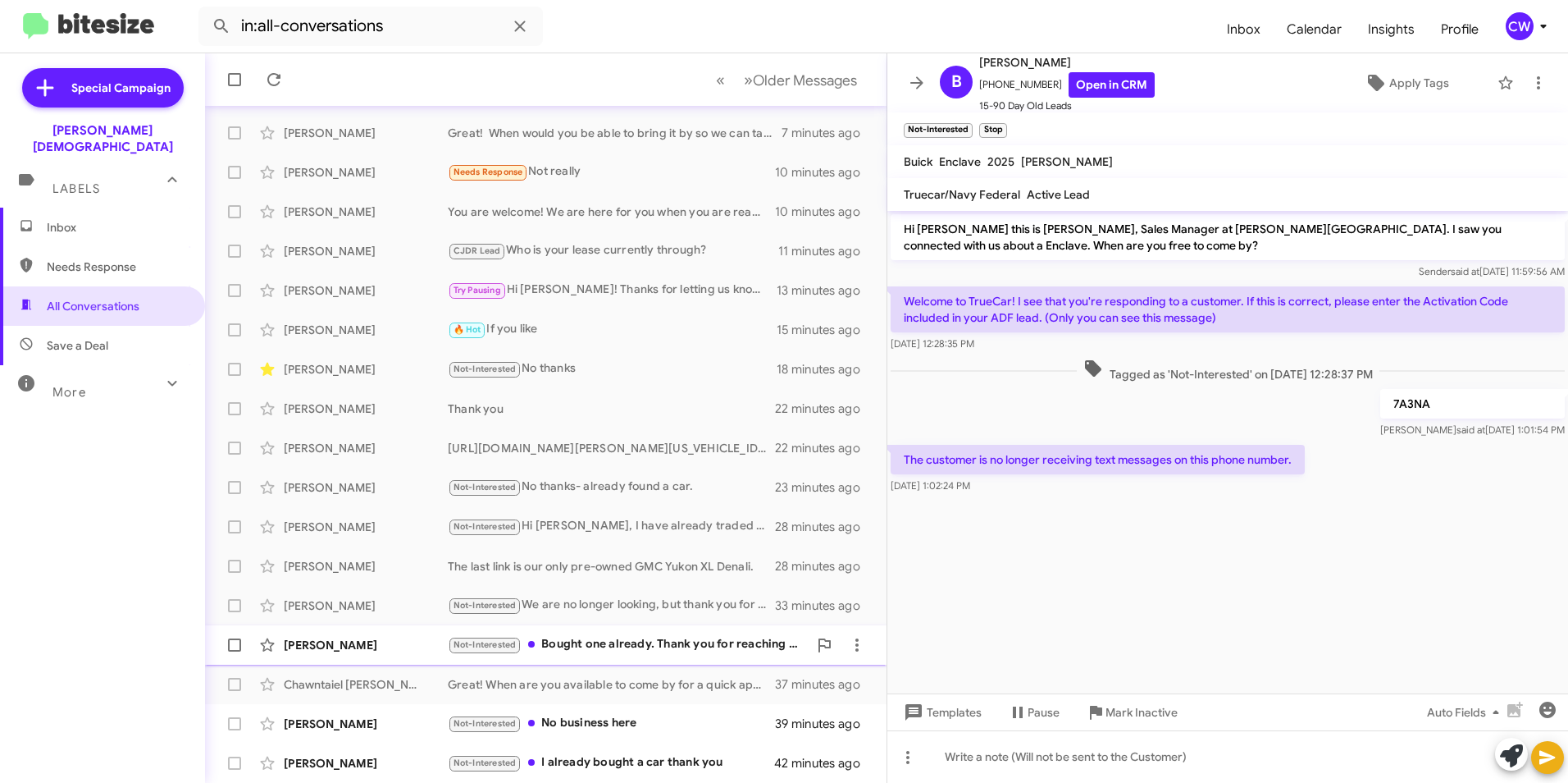
click at [611, 638] on div "Not-Interested Bought one already. Thank you for reaching out." at bounding box center [628, 644] width 360 height 19
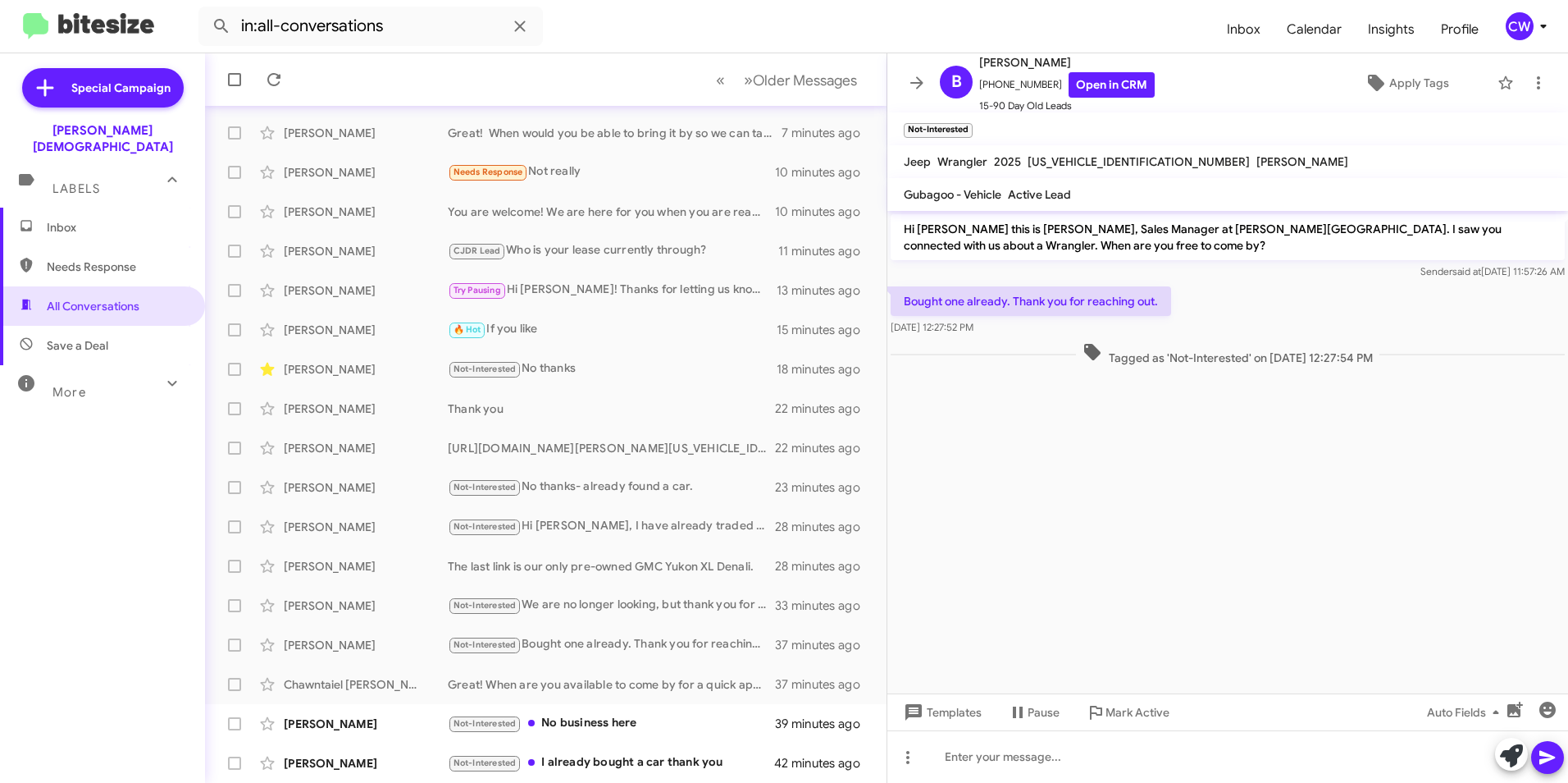
drag, startPoint x: 1111, startPoint y: 357, endPoint x: 1132, endPoint y: 360, distance: 21.2
click at [1132, 360] on span "Tagged as 'Not-Interested' on Sep 23, 2025 - 12:27:54 PM" at bounding box center [1228, 353] width 304 height 23
click at [1139, 425] on cdk-virtual-scroll-viewport "Hi Brian this is Crystal White, Sales Manager at Ferman Wesley Chapel. I saw yo…" at bounding box center [1228, 451] width 681 height 482
drag, startPoint x: 1132, startPoint y: 357, endPoint x: 1223, endPoint y: 359, distance: 91.0
click at [1223, 359] on span "Tagged as 'Not-Interested' on Sep 23, 2025 - 12:27:54 PM" at bounding box center [1228, 353] width 304 height 23
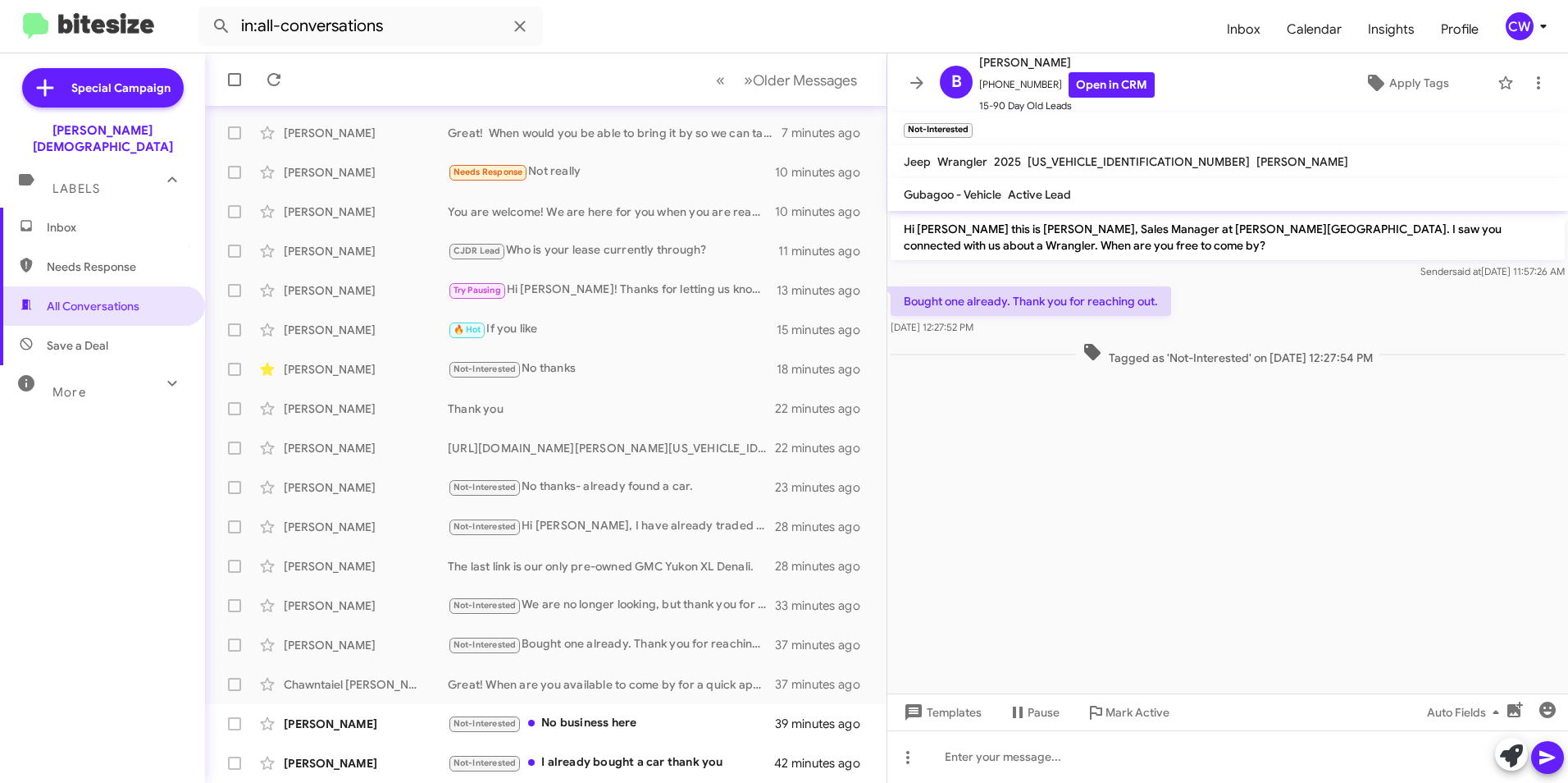
click at [1223, 359] on span "Tagged as 'Not-Interested' on Sep 23, 2025 - 12:27:54 PM" at bounding box center [1228, 353] width 304 height 23
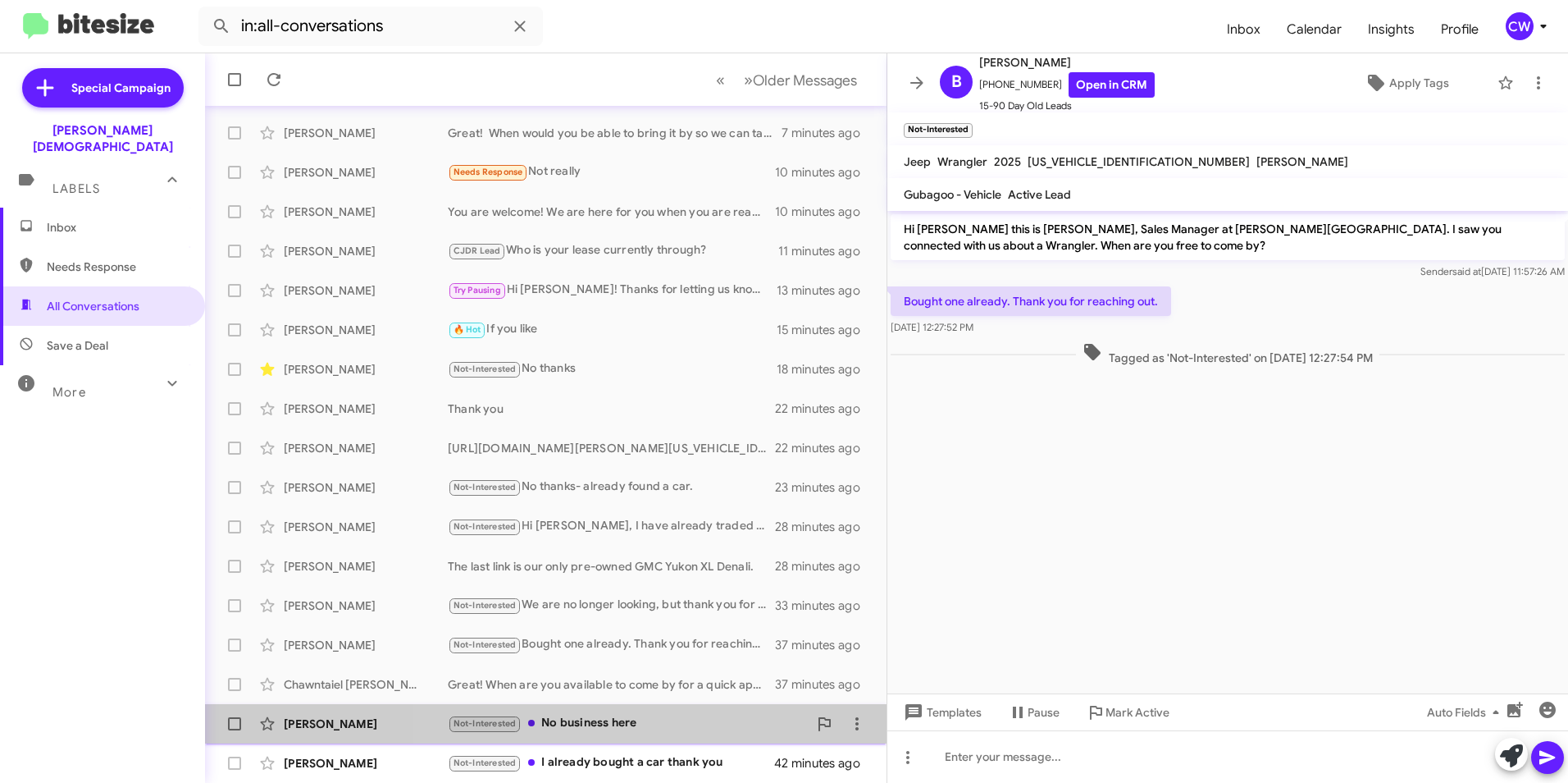
click at [595, 720] on div "Not-Interested No business here" at bounding box center [628, 723] width 360 height 19
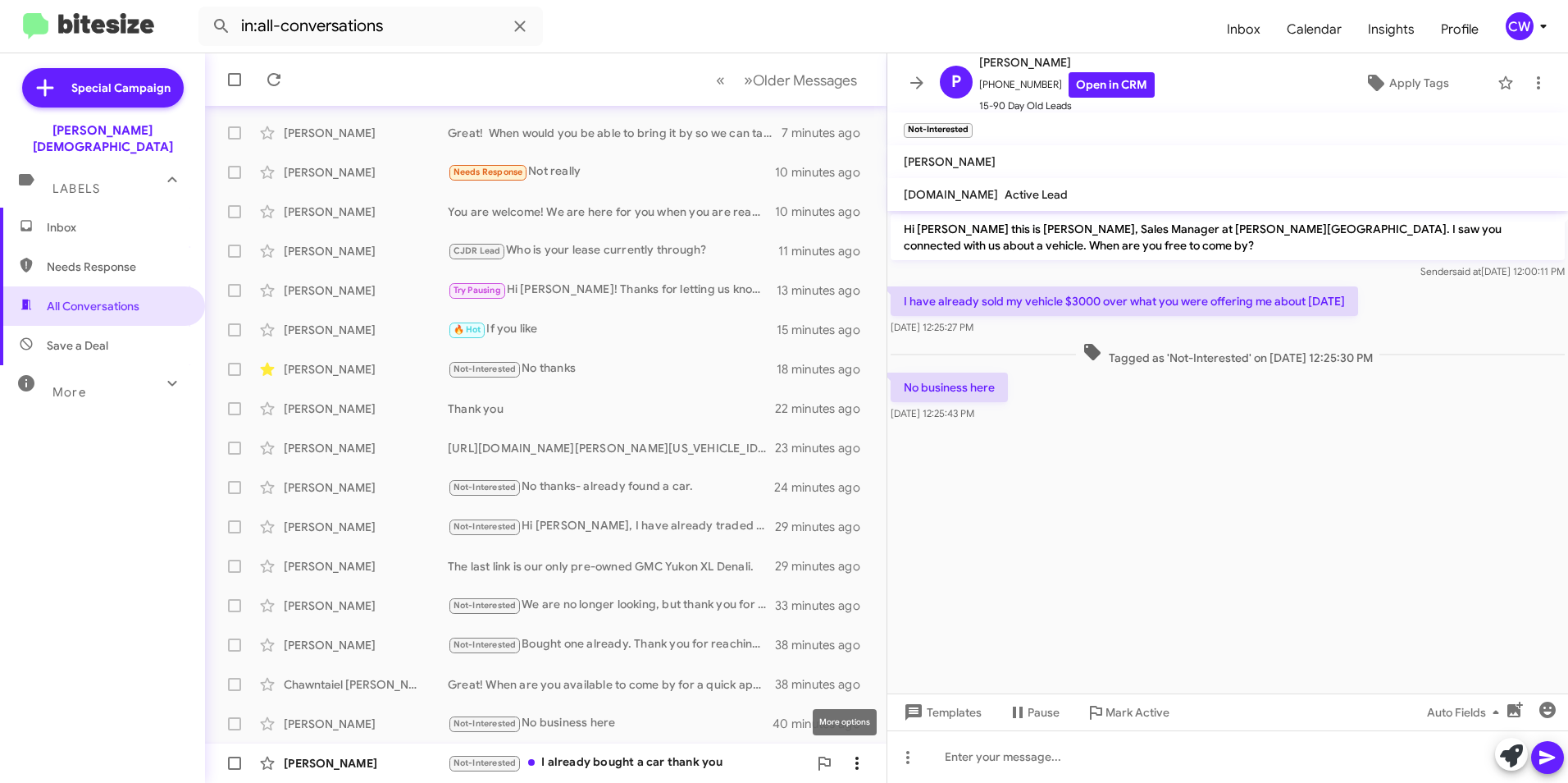
click at [848, 760] on icon at bounding box center [857, 763] width 20 height 20
click at [600, 727] on div at bounding box center [784, 392] width 1568 height 783
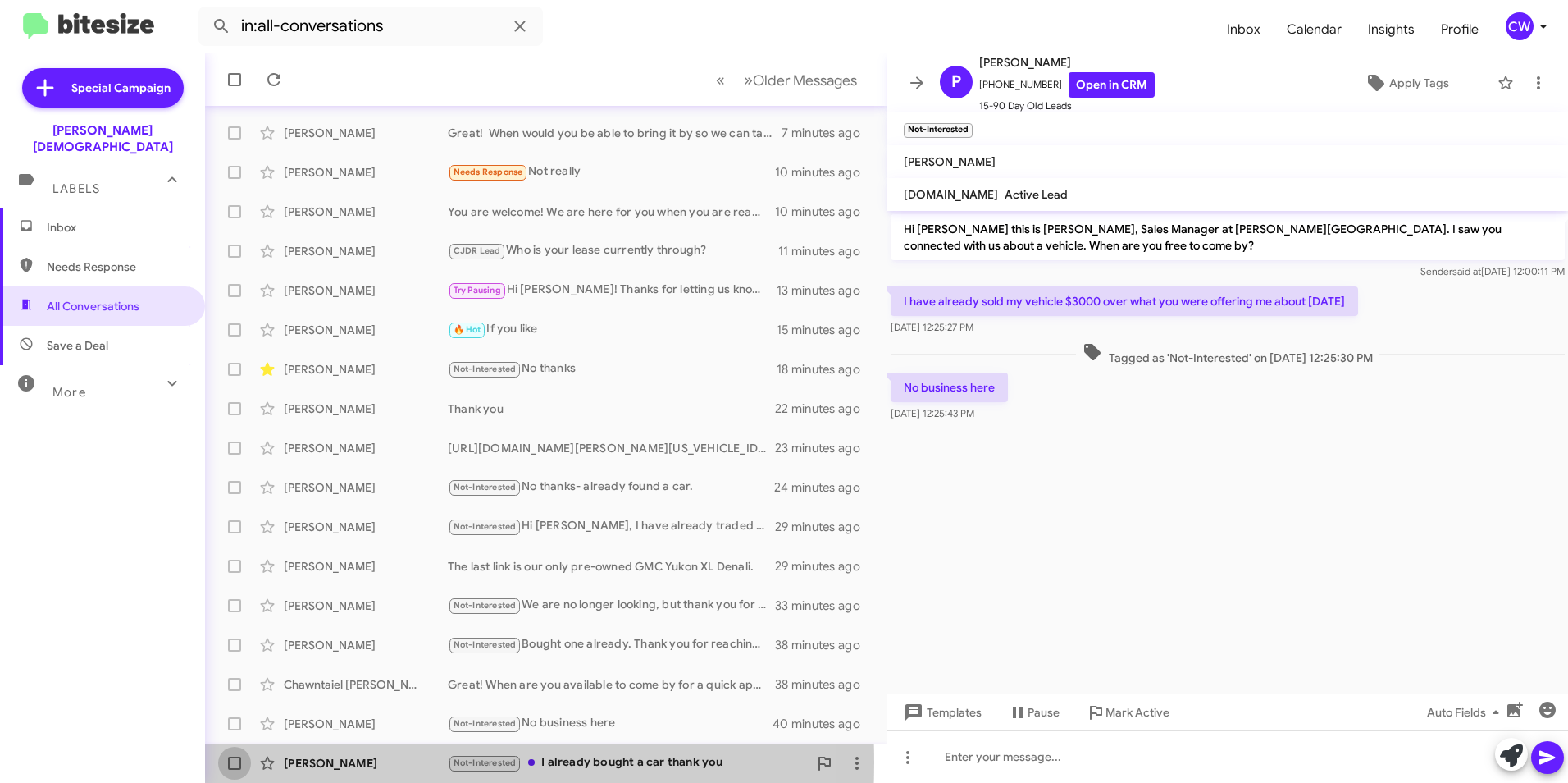
click at [231, 763] on span at bounding box center [234, 762] width 13 height 13
click at [234, 770] on input "checkbox" at bounding box center [234, 770] width 1 height 1
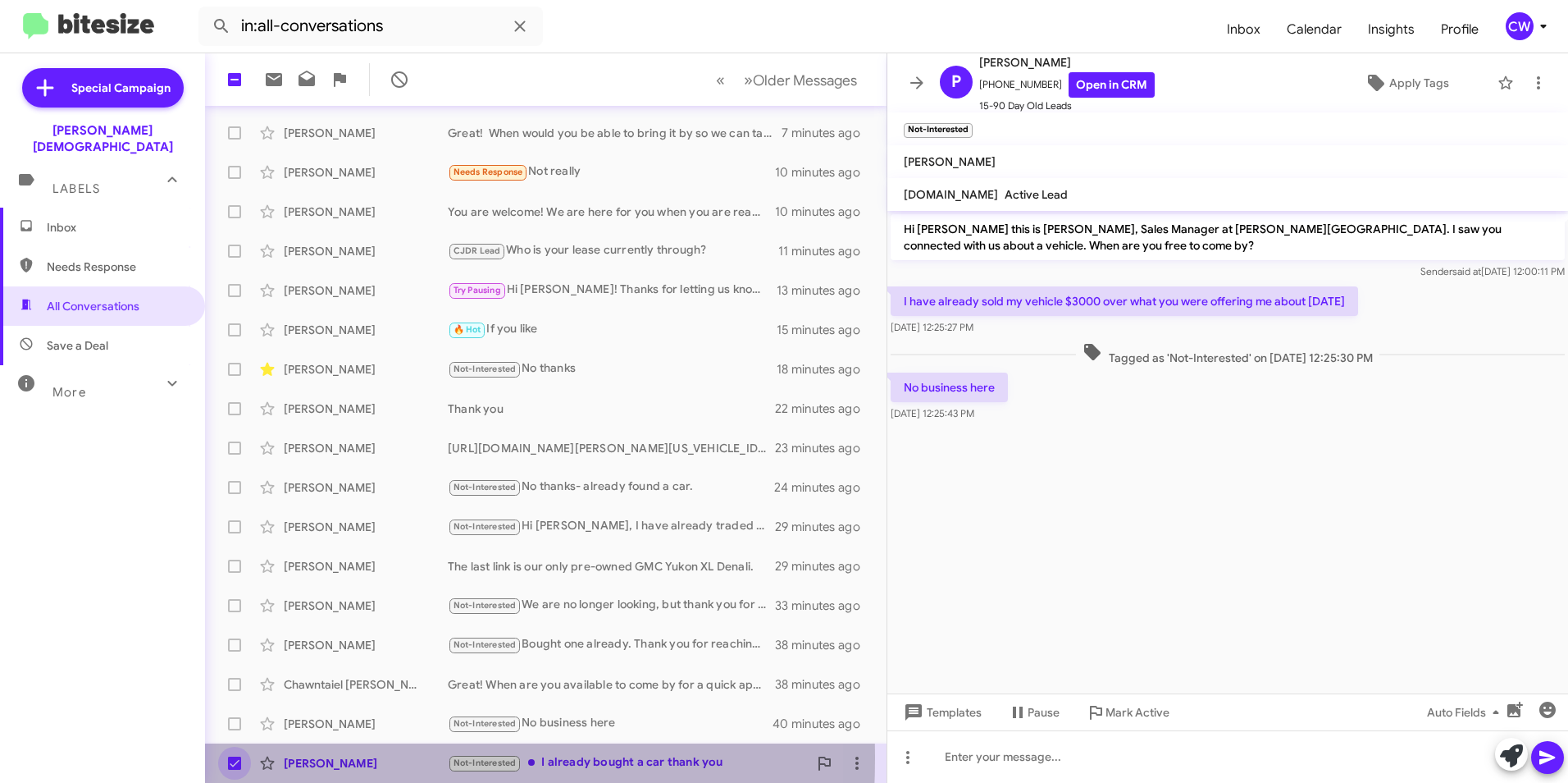
click at [234, 758] on span at bounding box center [234, 762] width 13 height 13
click at [234, 770] on input "checkbox" at bounding box center [234, 770] width 1 height 1
checkbox input "false"
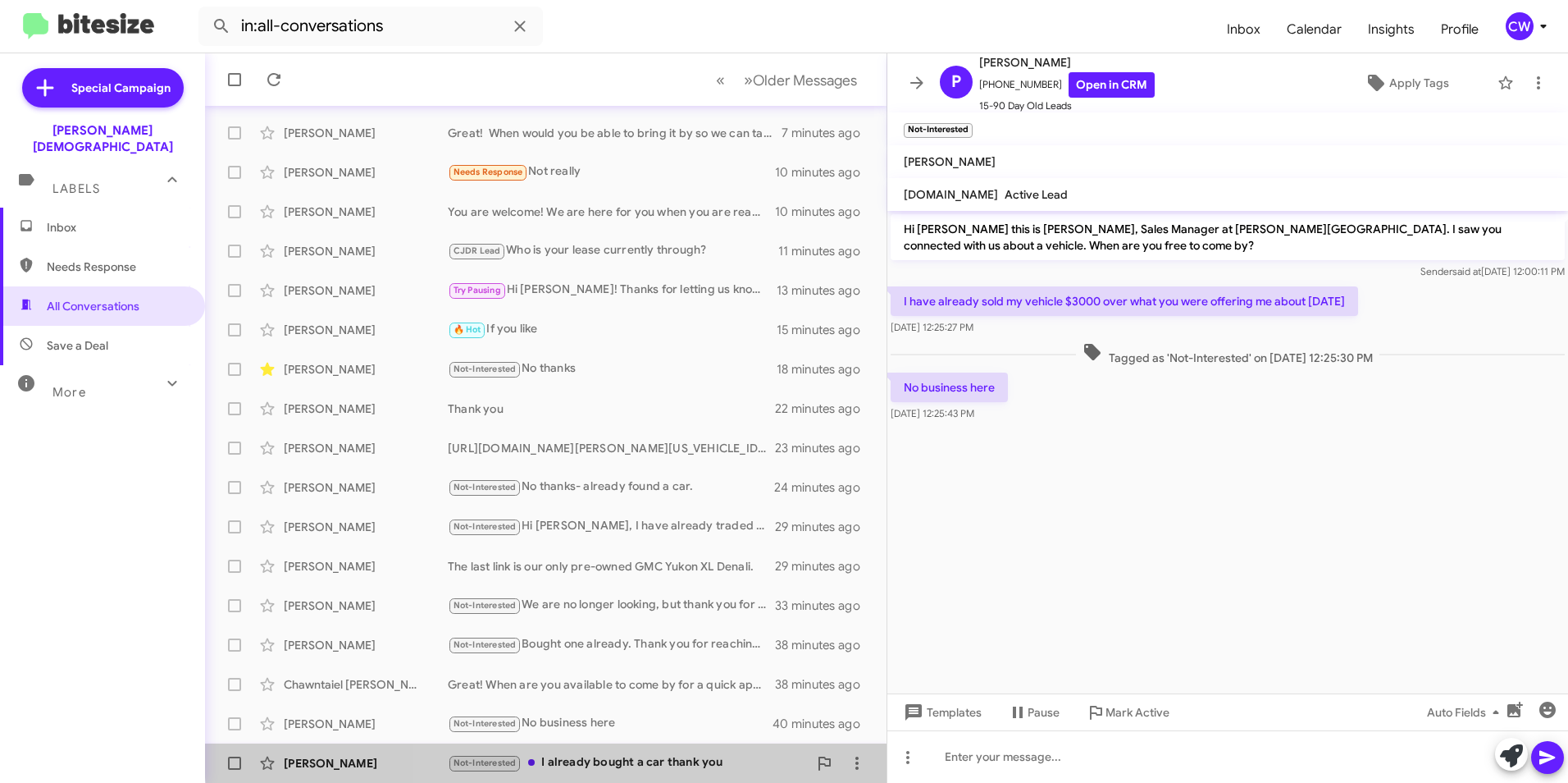
click at [593, 754] on div "Not-Interested I already bought a car thank you" at bounding box center [628, 763] width 360 height 19
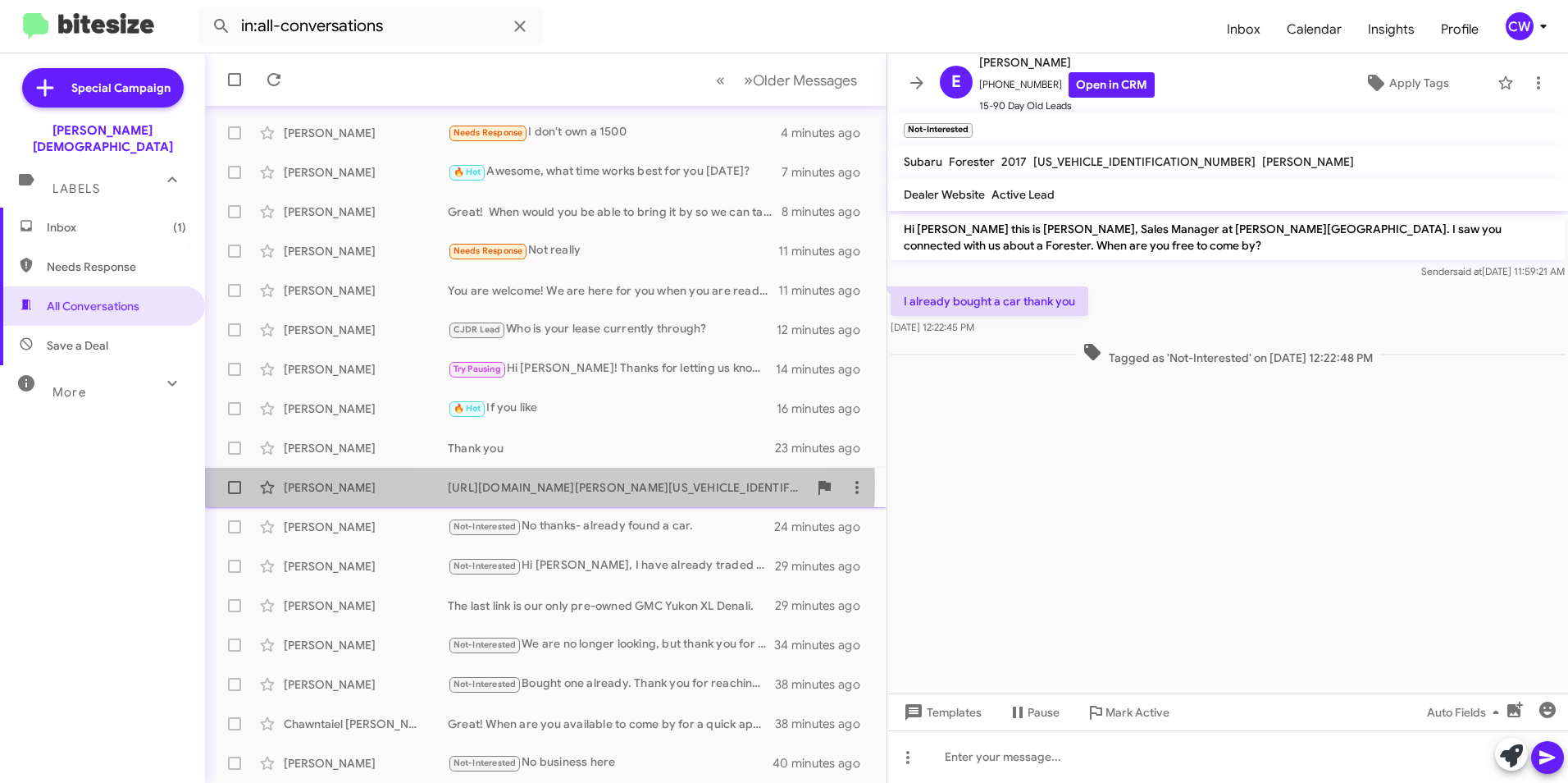
drag, startPoint x: 619, startPoint y: 522, endPoint x: 538, endPoint y: 485, distance: 89.1
drag, startPoint x: 538, startPoint y: 485, endPoint x: 846, endPoint y: 488, distance: 308.0
click at [855, 488] on icon at bounding box center [857, 487] width 3 height 13
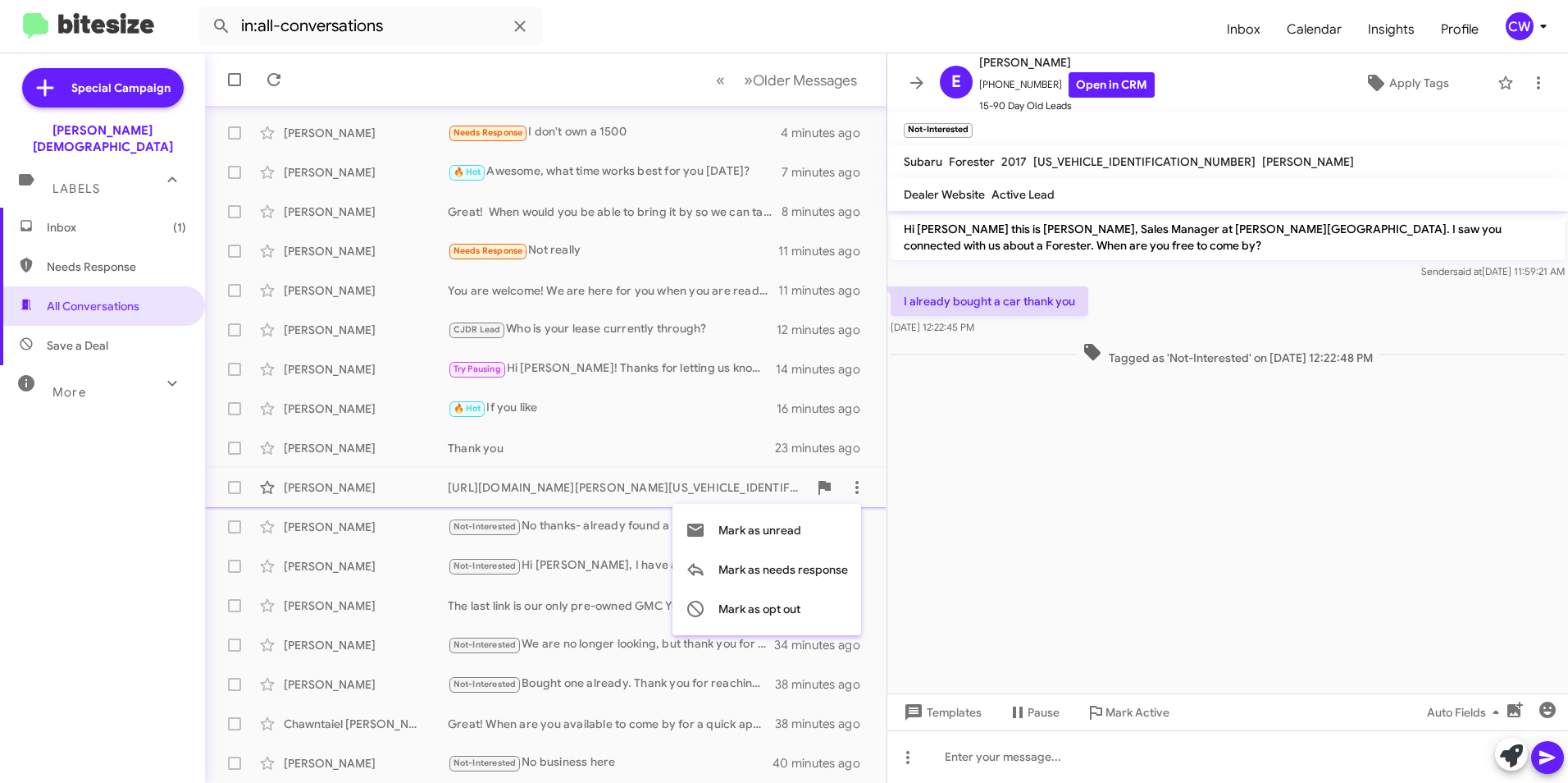
click at [48, 499] on div at bounding box center [784, 392] width 1568 height 783
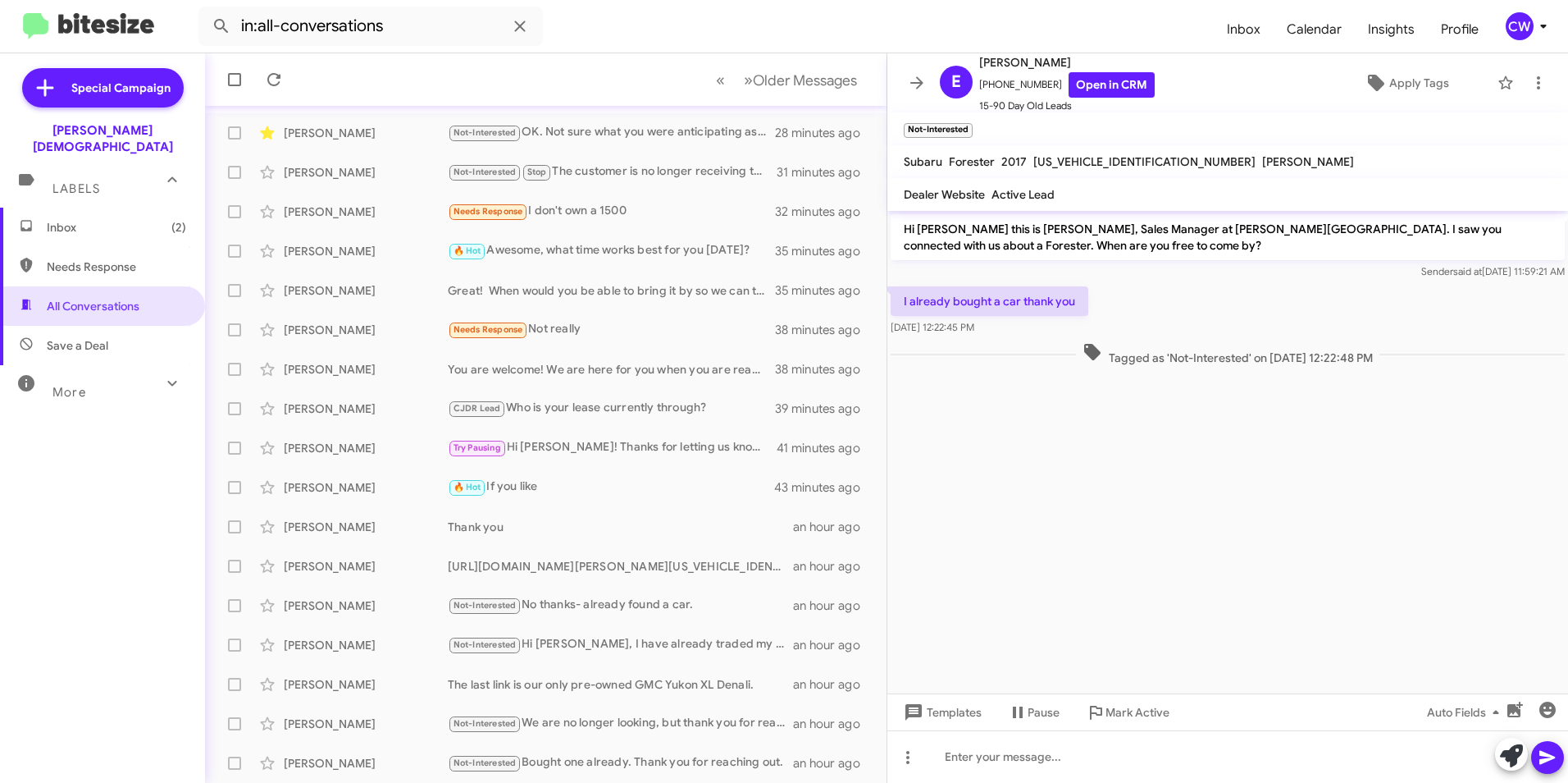
click at [1288, 628] on cdk-virtual-scroll-viewport "Hi Esabella this is Crystal White, Sales Manager at Ferman Wesley Chapel. I saw…" at bounding box center [1228, 451] width 681 height 482
click at [108, 258] on span "Needs Response" at bounding box center [116, 266] width 139 height 16
type input "in:needs-response"
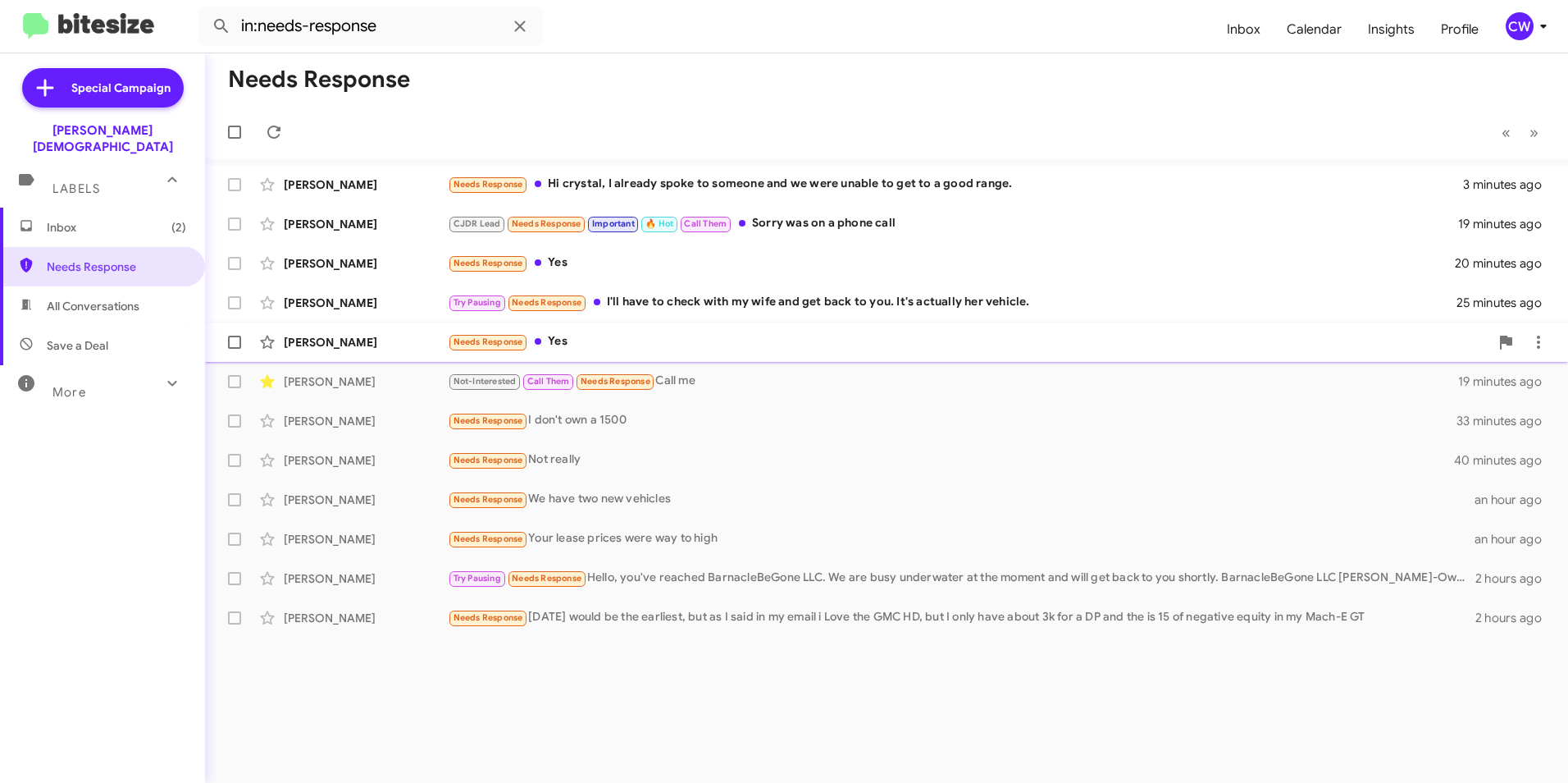
click at [569, 344] on div "Needs Response Yes" at bounding box center [968, 342] width 1042 height 19
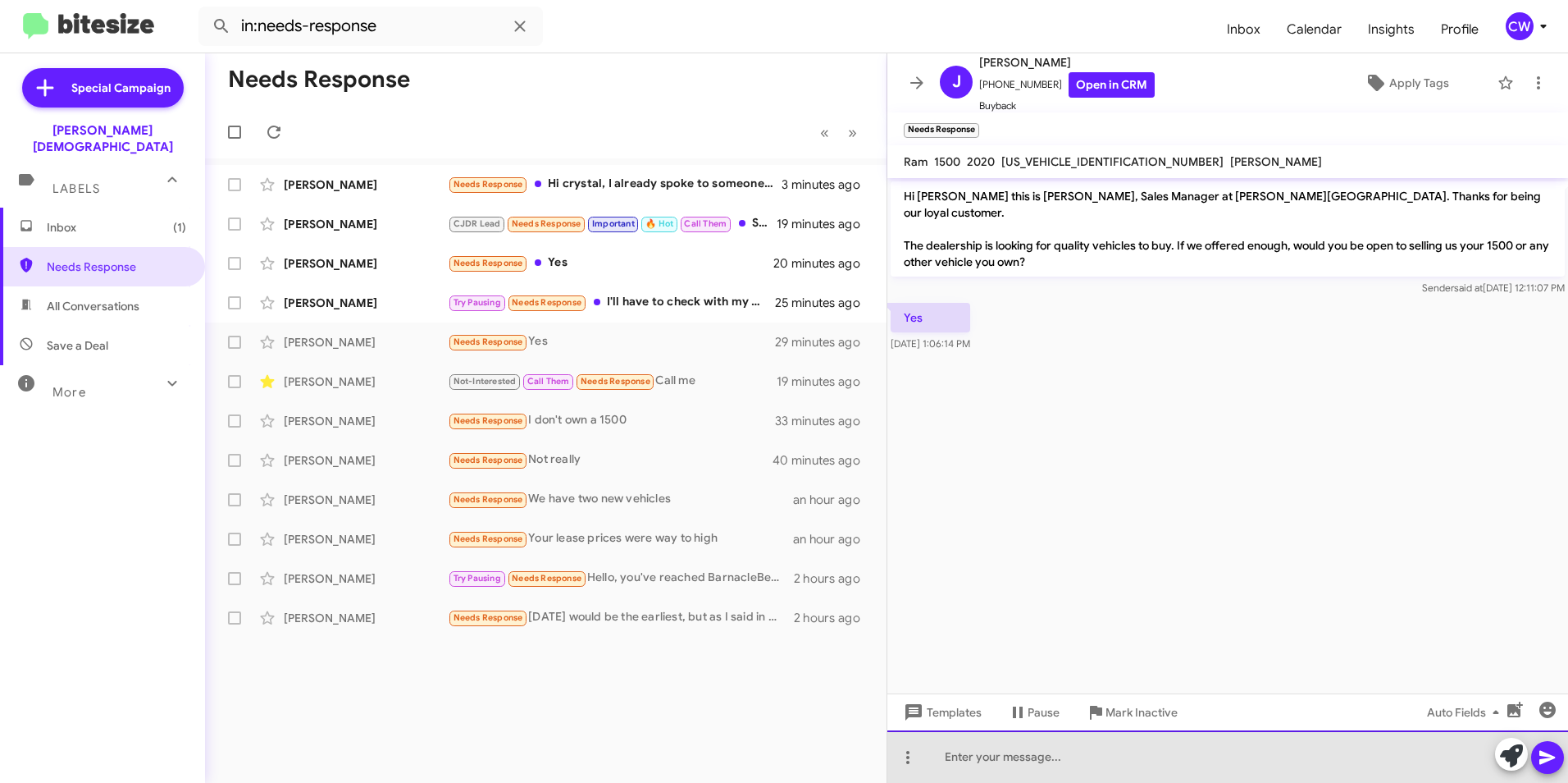
click at [1037, 755] on div at bounding box center [1228, 756] width 681 height 53
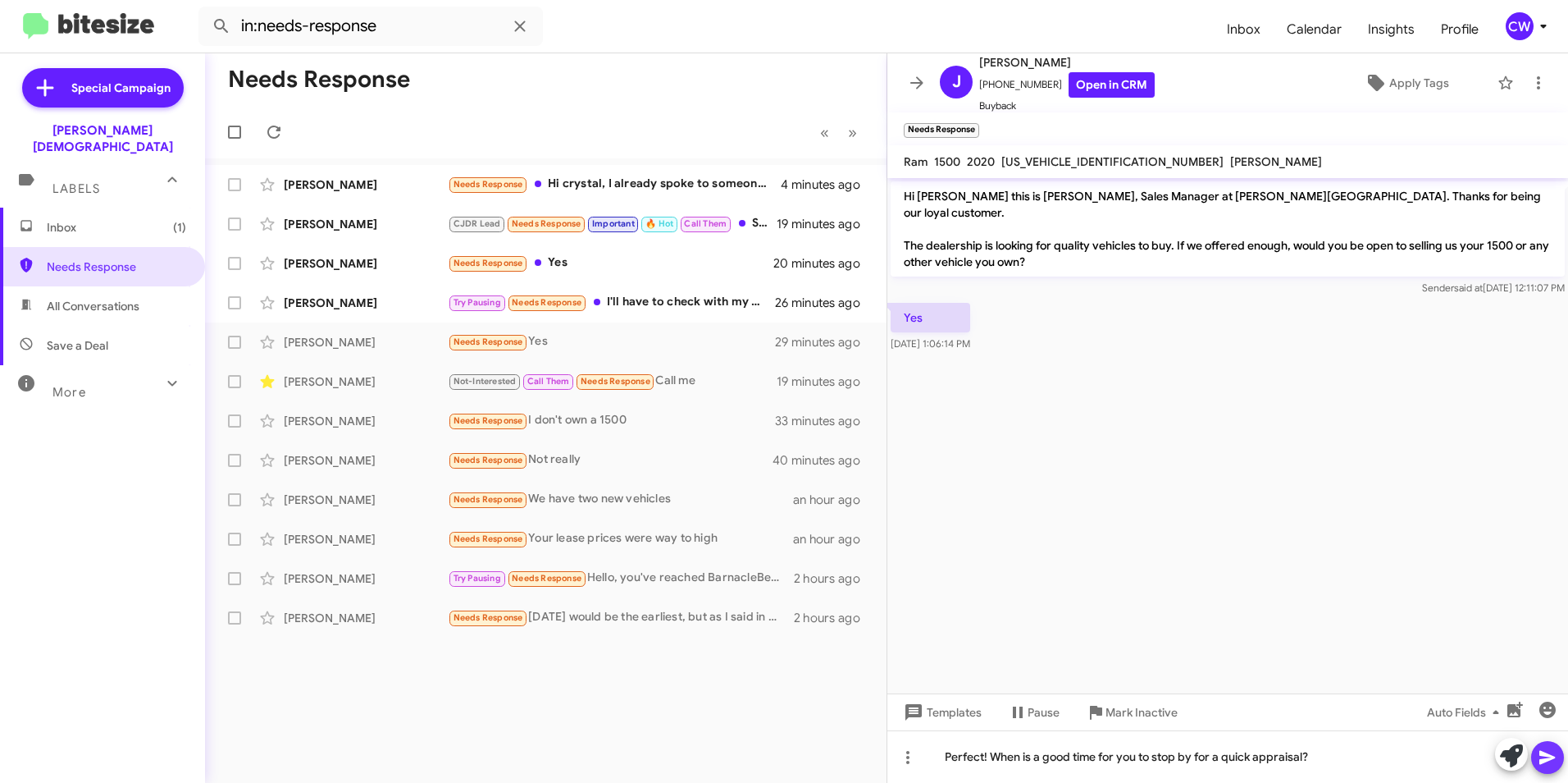
click at [1536, 764] on button at bounding box center [1548, 757] width 33 height 33
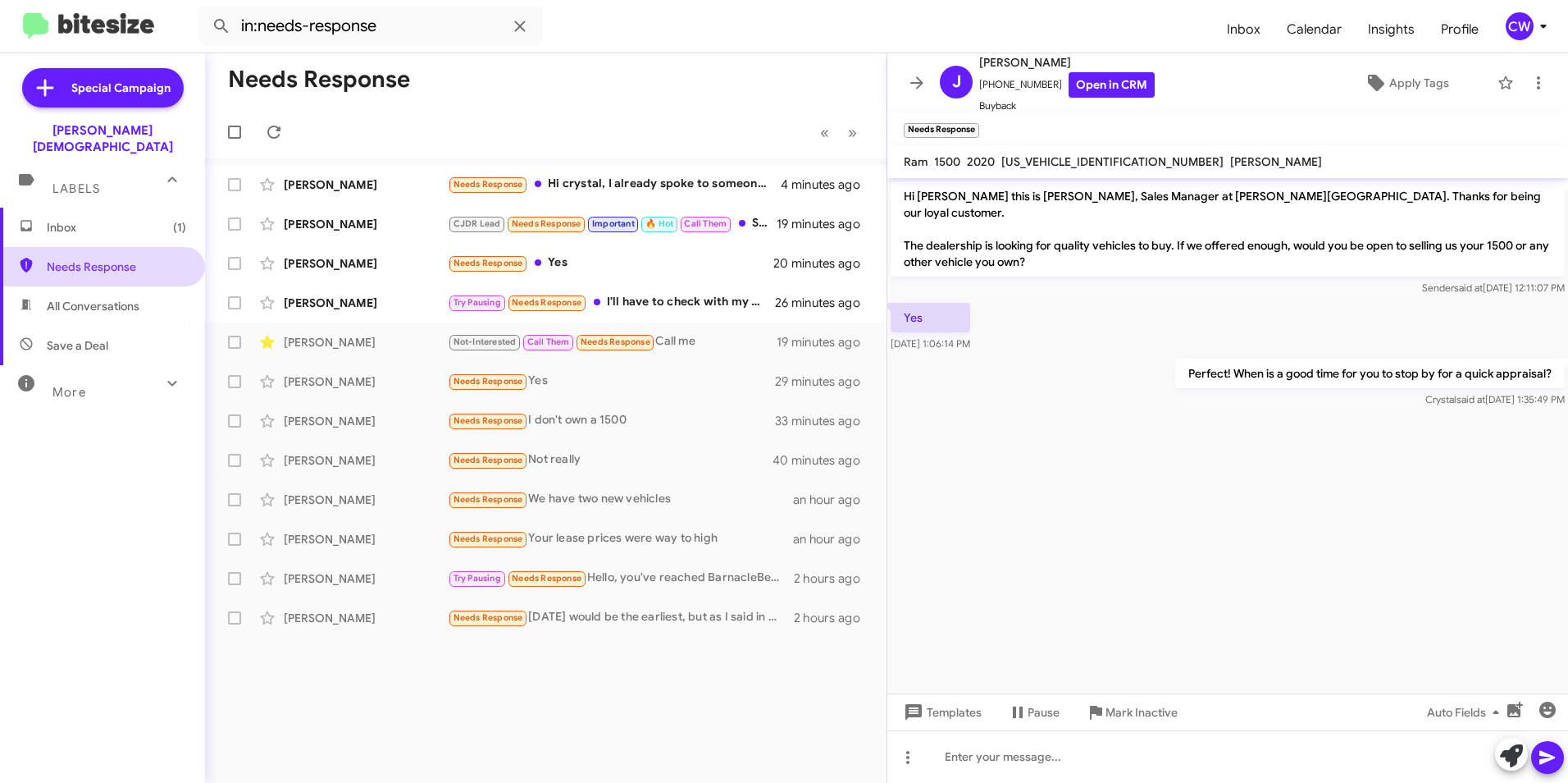
click at [97, 258] on span "Needs Response" at bounding box center [116, 266] width 139 height 16
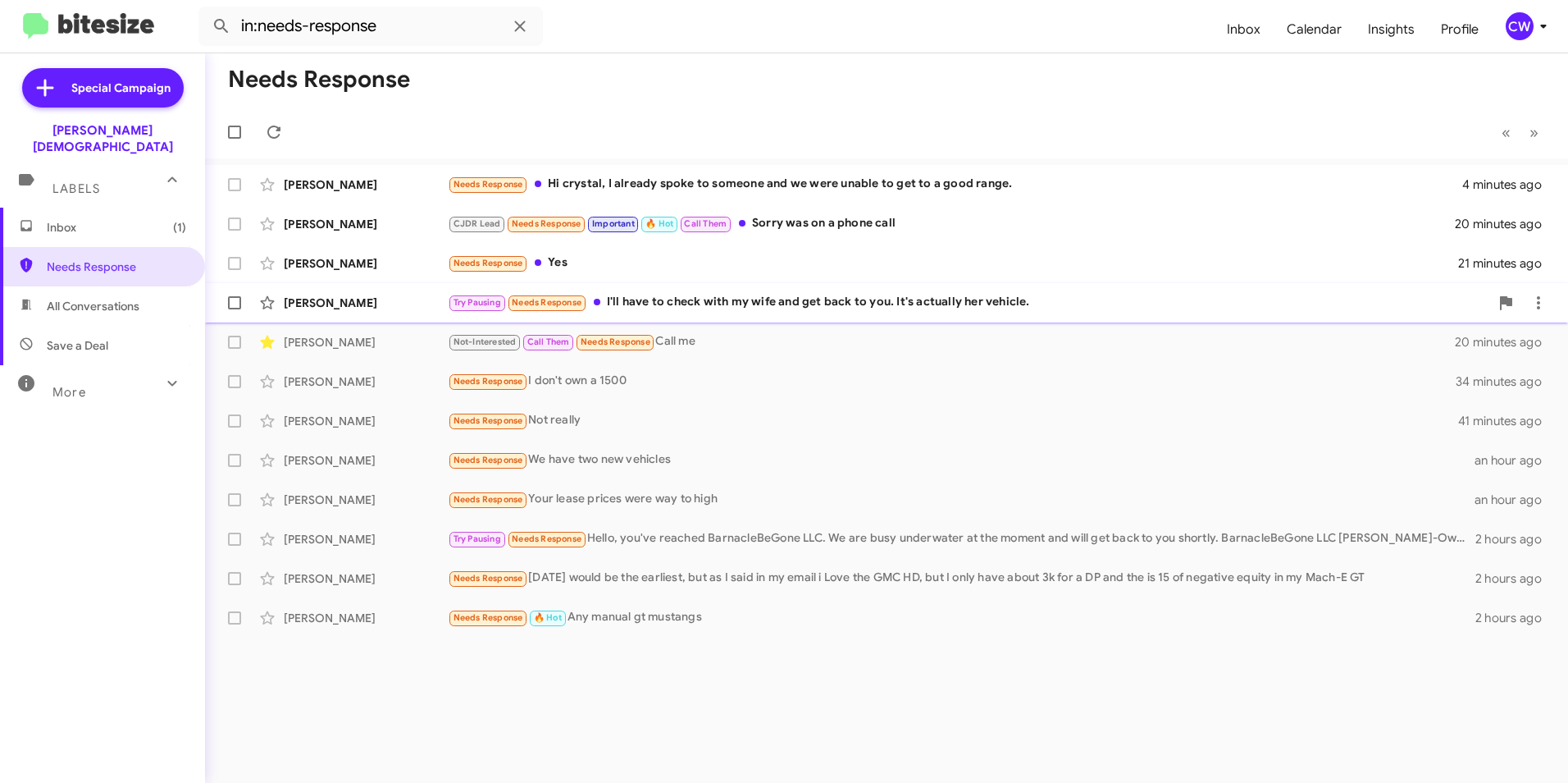
click at [702, 298] on div "Try Pausing Needs Response I'll have to check with my wife and get back to you.…" at bounding box center [968, 302] width 1042 height 19
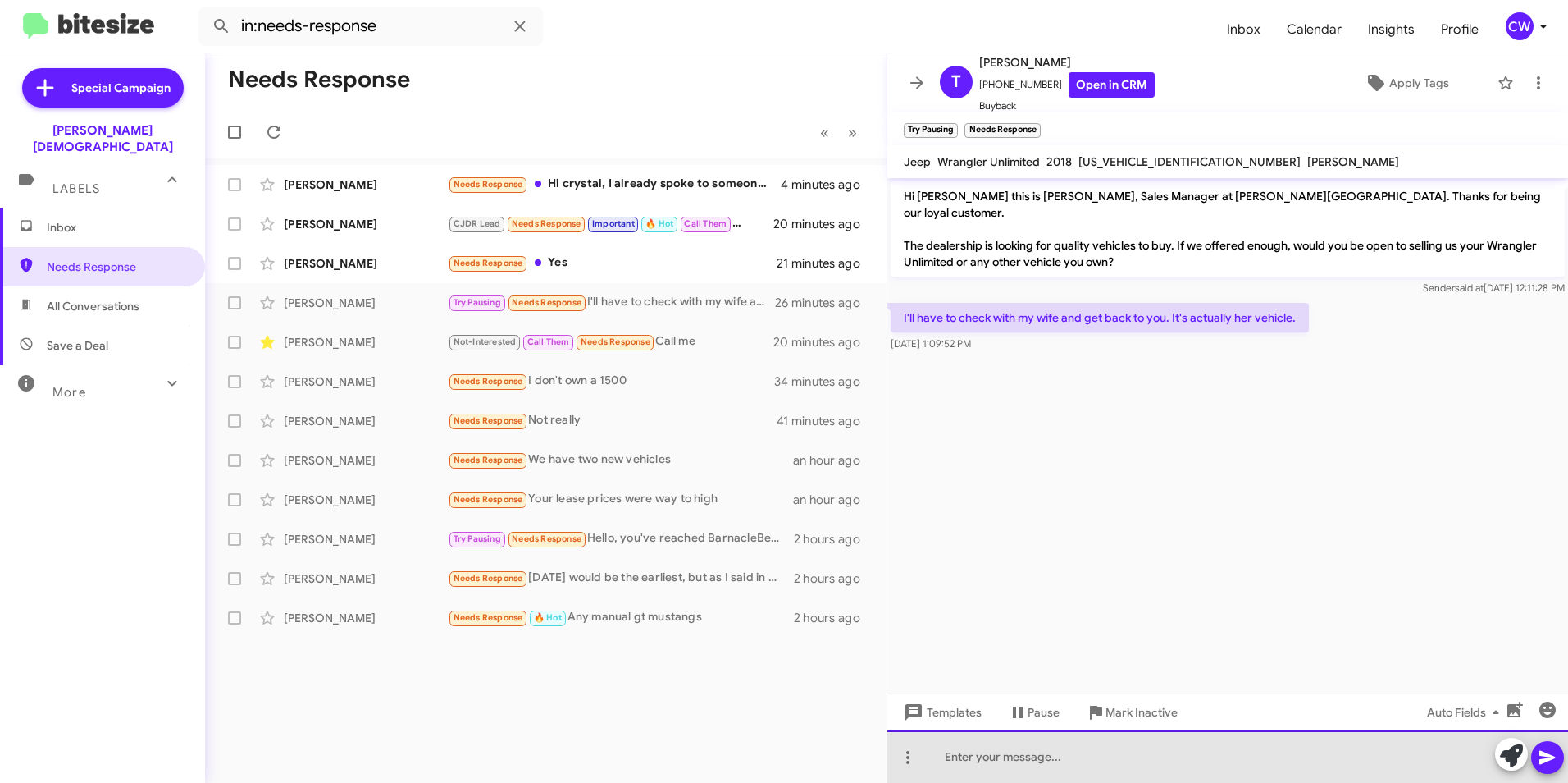
click at [1154, 767] on div at bounding box center [1228, 756] width 681 height 53
click at [1107, 773] on div "Okay, that sounds good." at bounding box center [1228, 756] width 681 height 53
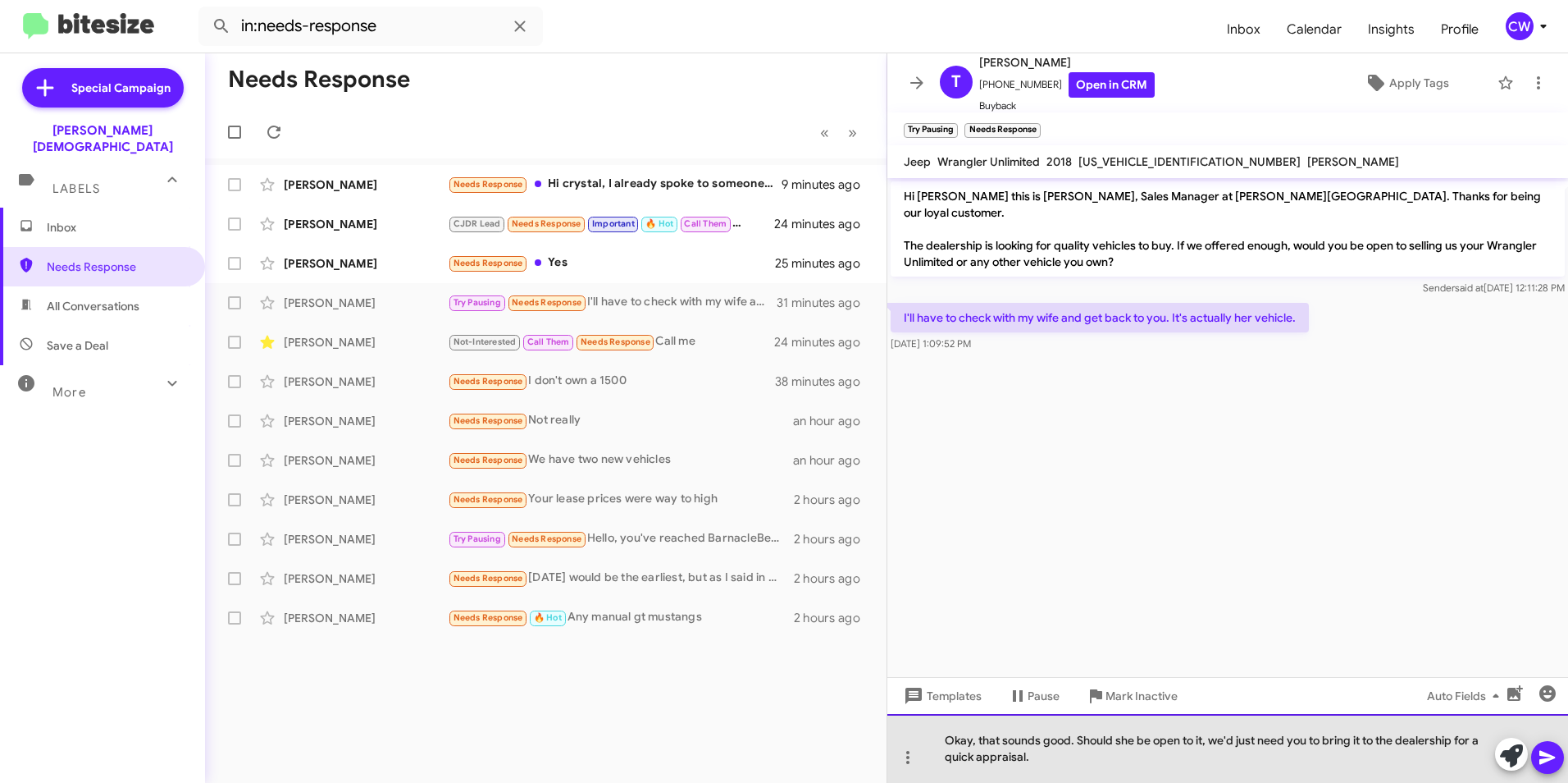
click at [1142, 766] on div "Okay, that sounds good. Should she be open to it, we'd just need you to bring i…" at bounding box center [1228, 748] width 681 height 69
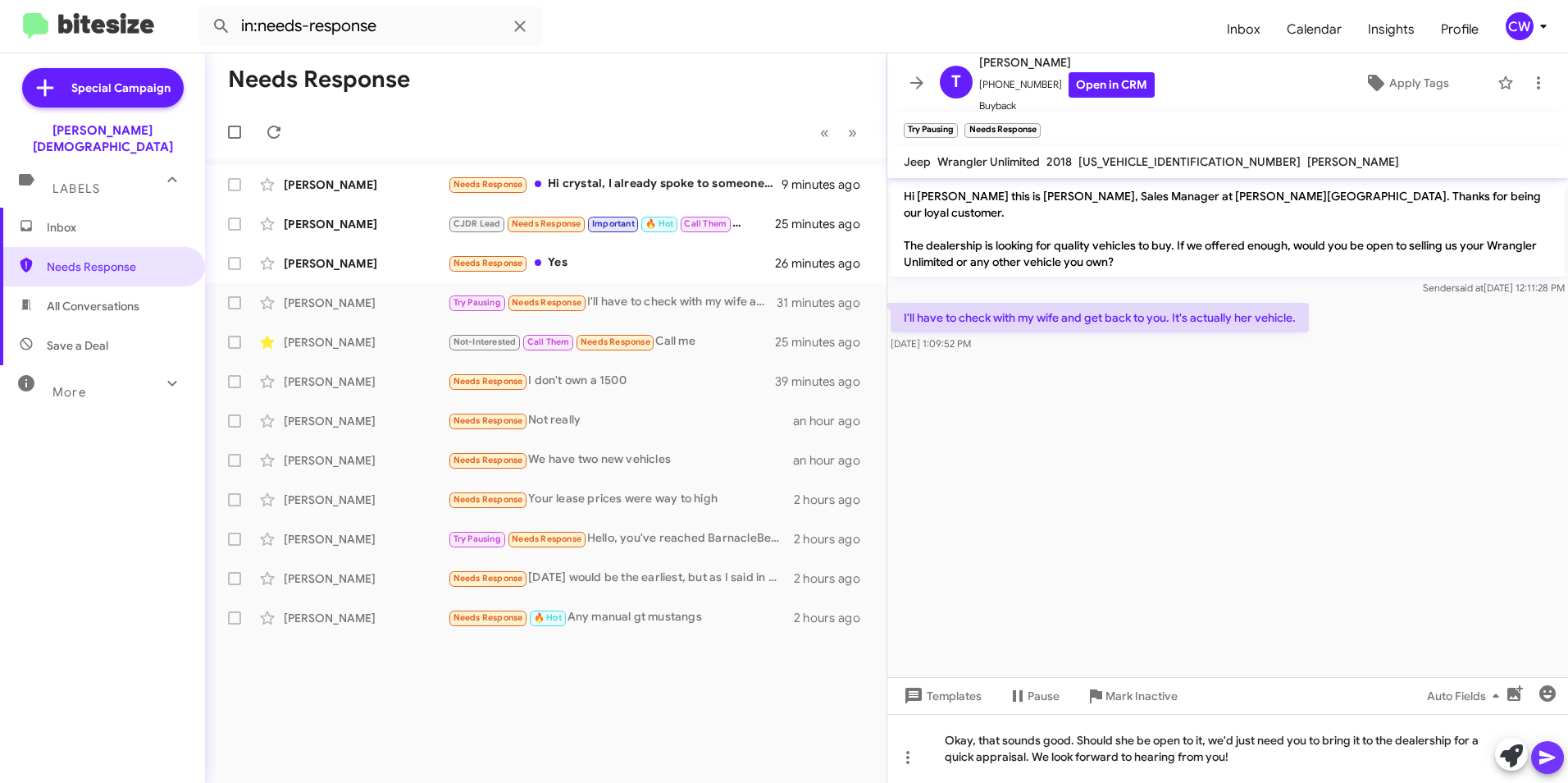
click at [1545, 760] on icon at bounding box center [1547, 758] width 16 height 14
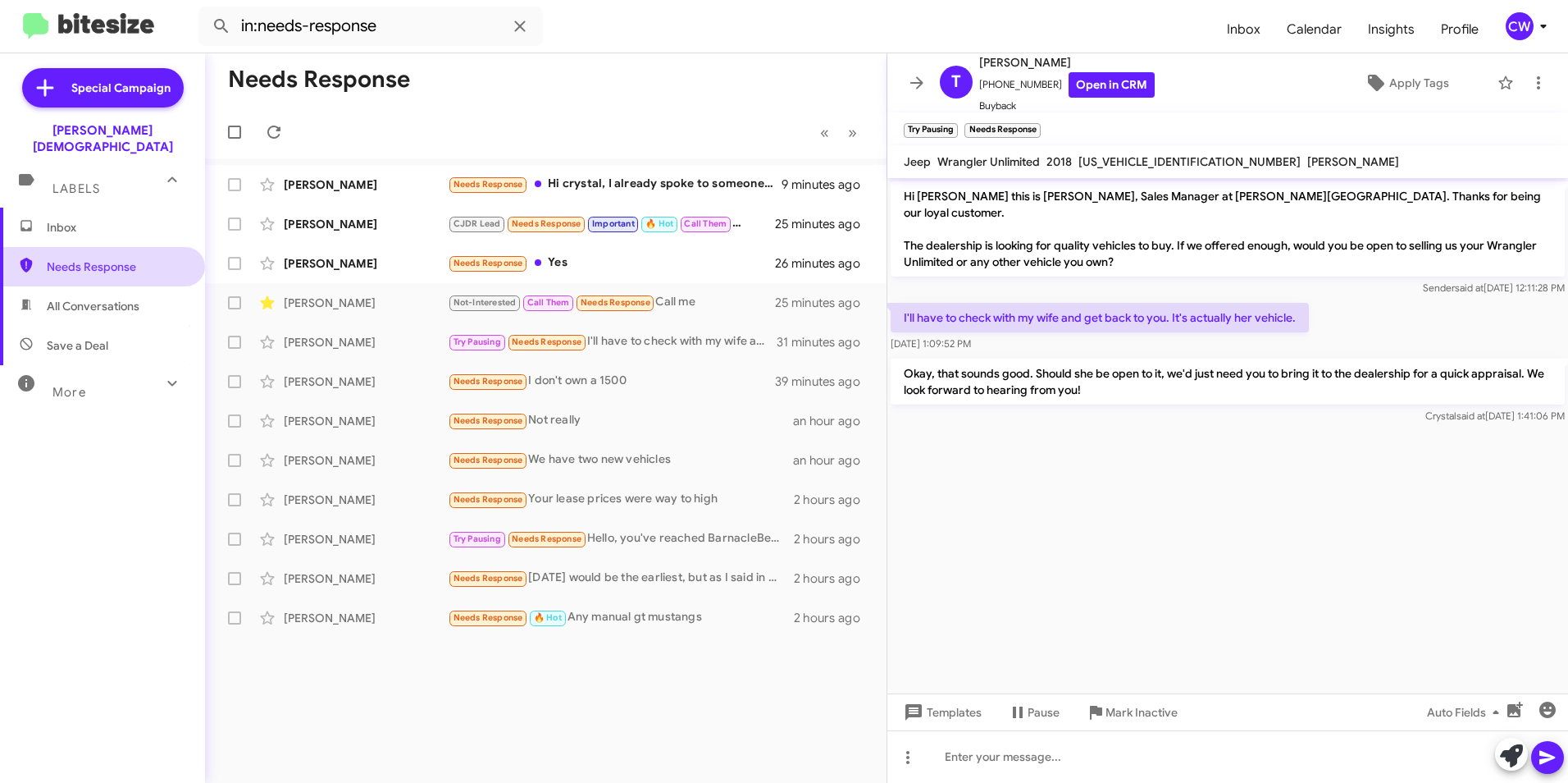
click at [101, 258] on span "Needs Response" at bounding box center [116, 266] width 139 height 16
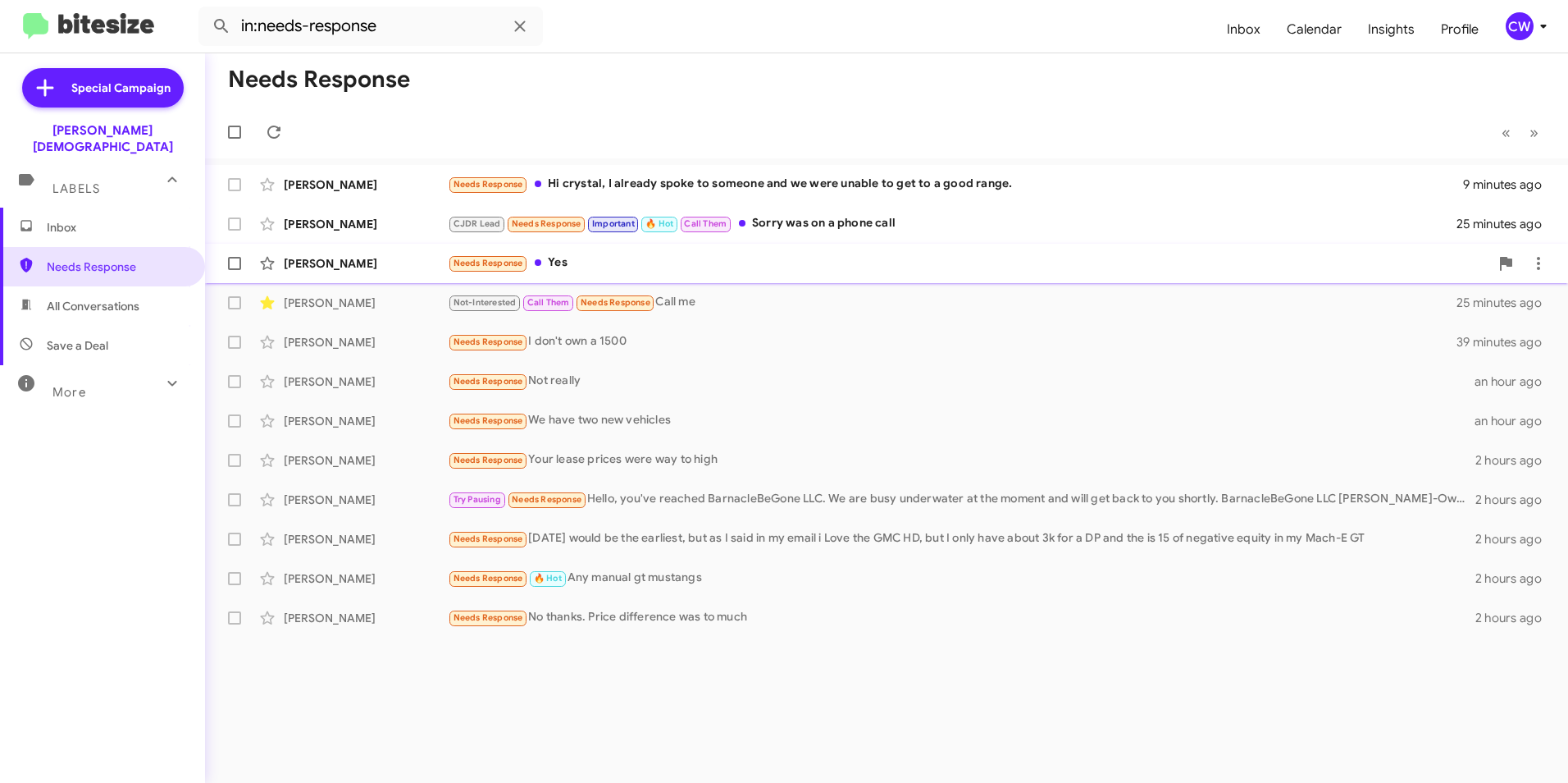
click at [587, 260] on div "Needs Response Yes" at bounding box center [968, 263] width 1042 height 19
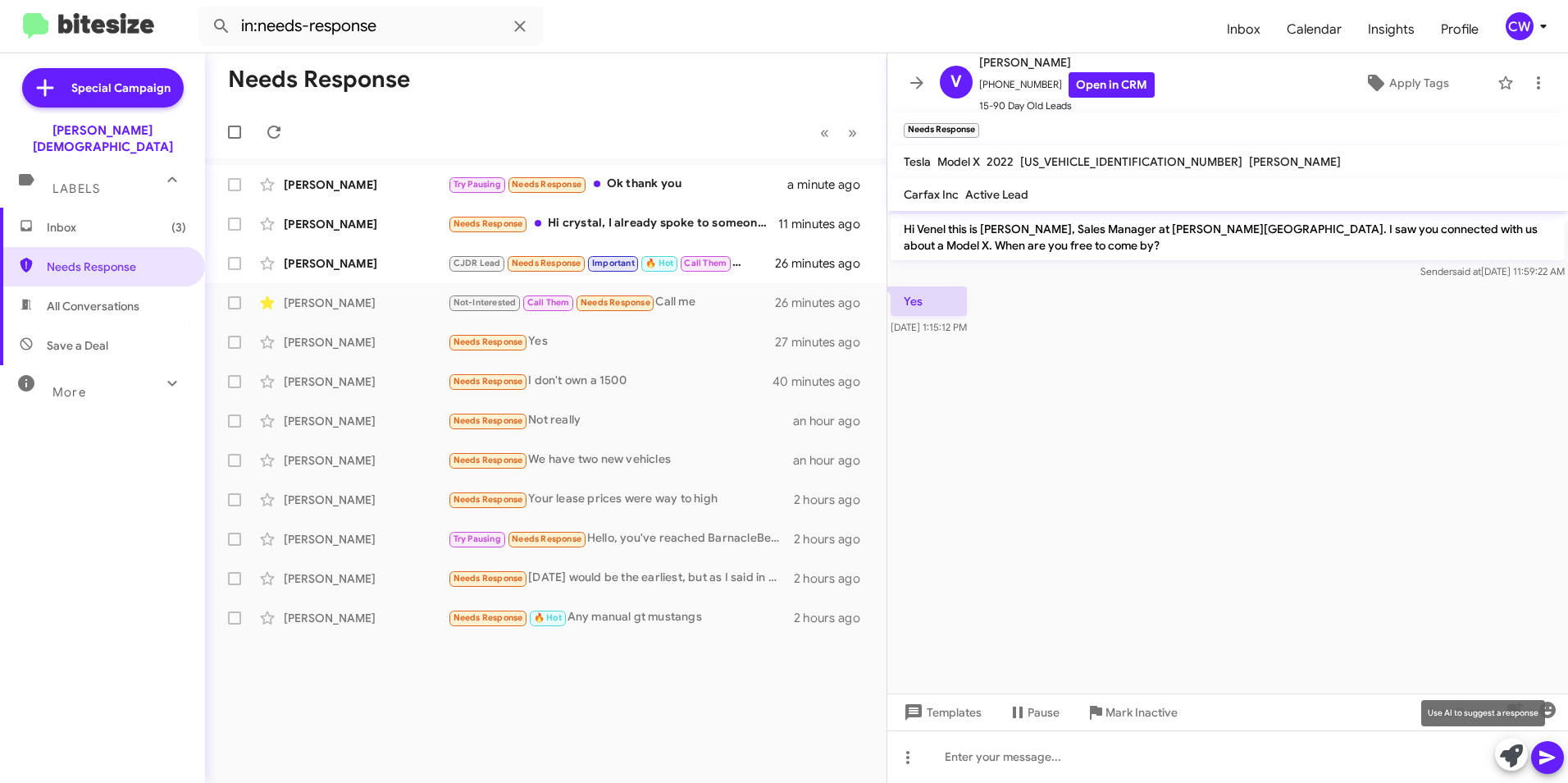
click at [1503, 754] on icon at bounding box center [1512, 755] width 23 height 23
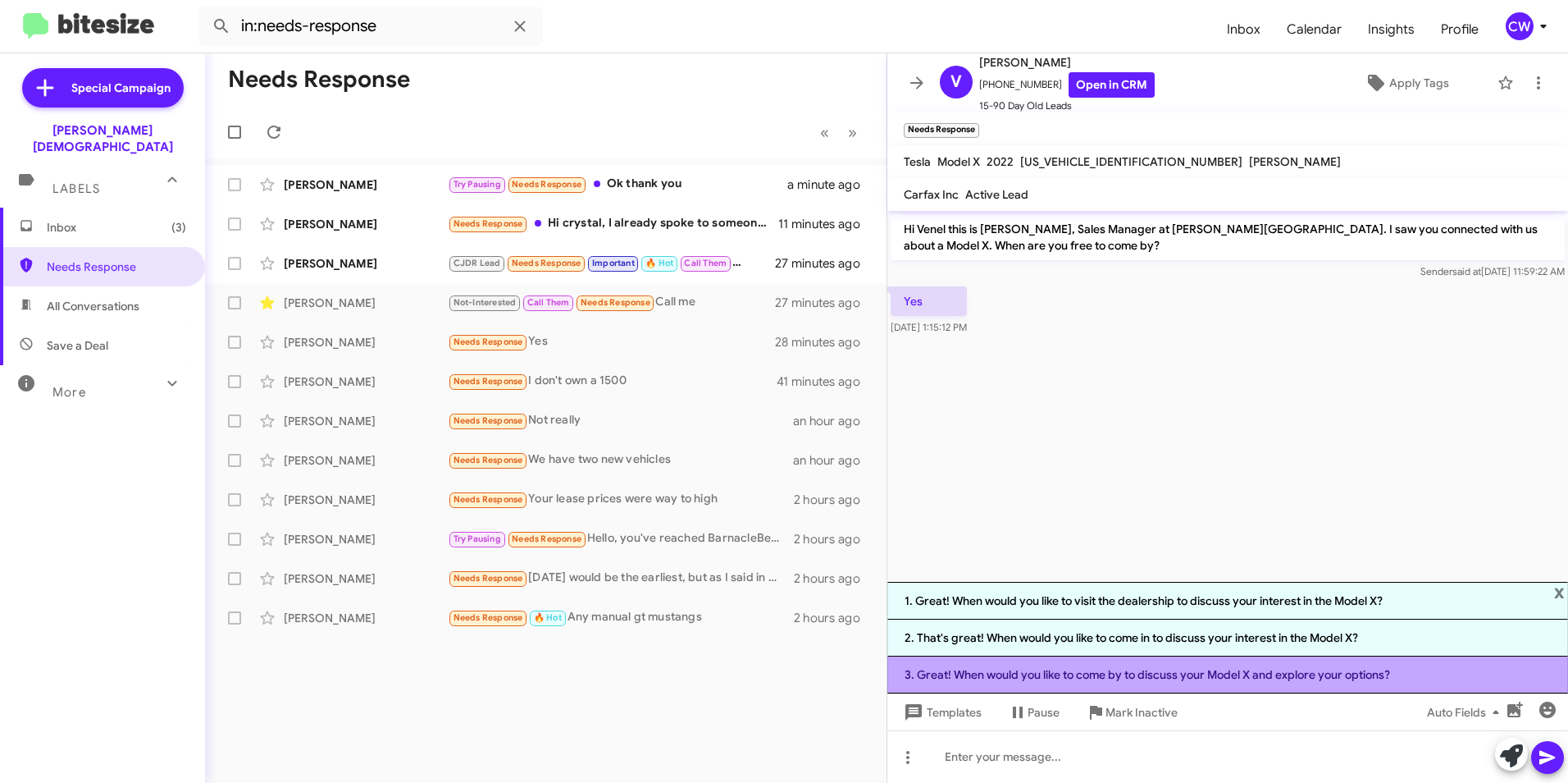
click at [1376, 676] on li "3. Great! When would you like to come by to discuss your Model X and explore yo…" at bounding box center [1228, 675] width 681 height 37
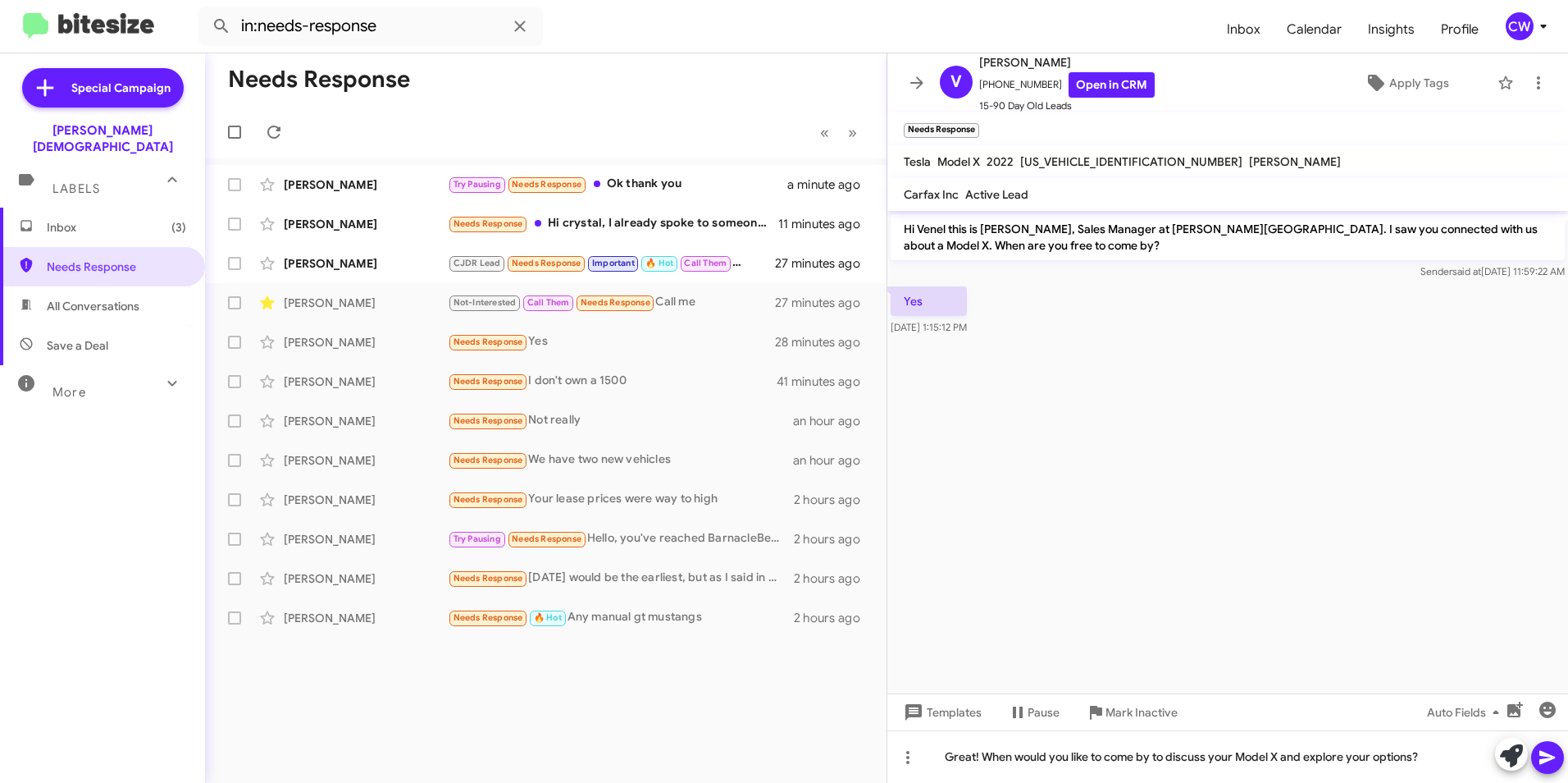
click at [1553, 753] on icon at bounding box center [1547, 757] width 20 height 20
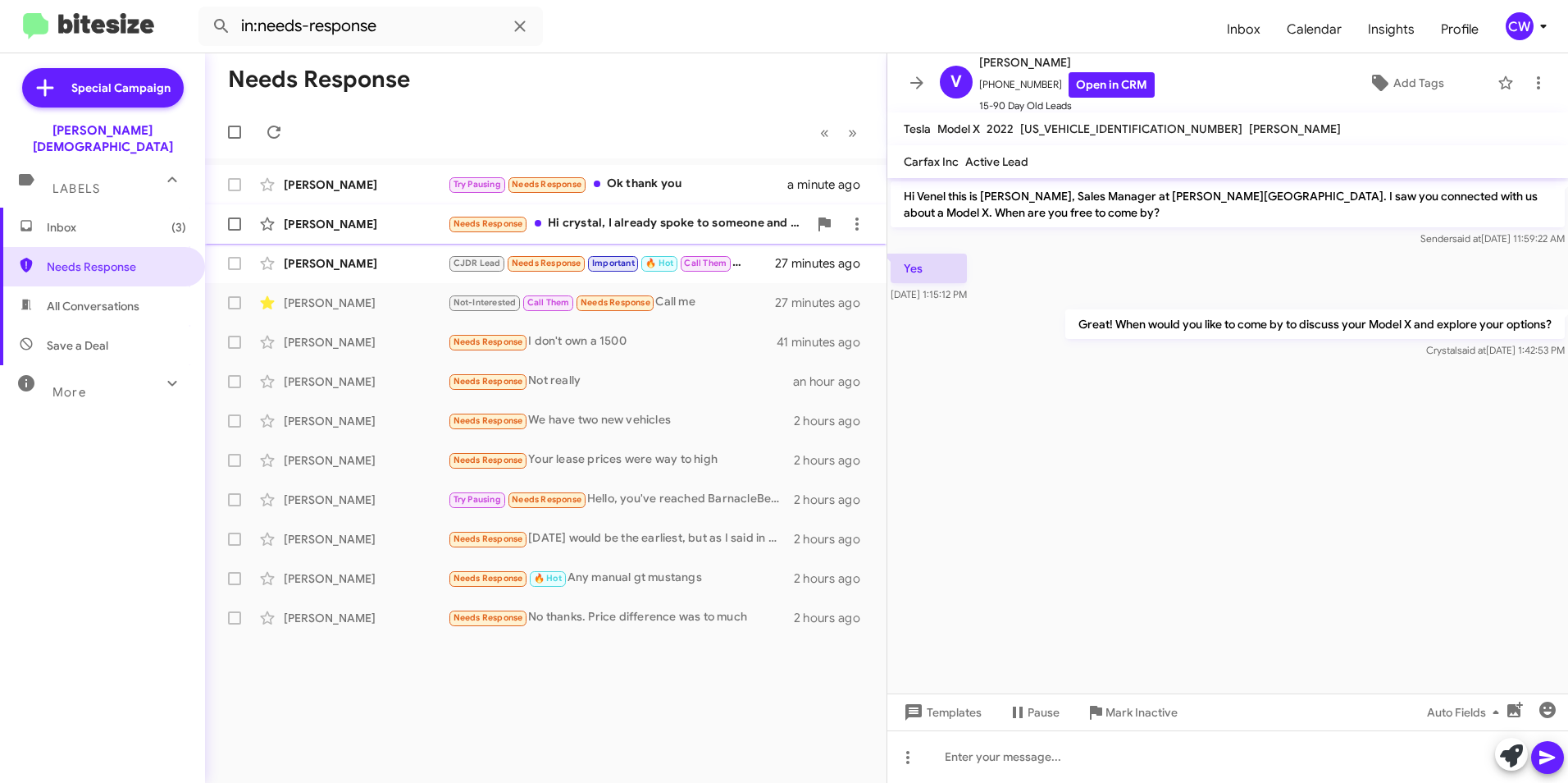
click at [611, 226] on div "Needs Response Hi crystal, I already spoke to someone and we were unable to get…" at bounding box center [628, 223] width 360 height 19
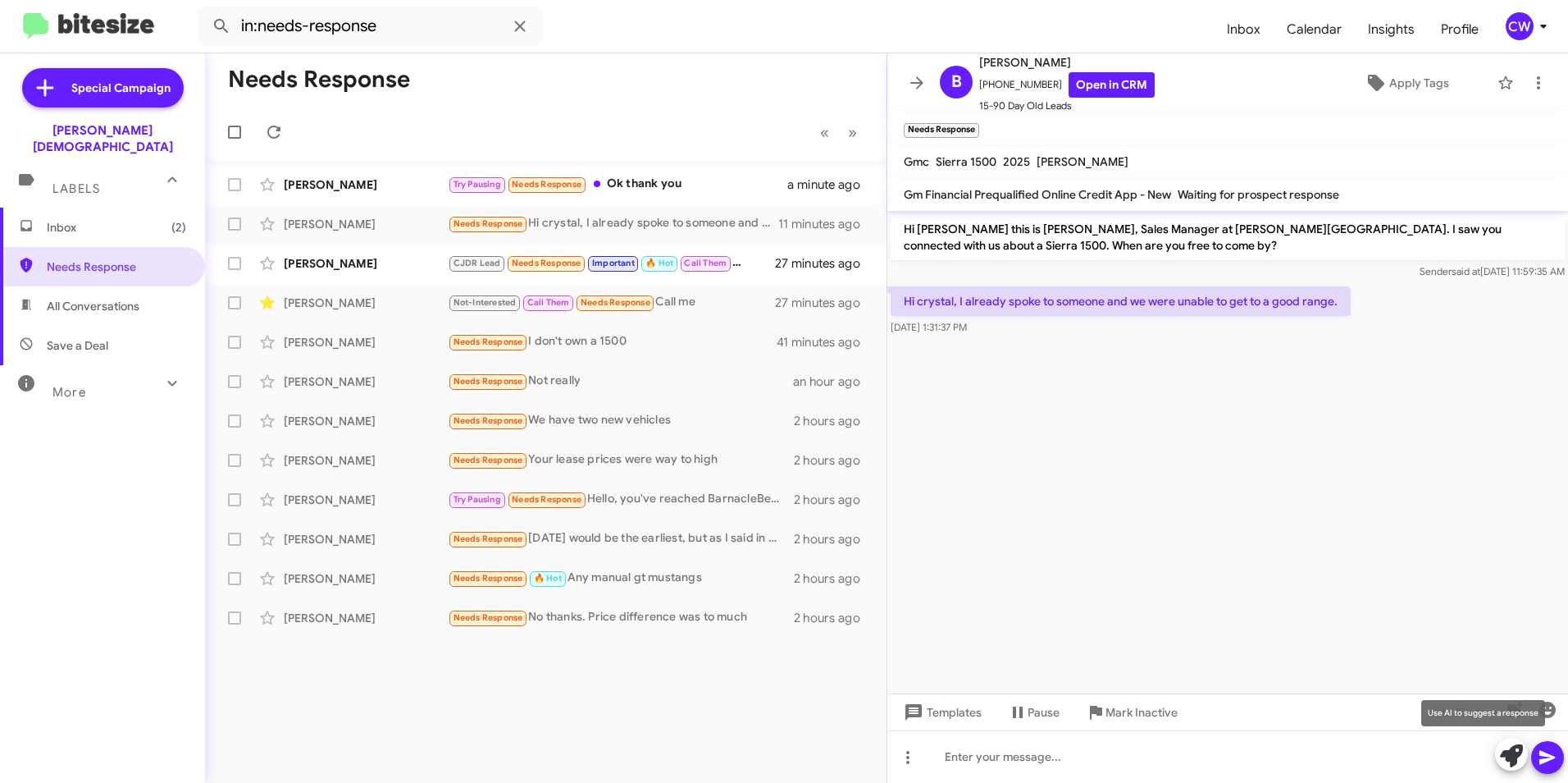
click at [1509, 759] on icon at bounding box center [1512, 755] width 23 height 23
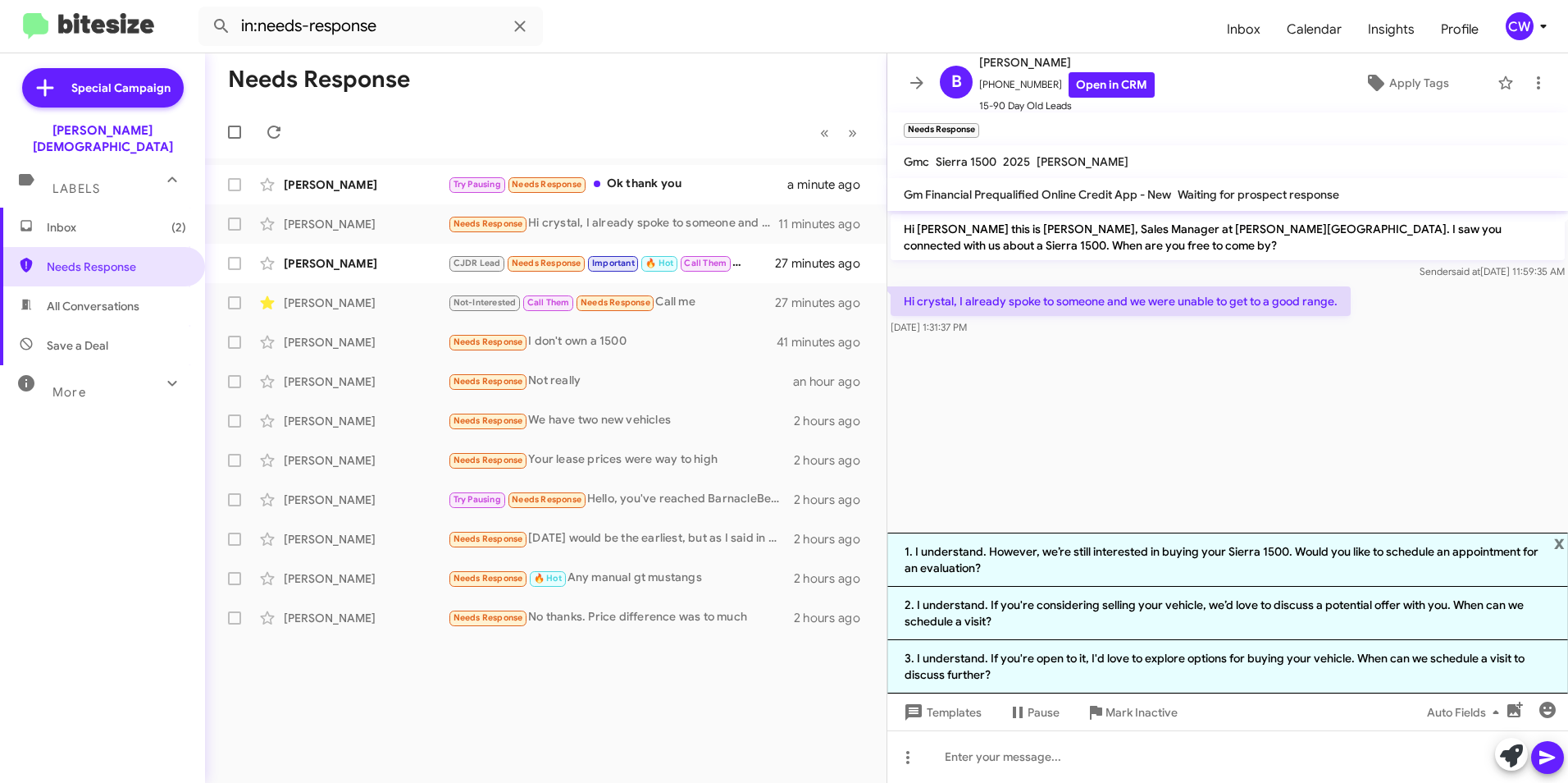
click at [799, 723] on div "Needs Response « Previous » Next Troy Katz Try Pausing Needs Response Ok thank …" at bounding box center [545, 418] width 681 height 729
click at [1558, 540] on span "x" at bounding box center [1559, 542] width 10 height 20
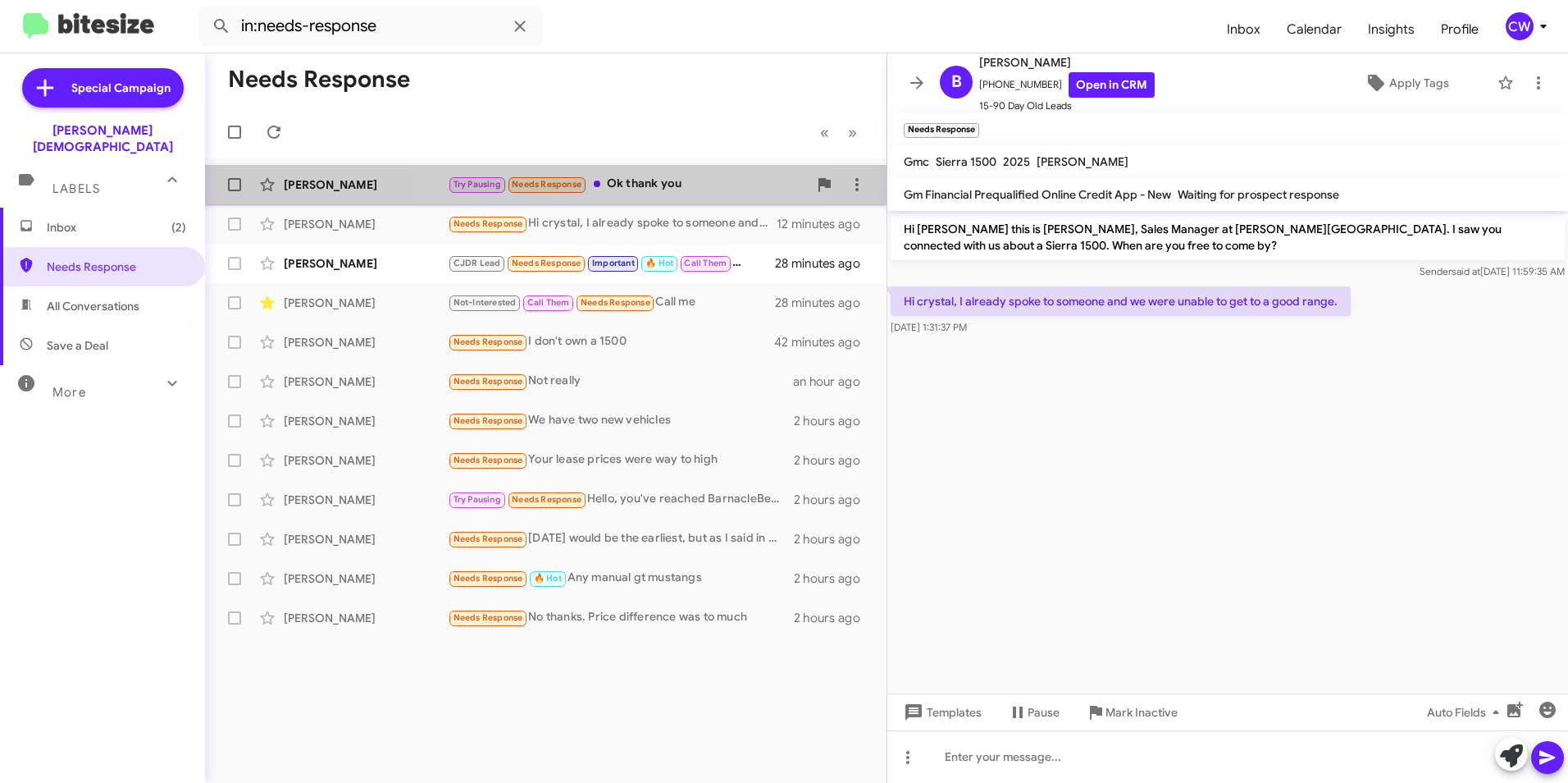
click at [638, 178] on div "Try Pausing Needs Response Ok thank you" at bounding box center [628, 184] width 360 height 19
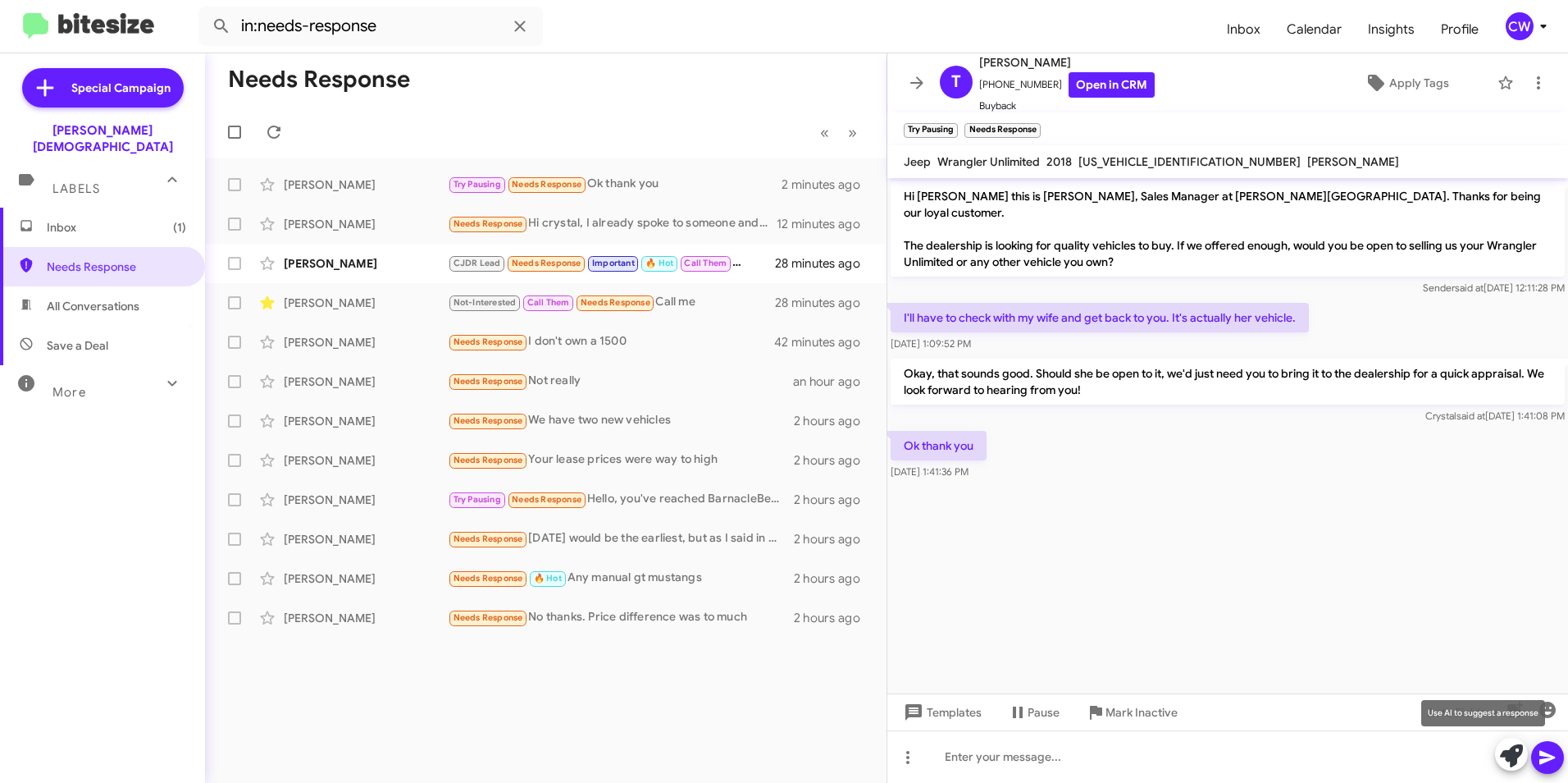
click at [1512, 759] on icon at bounding box center [1512, 755] width 23 height 23
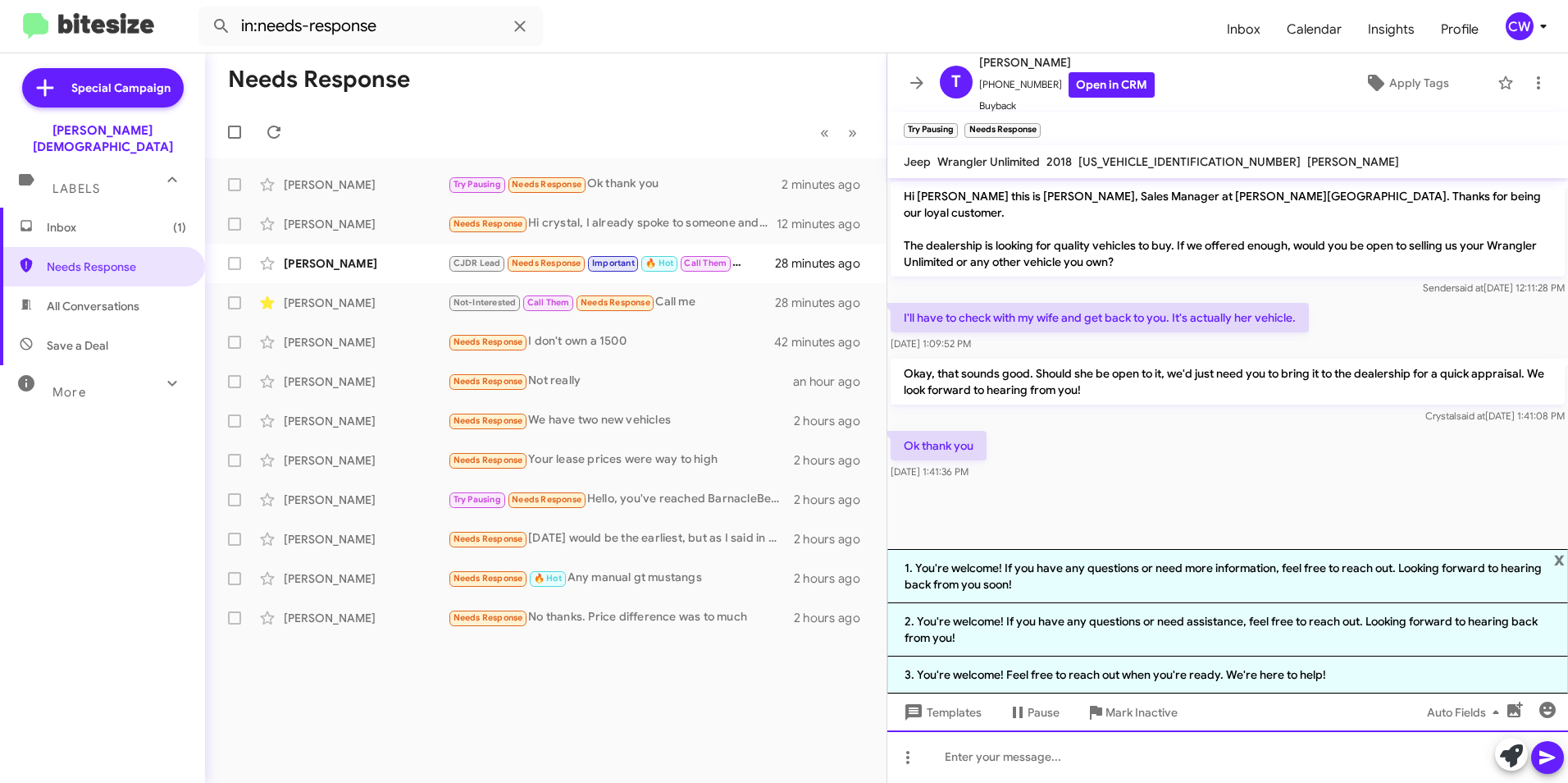
click at [1134, 772] on div at bounding box center [1228, 756] width 681 height 53
click at [1550, 760] on icon at bounding box center [1547, 758] width 16 height 14
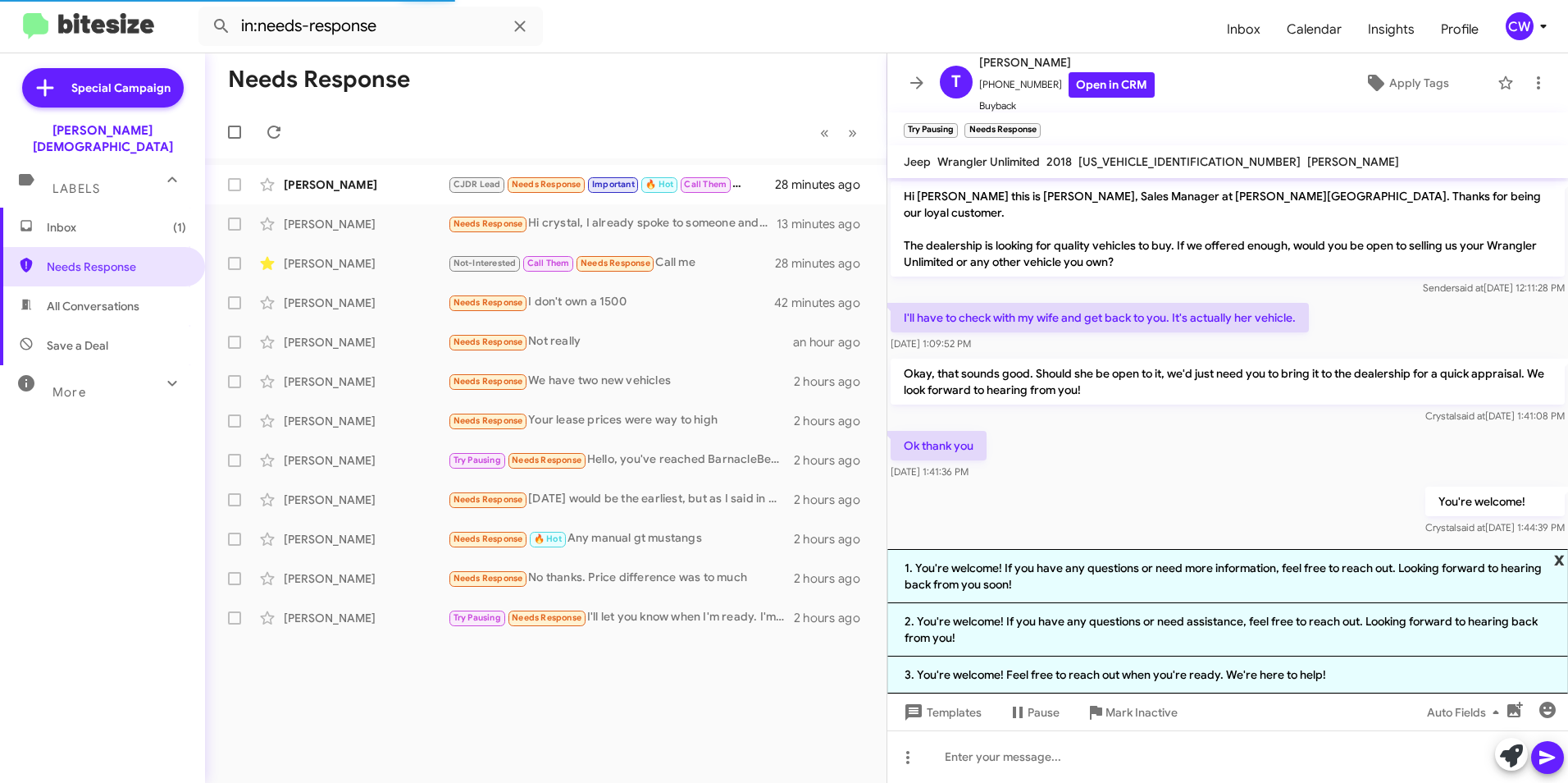
click at [1561, 553] on span "x" at bounding box center [1559, 559] width 10 height 20
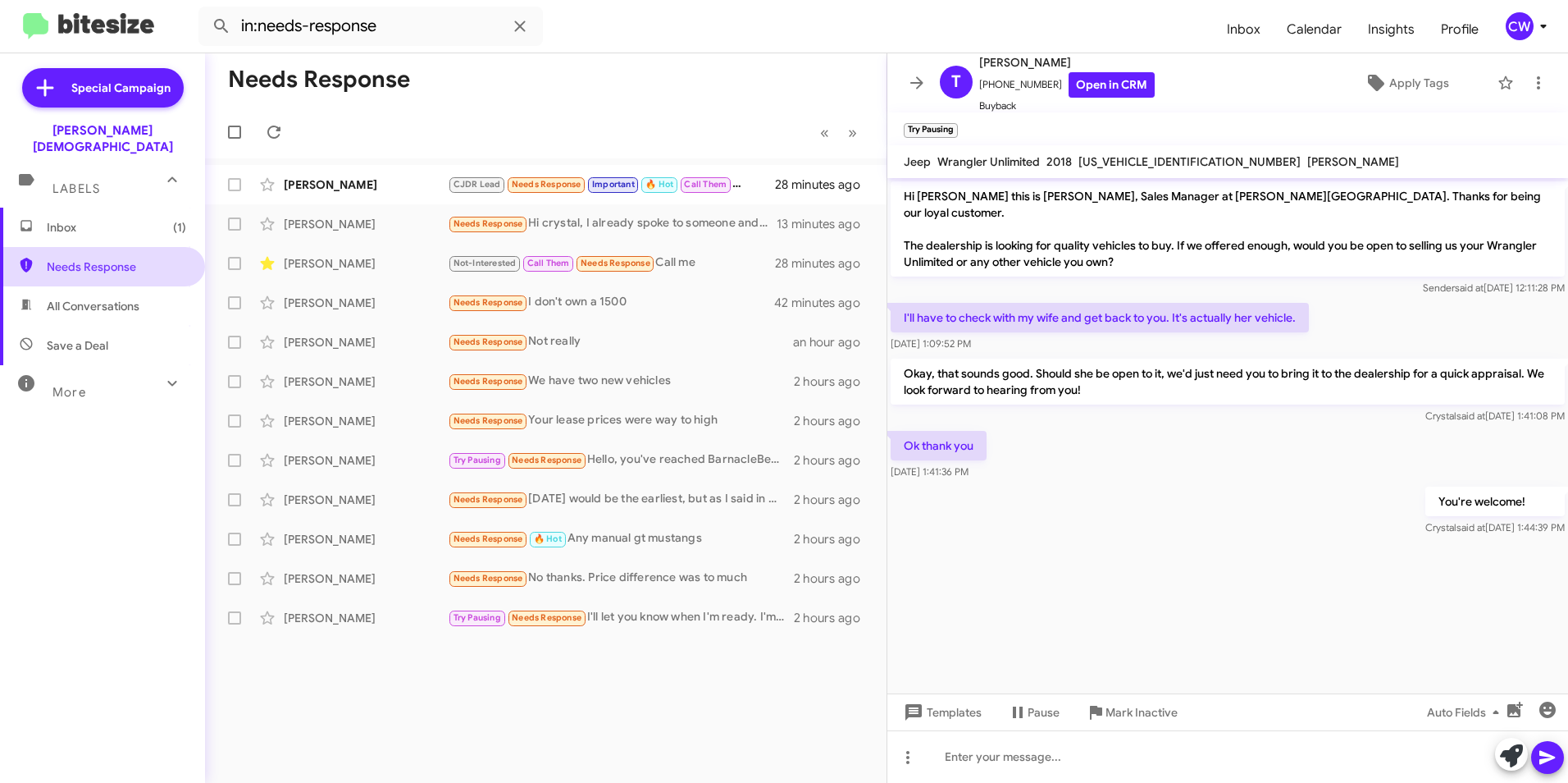
click at [132, 258] on span "Needs Response" at bounding box center [116, 266] width 139 height 16
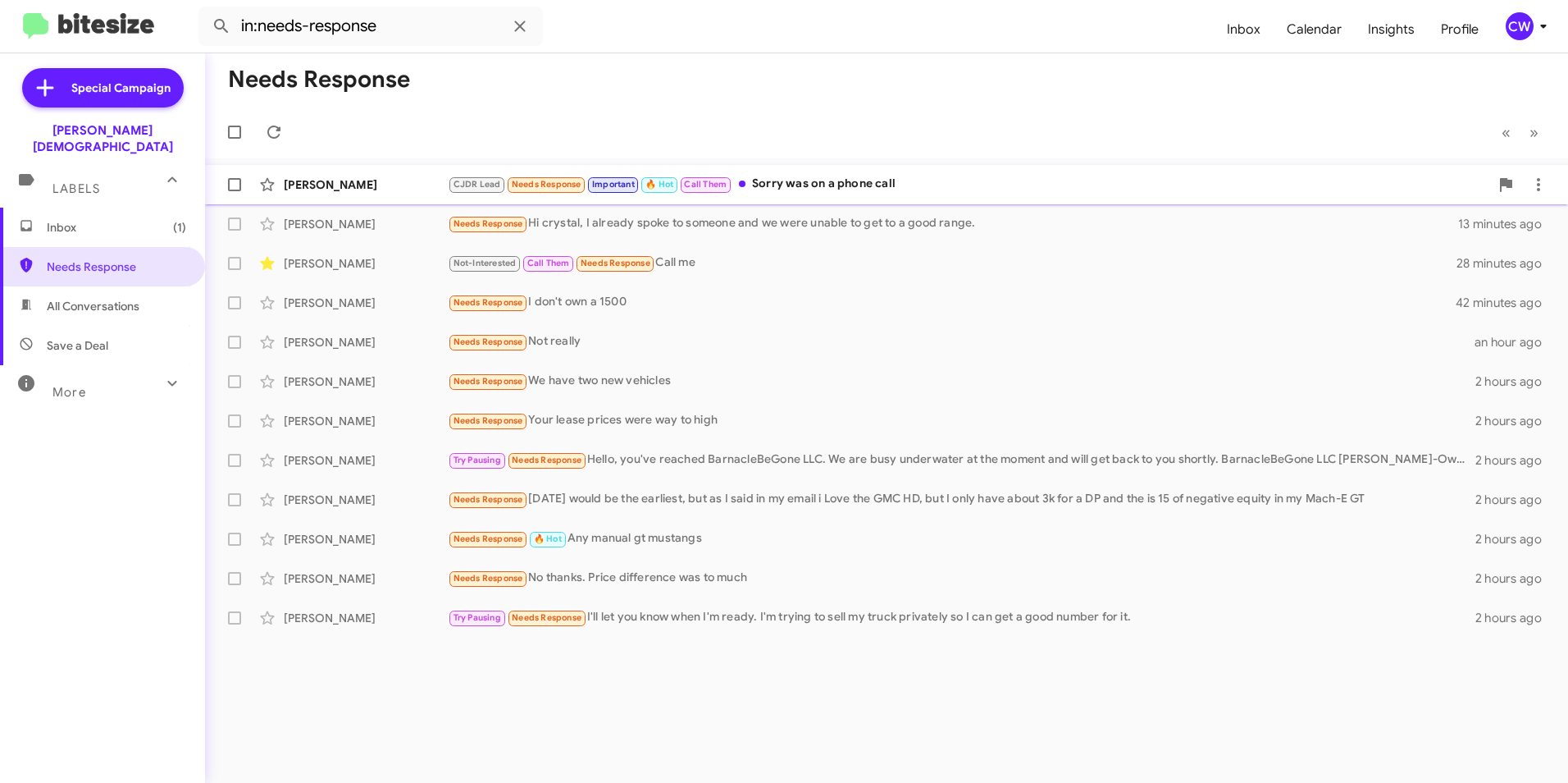
click at [810, 182] on div "CJDR Lead Needs Response Important 🔥 Hot Call Them Sorry was on a phone call" at bounding box center [968, 184] width 1042 height 19
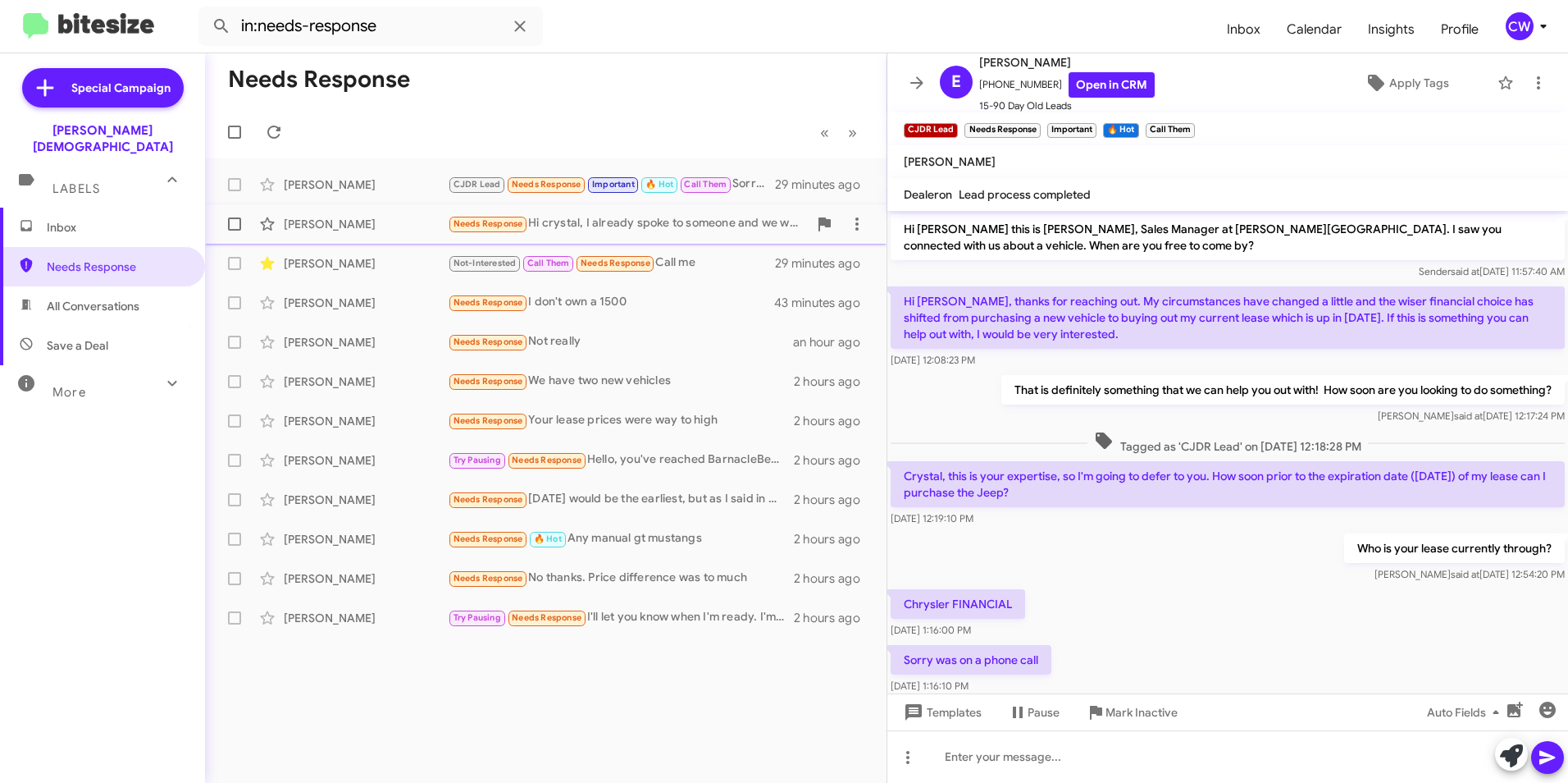
click at [481, 221] on span "Needs Response" at bounding box center [488, 223] width 70 height 10
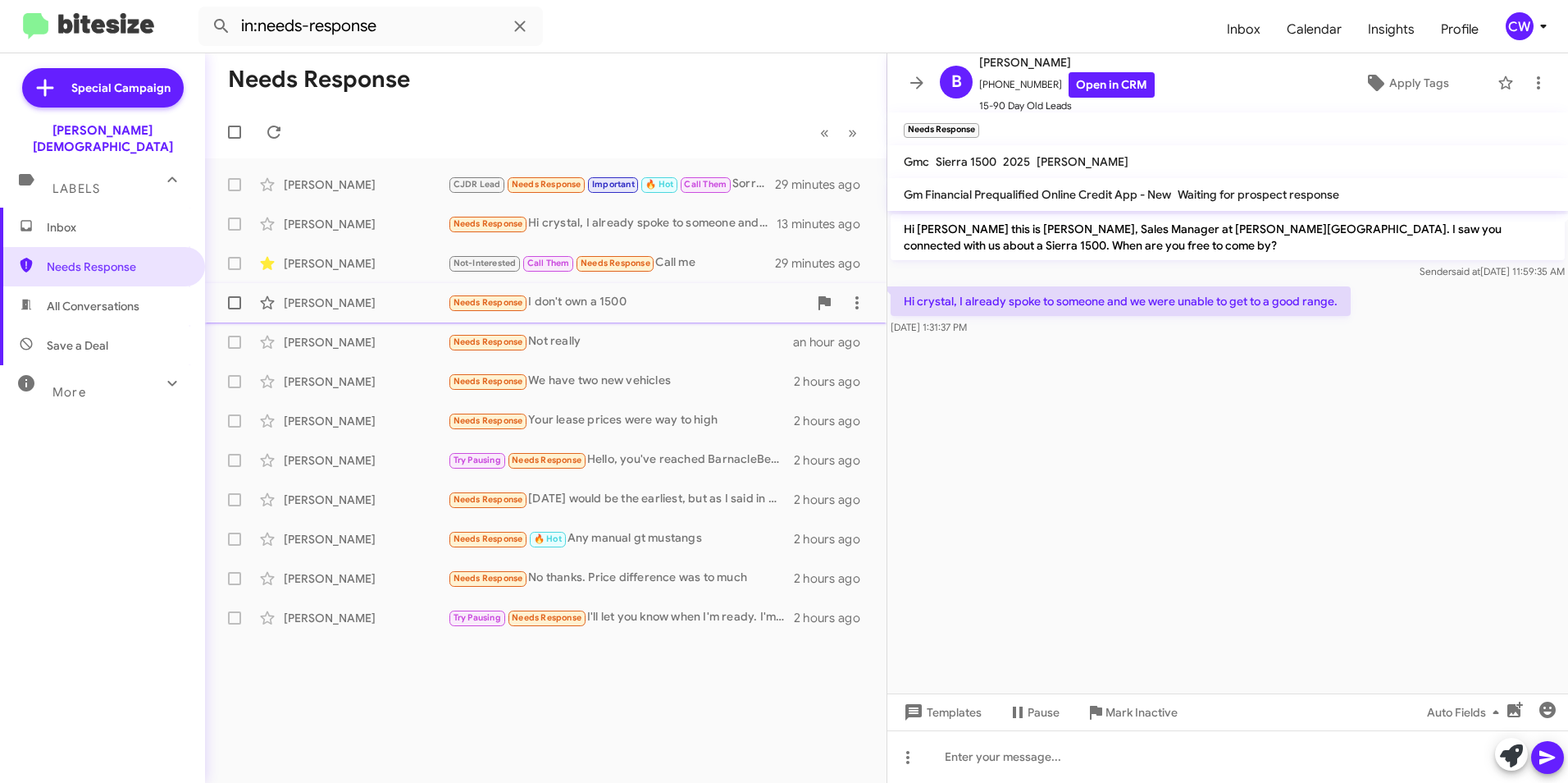
click at [495, 305] on span "Needs Response" at bounding box center [488, 302] width 70 height 10
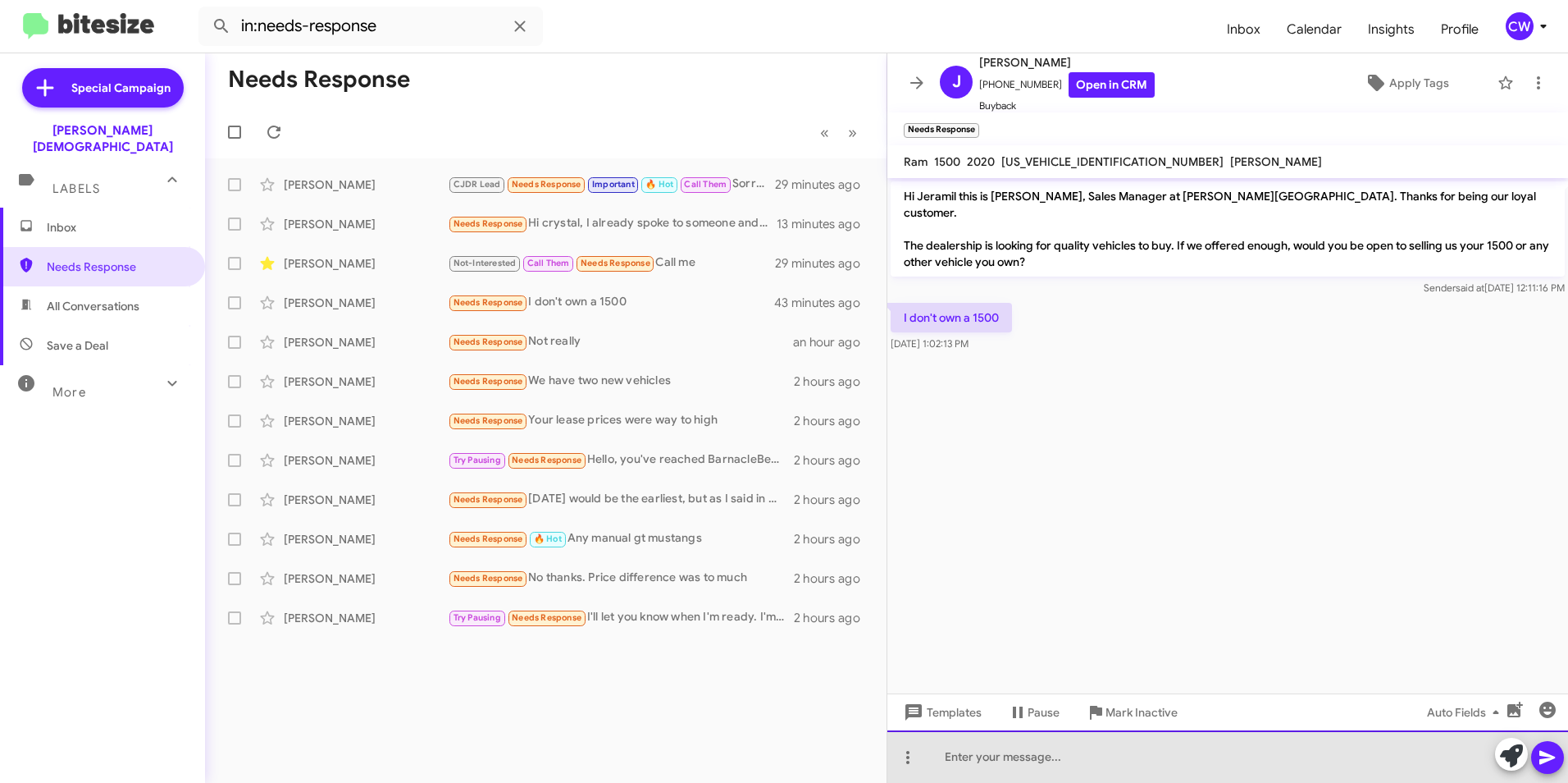
click at [950, 760] on div at bounding box center [1228, 756] width 681 height 53
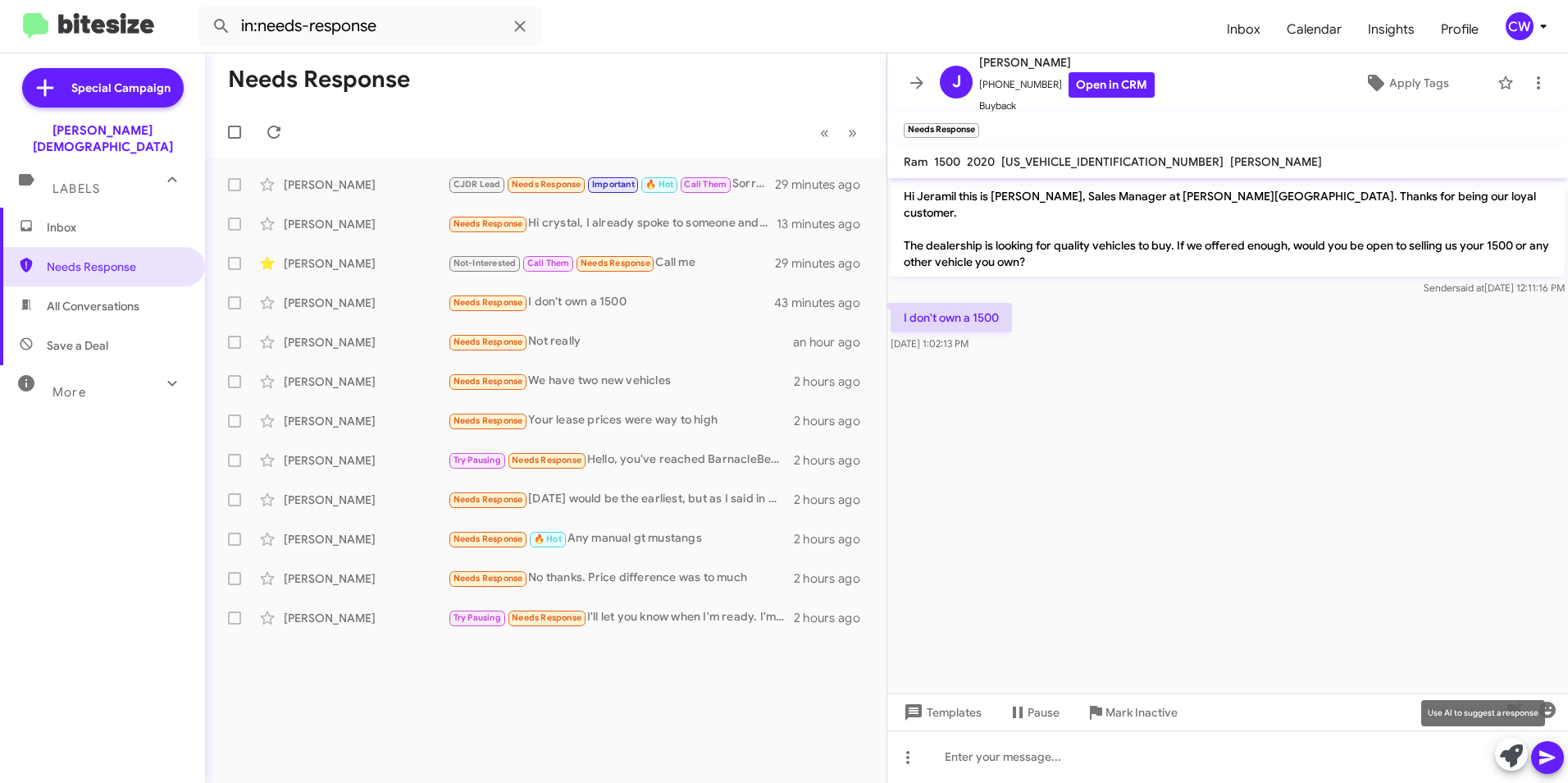
click at [1511, 759] on icon at bounding box center [1512, 755] width 23 height 23
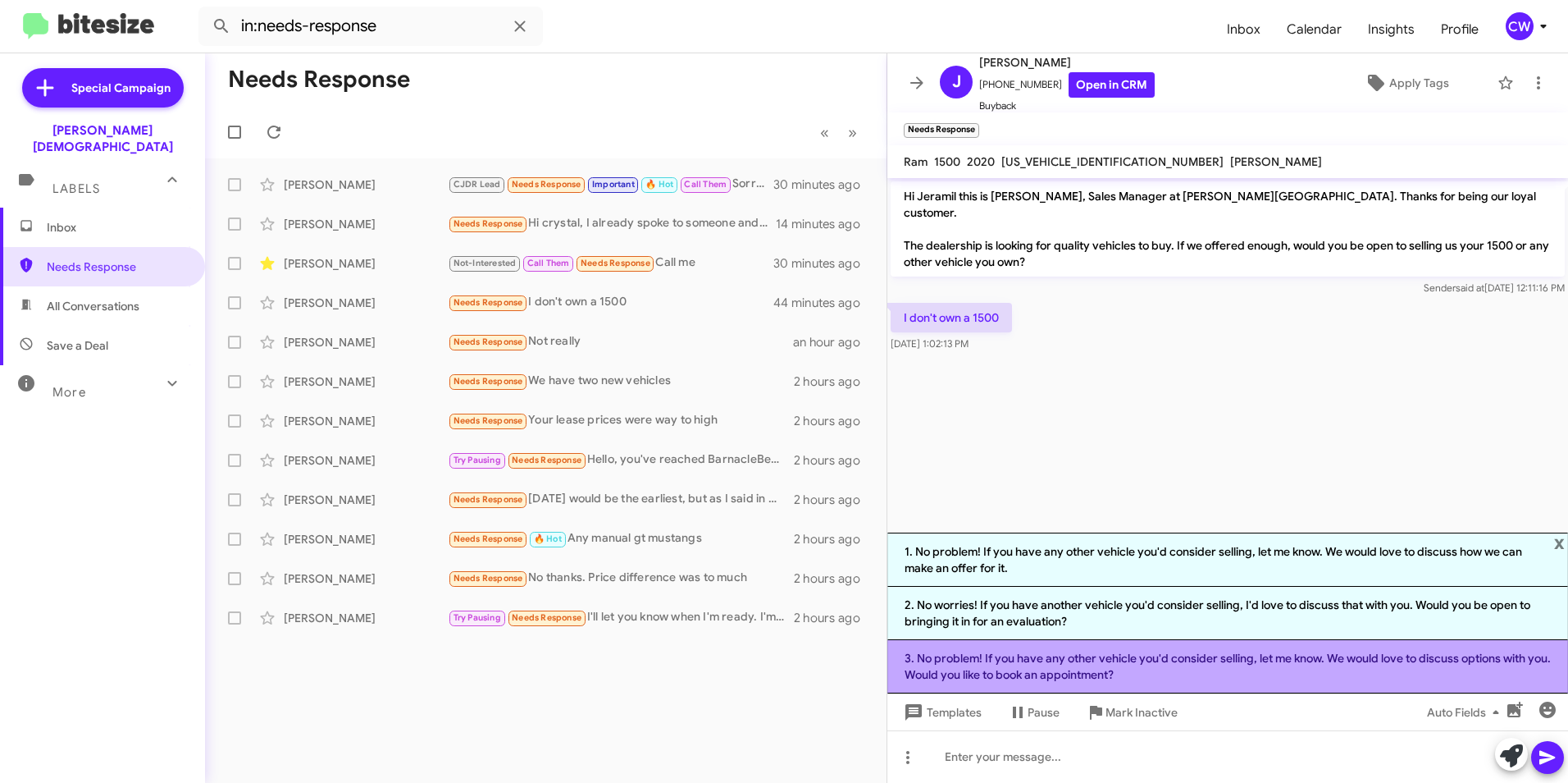
click at [1177, 671] on li "3. No problem! If you have any other vehicle you'd consider selling, let me kno…" at bounding box center [1228, 667] width 681 height 54
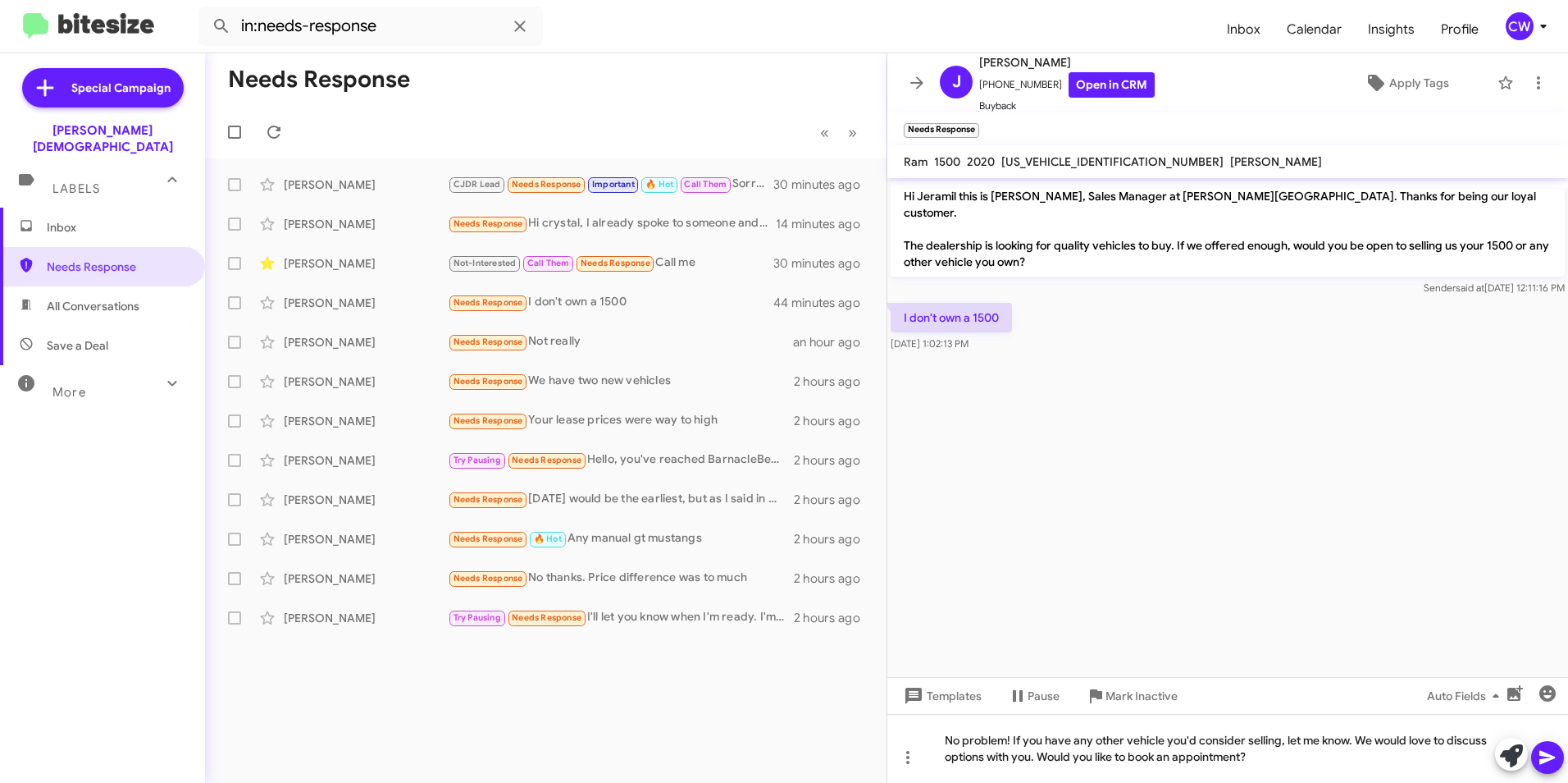
click at [1550, 760] on icon at bounding box center [1547, 758] width 16 height 14
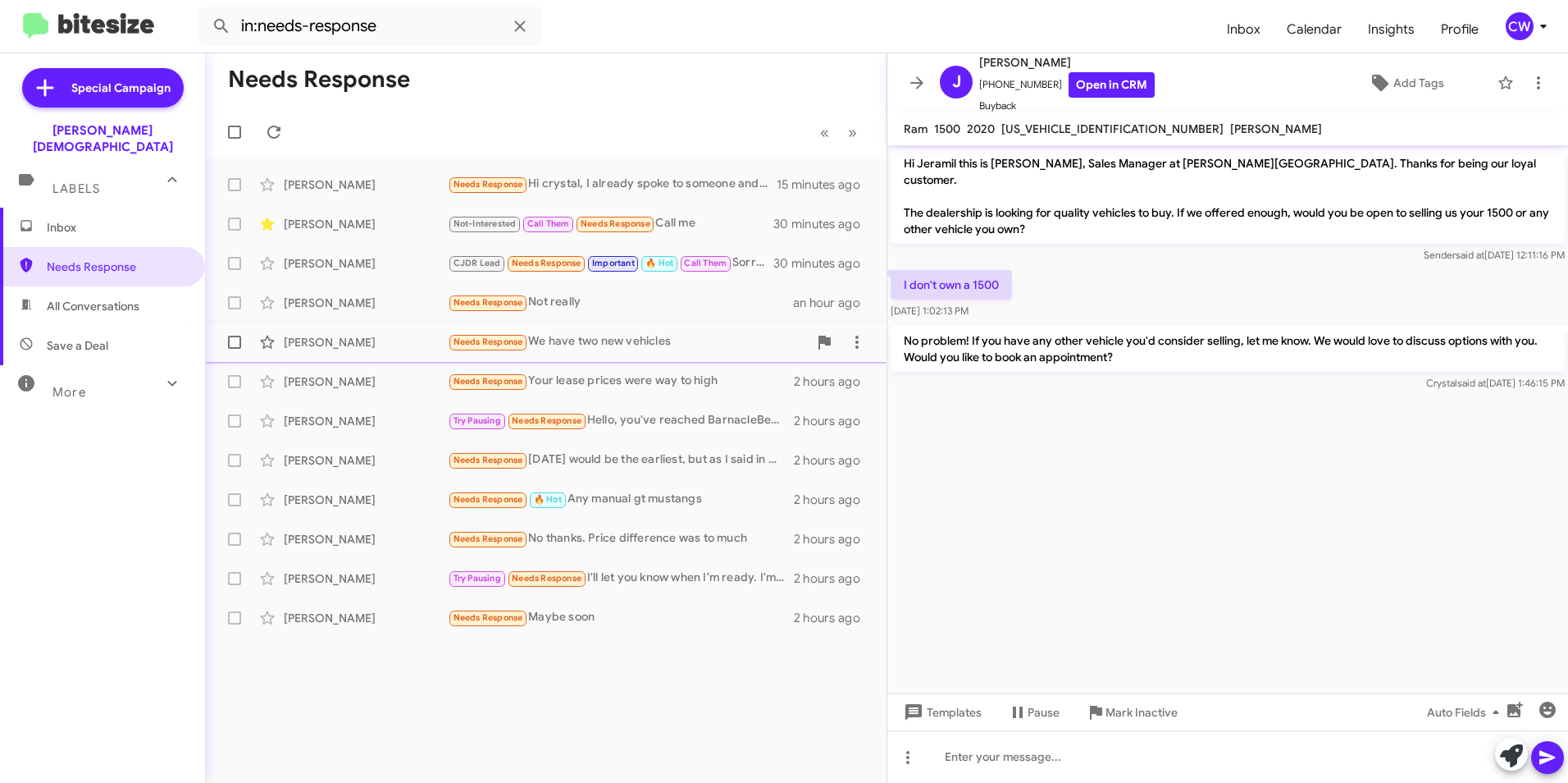
click at [484, 342] on span "Needs Response" at bounding box center [488, 341] width 70 height 10
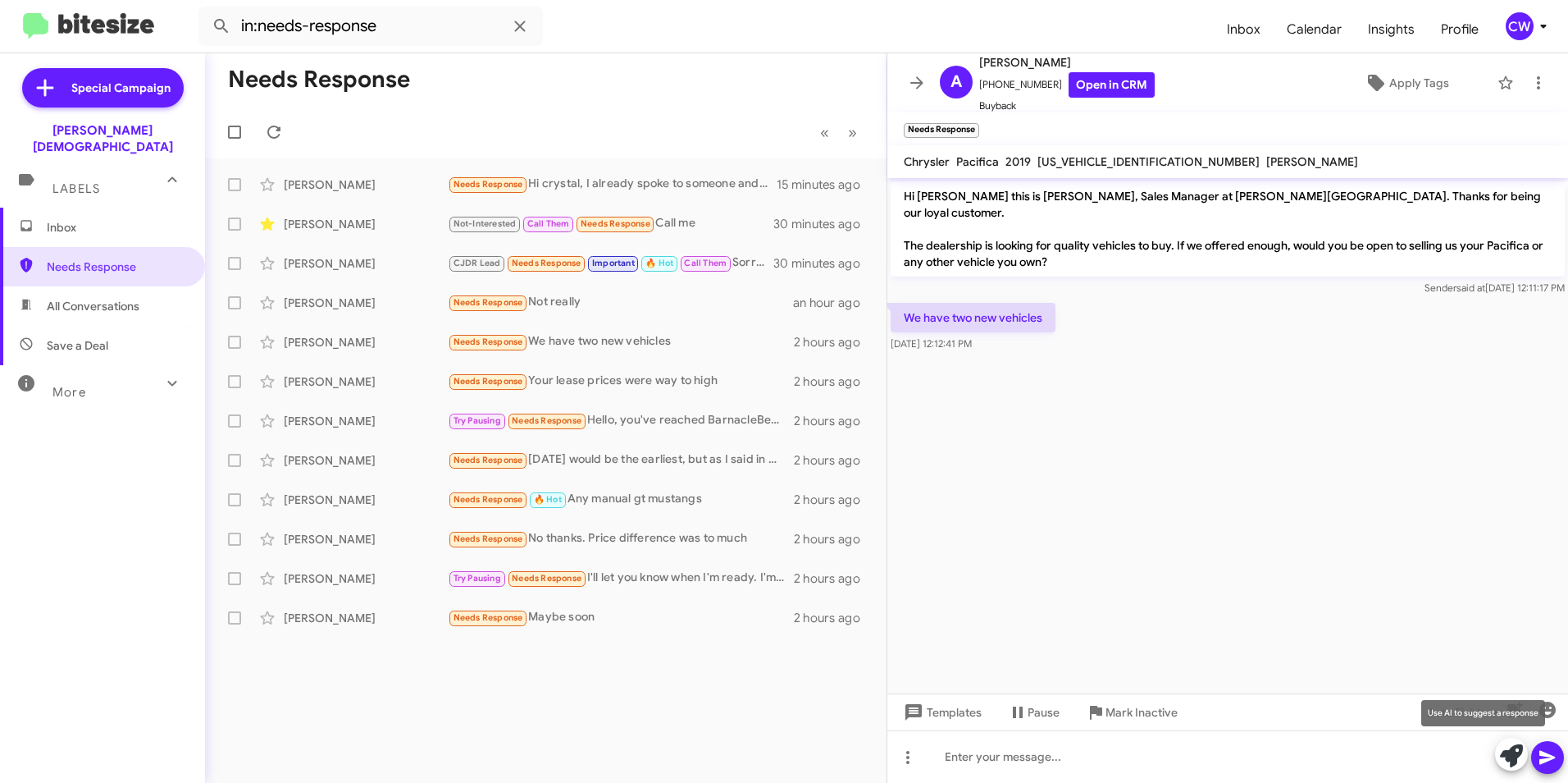
click at [1504, 758] on icon at bounding box center [1512, 755] width 23 height 23
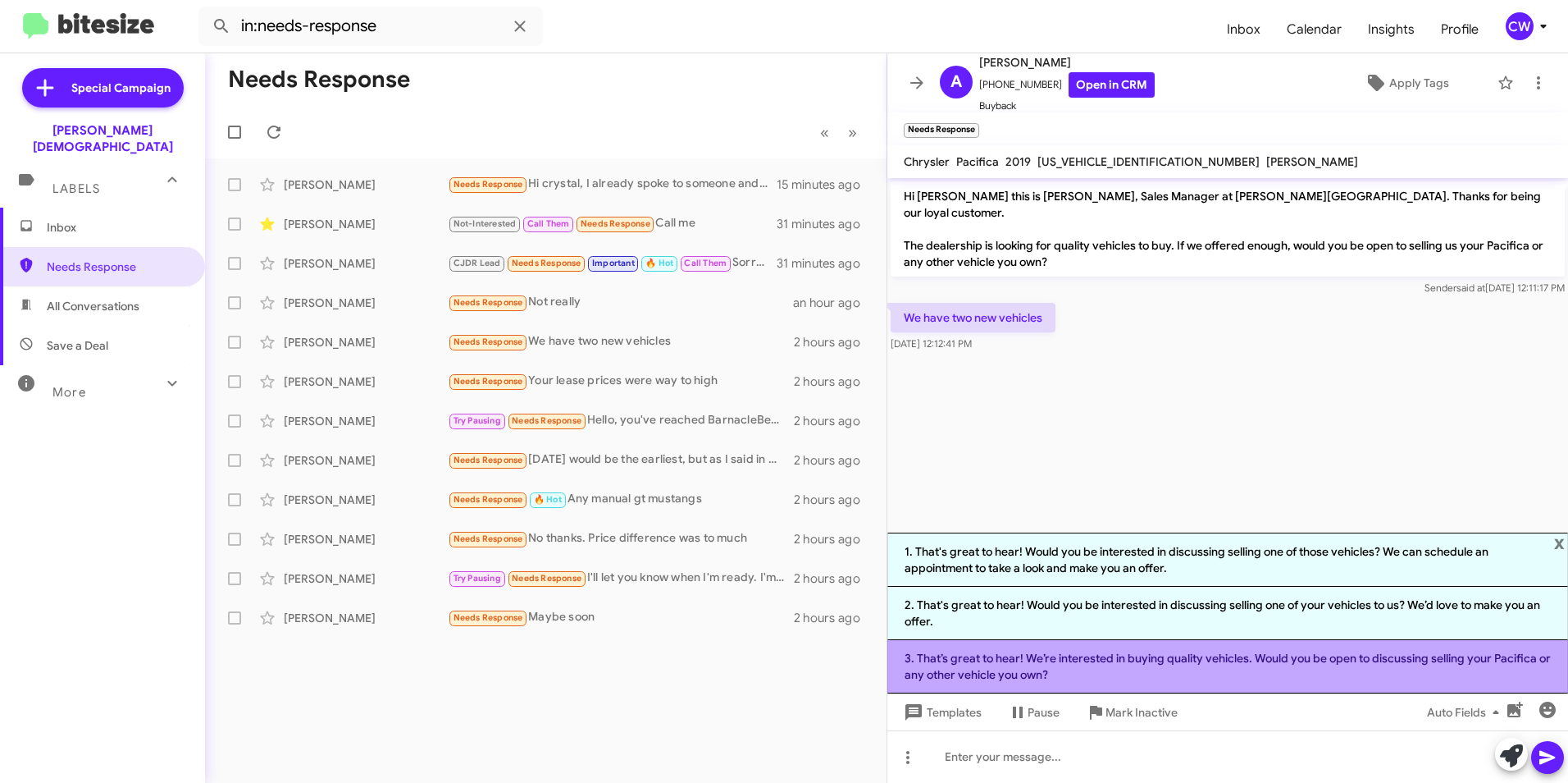
click at [1210, 668] on li "3. That’s great to hear! We’re interested in buying quality vehicles. Would you…" at bounding box center [1228, 667] width 681 height 54
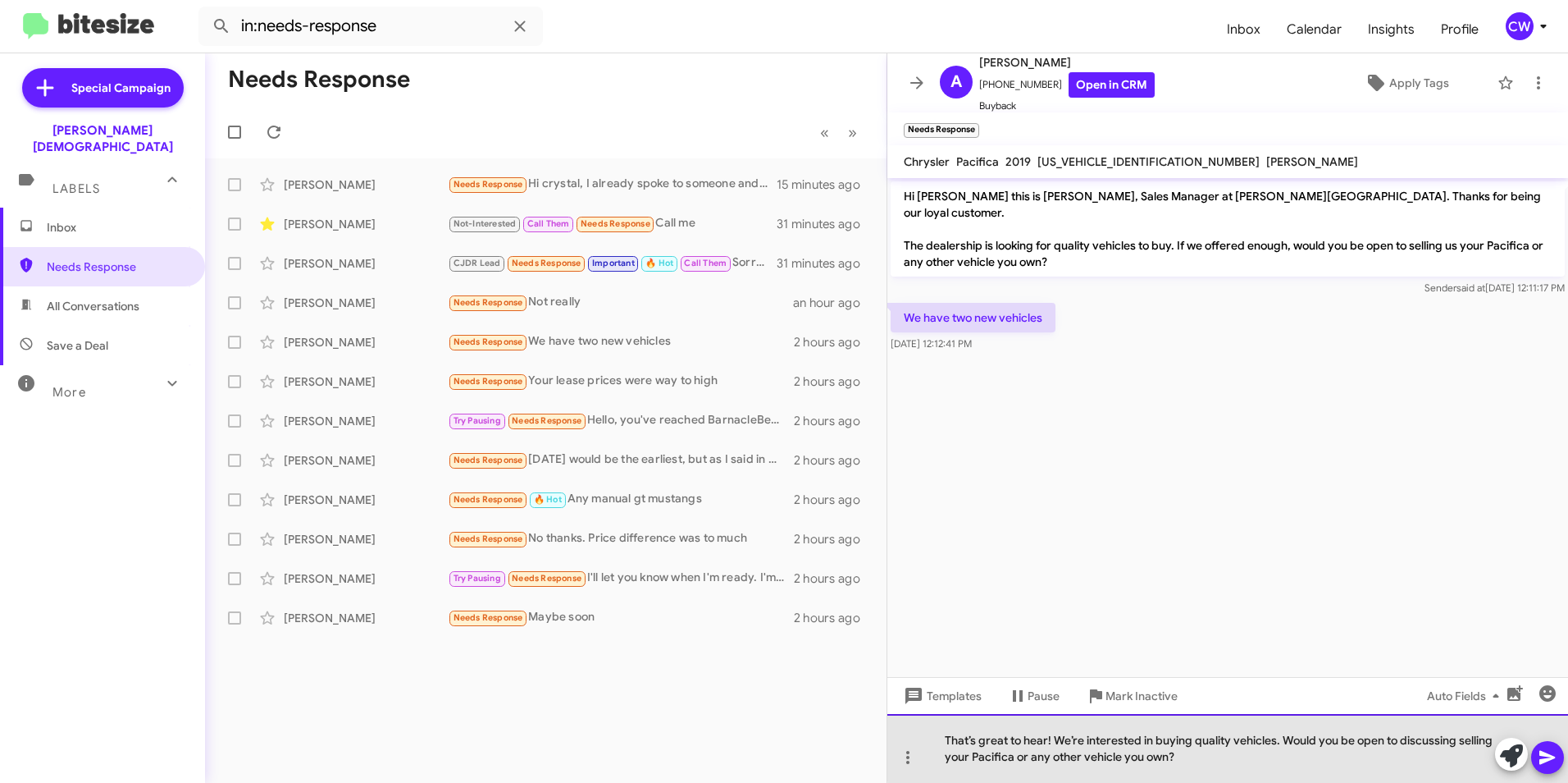
click at [1358, 742] on div "That’s great to hear! We’re interested in buying quality vehicles. Would you be…" at bounding box center [1228, 748] width 681 height 69
click at [1014, 759] on div "That’s great to hear! We’re interested in buying quality vehicles. If you are o…" at bounding box center [1228, 748] width 681 height 69
click at [1039, 761] on div "That’s great to hear! We’re interested in buying quality vehicles. If you are o…" at bounding box center [1228, 748] width 681 height 69
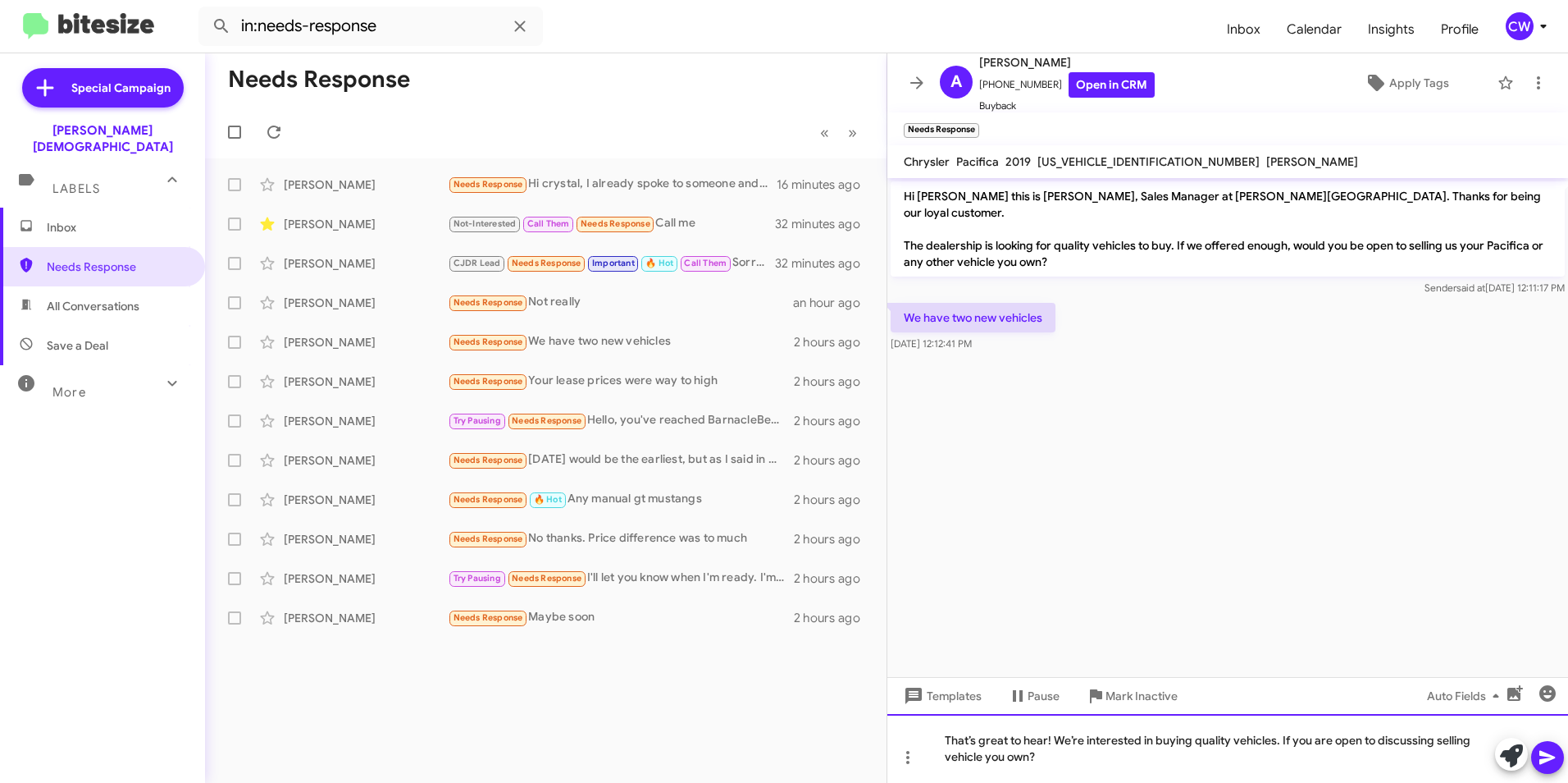
drag, startPoint x: 1455, startPoint y: 745, endPoint x: 1384, endPoint y: 764, distance: 73.5
drag, startPoint x: 1384, startPoint y: 764, endPoint x: 1291, endPoint y: 514, distance: 266.7
click at [1291, 514] on cdk-virtual-scroll-viewport "Hi Andy this is Crystal White, Sales Manager at Ferman Wesley Chapel. Thanks fo…" at bounding box center [1228, 428] width 681 height 499
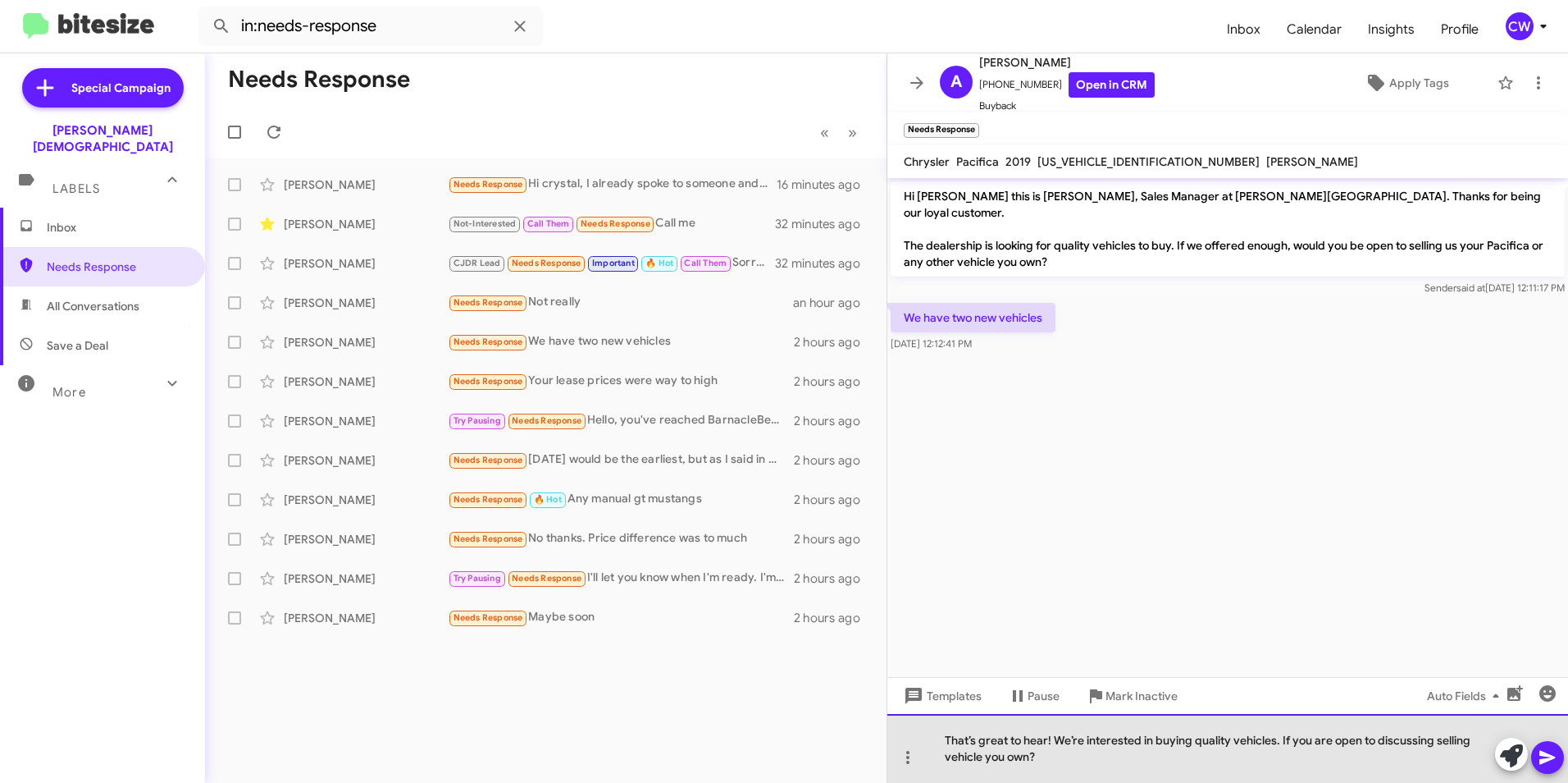
click at [1004, 763] on div "That’s great to hear! We’re interested in buying quality vehicles. If you are o…" at bounding box center [1228, 748] width 681 height 69
click at [1277, 744] on div "That’s great to hear! We’re interested in buying quality vehicles. If you are o…" at bounding box center [1228, 748] width 681 height 69
click at [1281, 744] on div "That’s great to hear! We’re interested in buying quality vehicles. If you are o…" at bounding box center [1228, 748] width 681 height 69
drag, startPoint x: 1346, startPoint y: 741, endPoint x: 1486, endPoint y: 754, distance: 140.6
click at [1486, 754] on div "That’s great to hear! We’re interested in buying quality vehicles so If you are…" at bounding box center [1228, 748] width 681 height 69
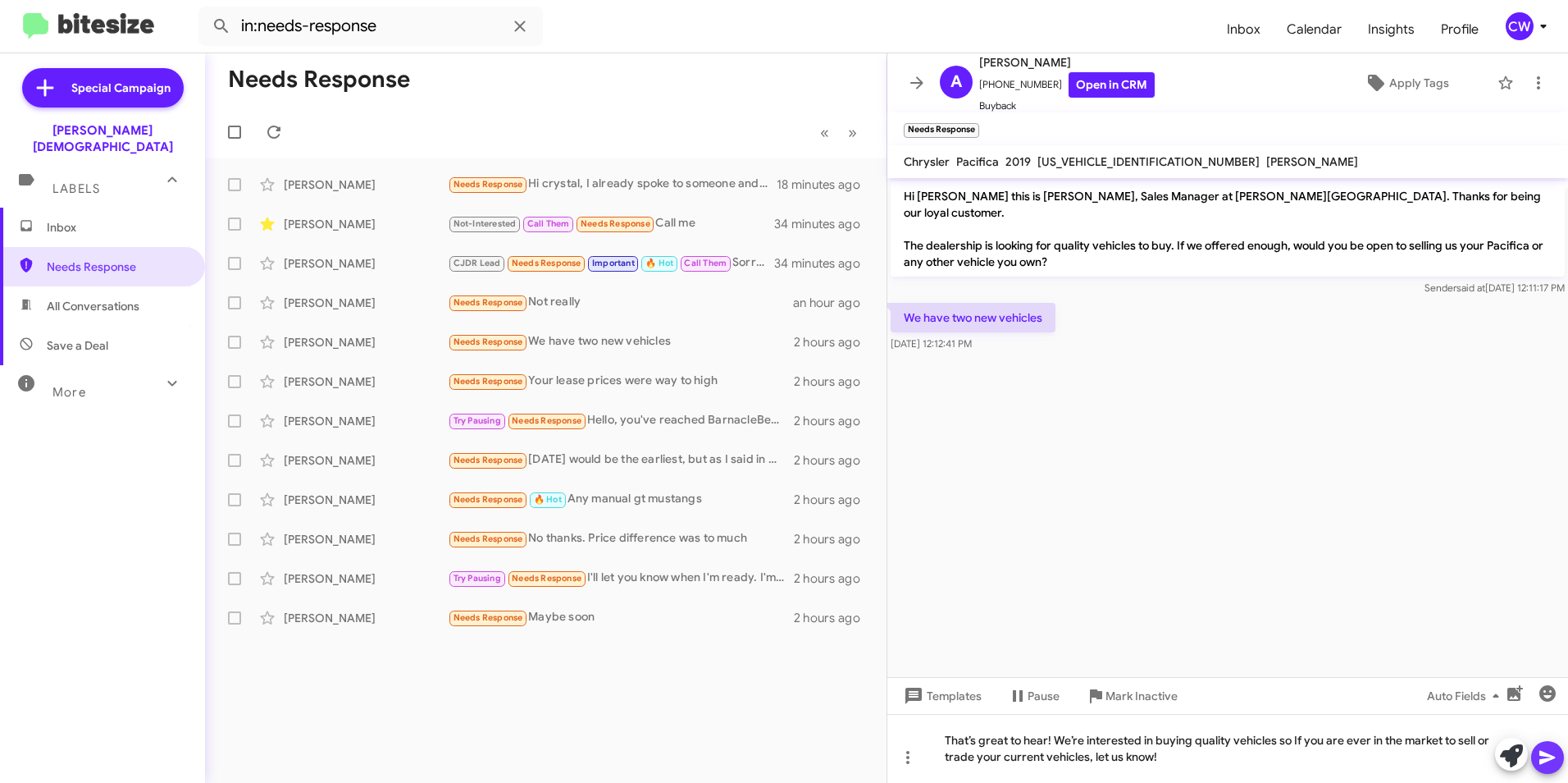
click at [1550, 760] on icon at bounding box center [1547, 758] width 16 height 14
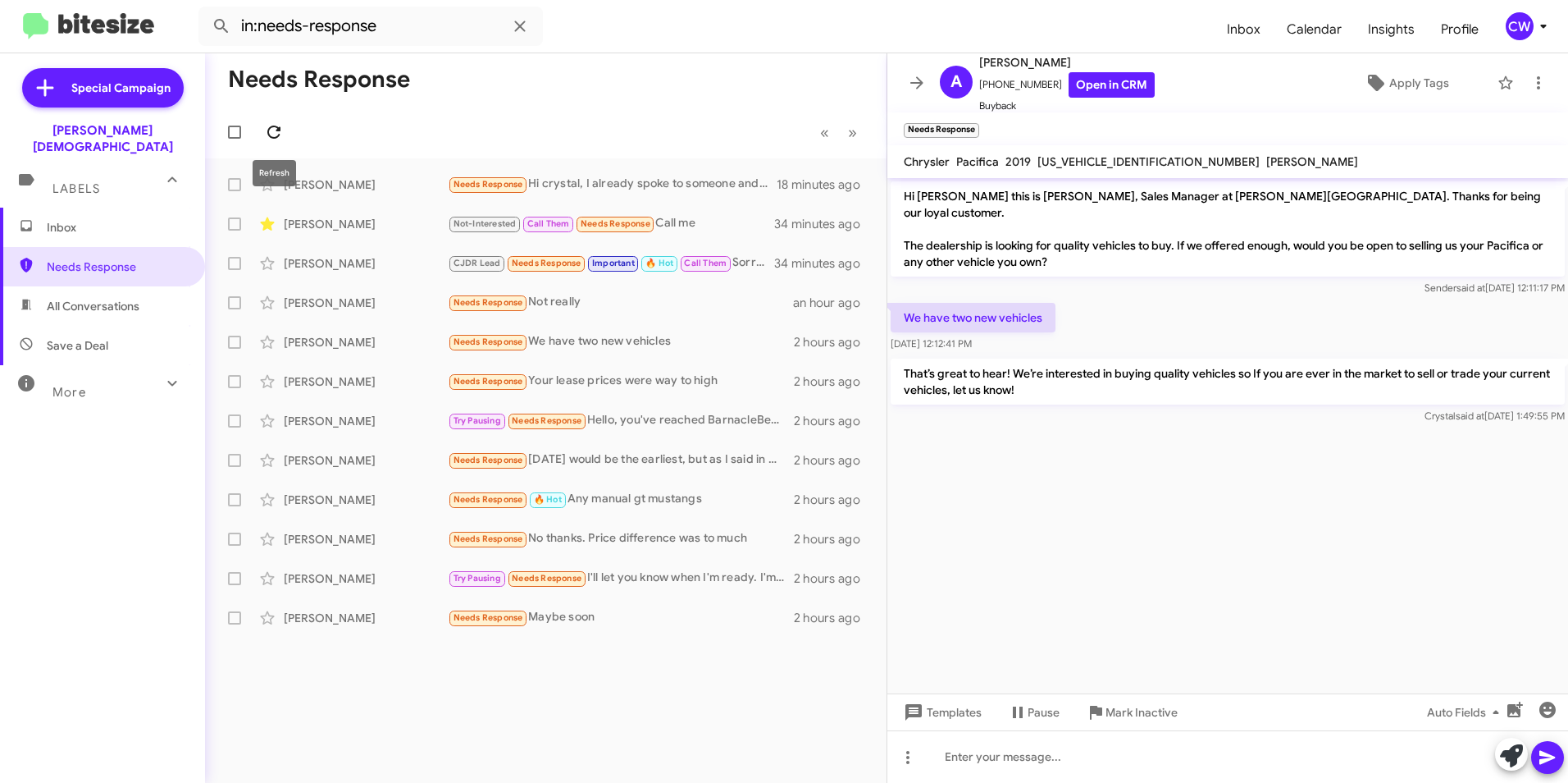
click at [277, 137] on icon at bounding box center [274, 132] width 13 height 13
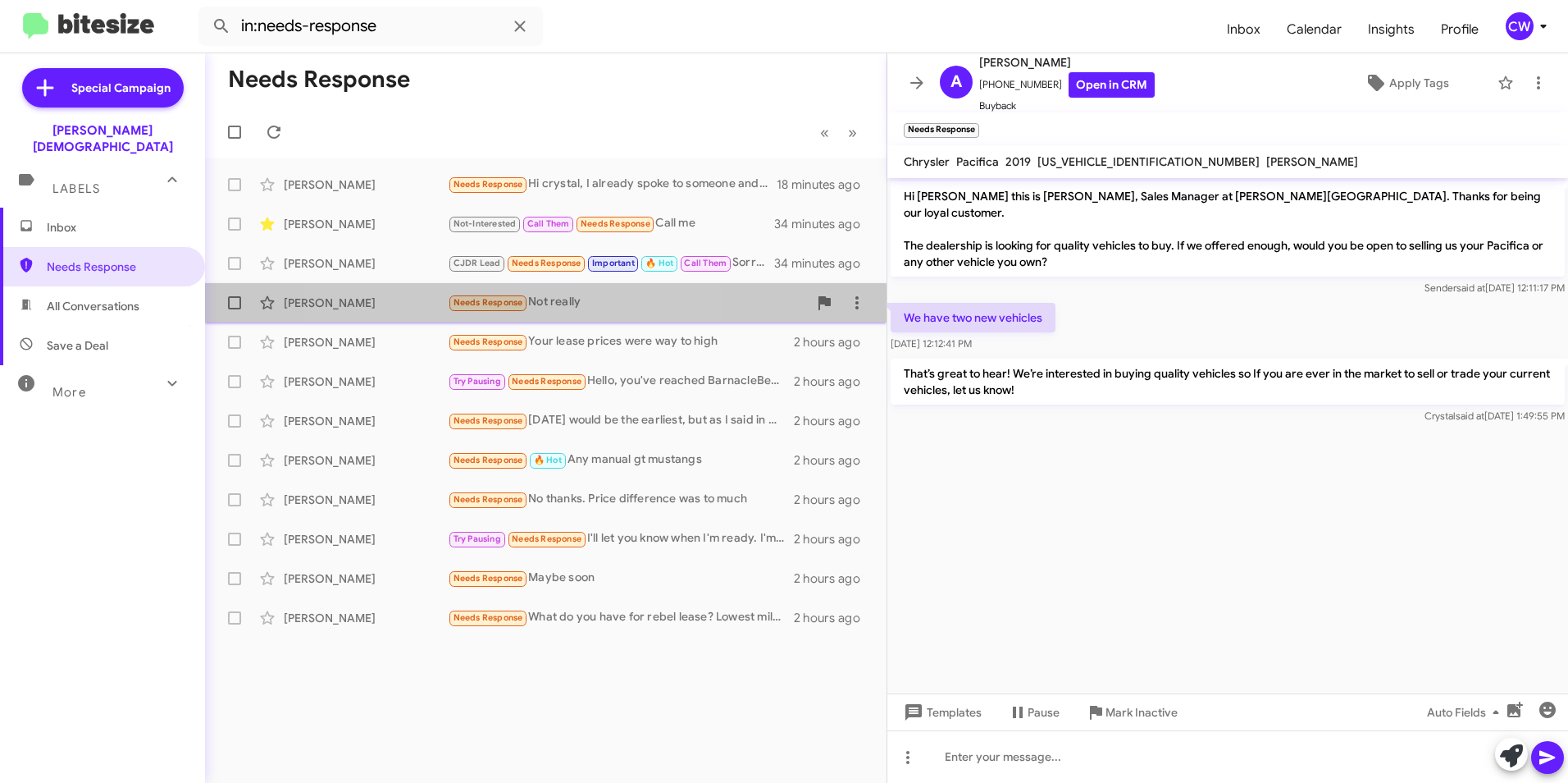
click at [491, 301] on span "Needs Response" at bounding box center [488, 302] width 70 height 10
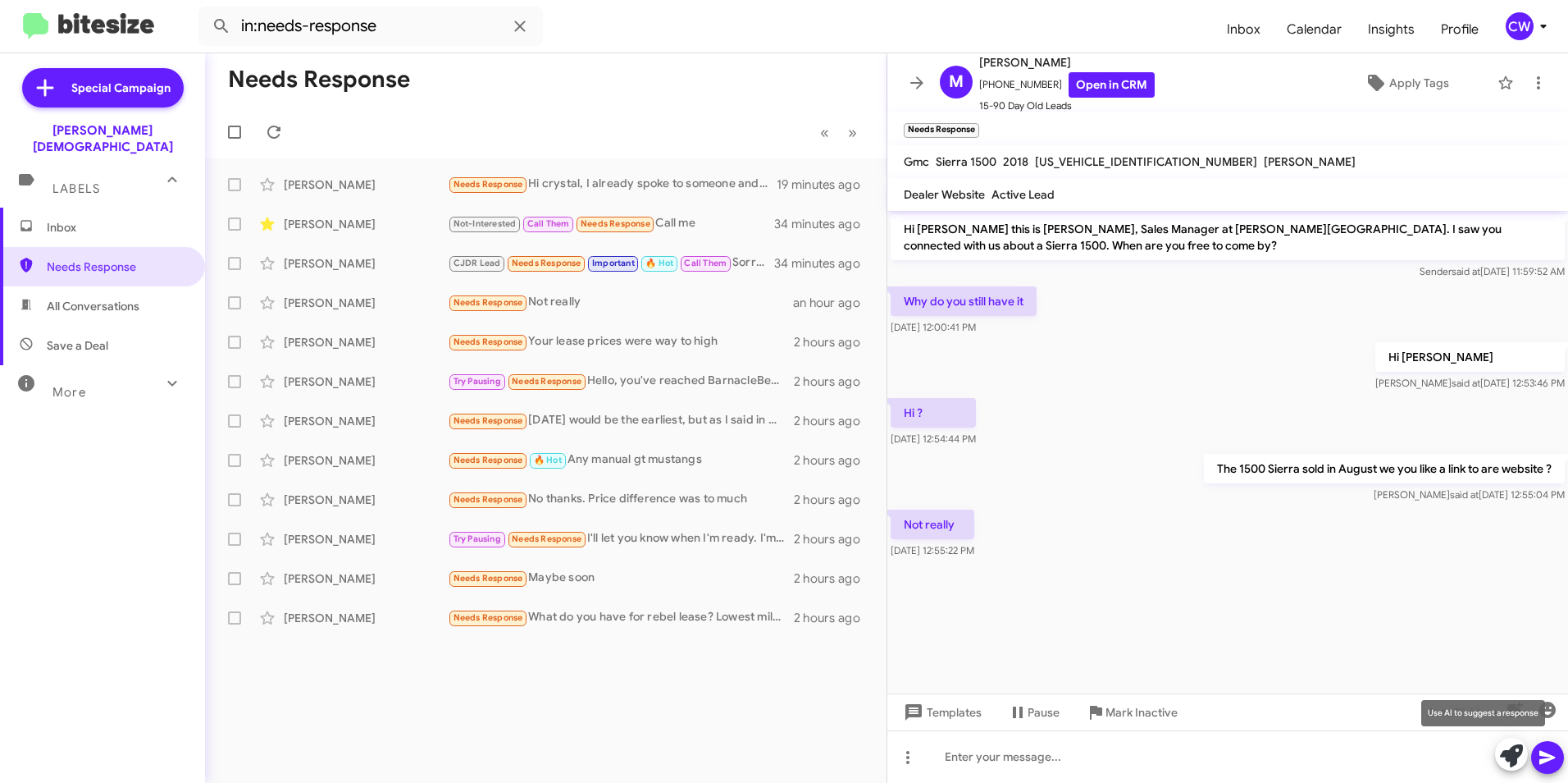
click at [1516, 756] on icon at bounding box center [1512, 755] width 23 height 23
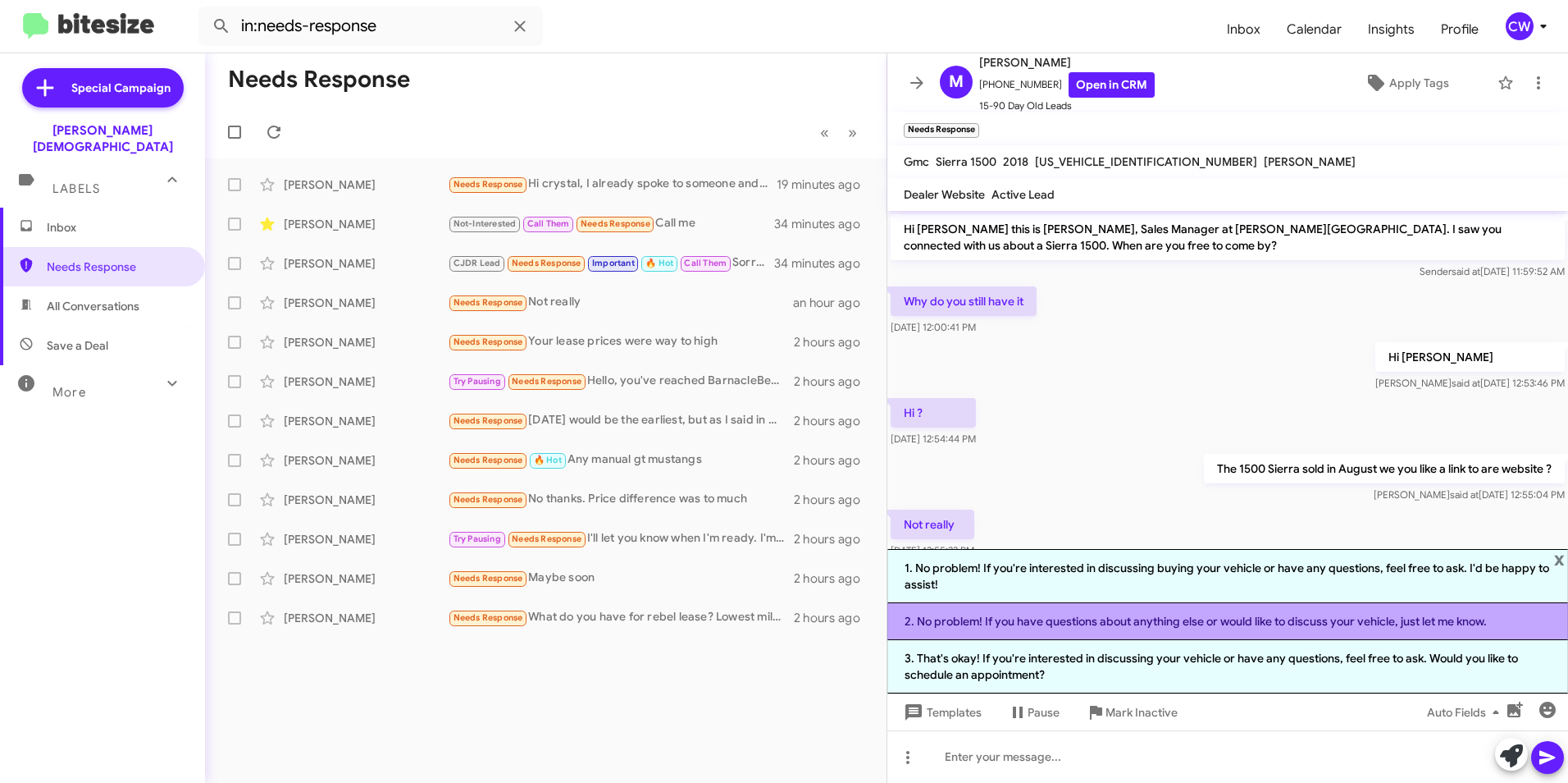
click at [1162, 622] on li "2. No problem! If you have questions about anything else or would like to discu…" at bounding box center [1228, 621] width 681 height 37
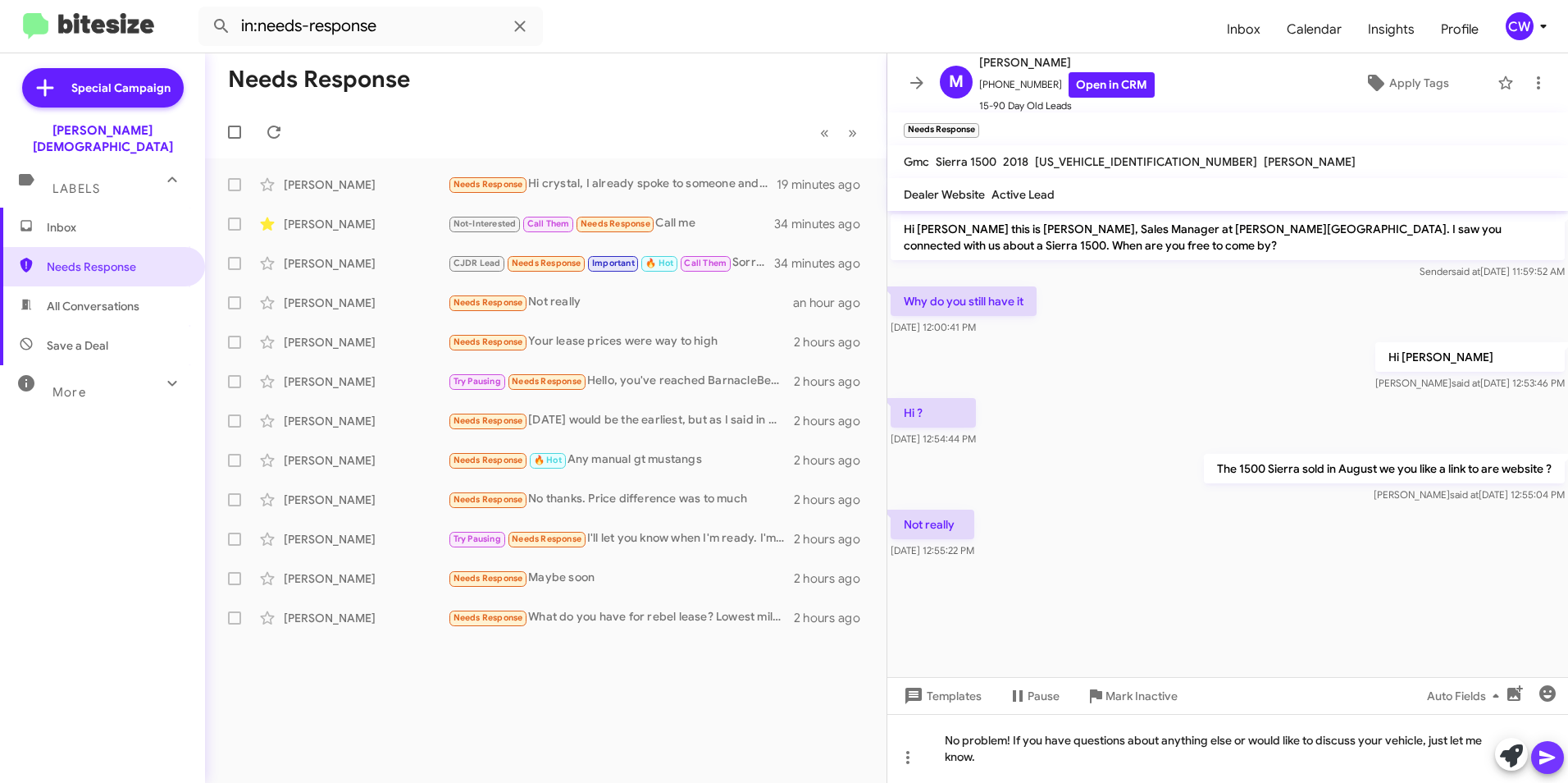
click at [1554, 764] on icon at bounding box center [1547, 757] width 20 height 20
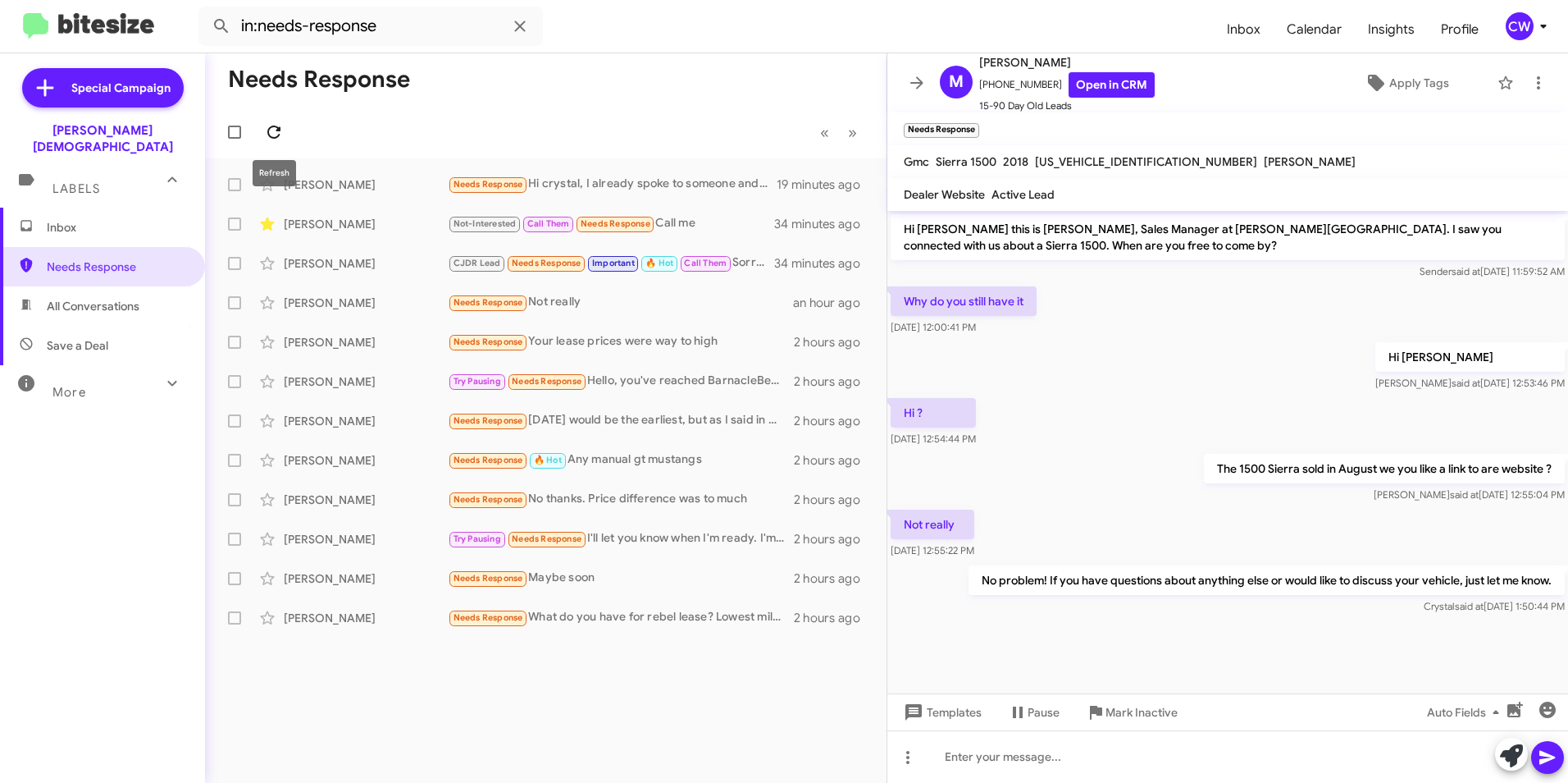
click at [270, 133] on icon at bounding box center [274, 132] width 20 height 20
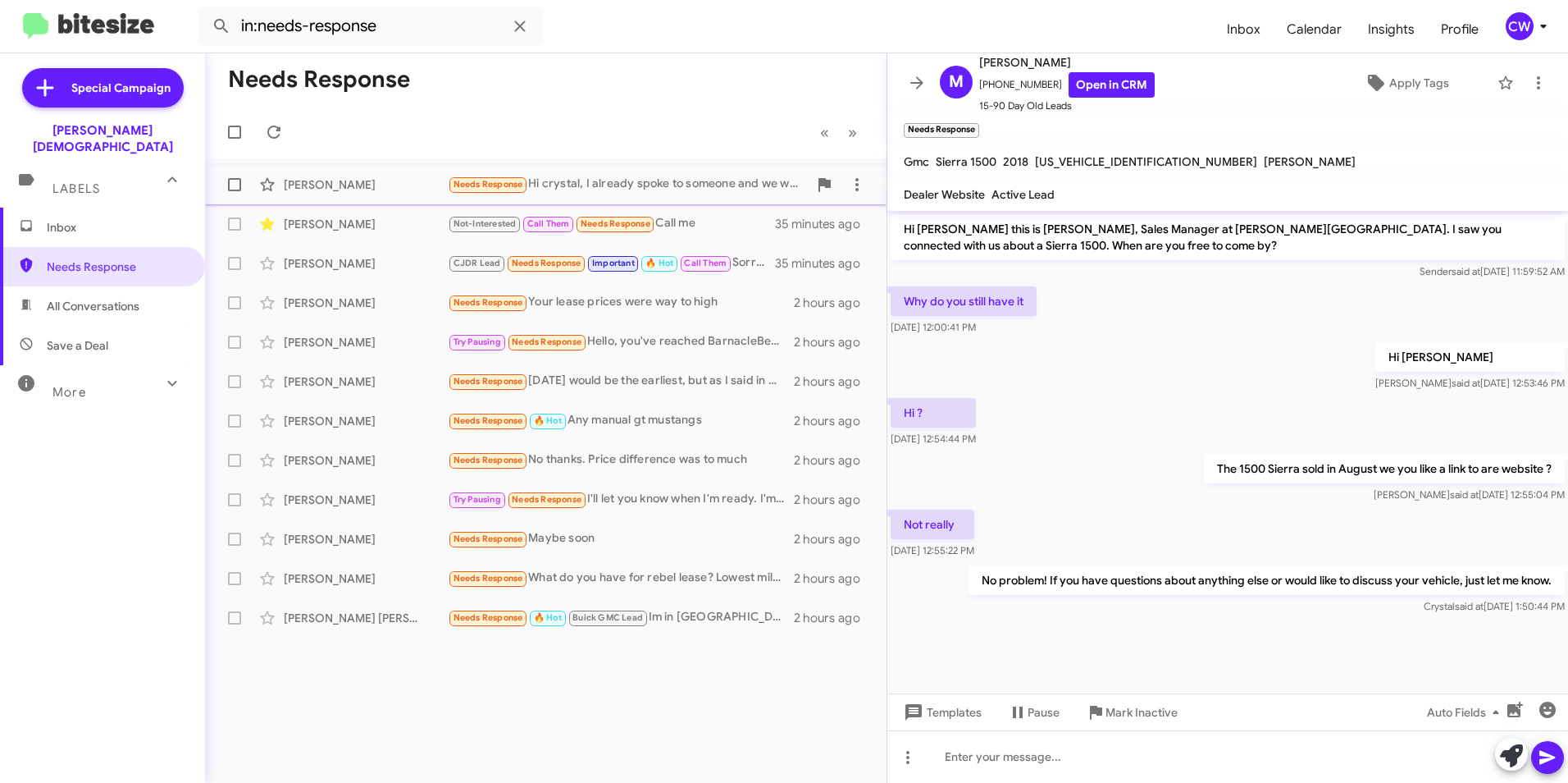
click at [477, 176] on span "Needs Response" at bounding box center [487, 183] width 81 height 15
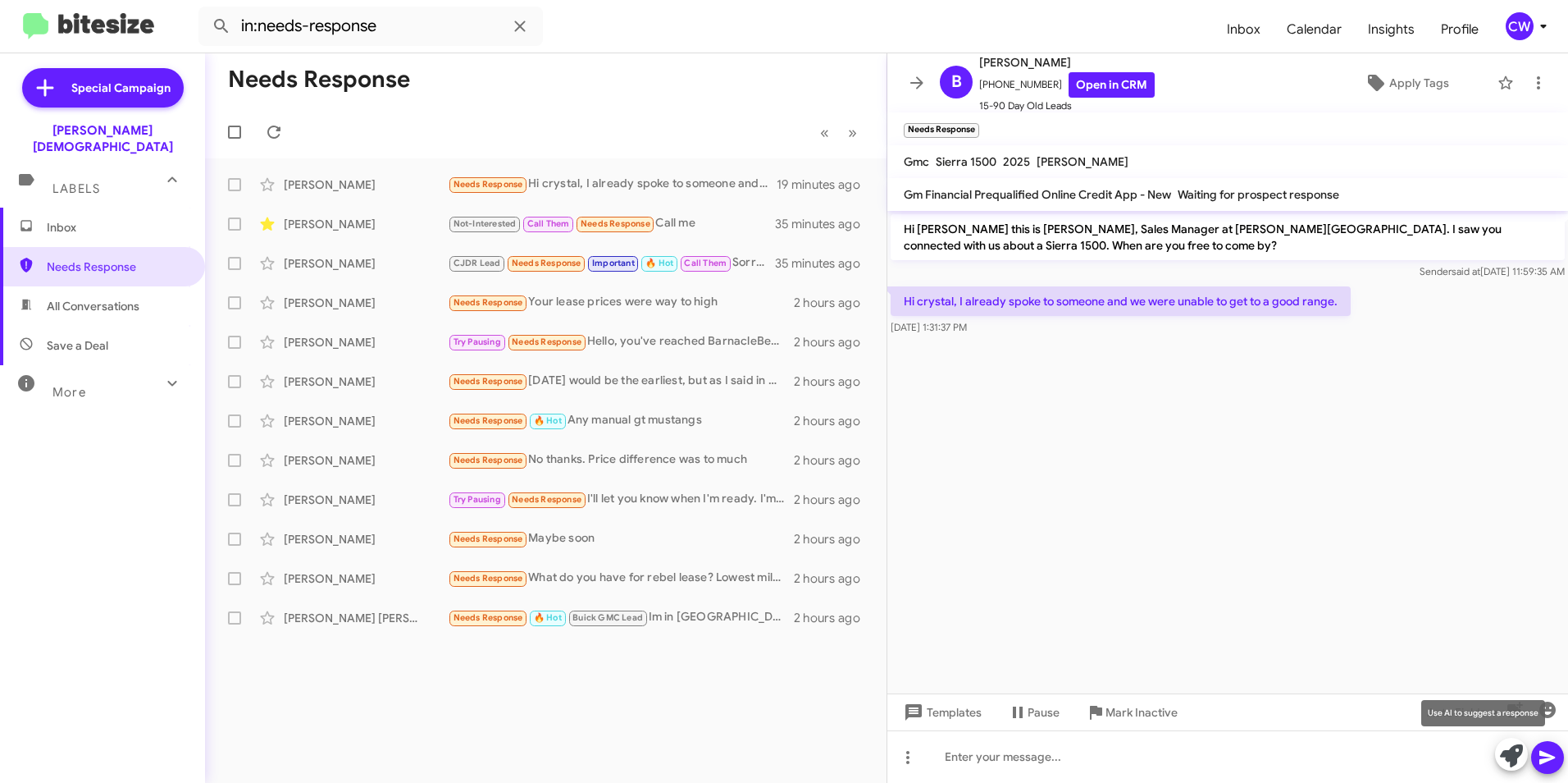
click at [1514, 765] on icon at bounding box center [1512, 755] width 23 height 23
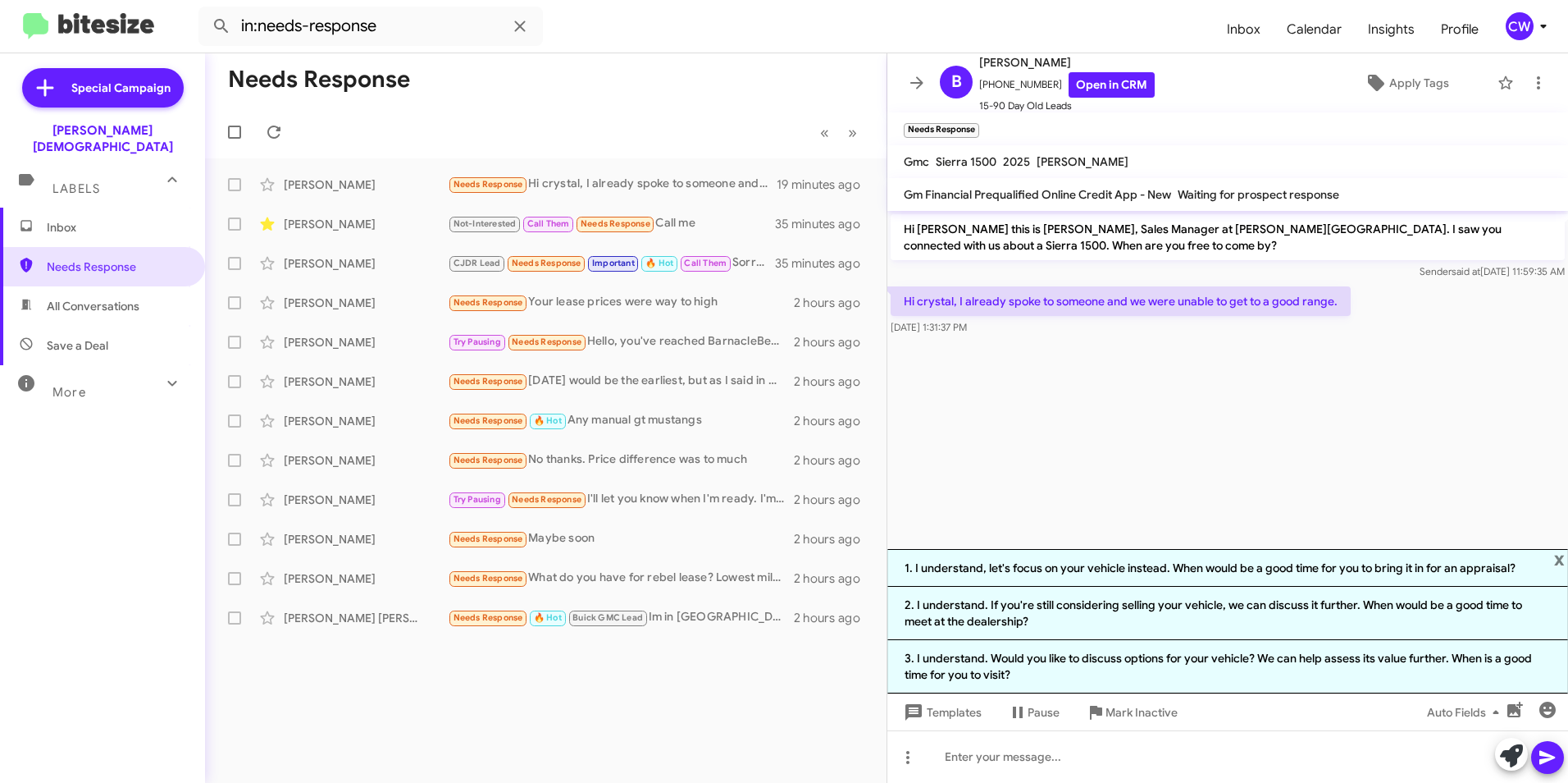
click at [812, 725] on div "Needs Response « Previous » Next Bekim Dulla Needs Response Hi crystal, I alrea…" at bounding box center [545, 418] width 681 height 729
click at [481, 540] on span "Needs Response" at bounding box center [488, 539] width 70 height 10
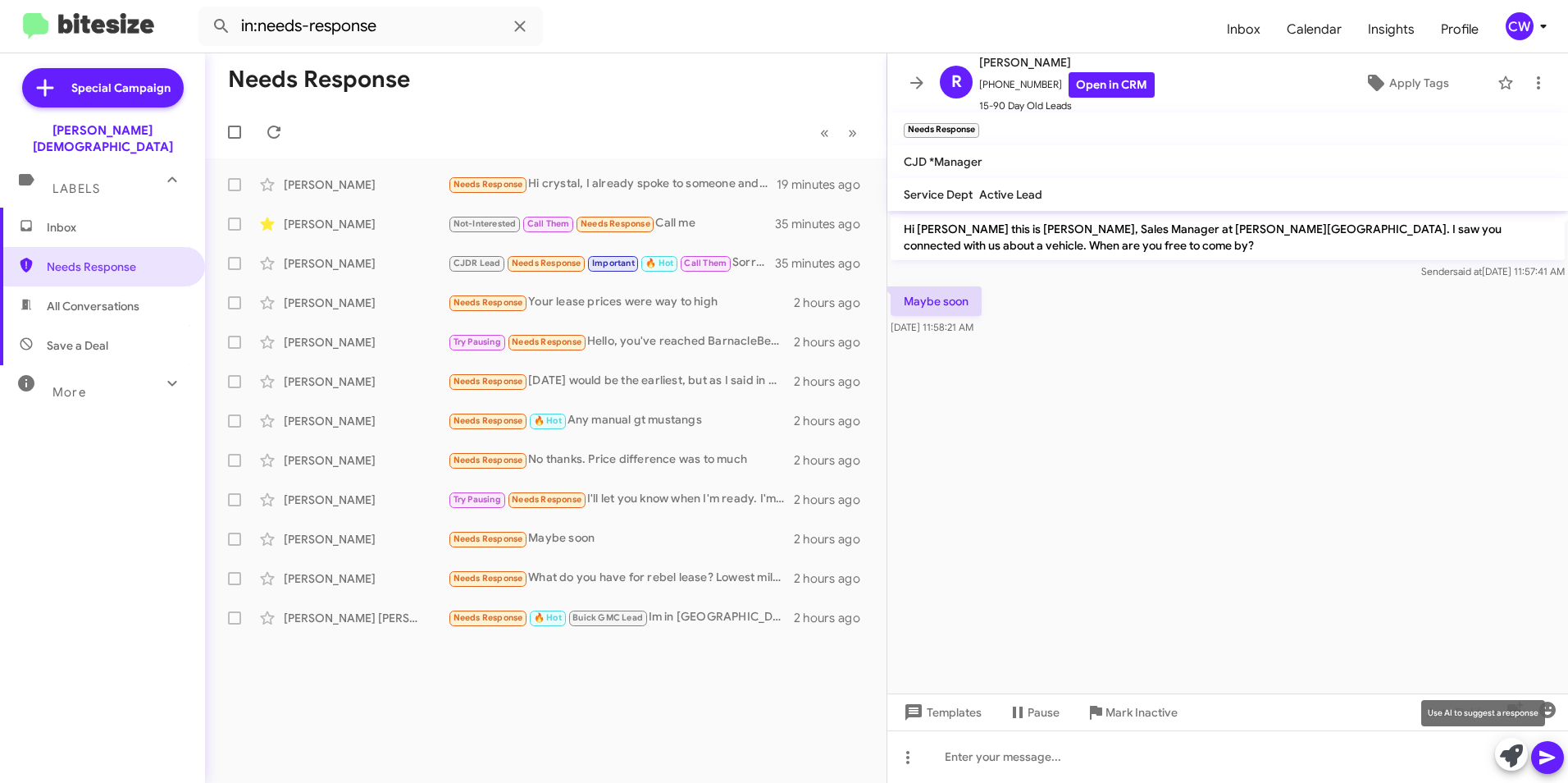
click at [1503, 754] on icon at bounding box center [1512, 755] width 23 height 23
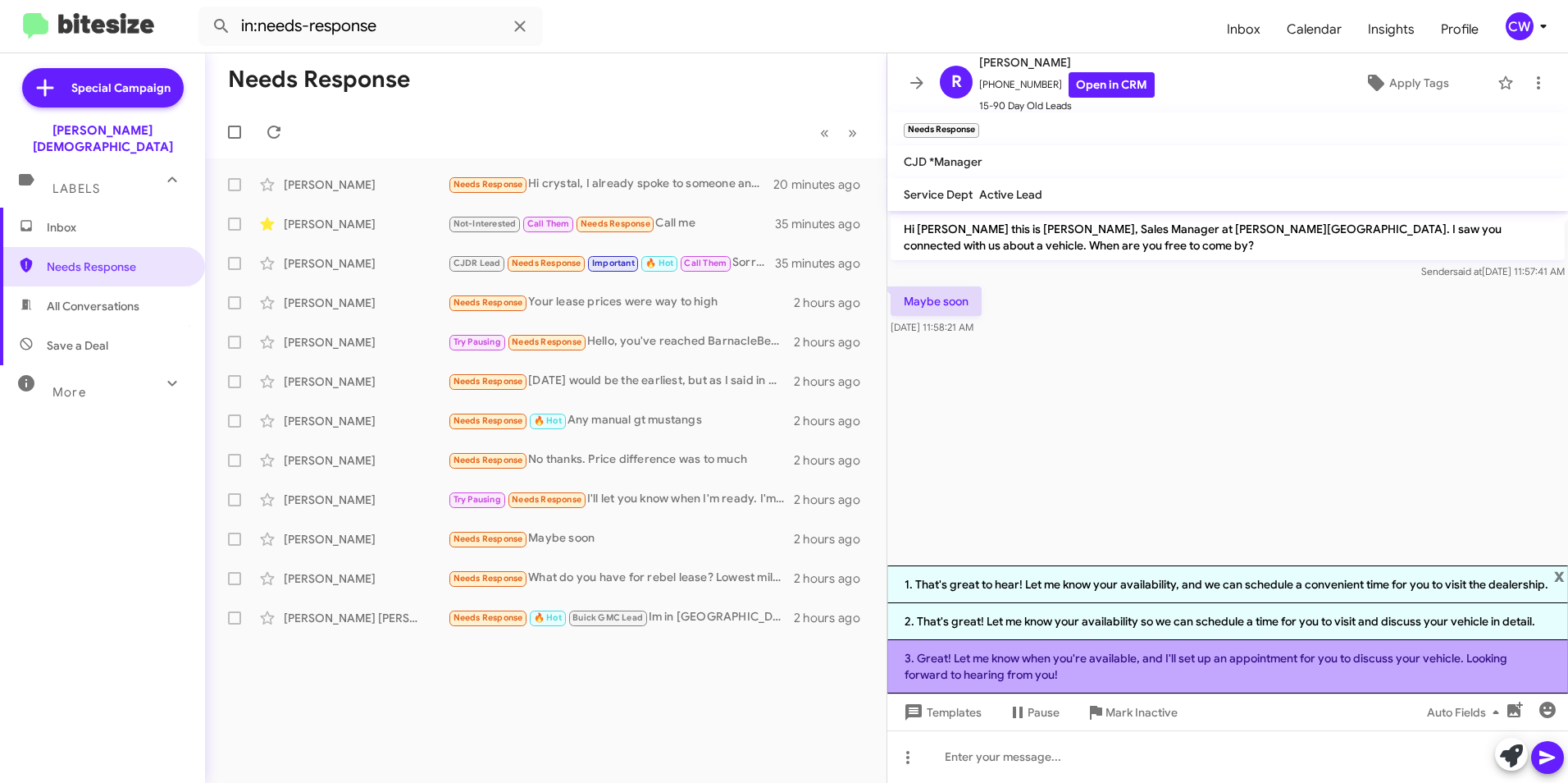
click at [1089, 672] on li "3. Great! Let me know when you're available, and I'll set up an appointment for…" at bounding box center [1228, 667] width 681 height 54
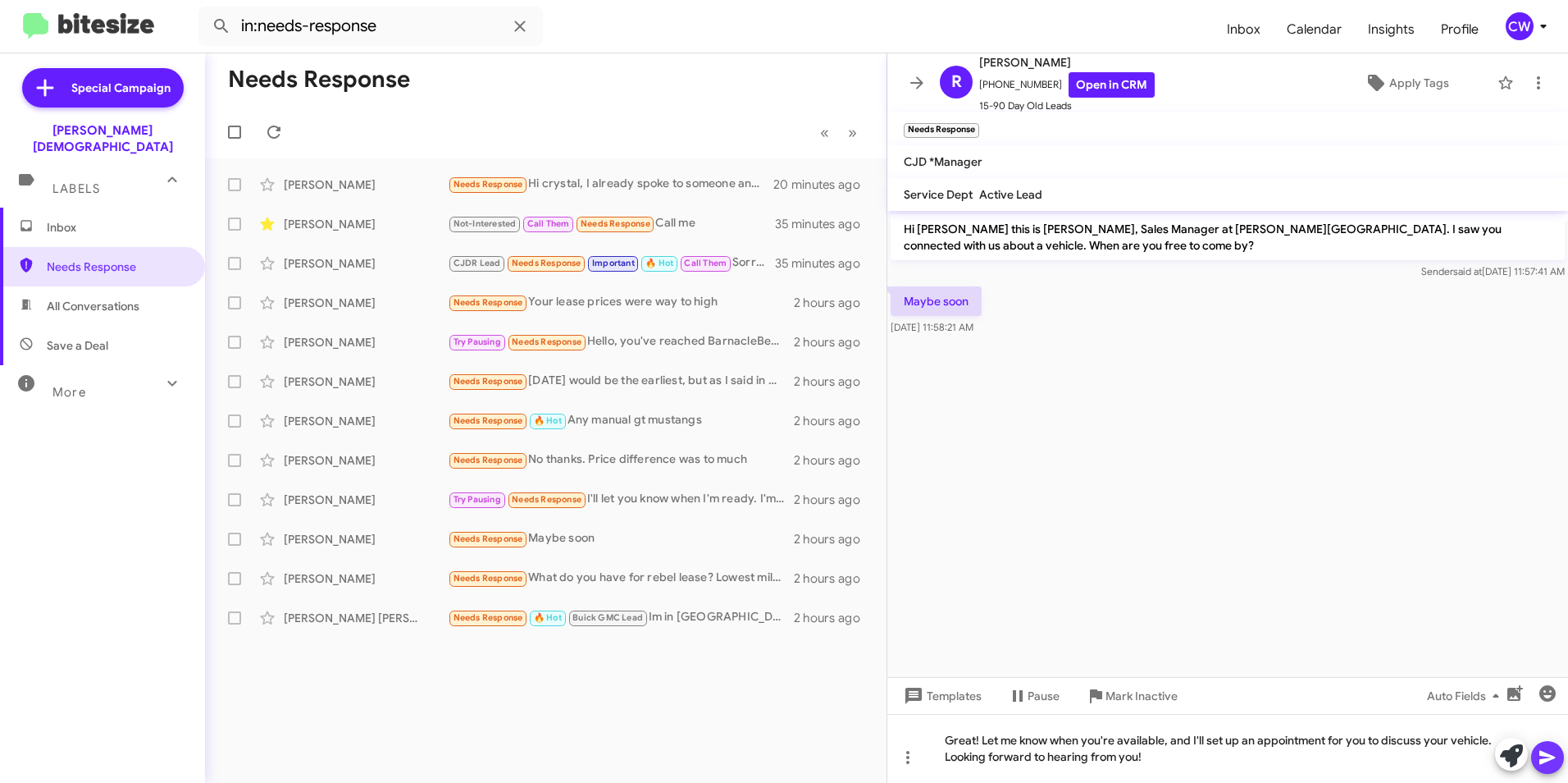
click at [1545, 755] on icon at bounding box center [1547, 758] width 16 height 14
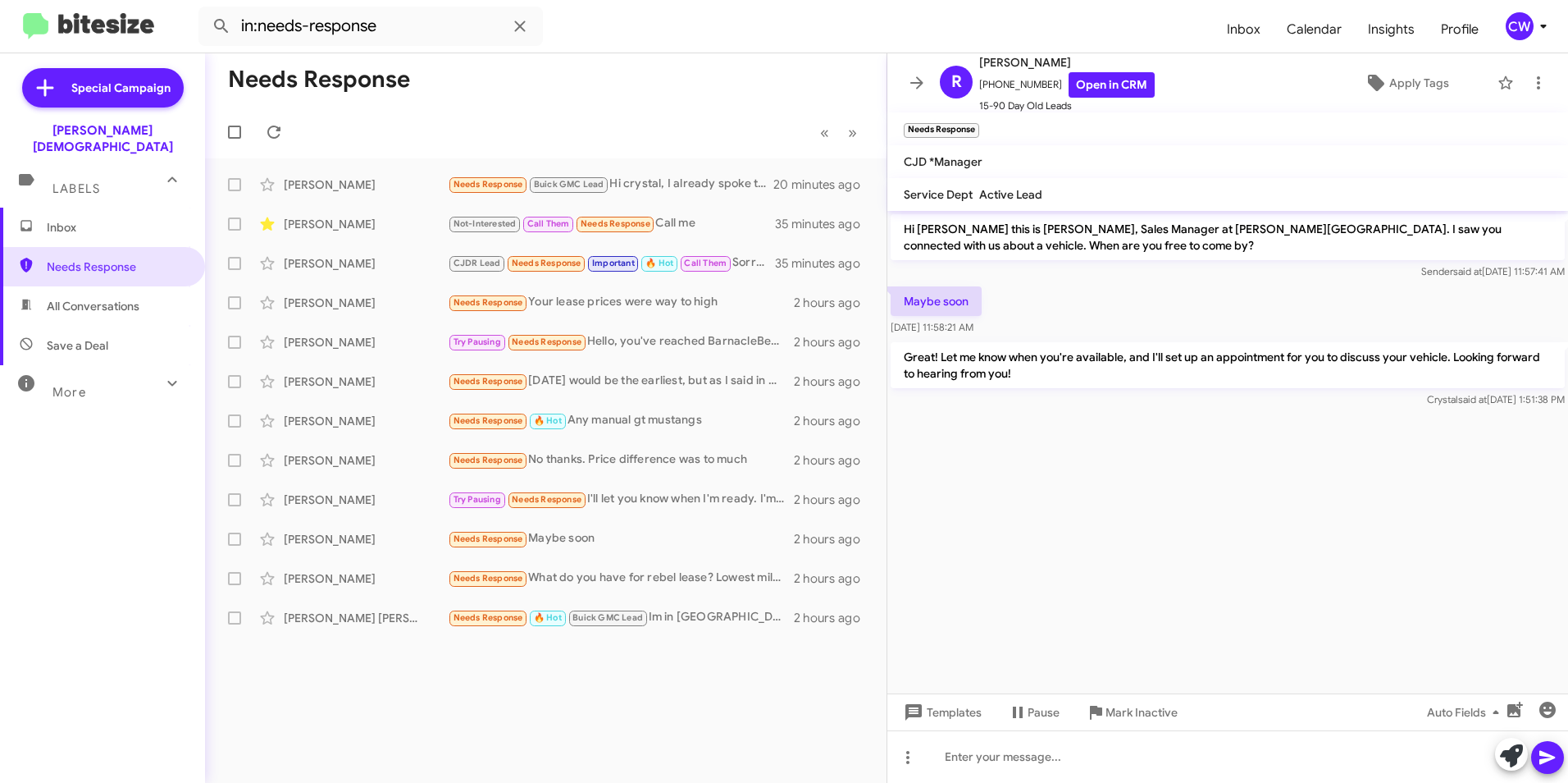
click at [792, 691] on div "Needs Response « Previous » Next Bekim Dulla Needs Response Buick GMC Lead Hi c…" at bounding box center [545, 418] width 681 height 729
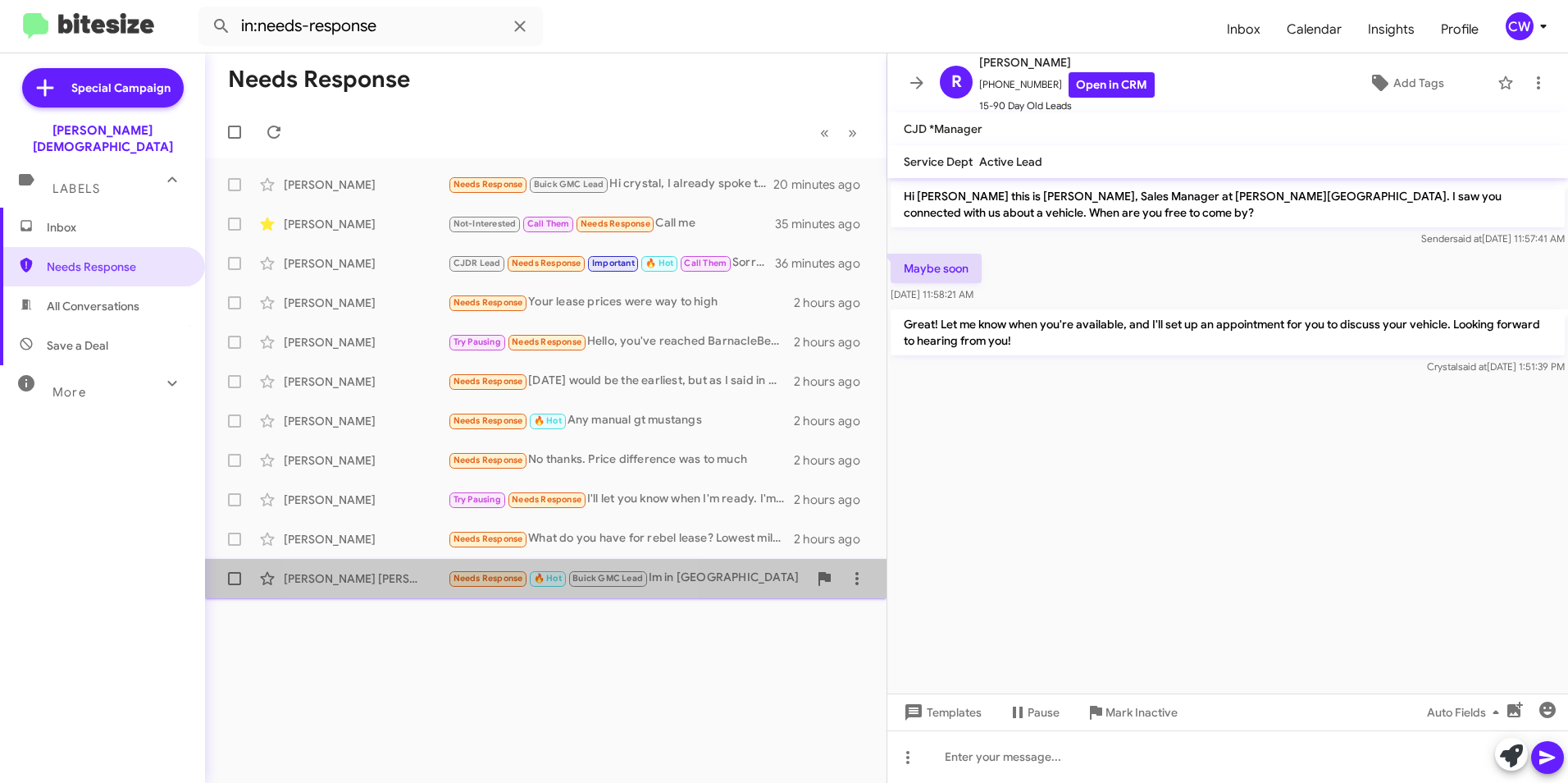
click at [480, 577] on span "Needs Response" at bounding box center [488, 578] width 70 height 10
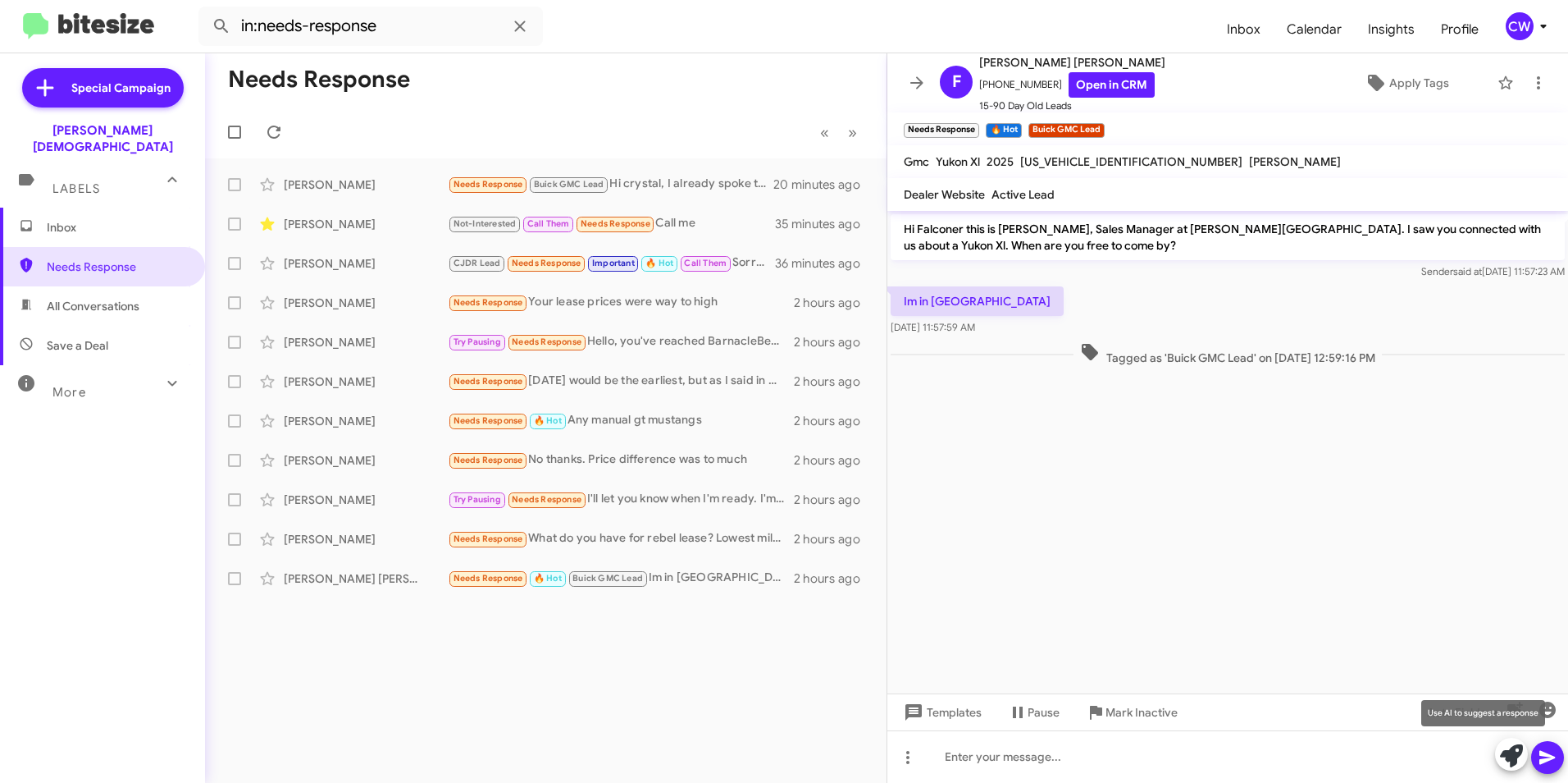
click at [1507, 760] on icon at bounding box center [1512, 755] width 23 height 23
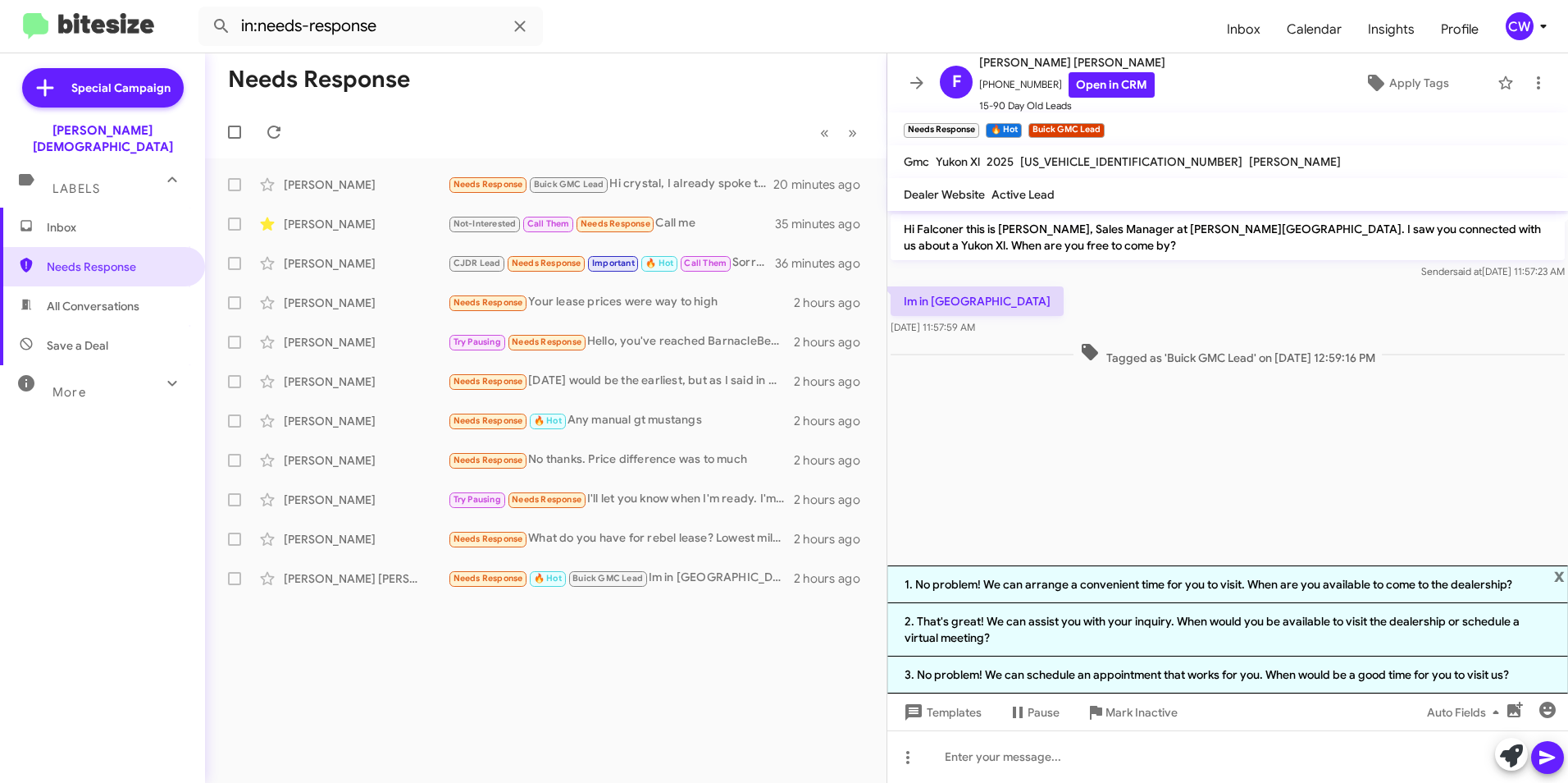
click at [788, 696] on div "Needs Response « Previous » Next [PERSON_NAME] Needs Response Buick GMC Lead Hi…" at bounding box center [545, 418] width 681 height 729
click at [1557, 577] on span "x" at bounding box center [1559, 575] width 10 height 20
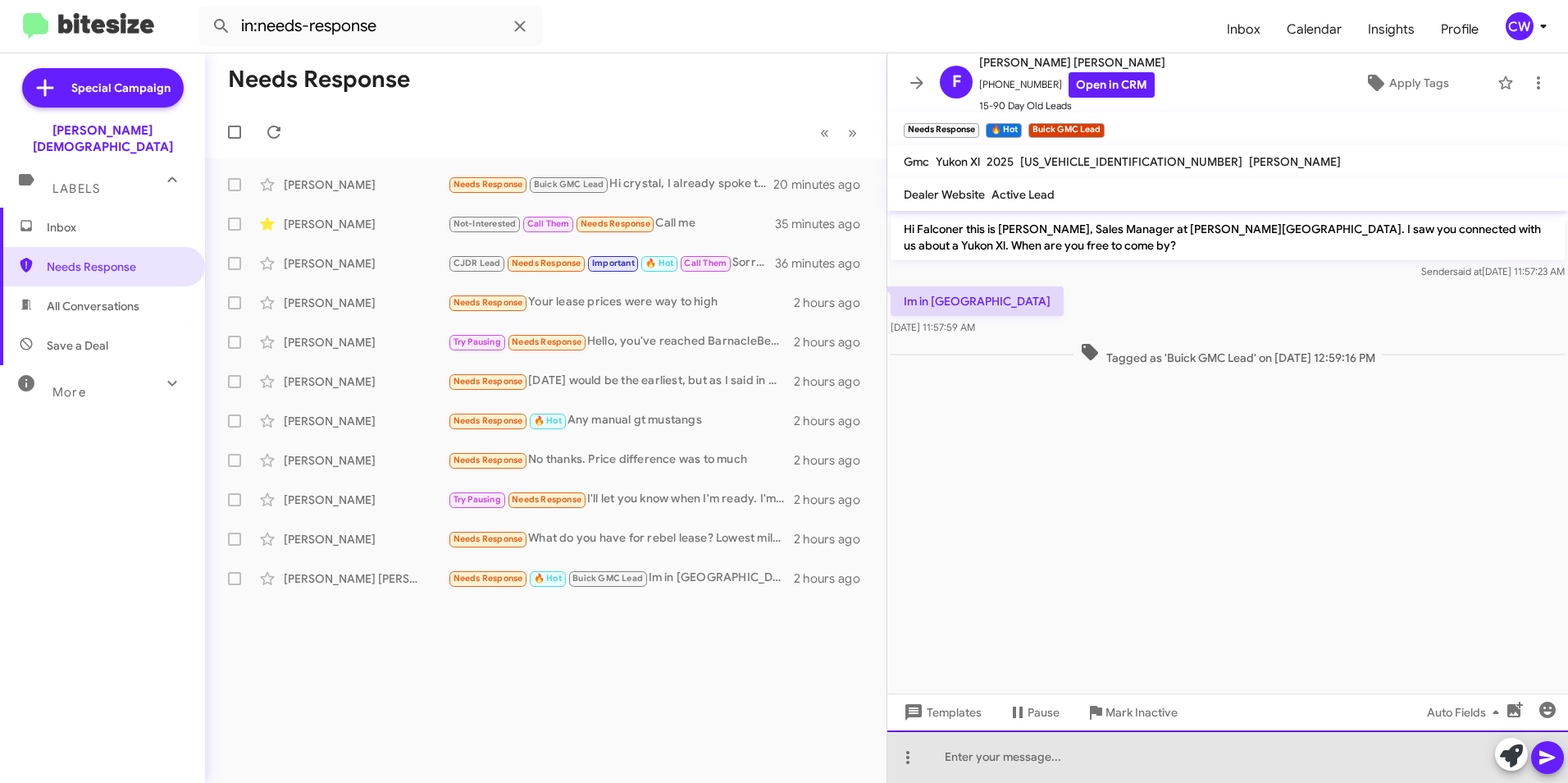
click at [1044, 756] on div at bounding box center [1228, 756] width 681 height 53
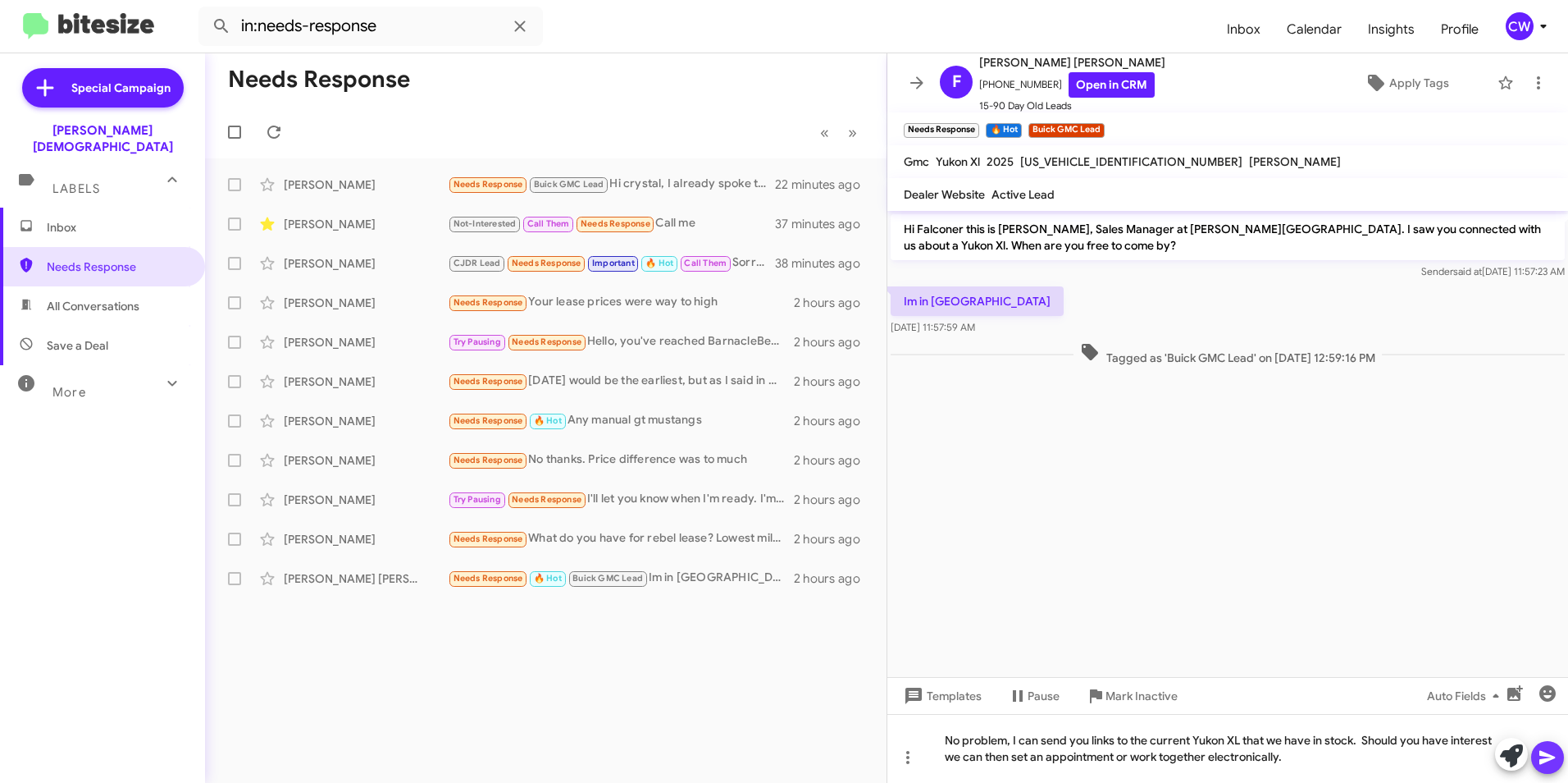
click at [1543, 758] on icon at bounding box center [1547, 757] width 20 height 20
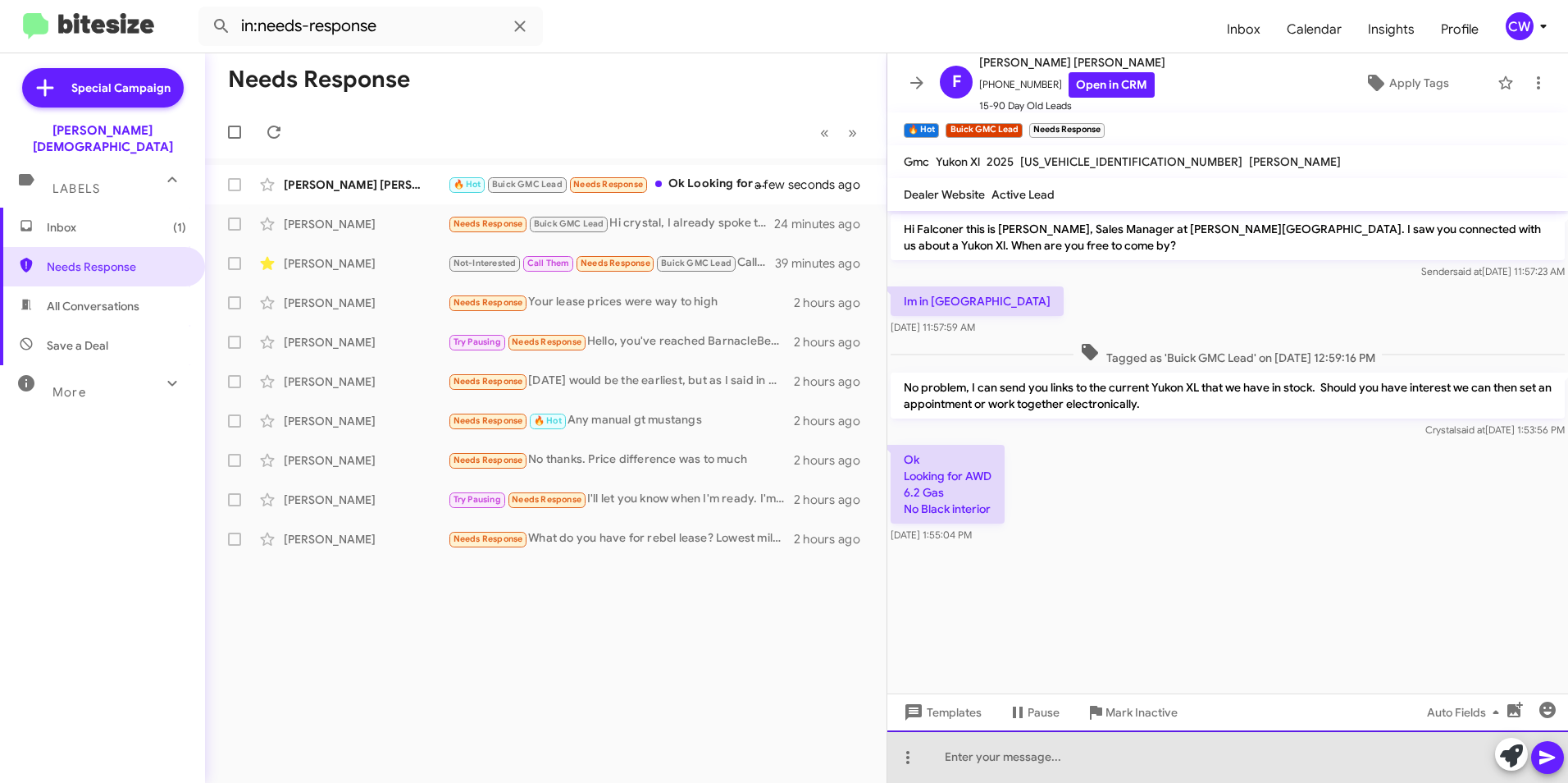
click at [952, 759] on div at bounding box center [1228, 756] width 681 height 53
click at [1103, 756] on div "Okay, let me take a look at our inventory." at bounding box center [1228, 756] width 681 height 53
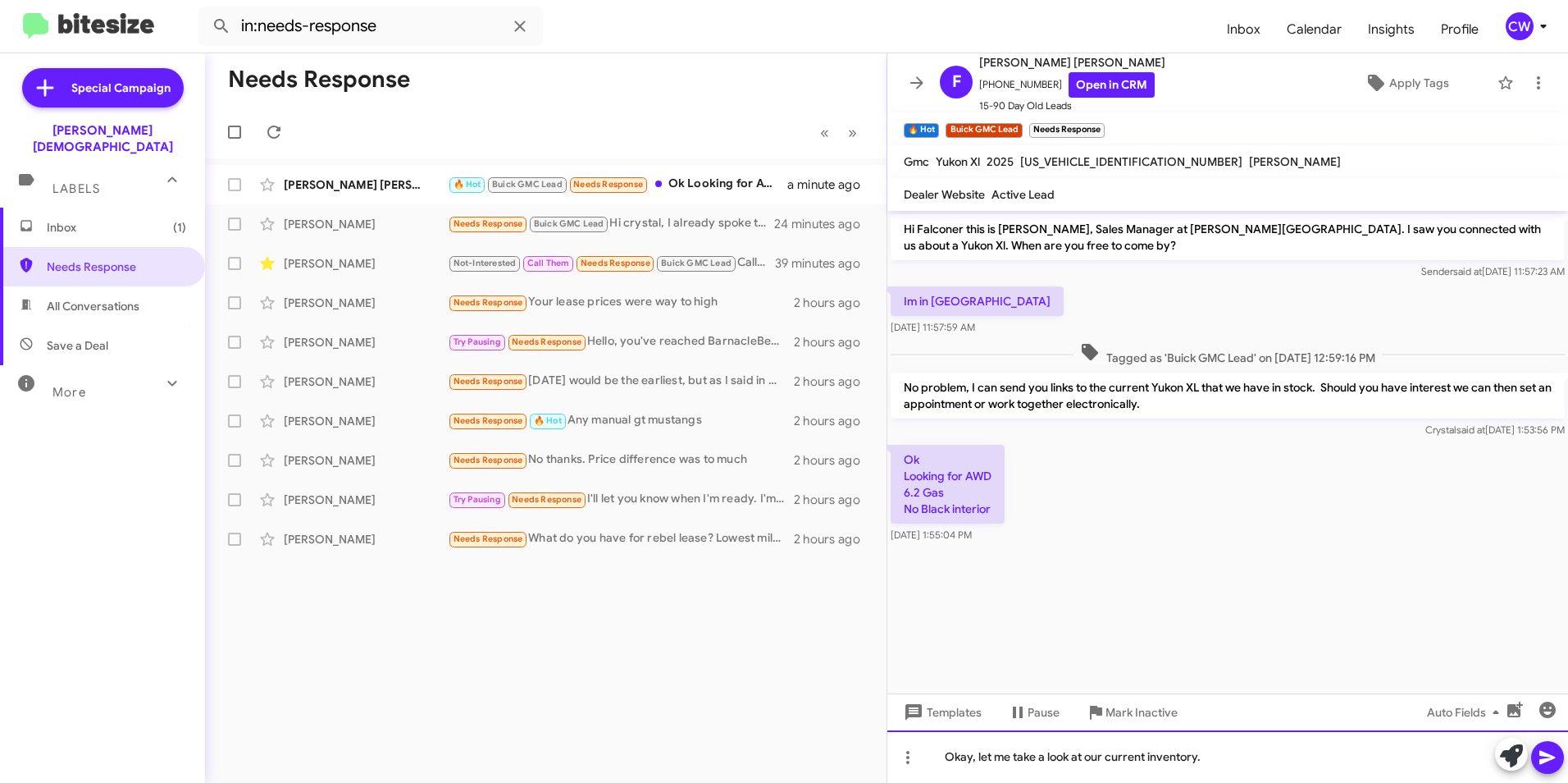
click at [1258, 760] on div "Okay, let me take a look at our current inventory." at bounding box center [1228, 756] width 681 height 53
click at [1543, 759] on icon at bounding box center [1547, 758] width 16 height 14
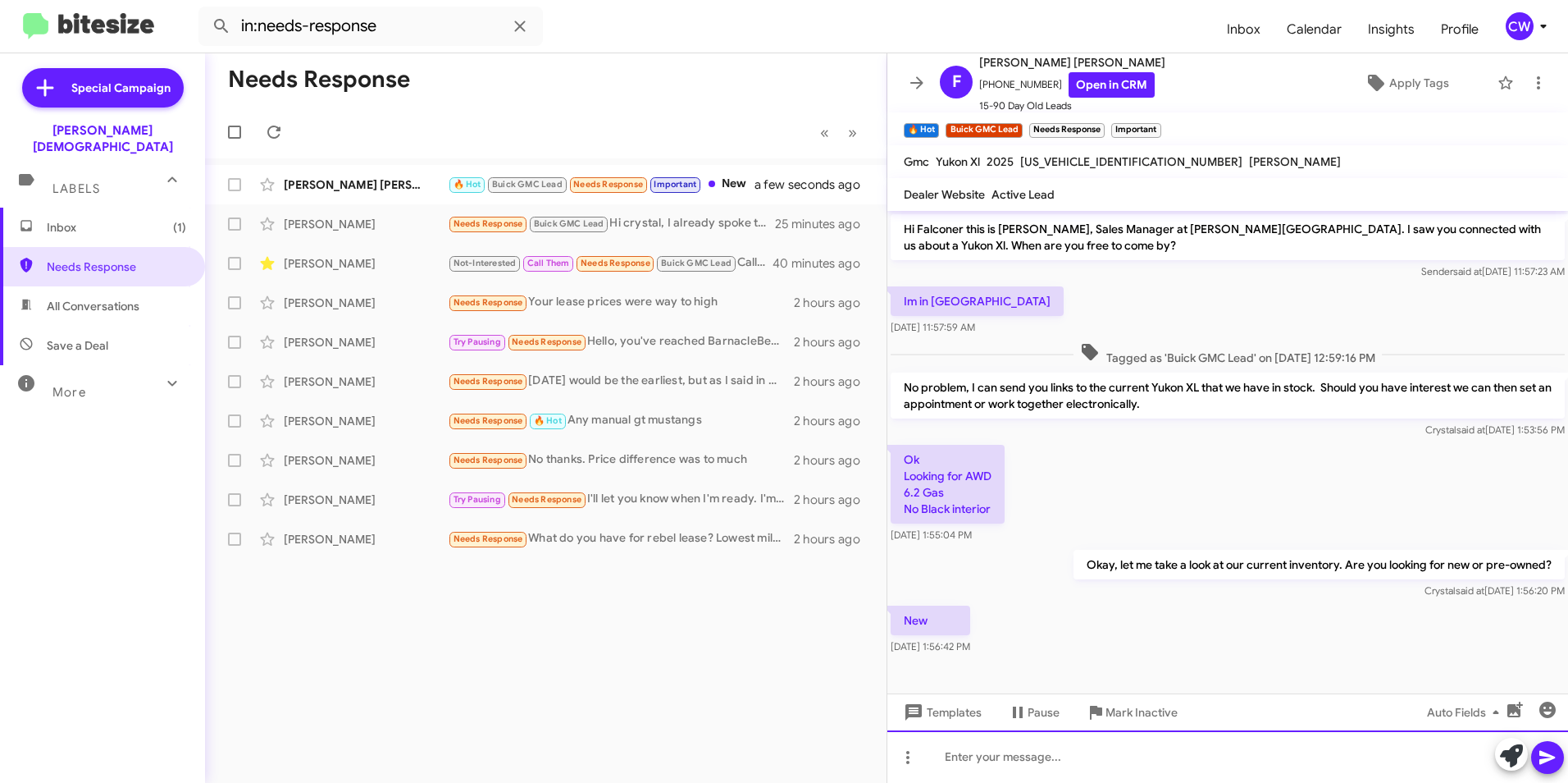
click at [964, 763] on div at bounding box center [1228, 756] width 681 height 53
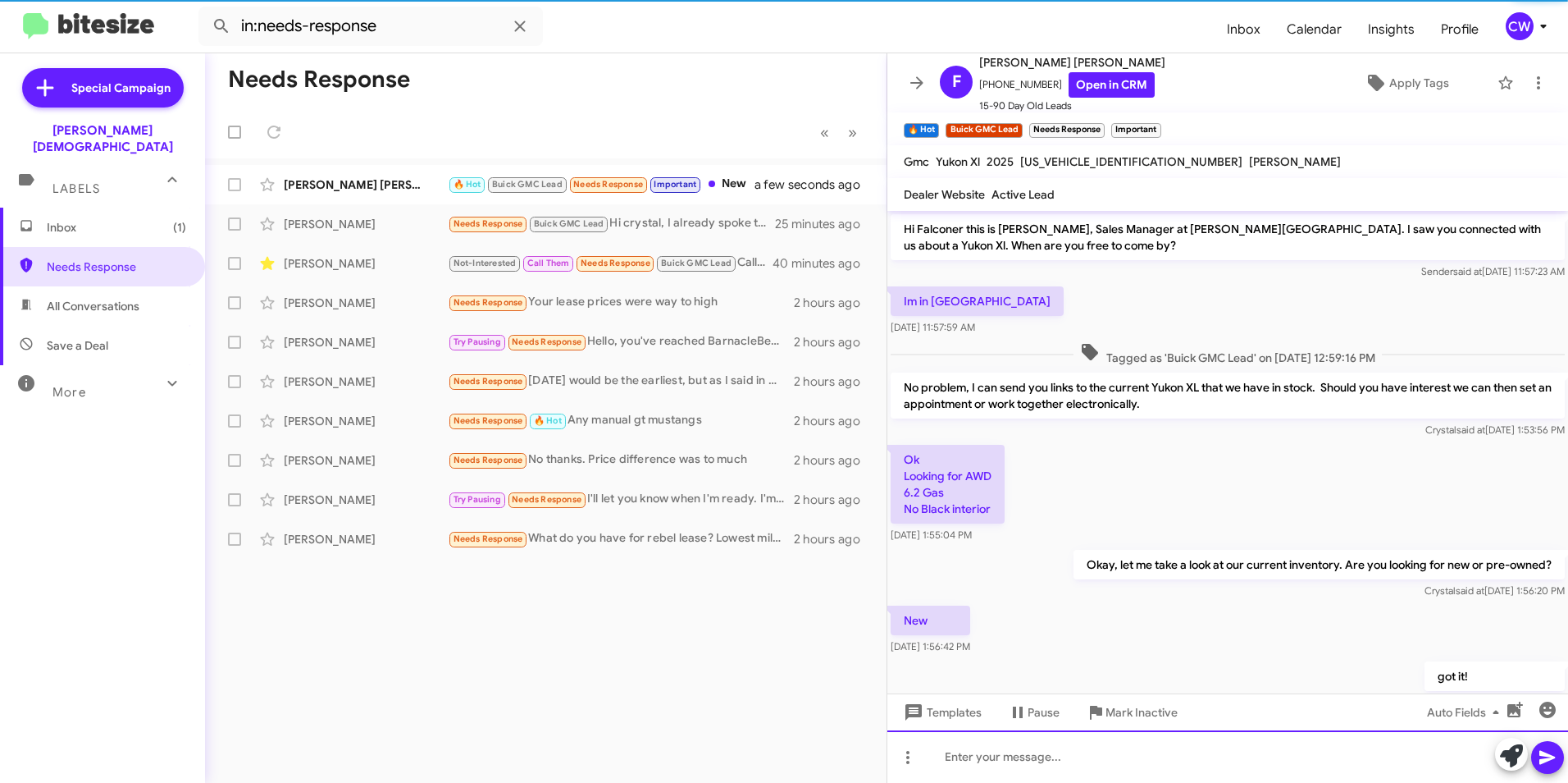
scroll to position [54, 0]
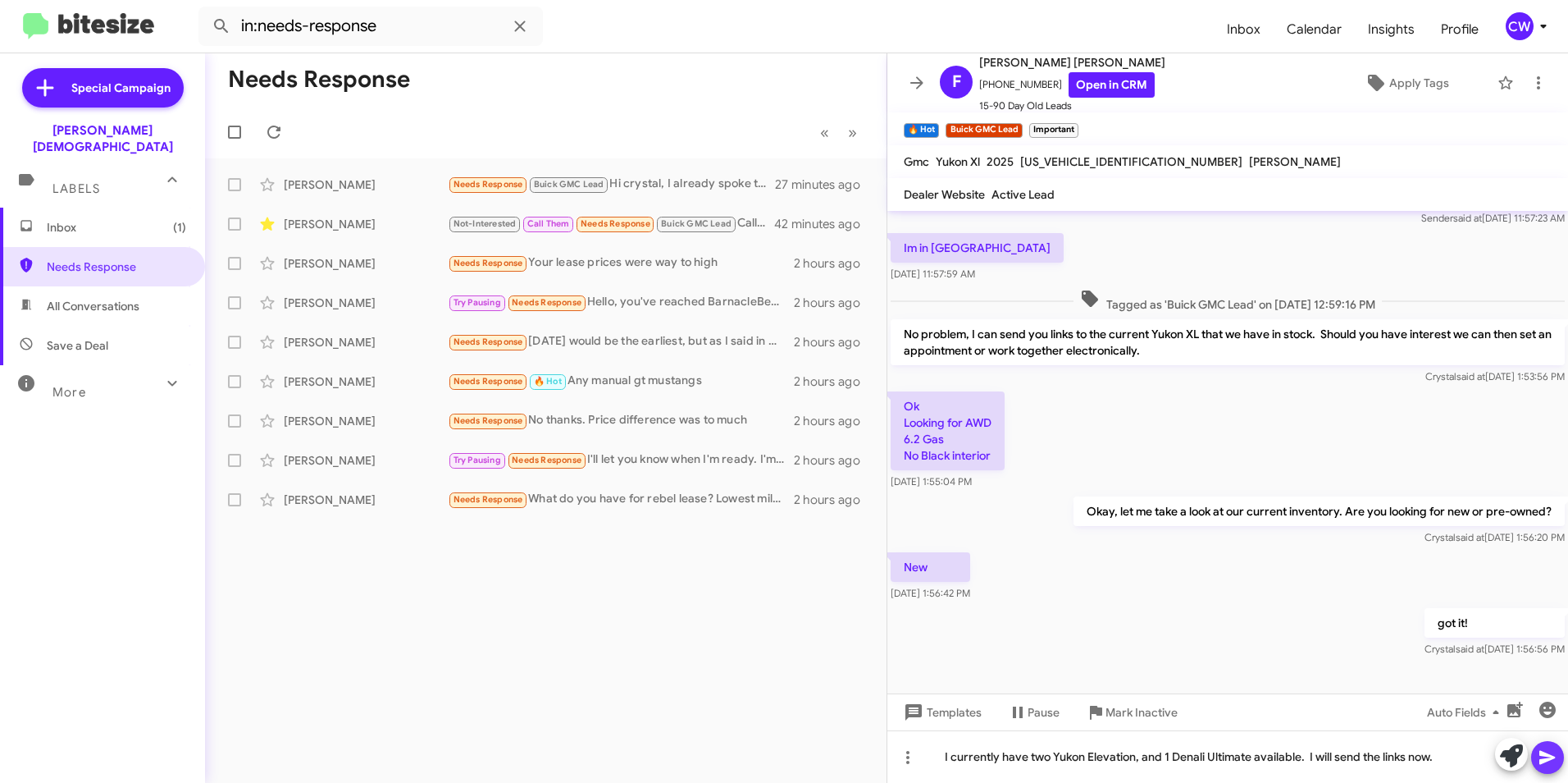
click at [1543, 762] on icon at bounding box center [1547, 758] width 16 height 14
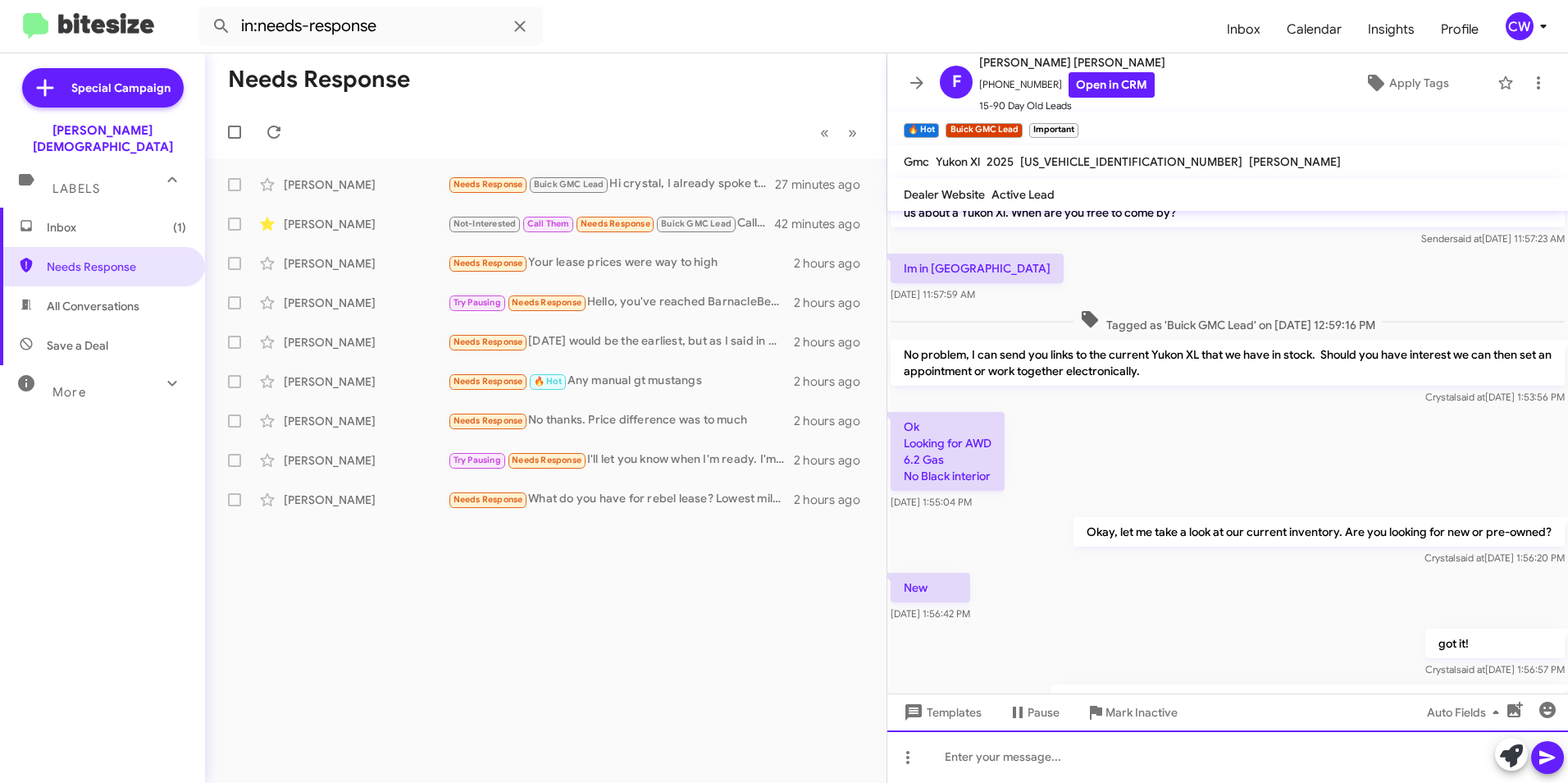
scroll to position [173, 0]
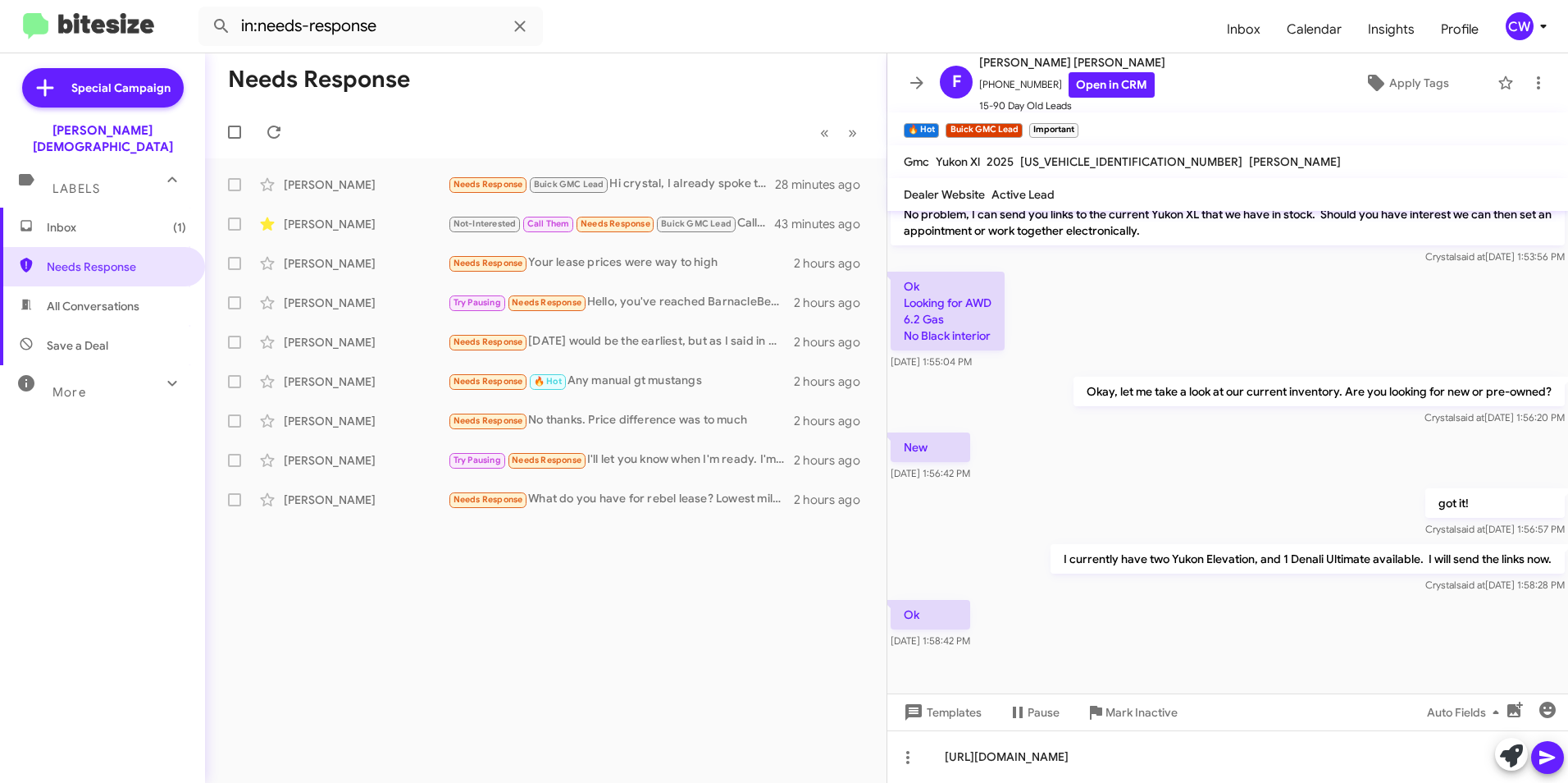
click at [1552, 761] on icon at bounding box center [1547, 757] width 20 height 20
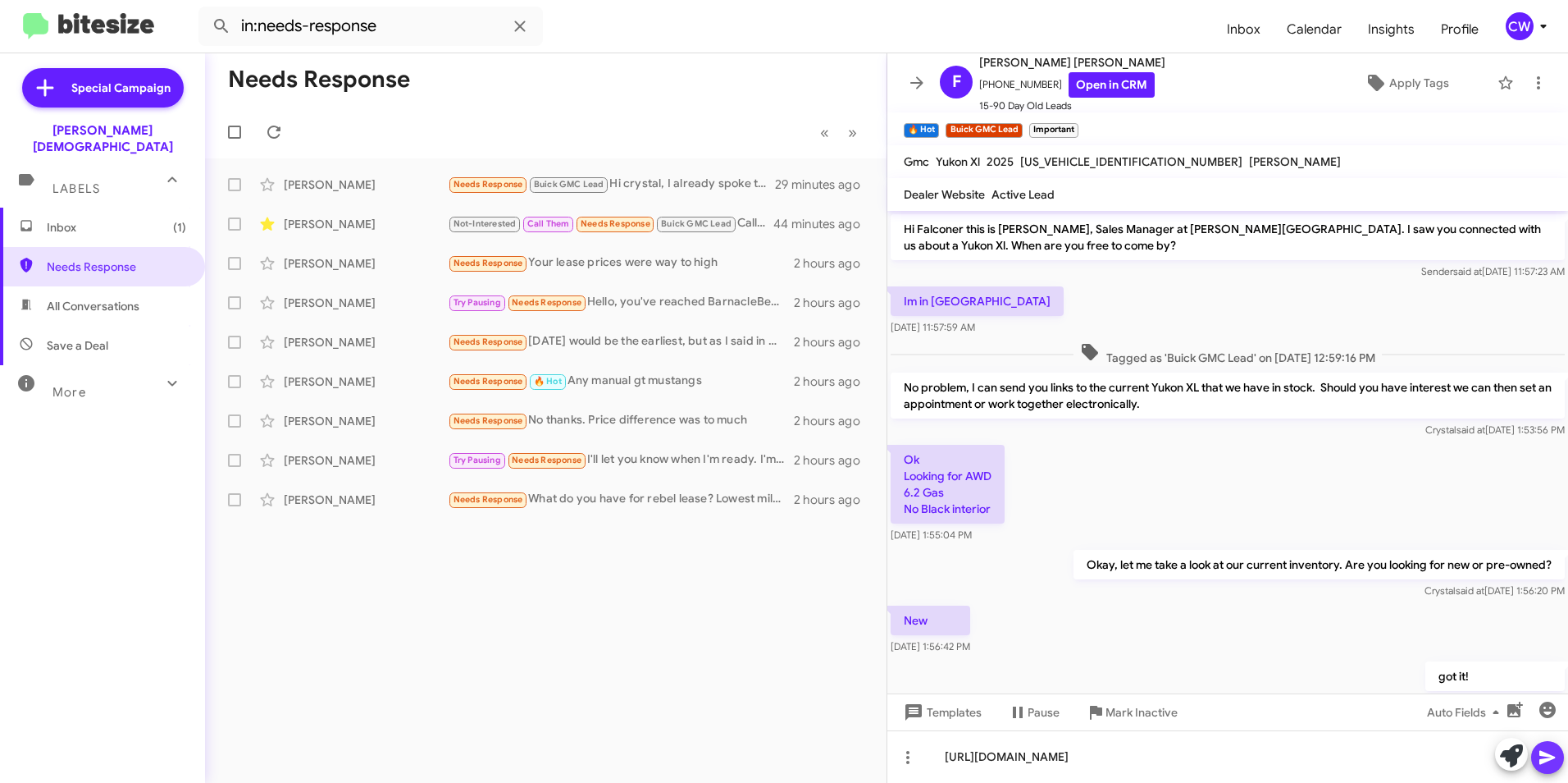
click at [1542, 758] on icon at bounding box center [1547, 757] width 20 height 20
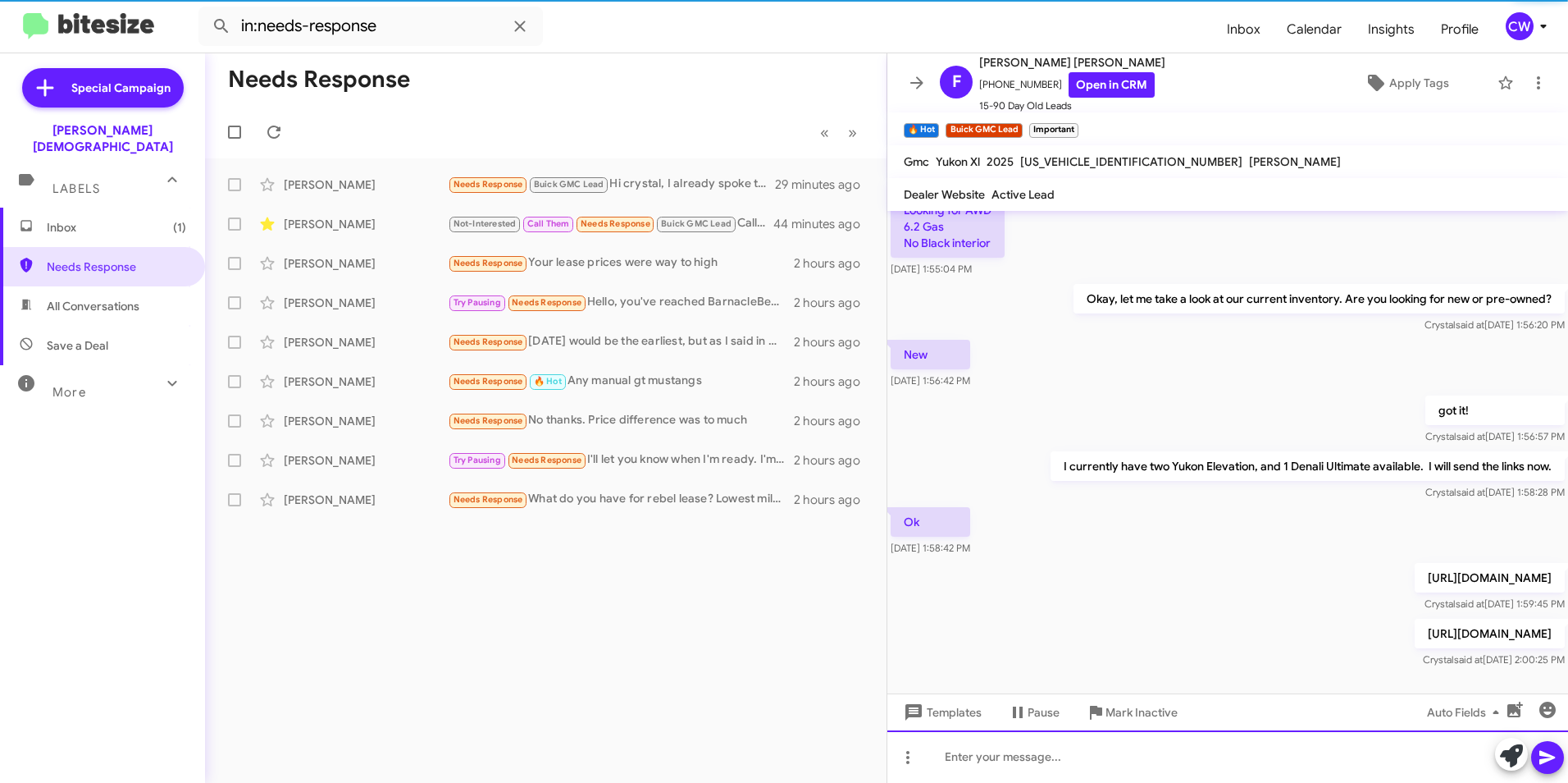
scroll to position [326, 0]
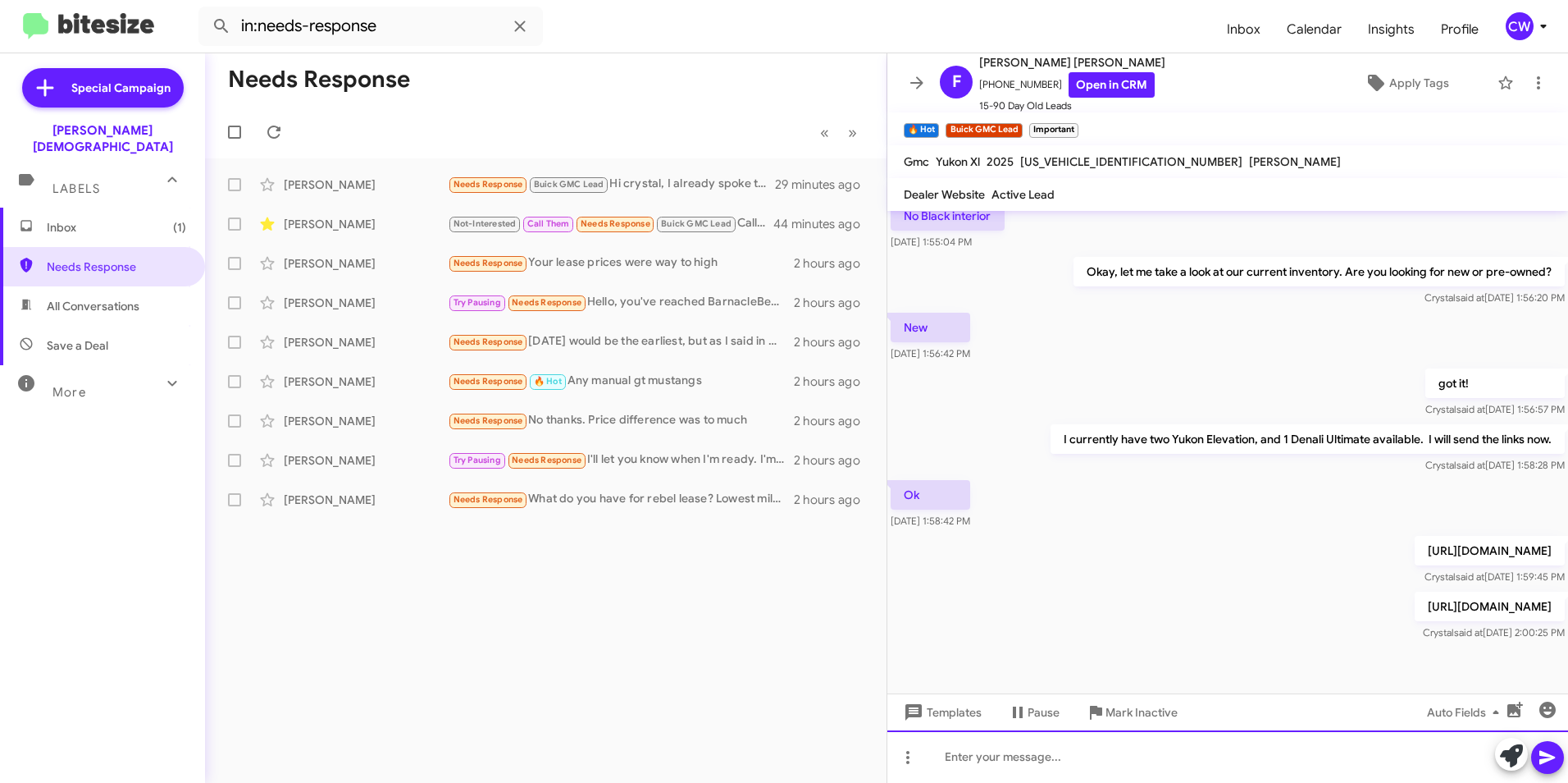
click at [944, 747] on div at bounding box center [1228, 756] width 681 height 53
click at [1541, 758] on icon at bounding box center [1547, 757] width 20 height 20
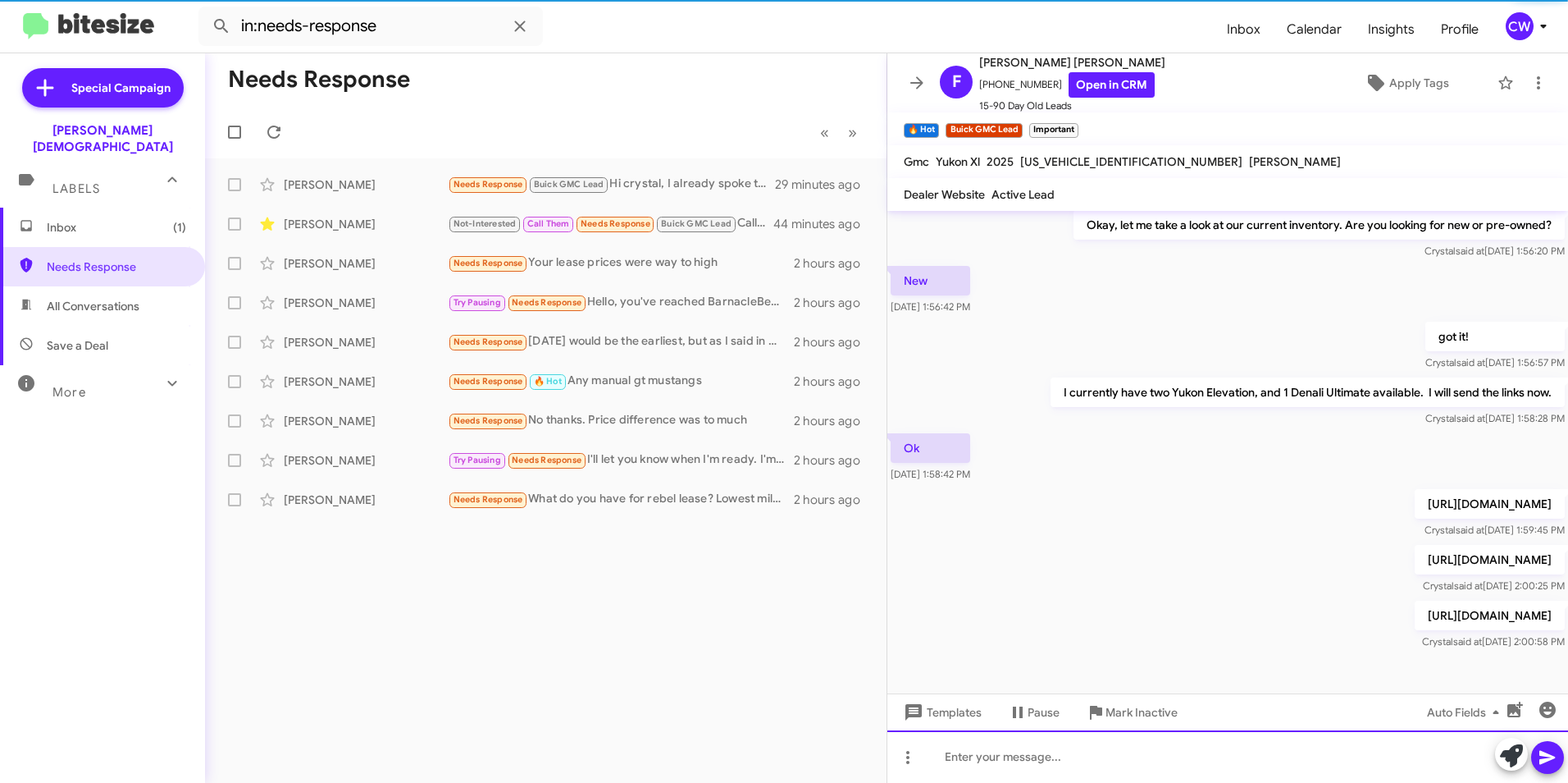
scroll to position [402, 0]
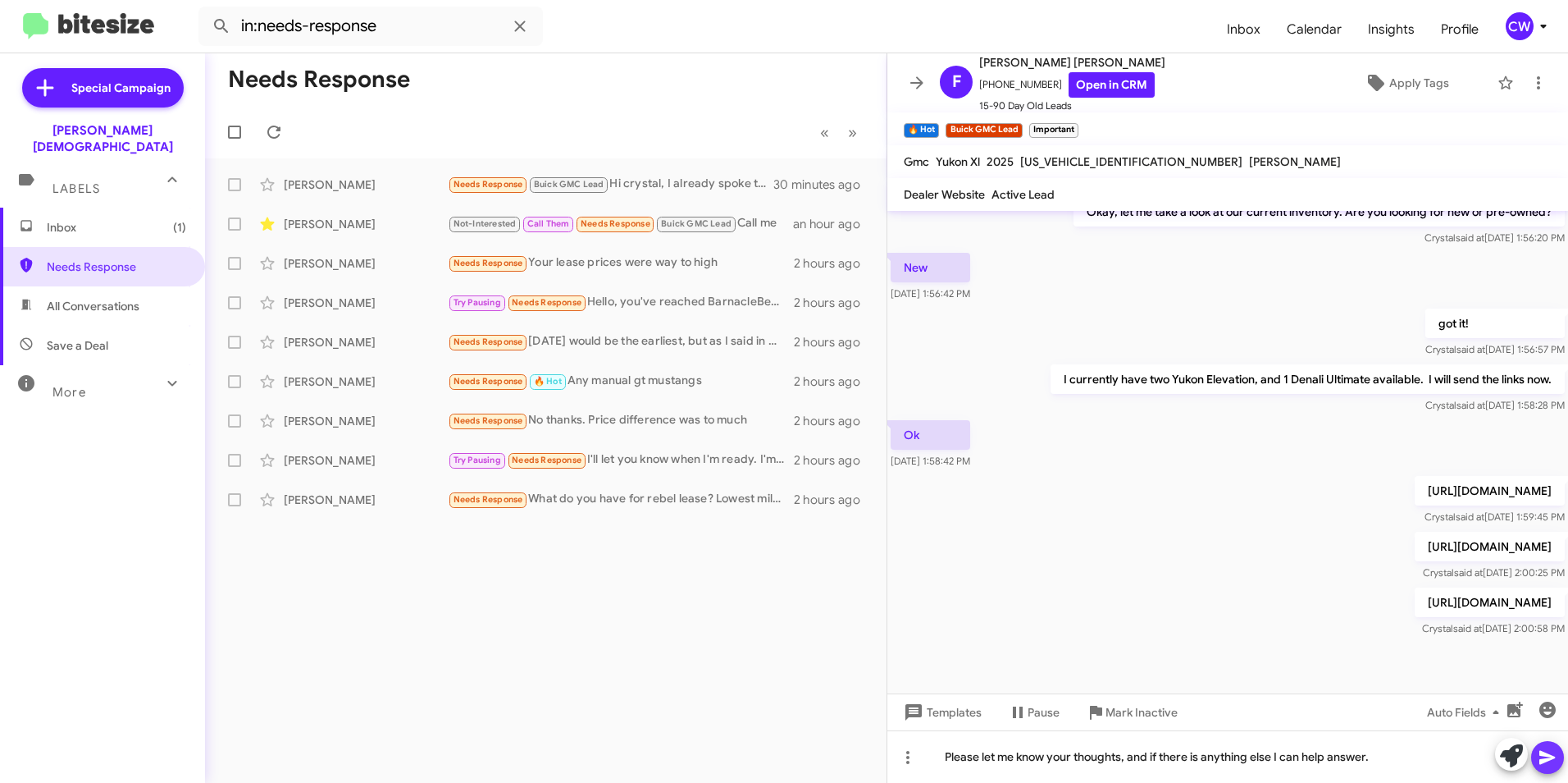
click at [1552, 764] on icon at bounding box center [1547, 757] width 20 height 20
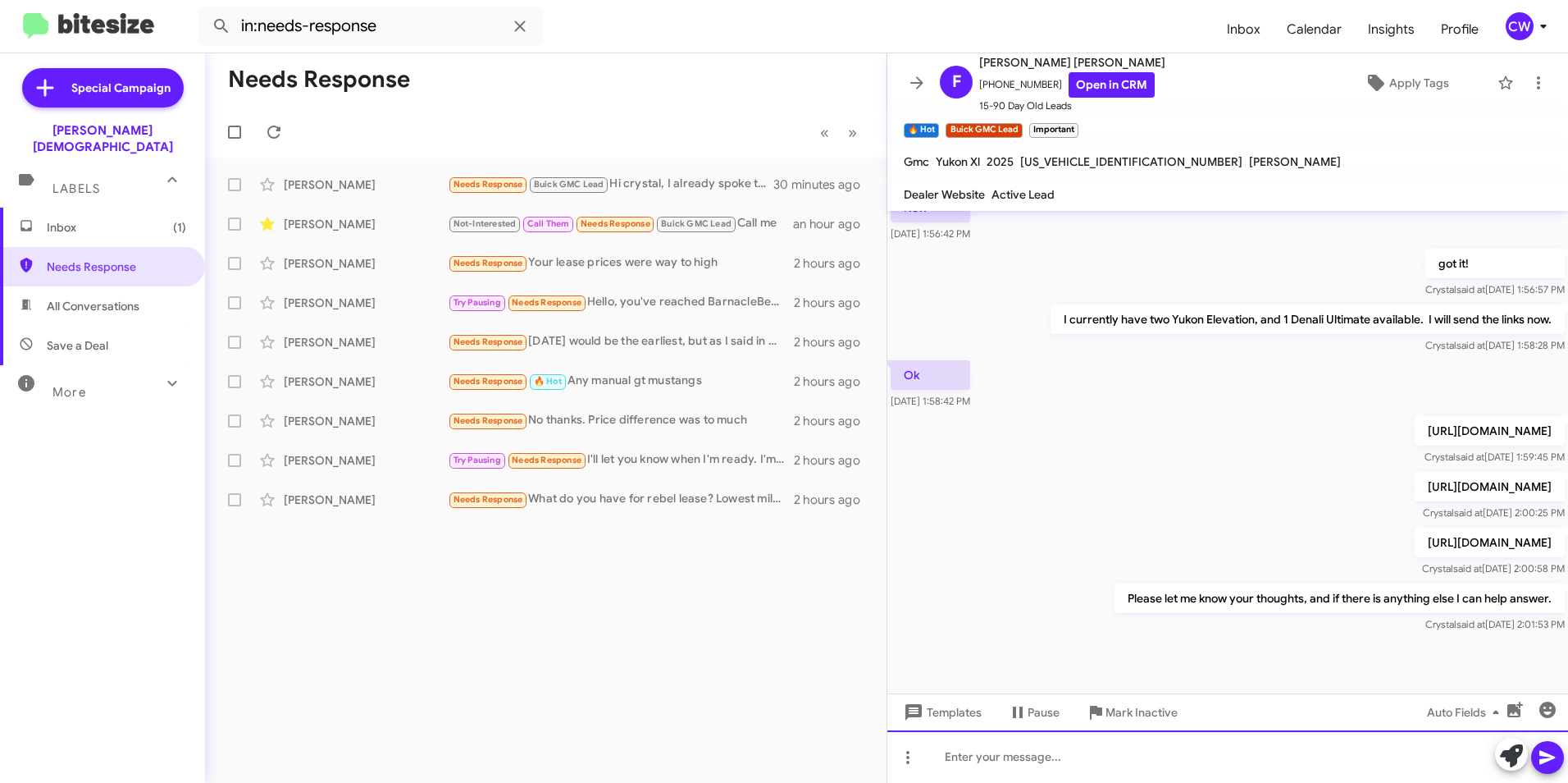
scroll to position [462, 0]
click at [270, 133] on icon at bounding box center [274, 132] width 20 height 20
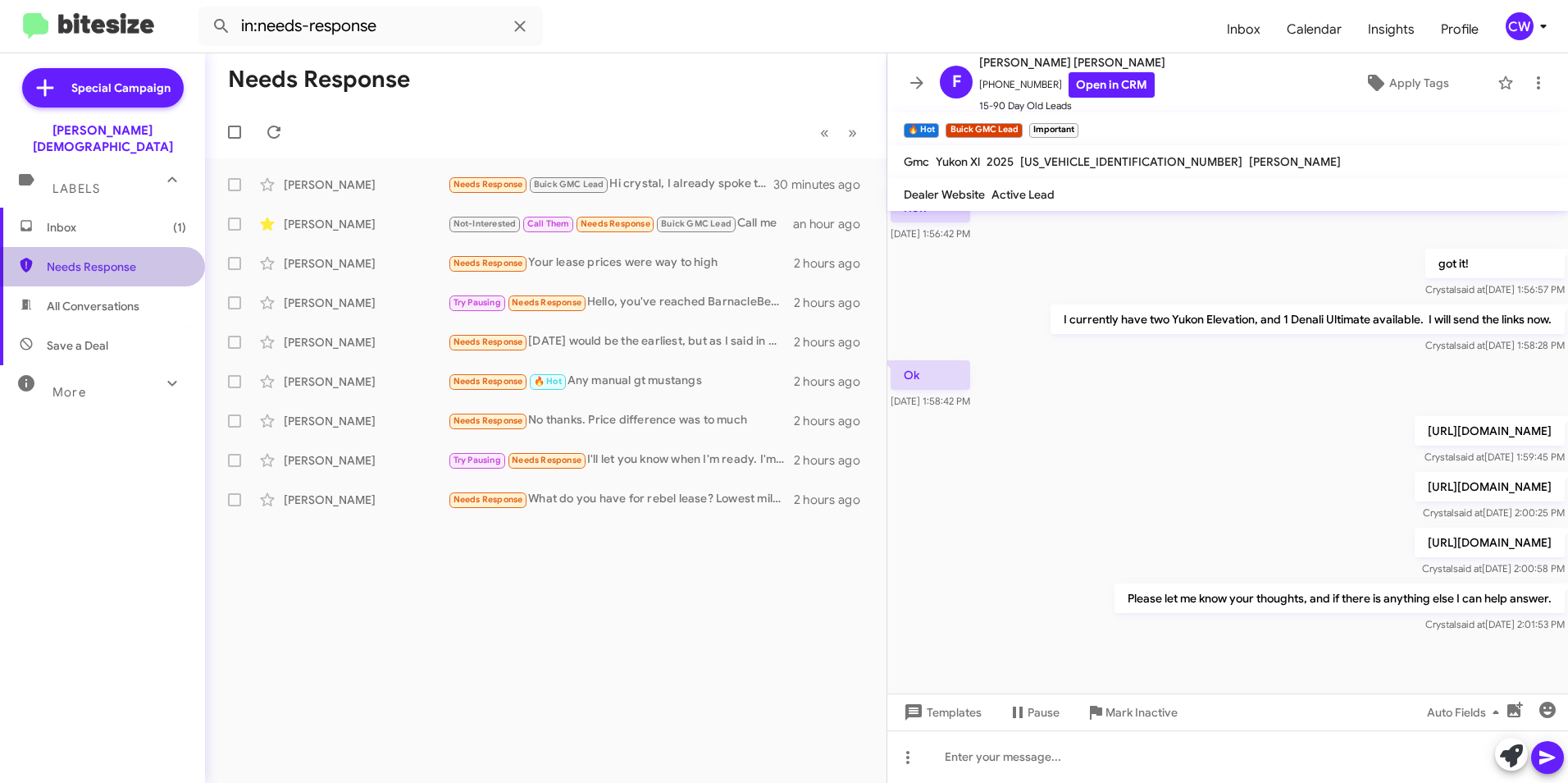
click at [115, 258] on span "Needs Response" at bounding box center [116, 266] width 139 height 16
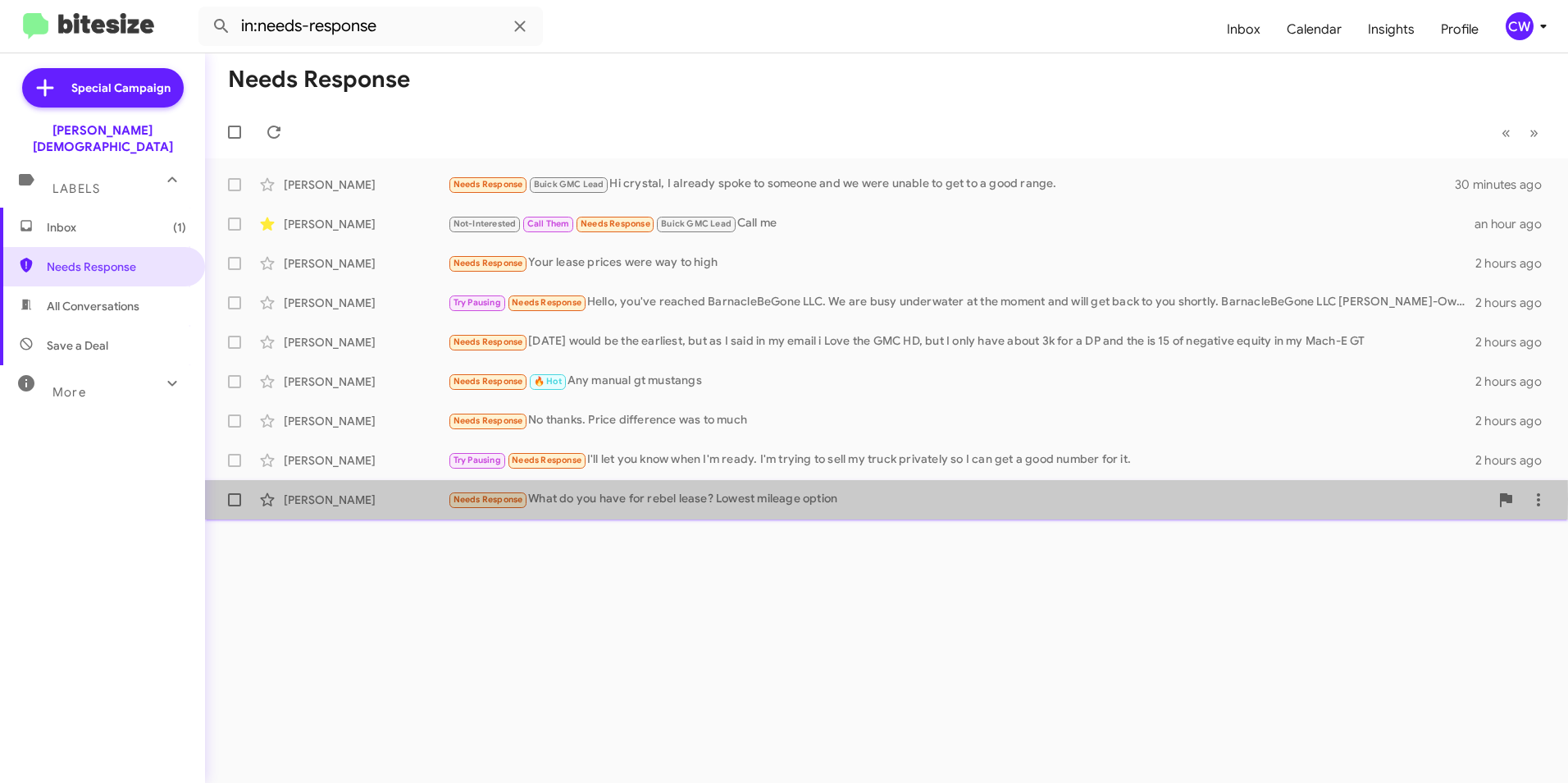
click at [477, 499] on span "Needs Response" at bounding box center [488, 499] width 70 height 10
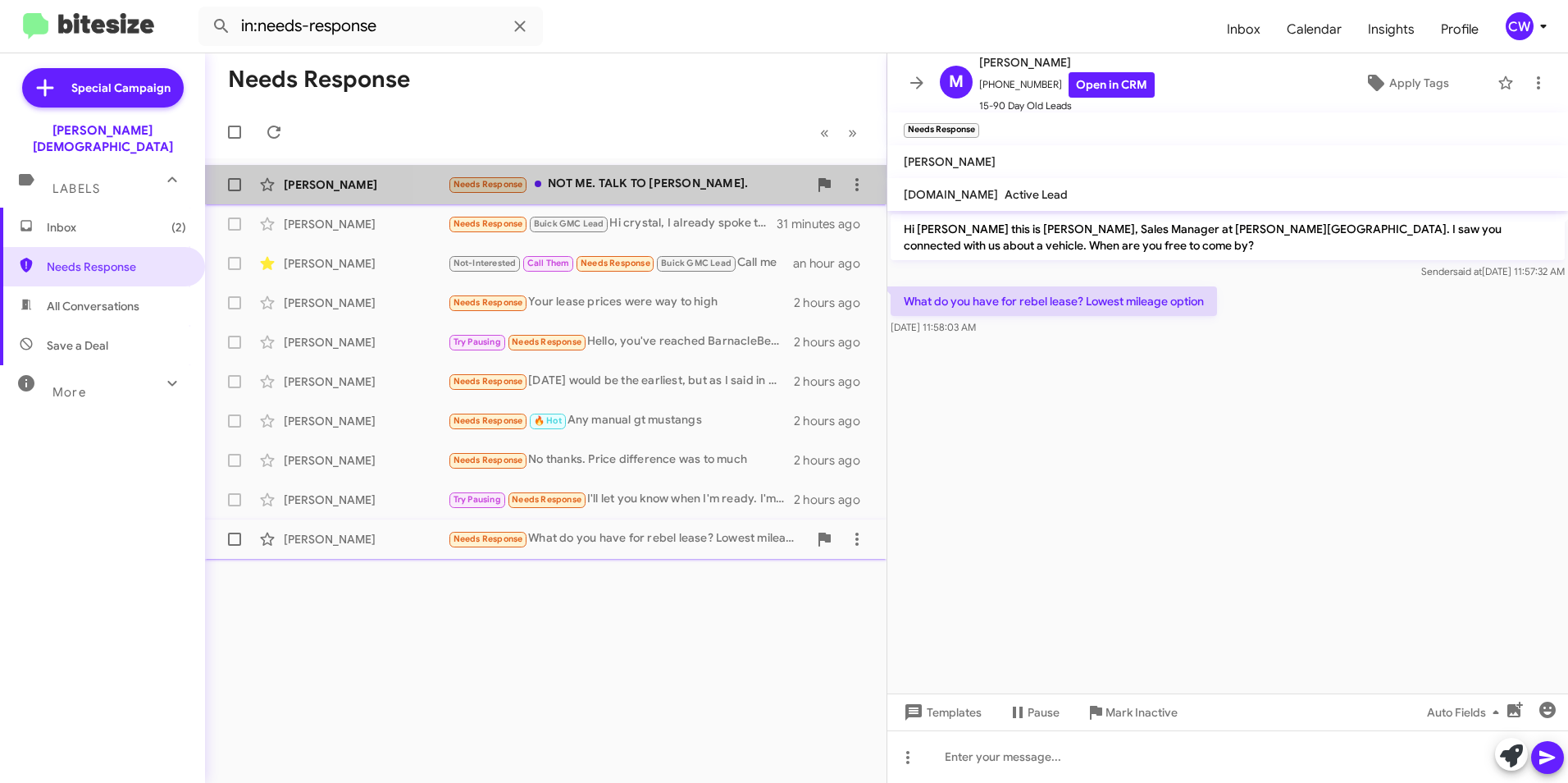
click at [640, 187] on div "Needs Response NOT ME. TALK TO WALTER." at bounding box center [628, 184] width 360 height 19
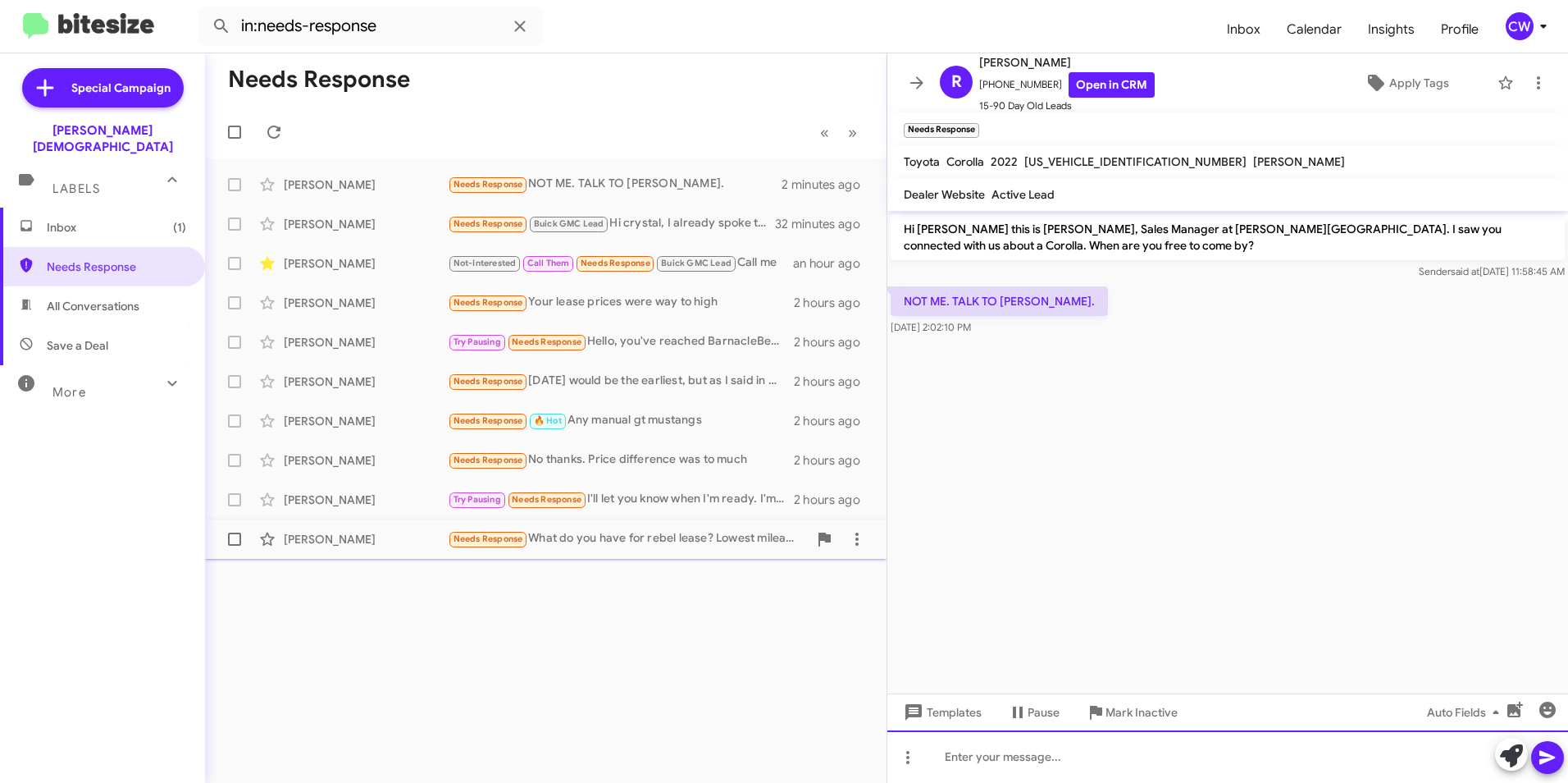
click at [1048, 759] on div at bounding box center [1228, 756] width 681 height 53
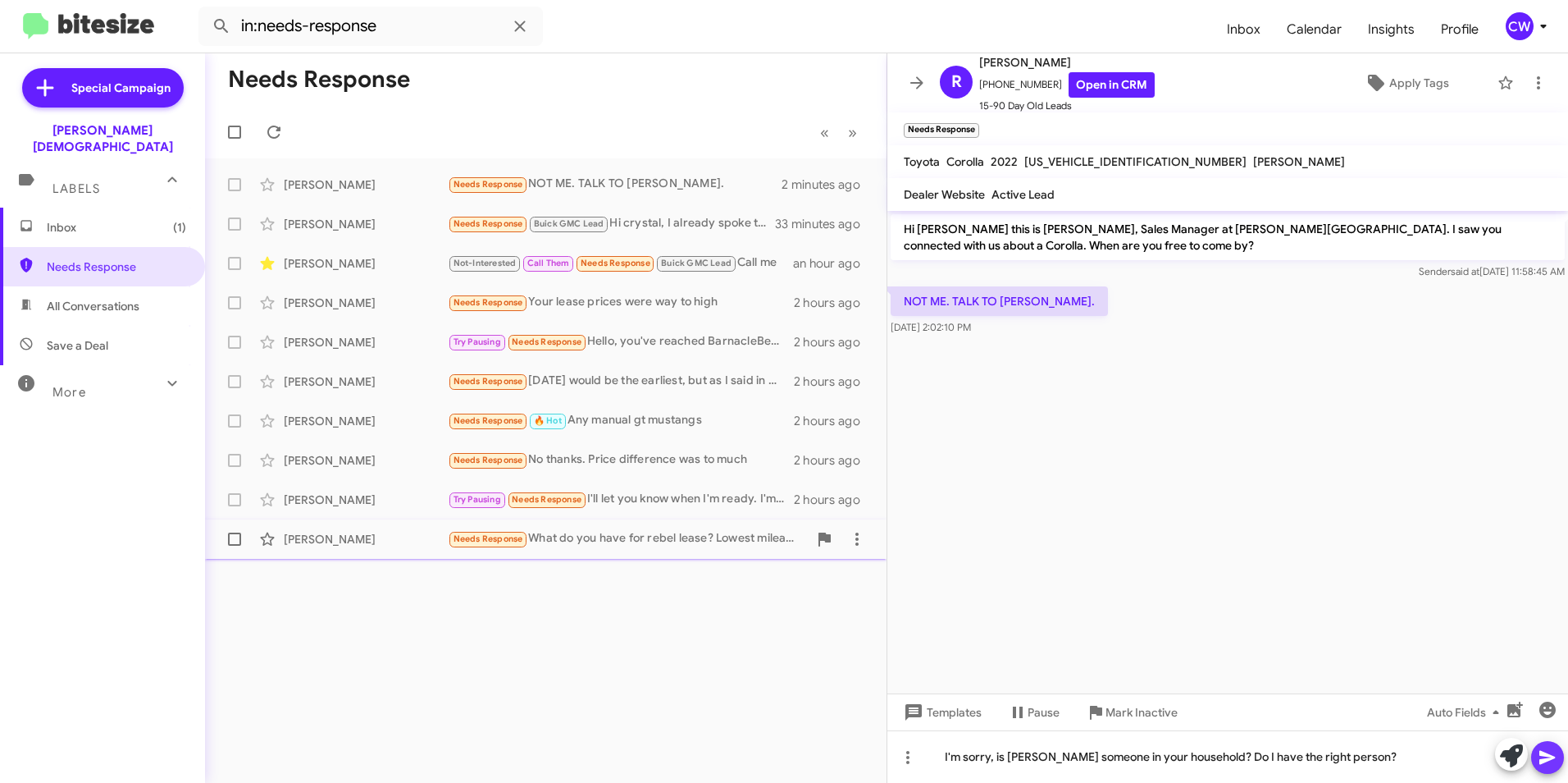
click at [1549, 758] on icon at bounding box center [1547, 758] width 16 height 14
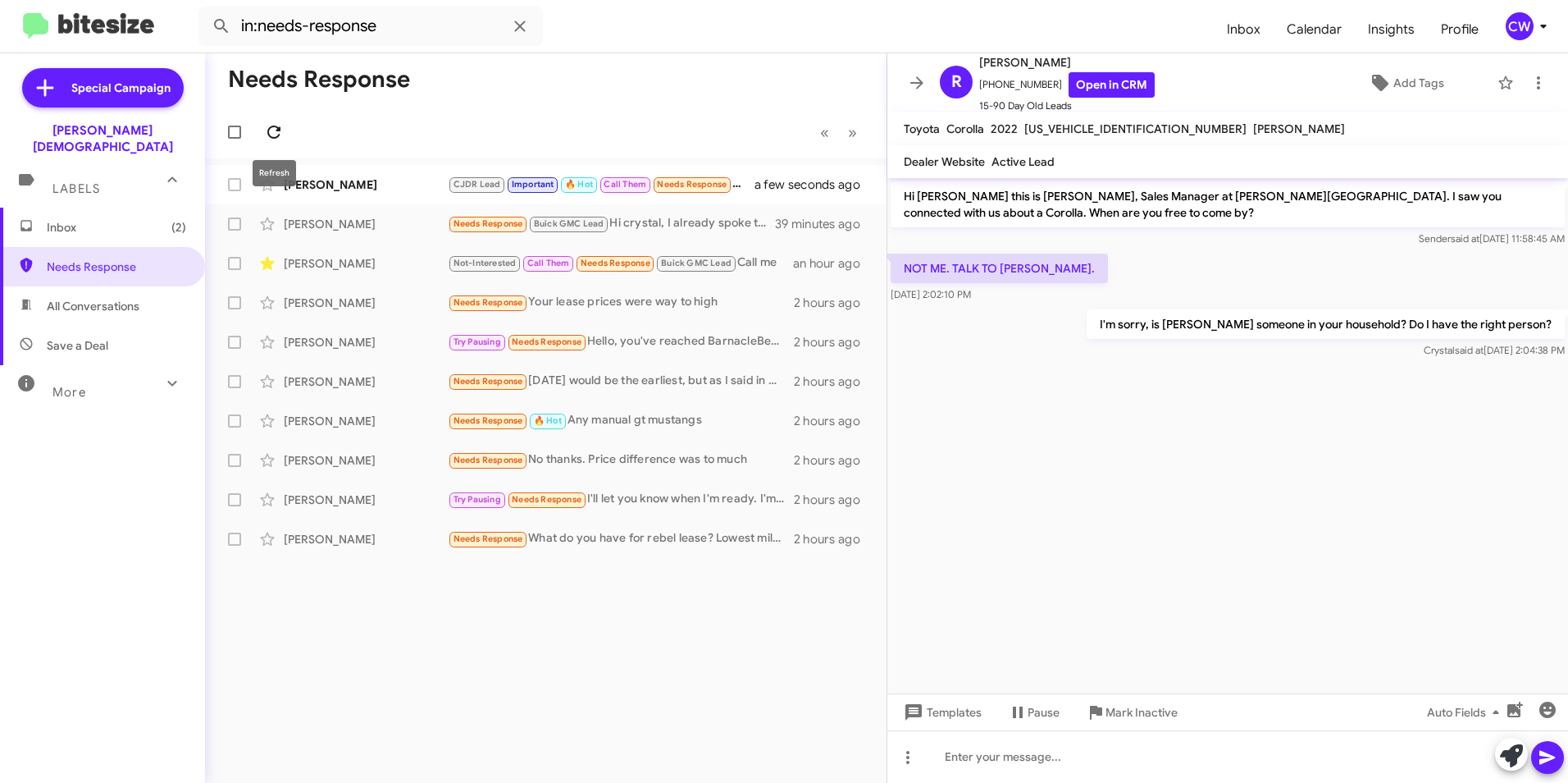
click at [273, 138] on icon at bounding box center [274, 132] width 13 height 13
click at [648, 462] on div "Needs Response No thanks. Price difference was to much" at bounding box center [628, 460] width 360 height 19
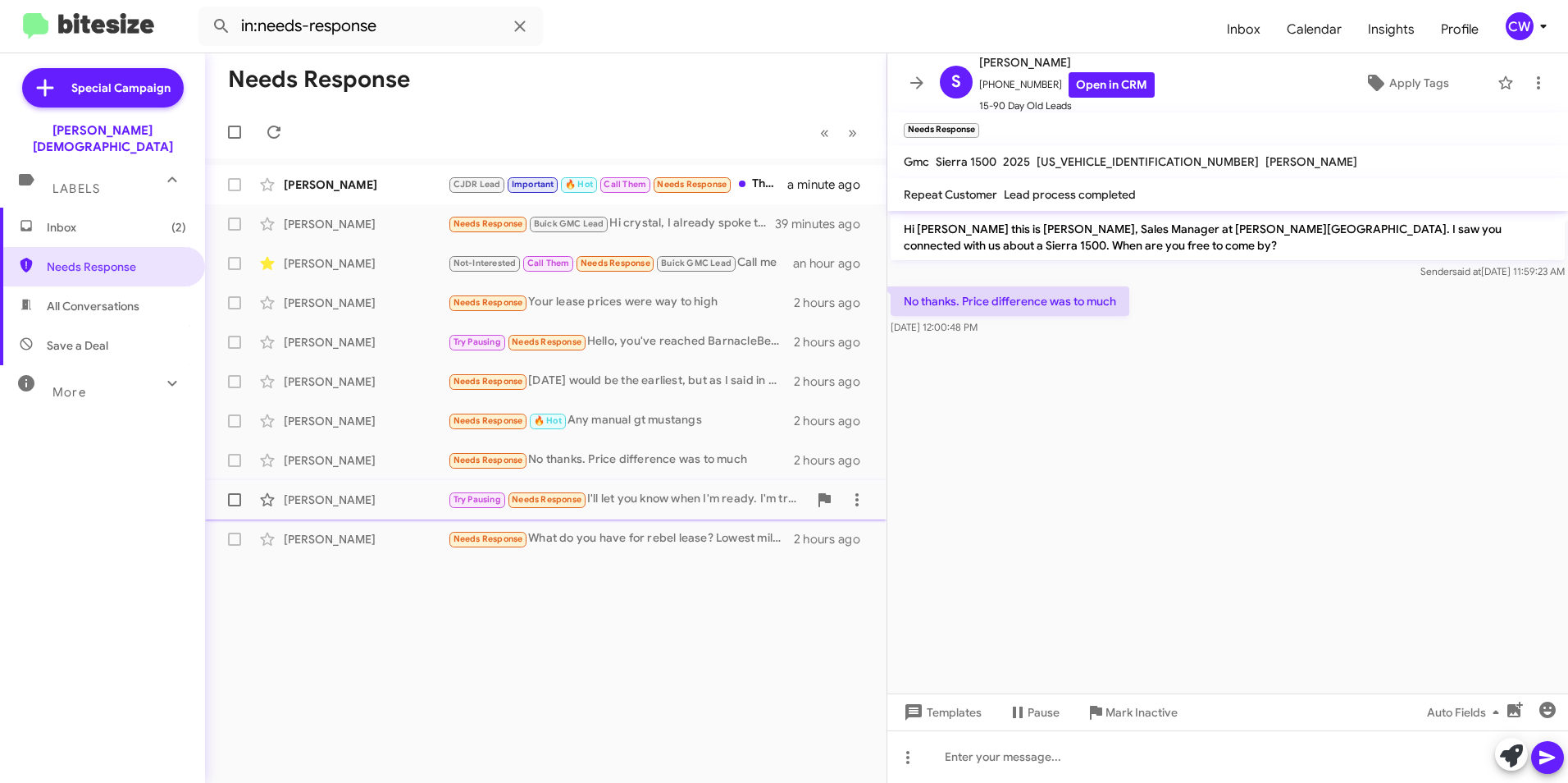
click at [692, 502] on div "Try Pausing Needs Response I'll let you know when I'm ready. I'm trying to sell…" at bounding box center [628, 500] width 360 height 19
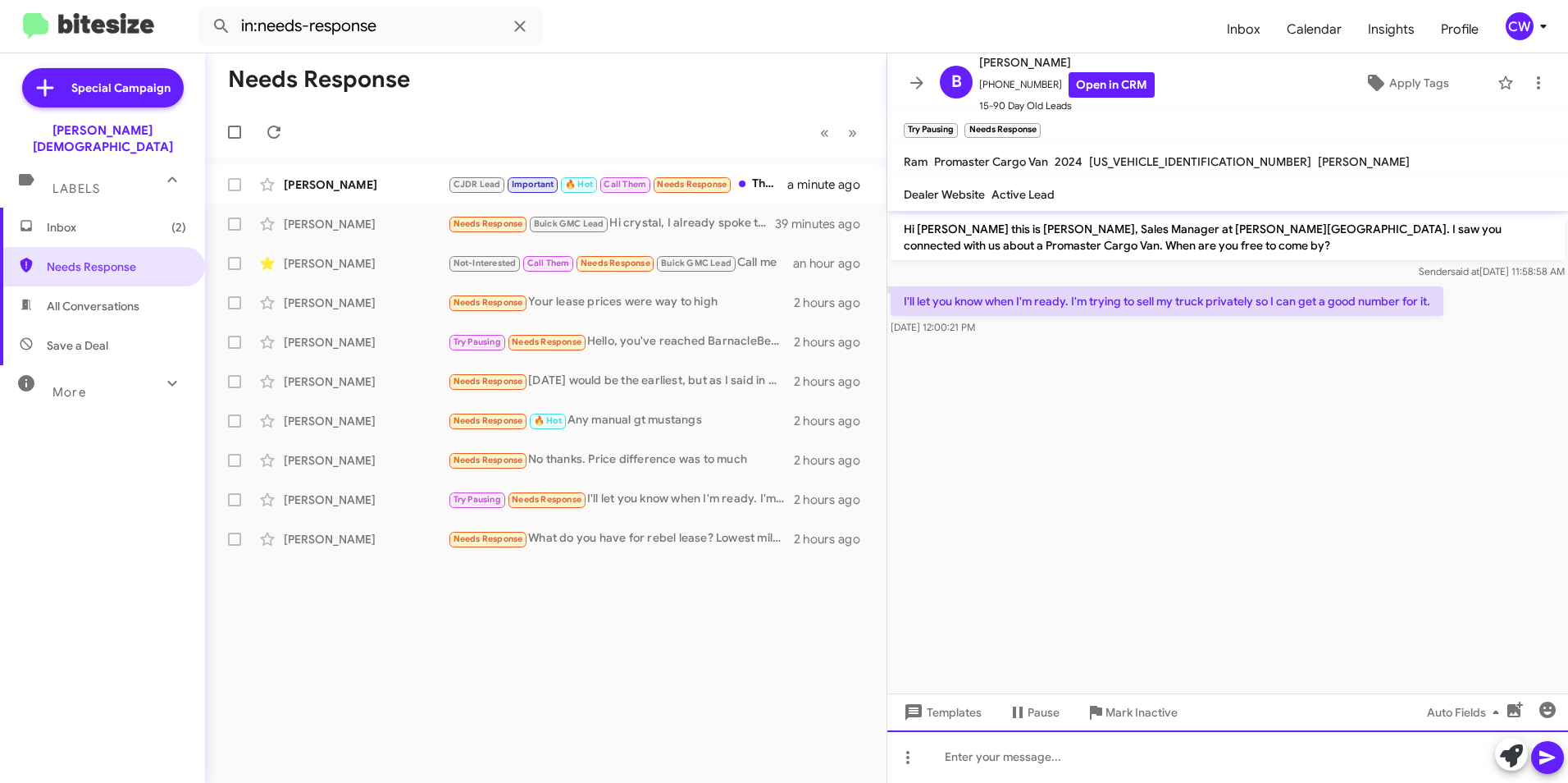
click at [1081, 767] on div at bounding box center [1228, 756] width 681 height 53
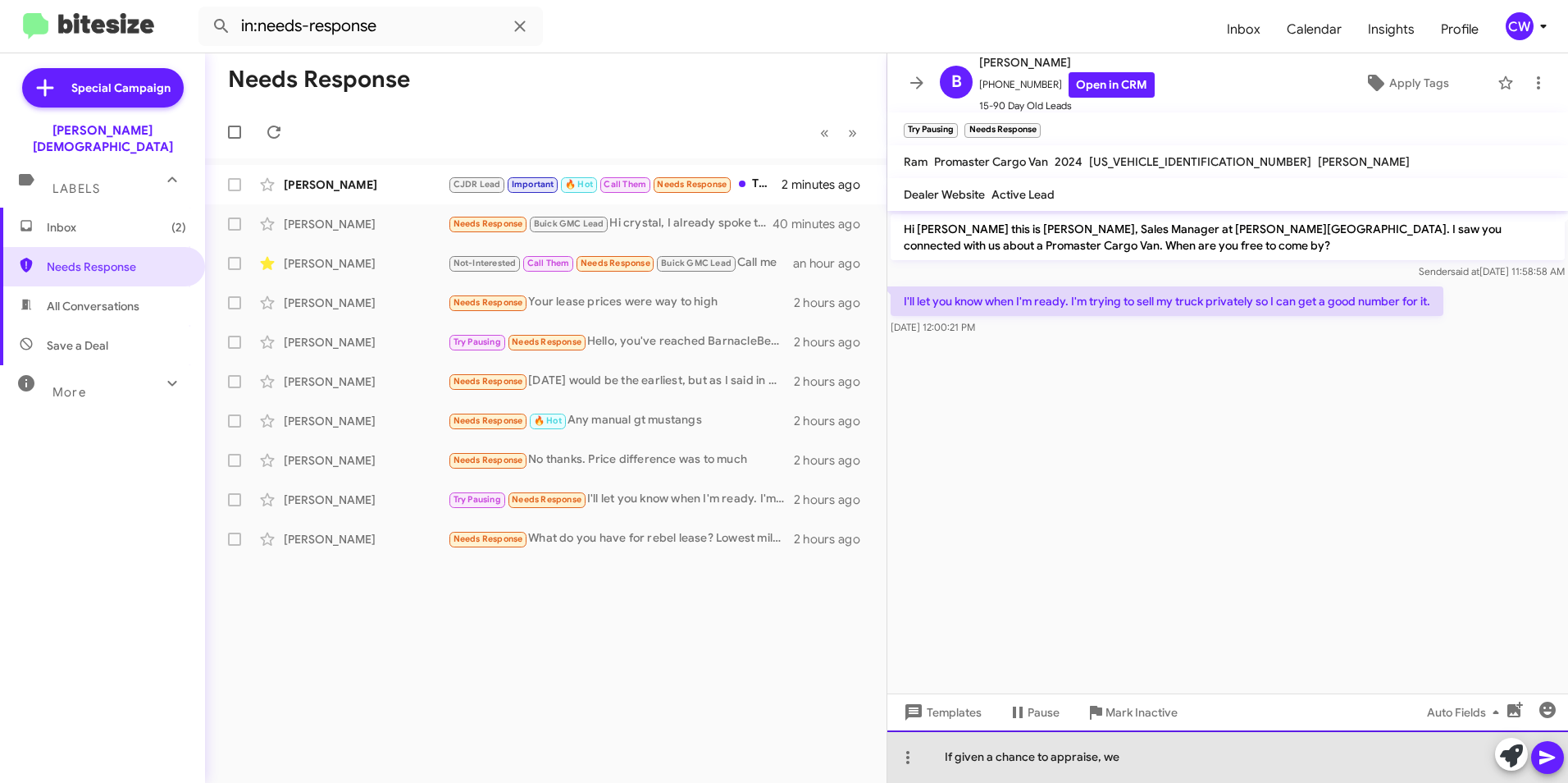
click at [1143, 758] on div "If given a chance to appraise, we" at bounding box center [1228, 756] width 681 height 53
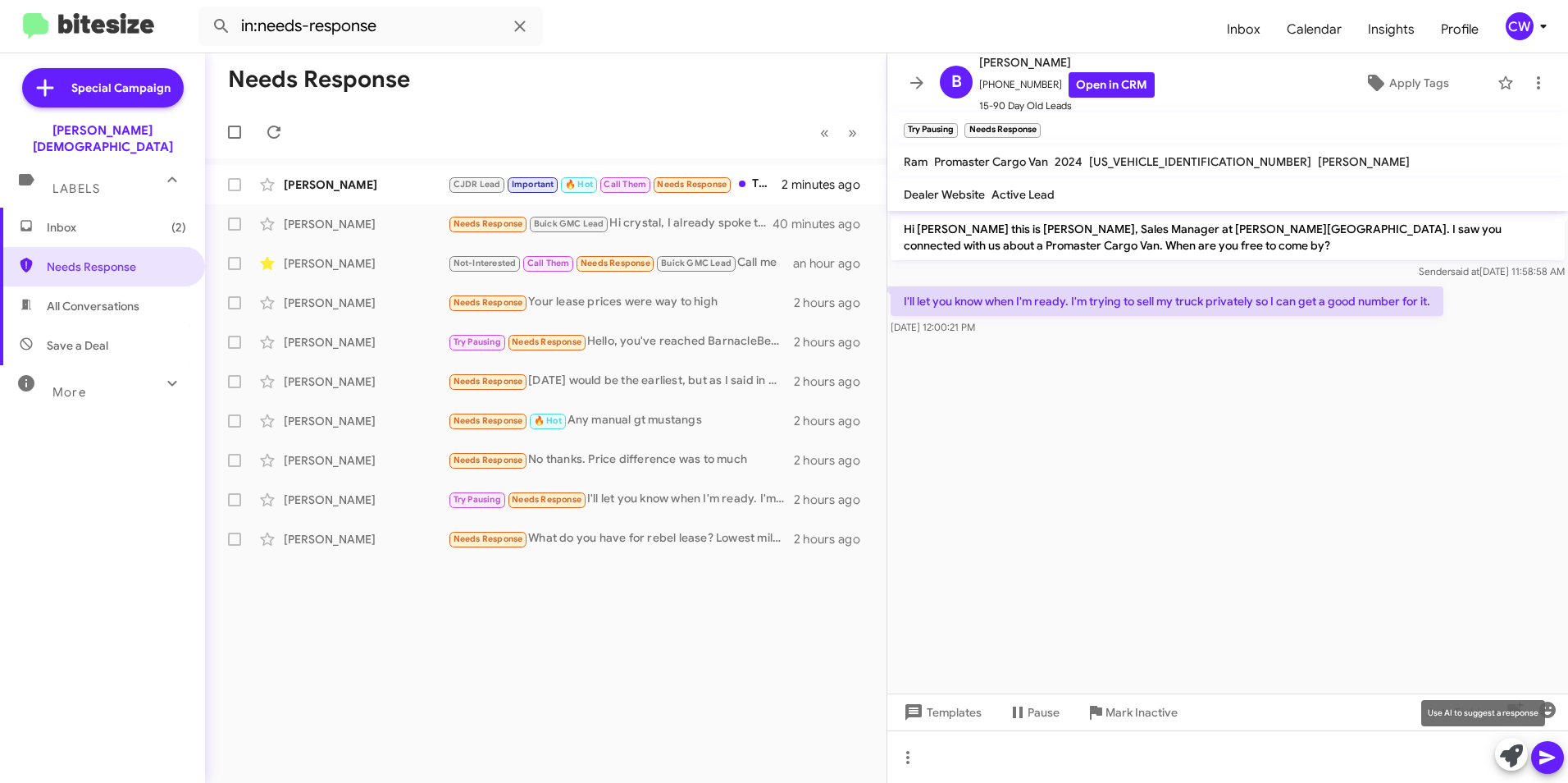
click at [1519, 760] on icon at bounding box center [1512, 755] width 23 height 23
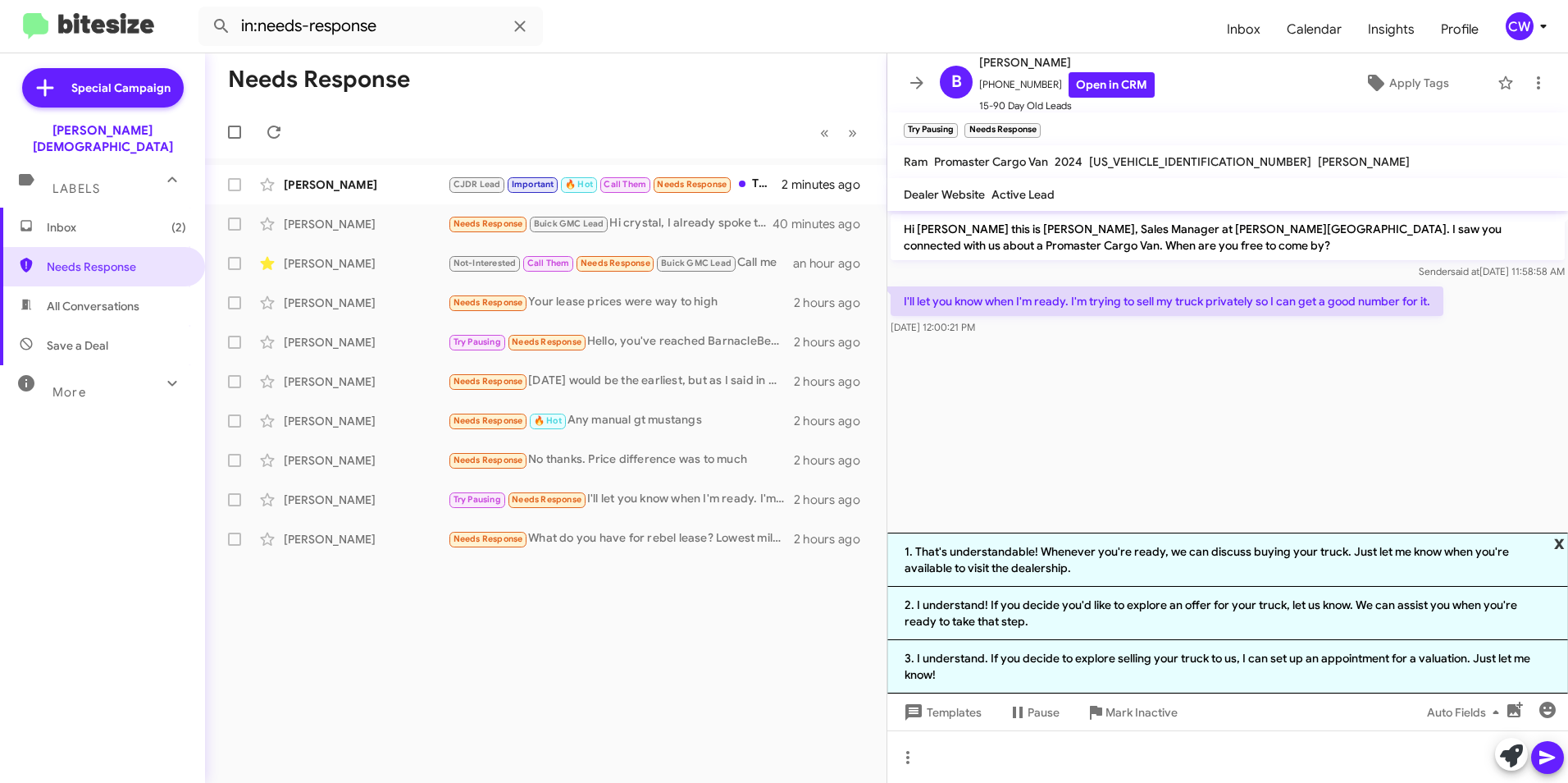
click at [1558, 541] on span "x" at bounding box center [1559, 542] width 10 height 20
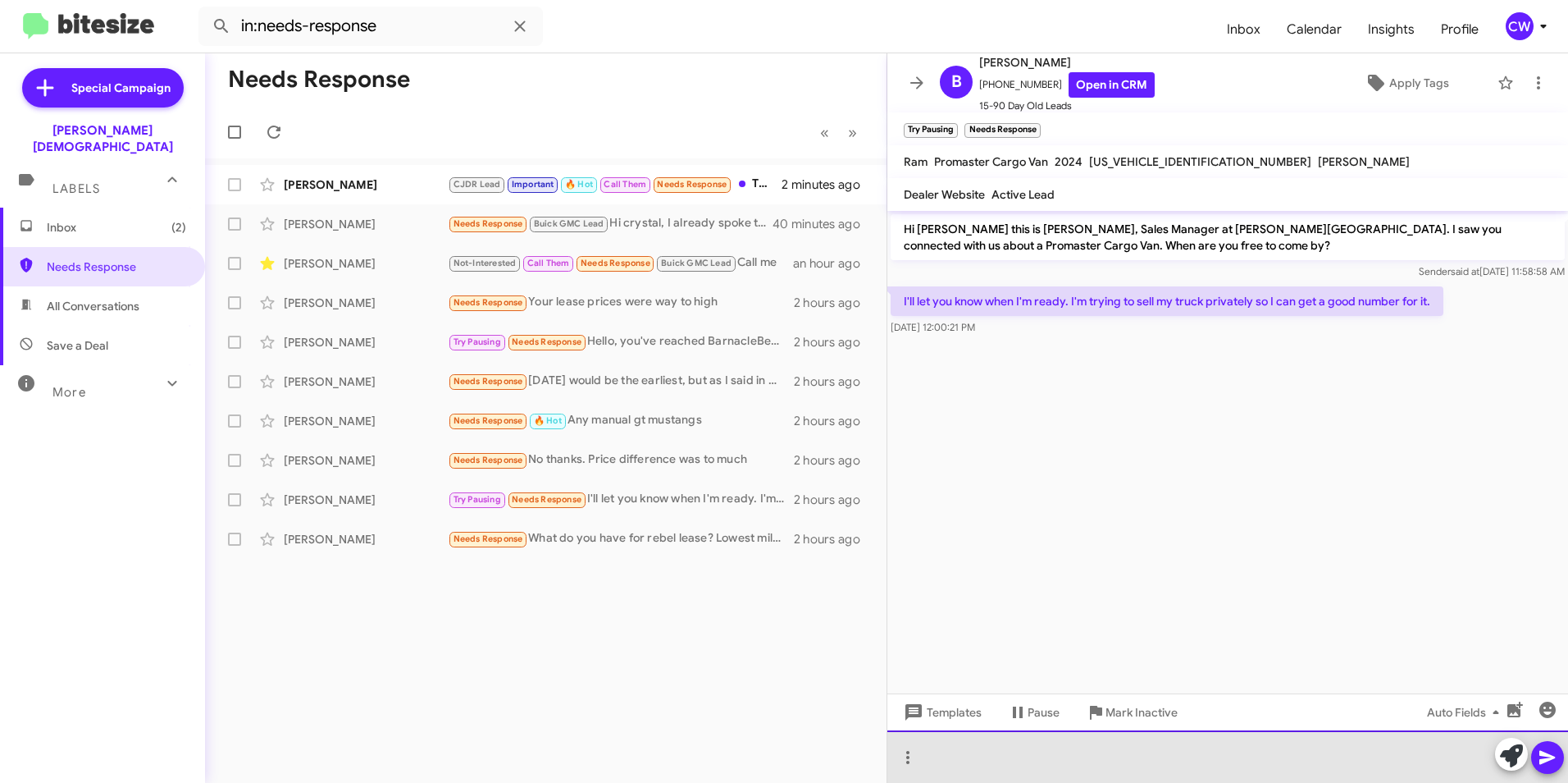
click at [989, 770] on div at bounding box center [1228, 756] width 681 height 53
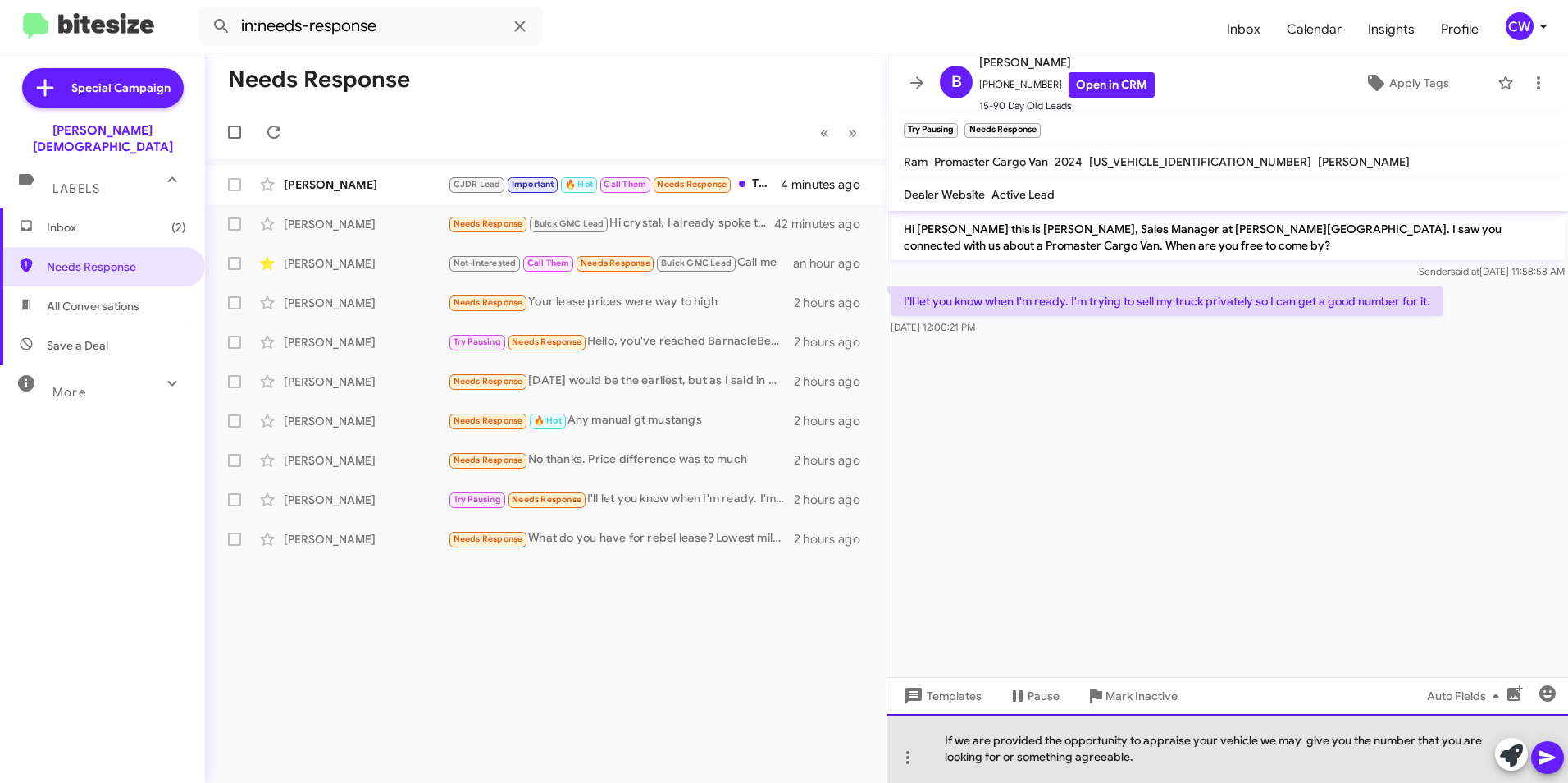
drag, startPoint x: 1235, startPoint y: 742, endPoint x: 1241, endPoint y: 760, distance: 19.0
click at [1241, 760] on div "If we are provided the opportunity to appraise your vehicle we may give you the…" at bounding box center [1228, 748] width 681 height 69
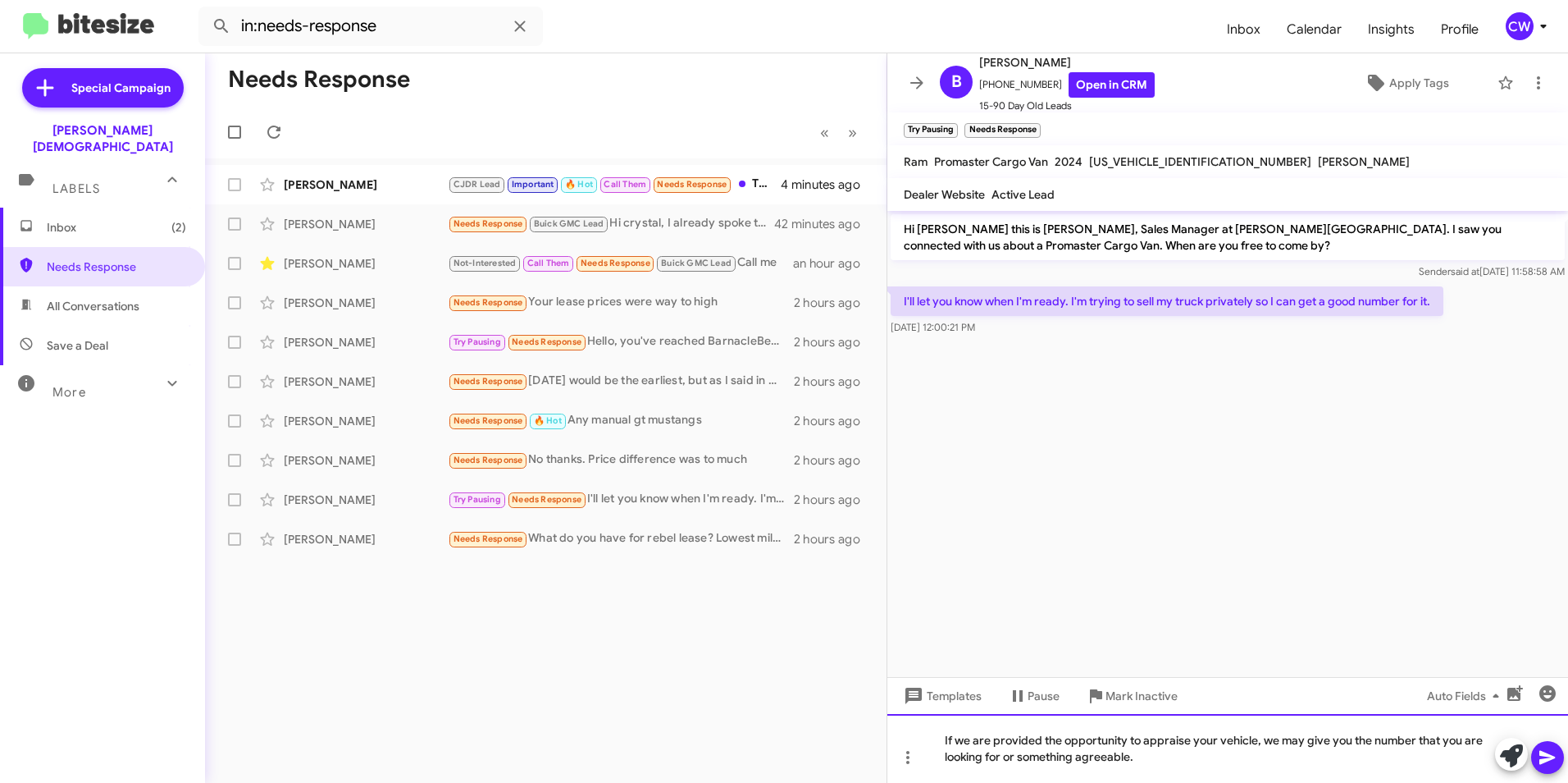
click at [1304, 744] on div "If we are provided the opportunity to appraise your vehicle, we may give you th…" at bounding box center [1228, 748] width 681 height 69
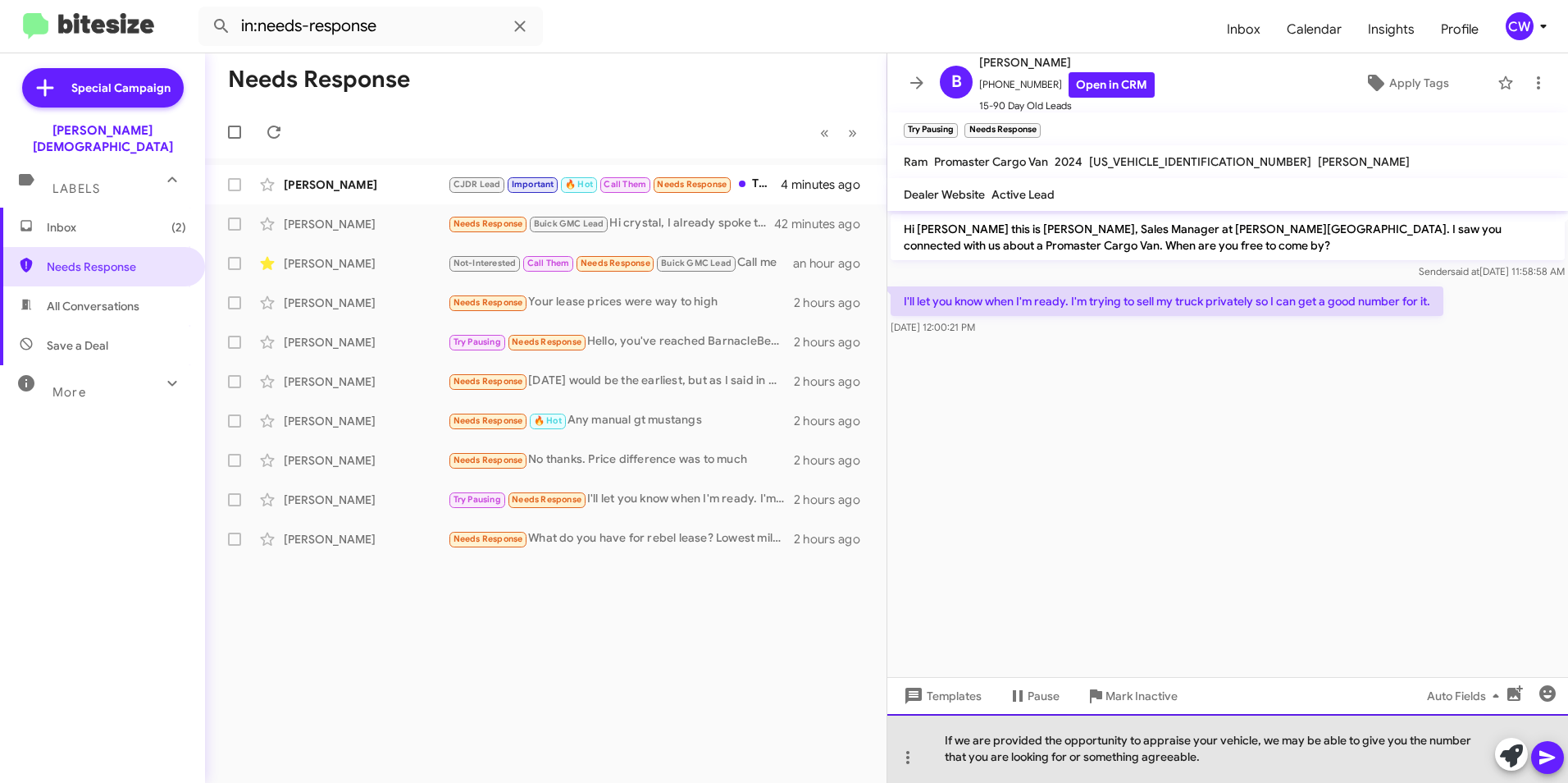
click at [1215, 763] on div "If we are provided the opportunity to appraise your vehicle, we may be able to …" at bounding box center [1228, 748] width 681 height 69
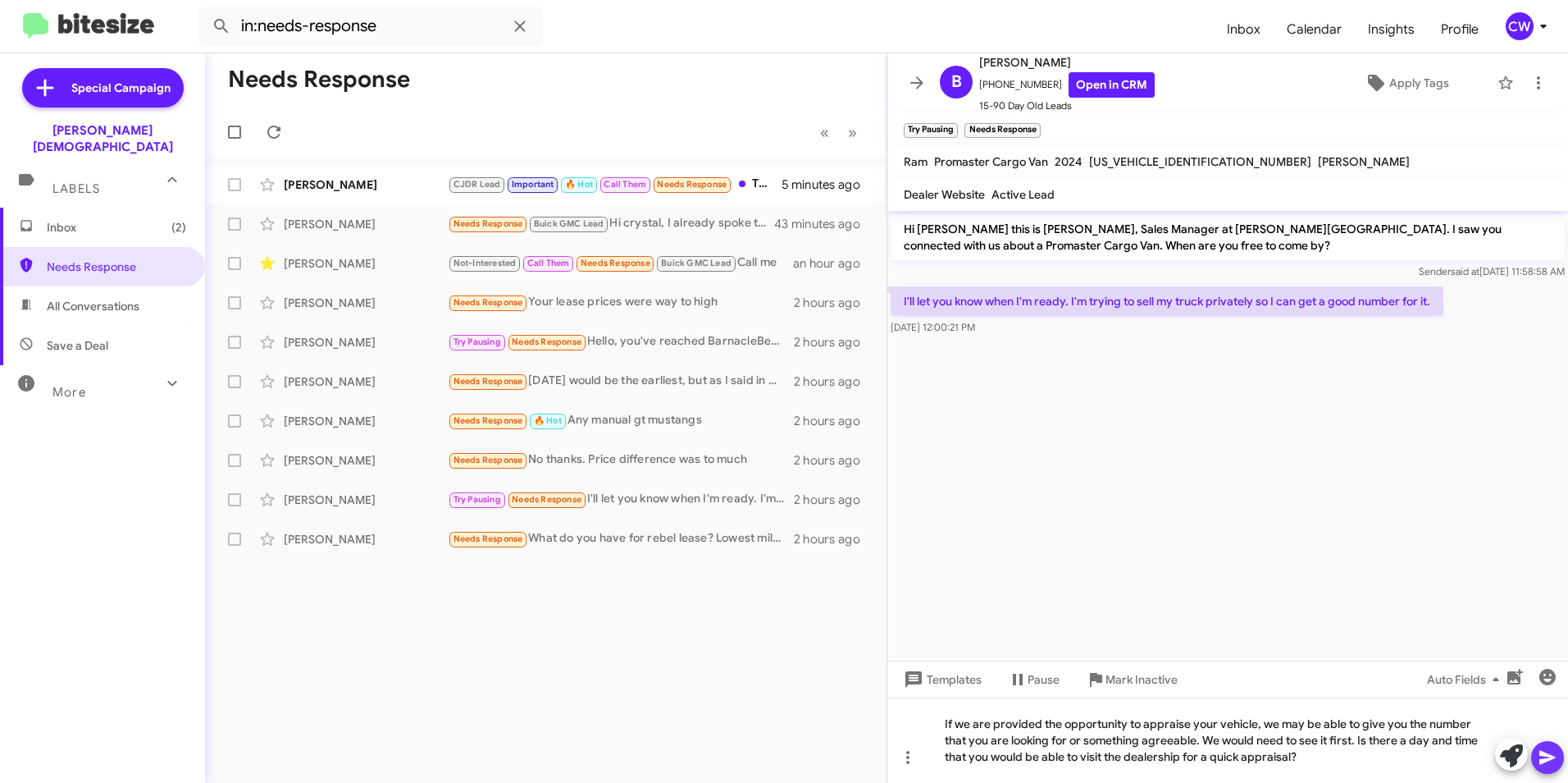
click at [1548, 761] on icon at bounding box center [1547, 757] width 20 height 20
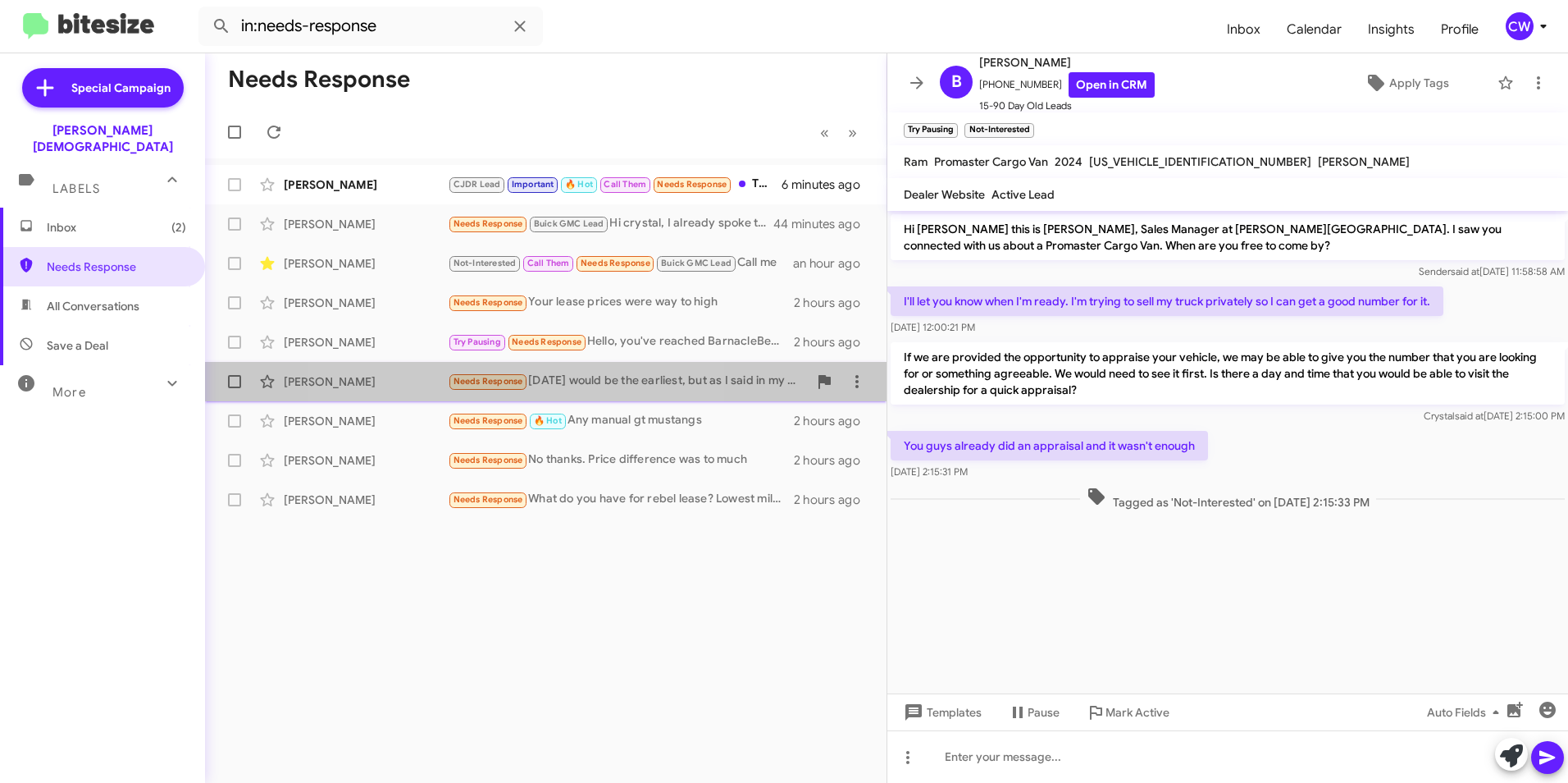
click at [493, 377] on span "Needs Response" at bounding box center [488, 381] width 70 height 10
